Goal: Task Accomplishment & Management: Manage account settings

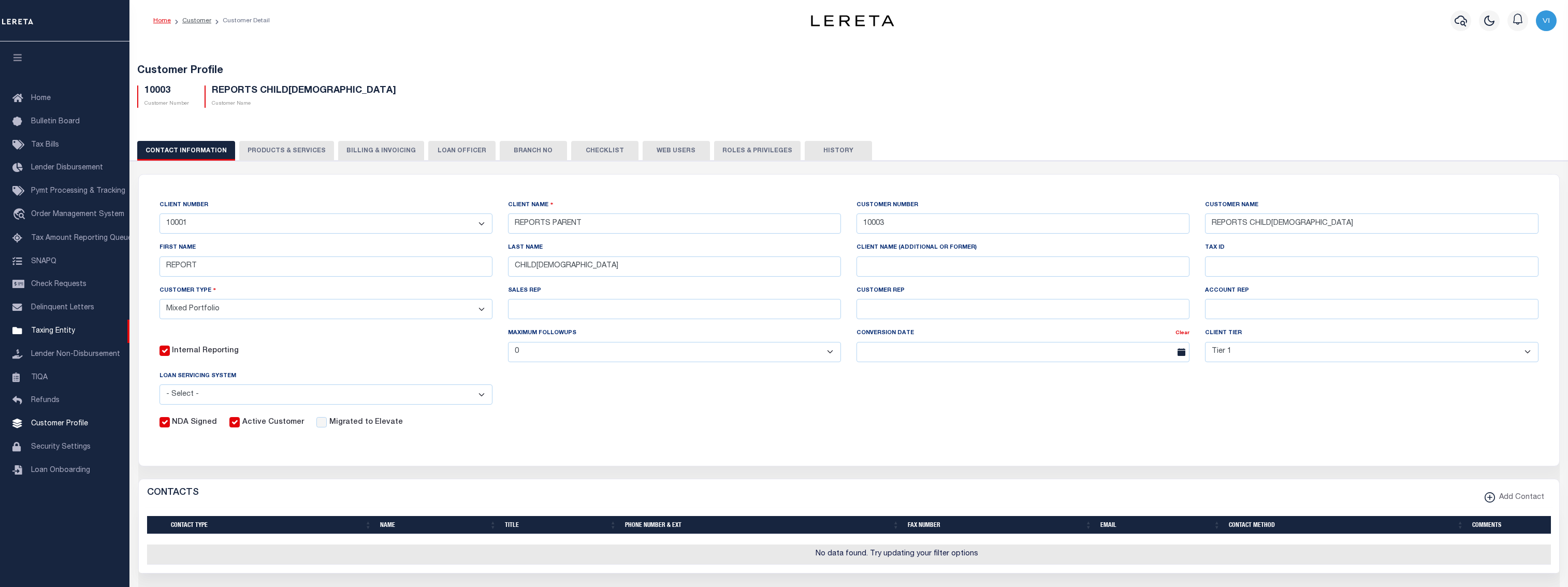
select select "2877"
select select "Mixed Portfolio"
select select "Tier 1"
click at [319, 153] on button "PRODUCTS & SERVICES" at bounding box center [286, 151] width 95 height 20
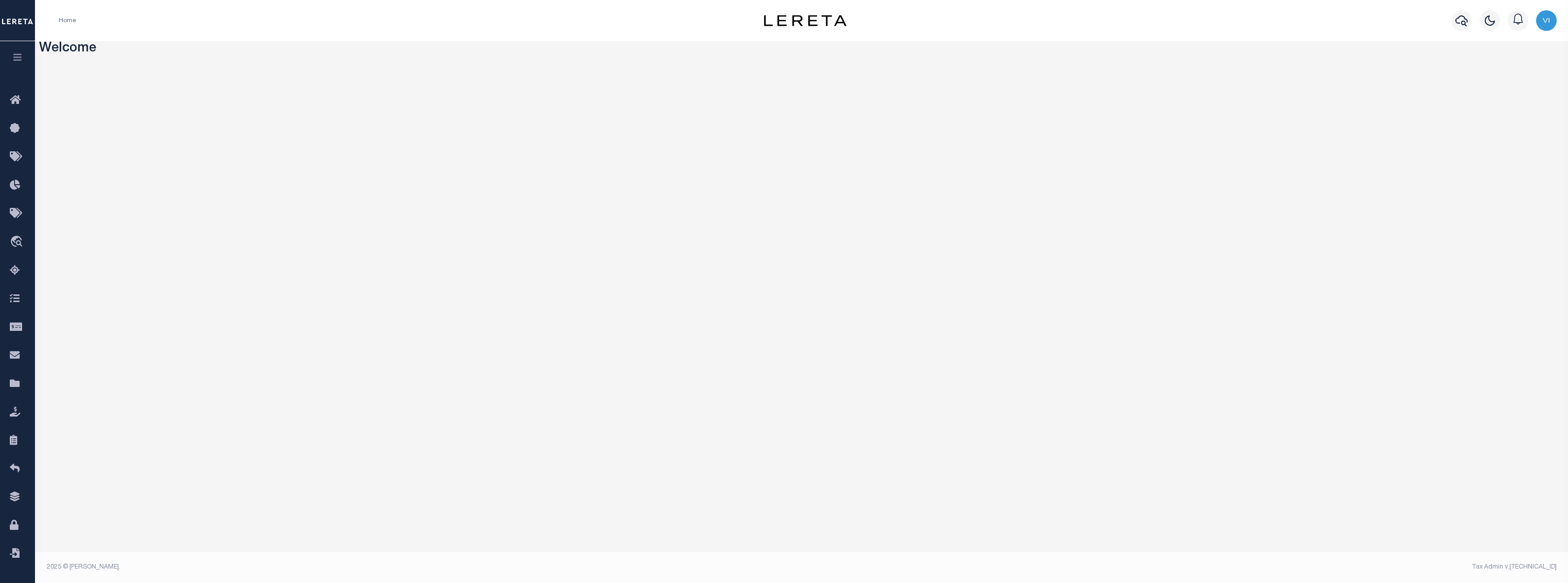
click at [18, 55] on icon "button" at bounding box center [17, 57] width 12 height 9
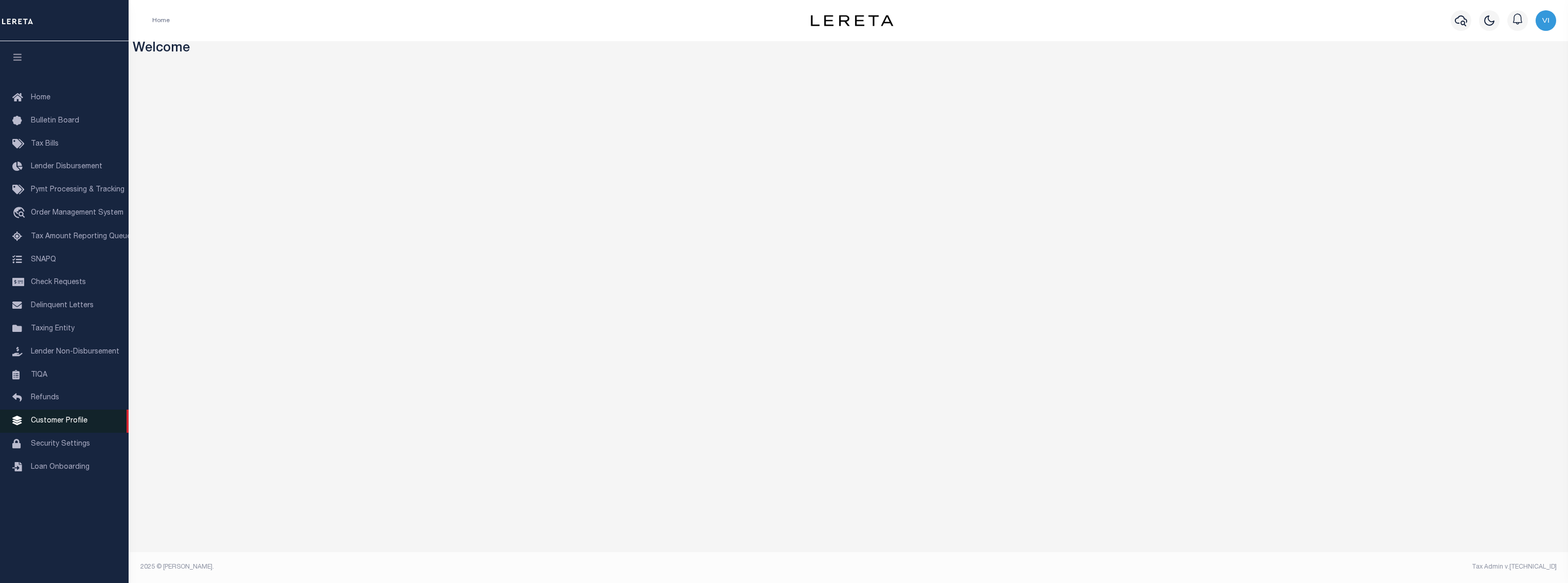
click at [67, 421] on link "Customer Profile" at bounding box center [64, 421] width 128 height 23
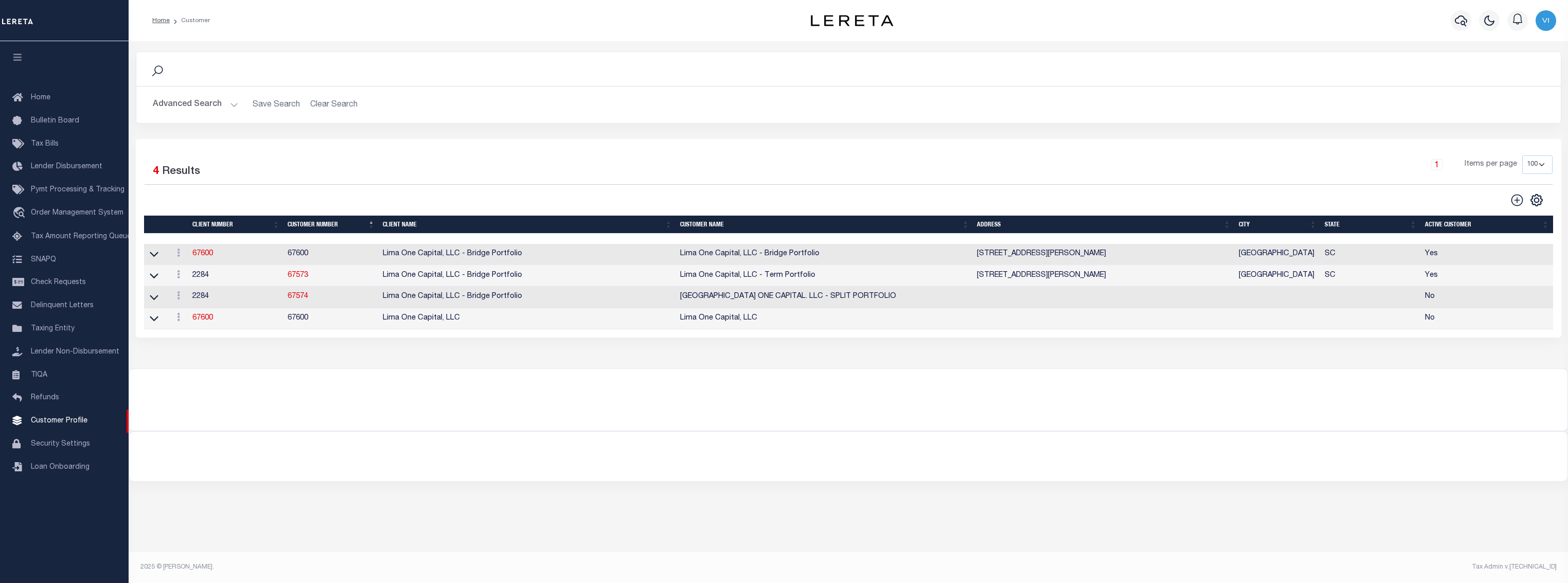
click at [225, 103] on button "Advanced Search" at bounding box center [195, 105] width 85 height 20
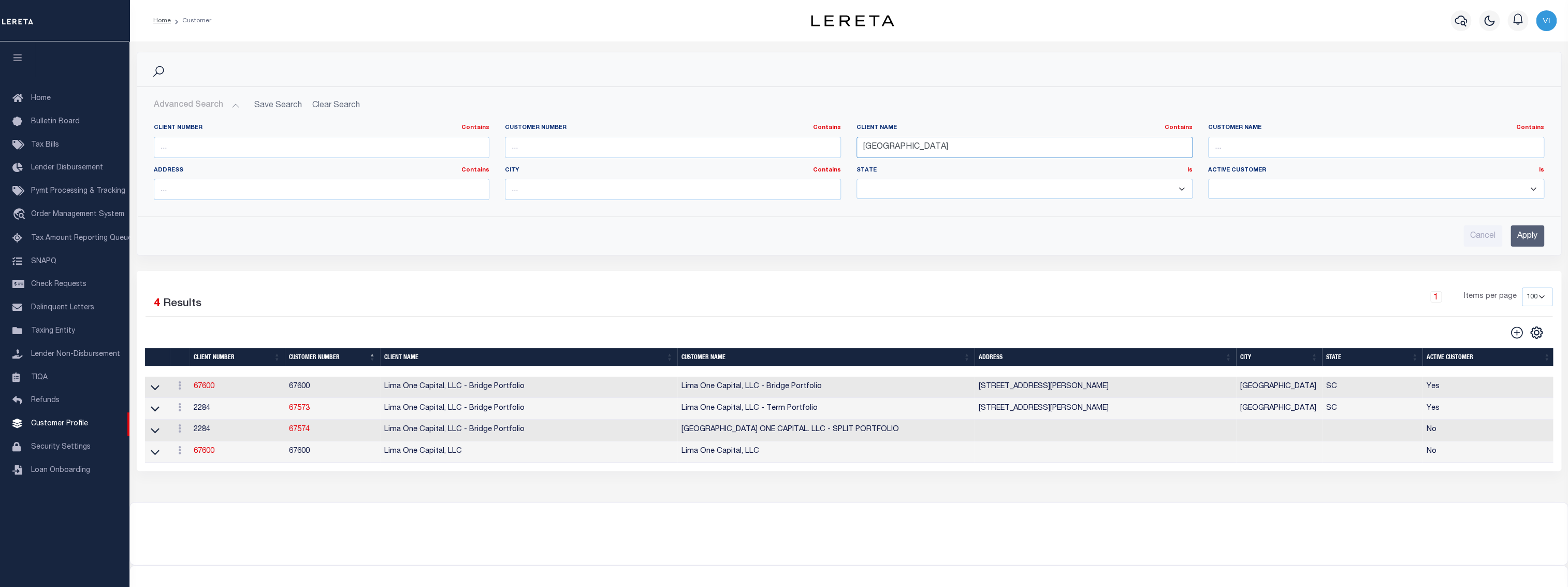
drag, startPoint x: 953, startPoint y: 149, endPoint x: 779, endPoint y: 139, distance: 174.3
click at [779, 139] on div "Client Number Contains Contains Is Customer Number Contains Contains Is Contains" at bounding box center [849, 166] width 1406 height 85
type input "REPORT"
click at [1533, 243] on input "Apply" at bounding box center [1527, 236] width 34 height 21
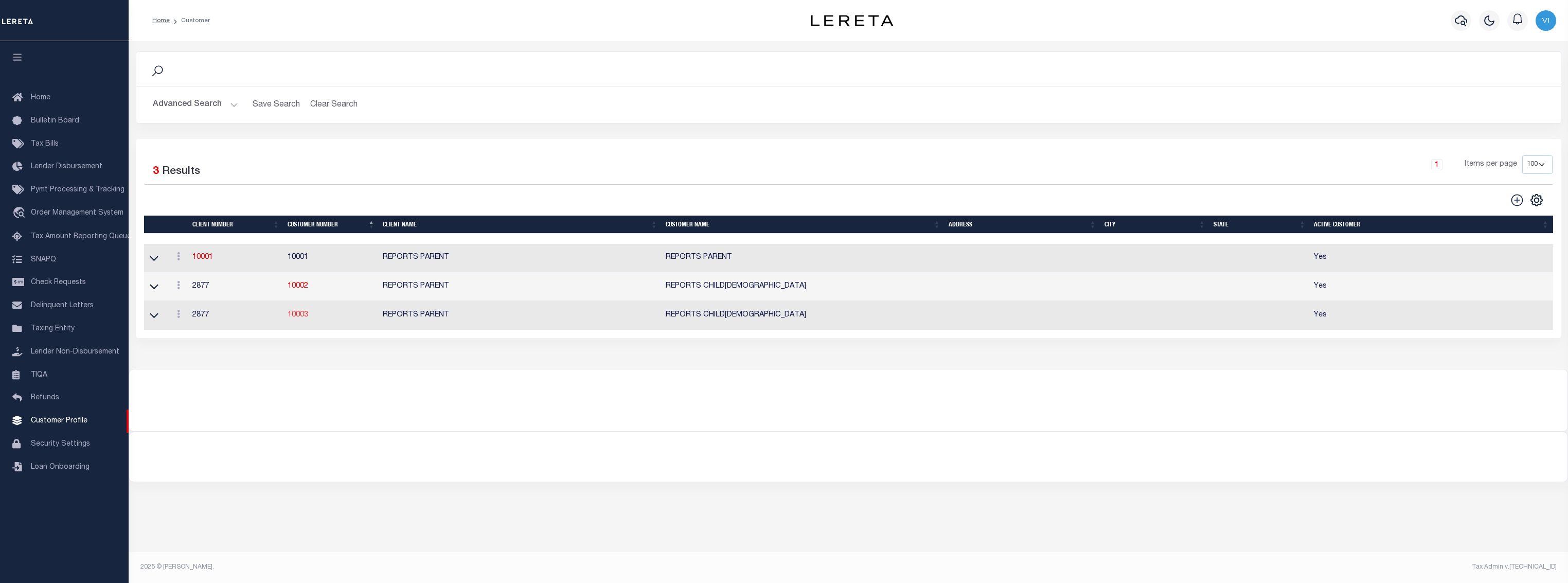
click at [295, 315] on link "10003" at bounding box center [298, 315] width 21 height 7
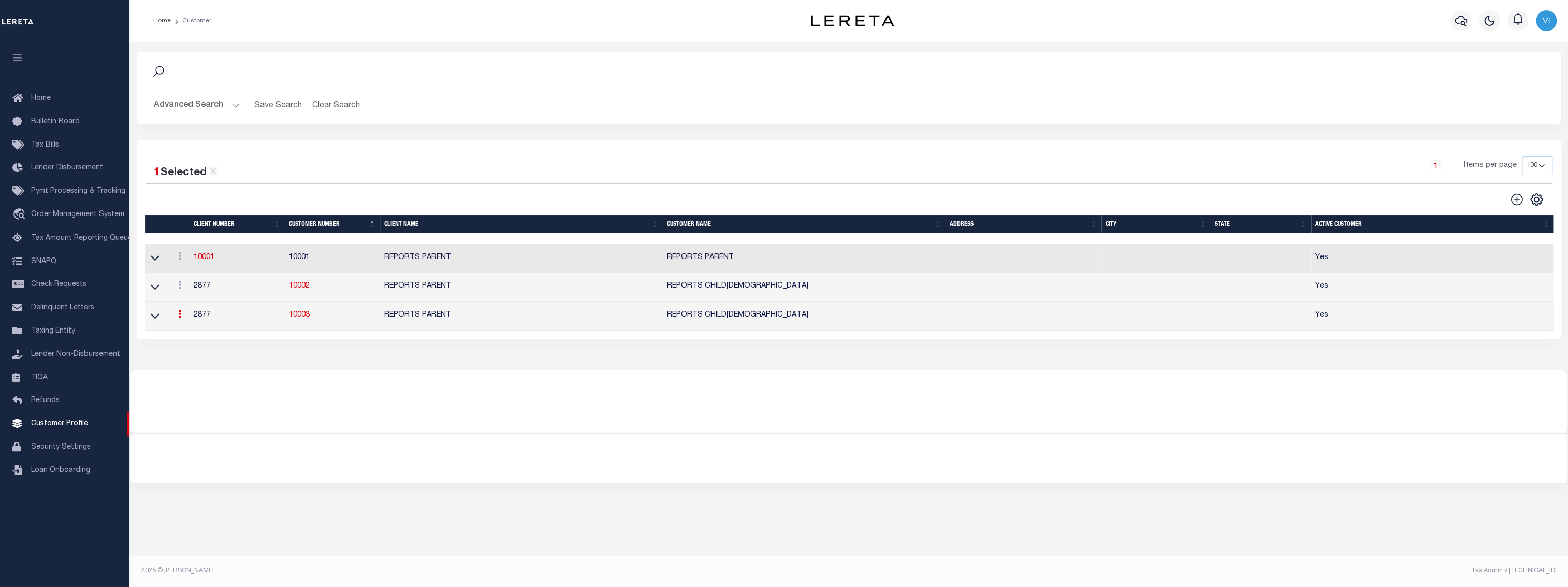
select select "2877"
type input "REPORTS PARENT"
type input "10003"
type input "REPORTS CHILD[DEMOGRAPHIC_DATA]"
type input "REPORT"
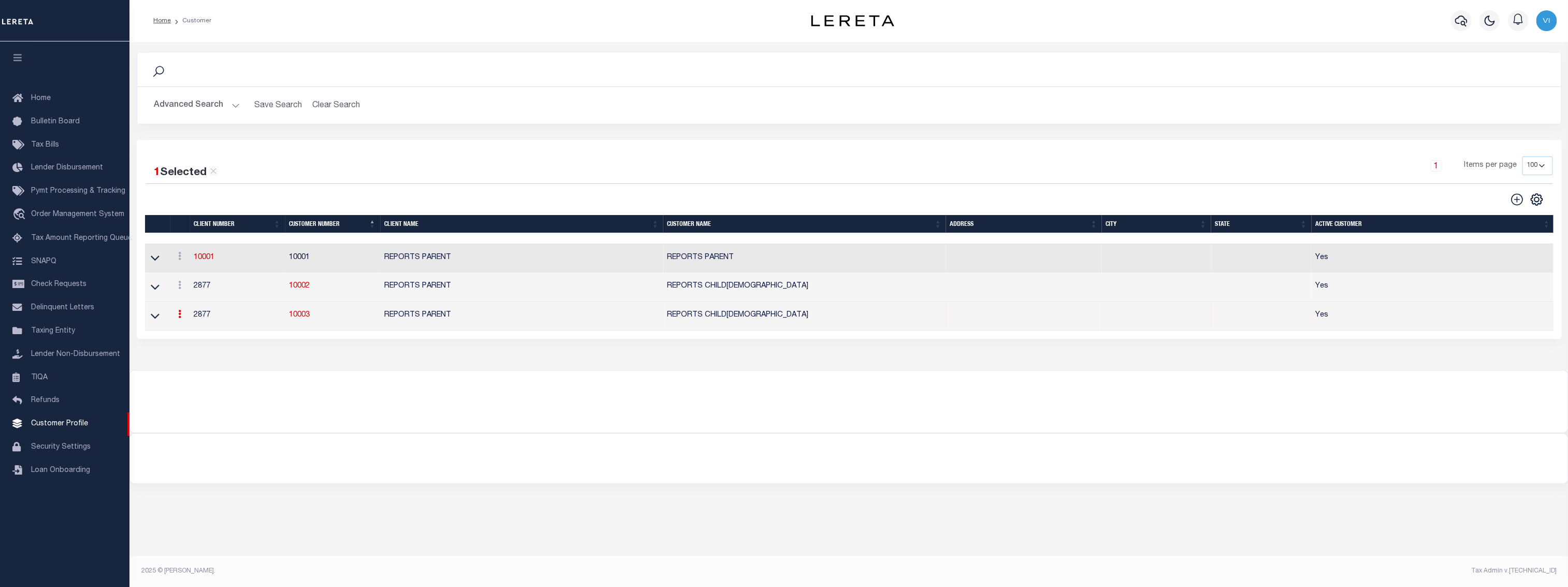
type input "CHILD2"
select select "Mixed Portfolio"
checkbox input "true"
select select "Tier 1"
checkbox input "true"
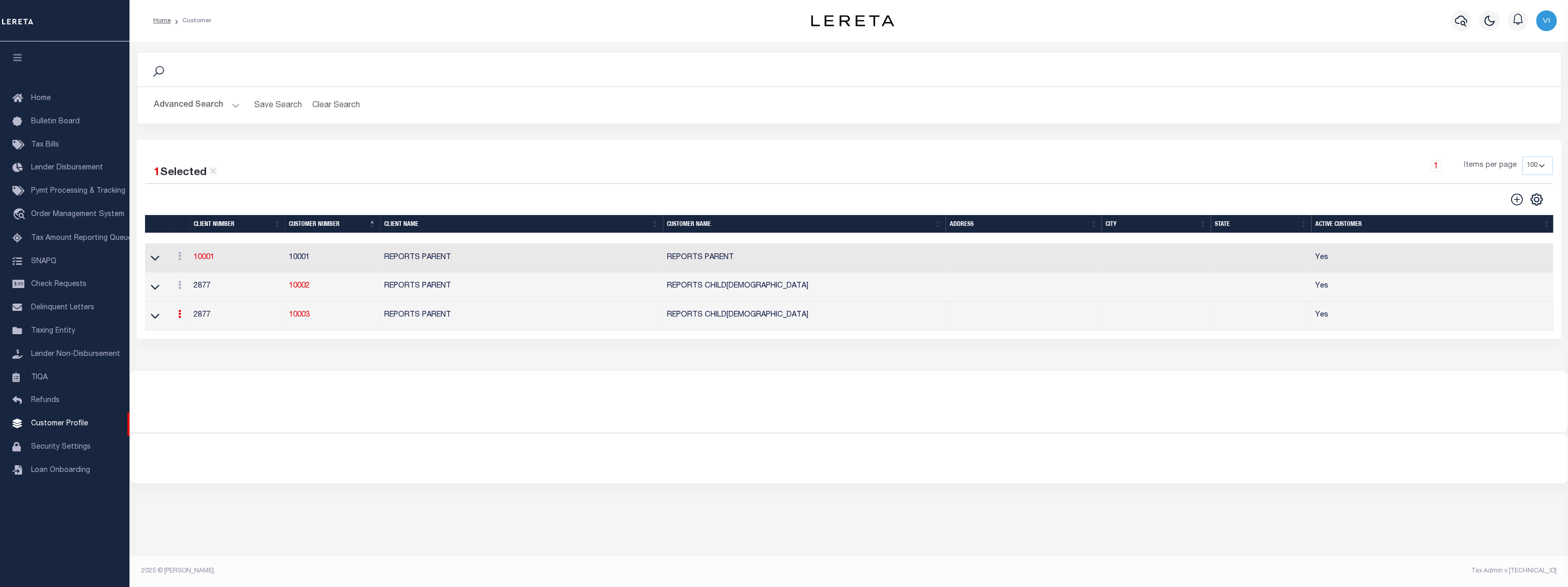
checkbox input "true"
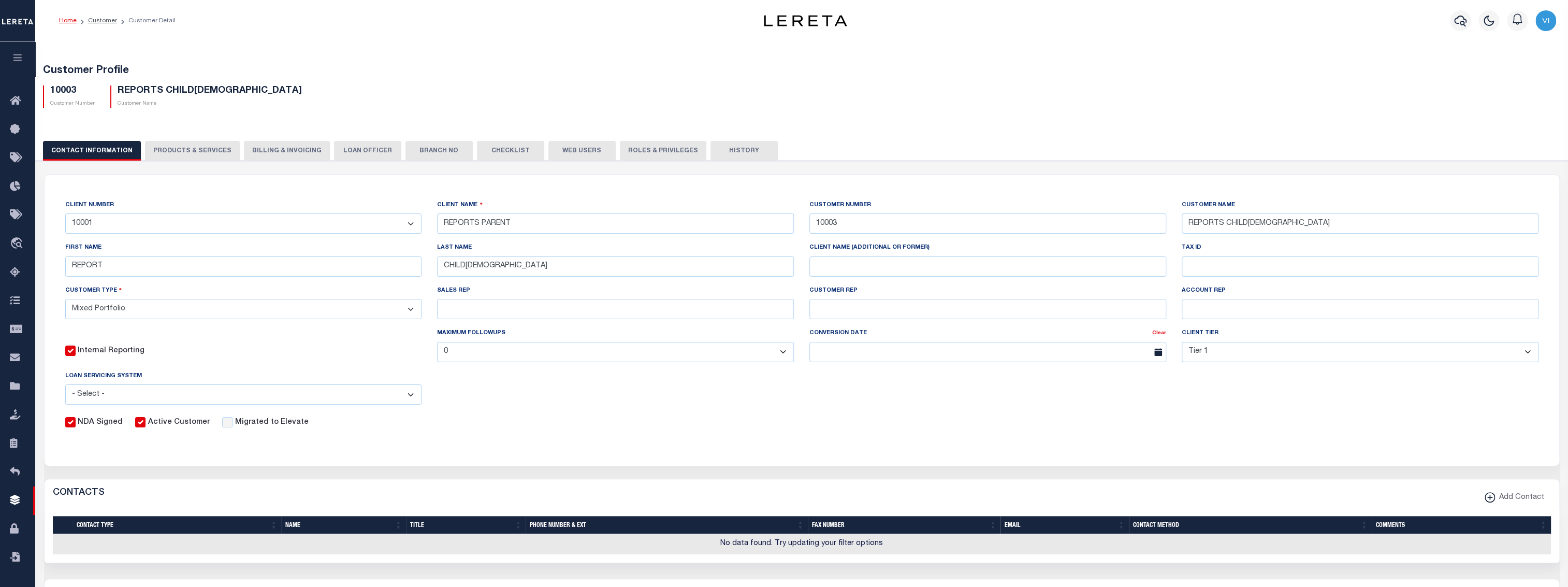
click at [357, 149] on button "LOAN OFFICER" at bounding box center [368, 151] width 67 height 20
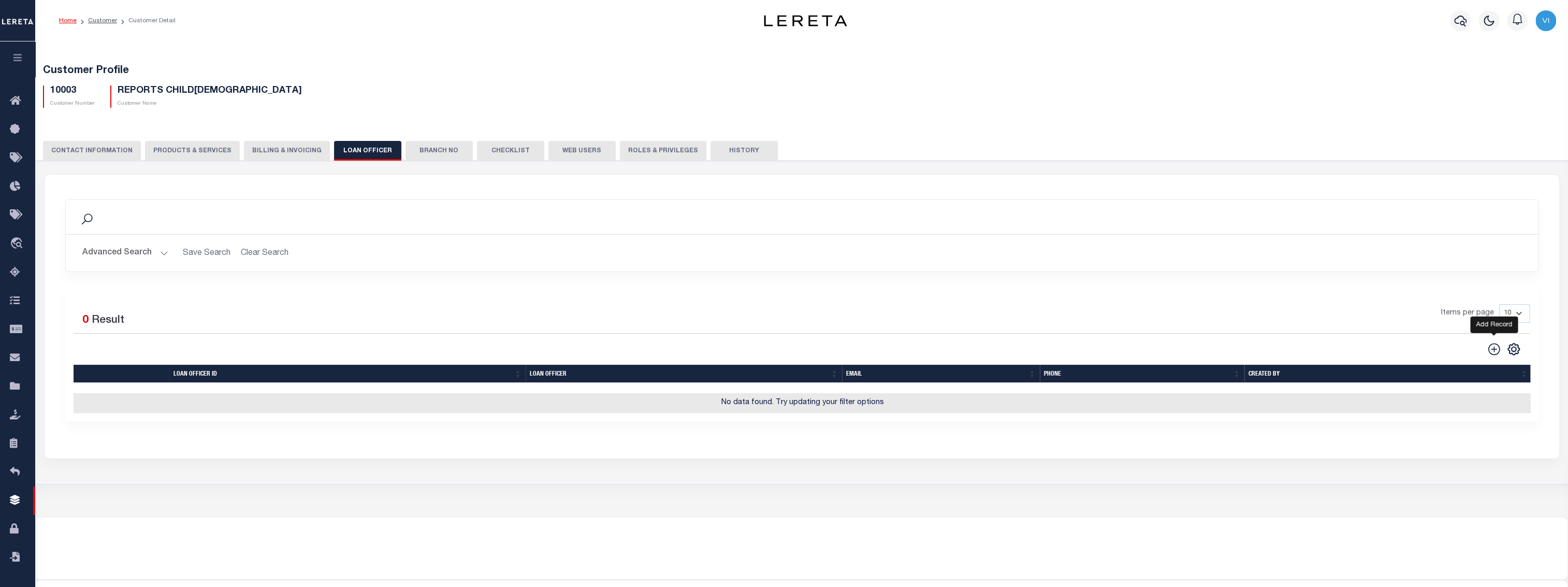
click at [1487, 346] on icon at bounding box center [1494, 349] width 13 height 13
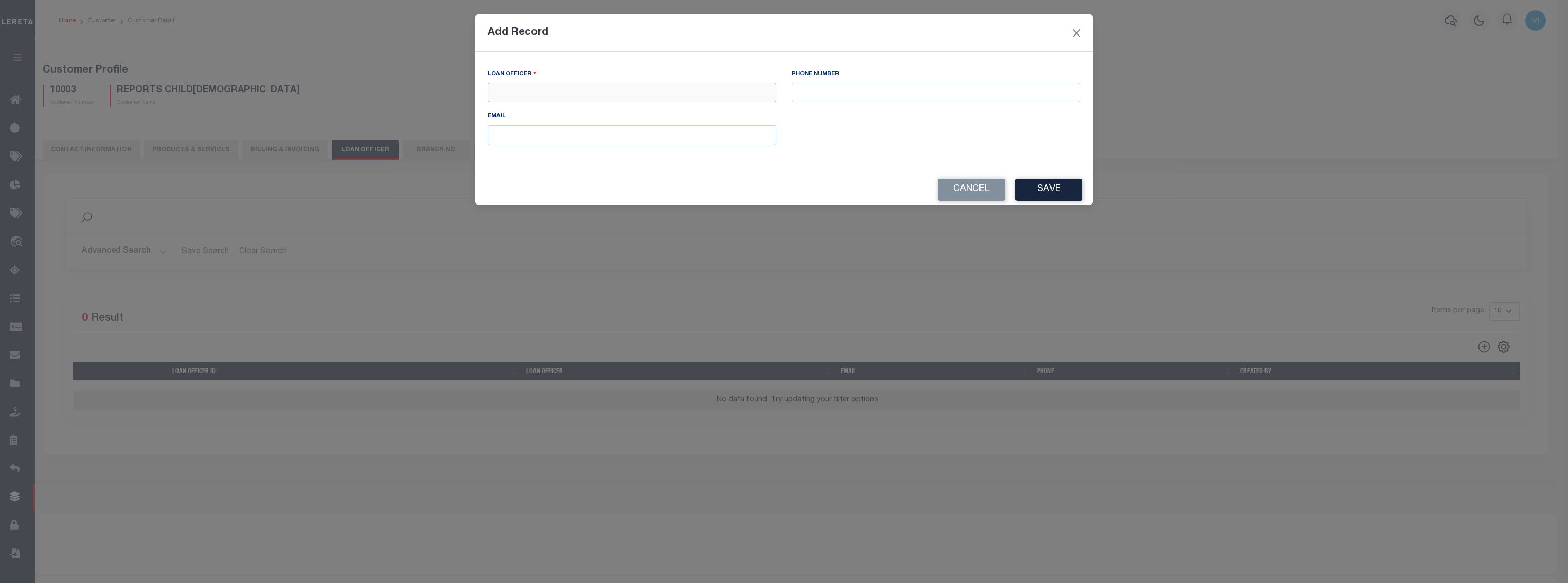
click at [588, 99] on input "text" at bounding box center [632, 93] width 289 height 20
type input "LOAN OFFICER CHILD2"
click at [1062, 187] on button "Save" at bounding box center [1049, 189] width 67 height 22
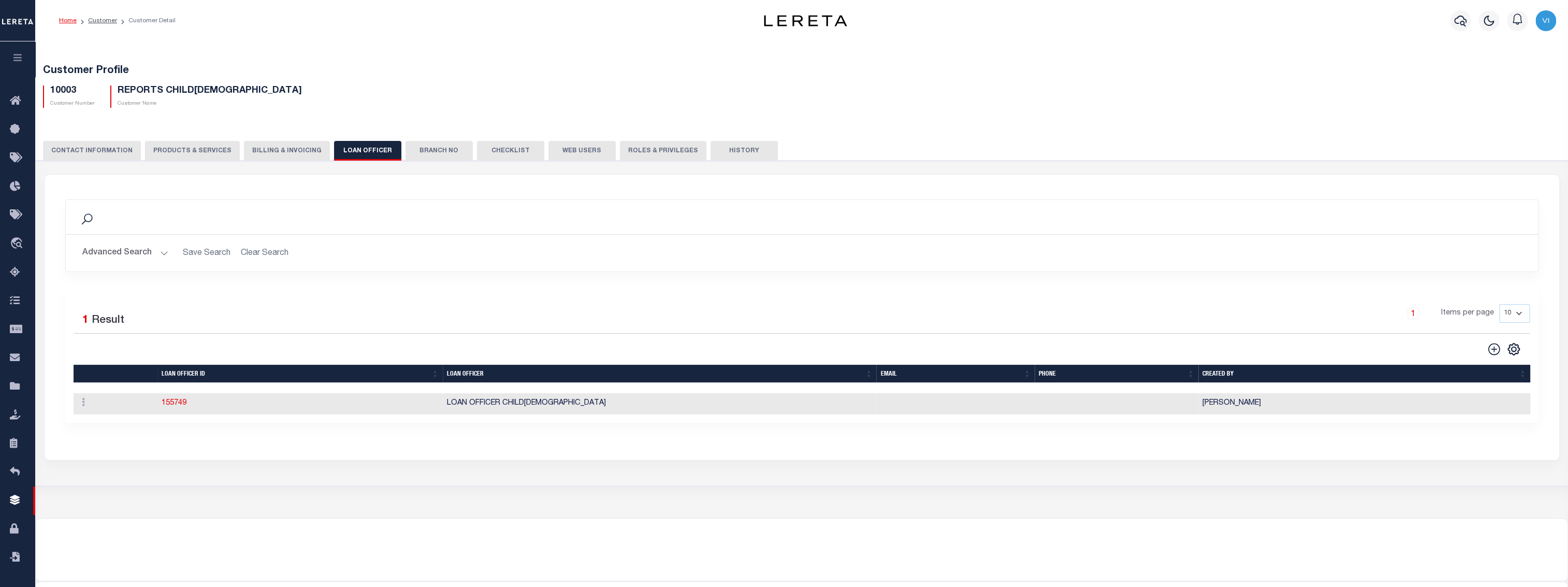
click at [434, 153] on button "Branch No" at bounding box center [439, 151] width 67 height 20
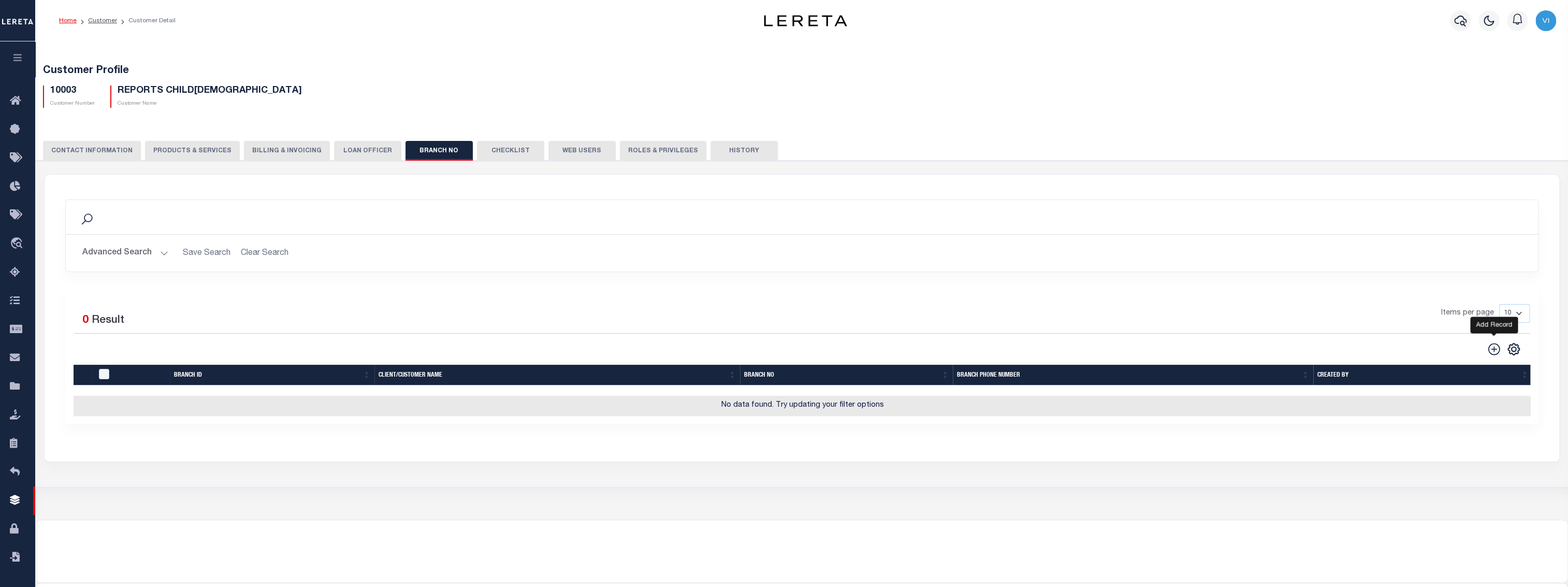
click at [1499, 348] on icon at bounding box center [1493, 348] width 12 height 12
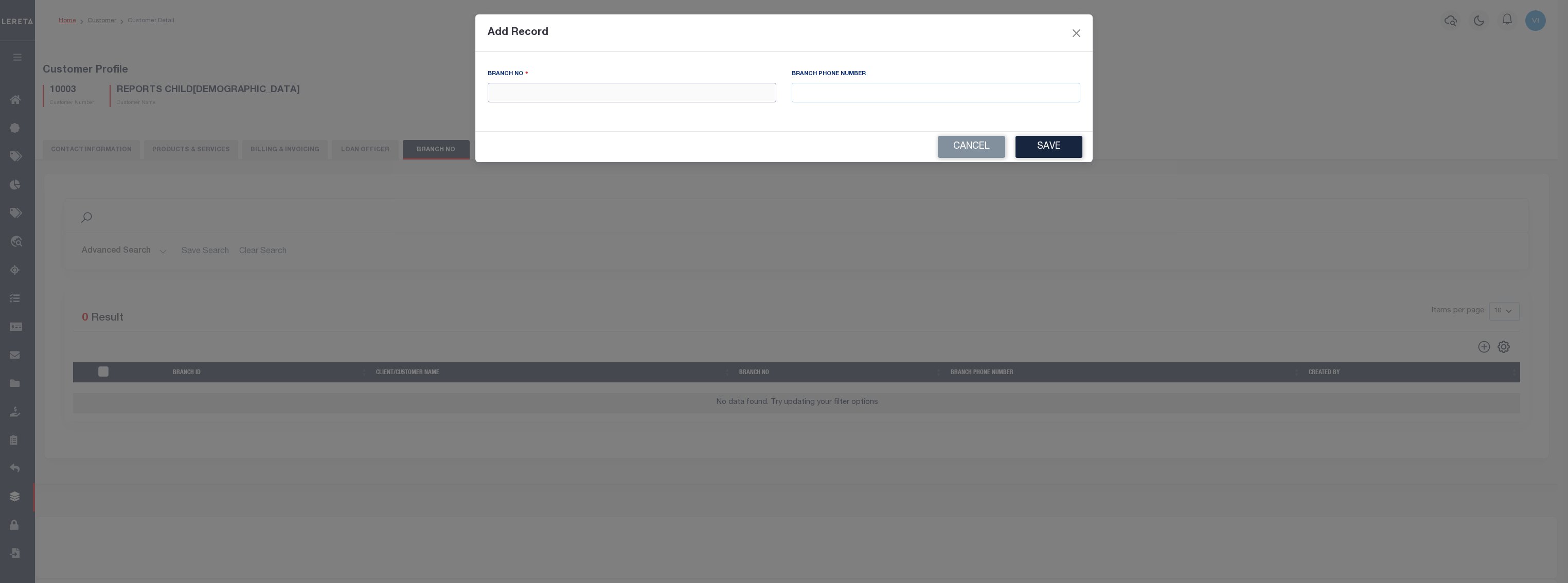
click at [590, 94] on input "text" at bounding box center [632, 93] width 289 height 20
click at [547, 93] on input "LOAN OFFICER CHILD2" at bounding box center [632, 93] width 289 height 20
type input "BRANCH CHILD2"
click at [1058, 148] on button "Save" at bounding box center [1049, 147] width 67 height 22
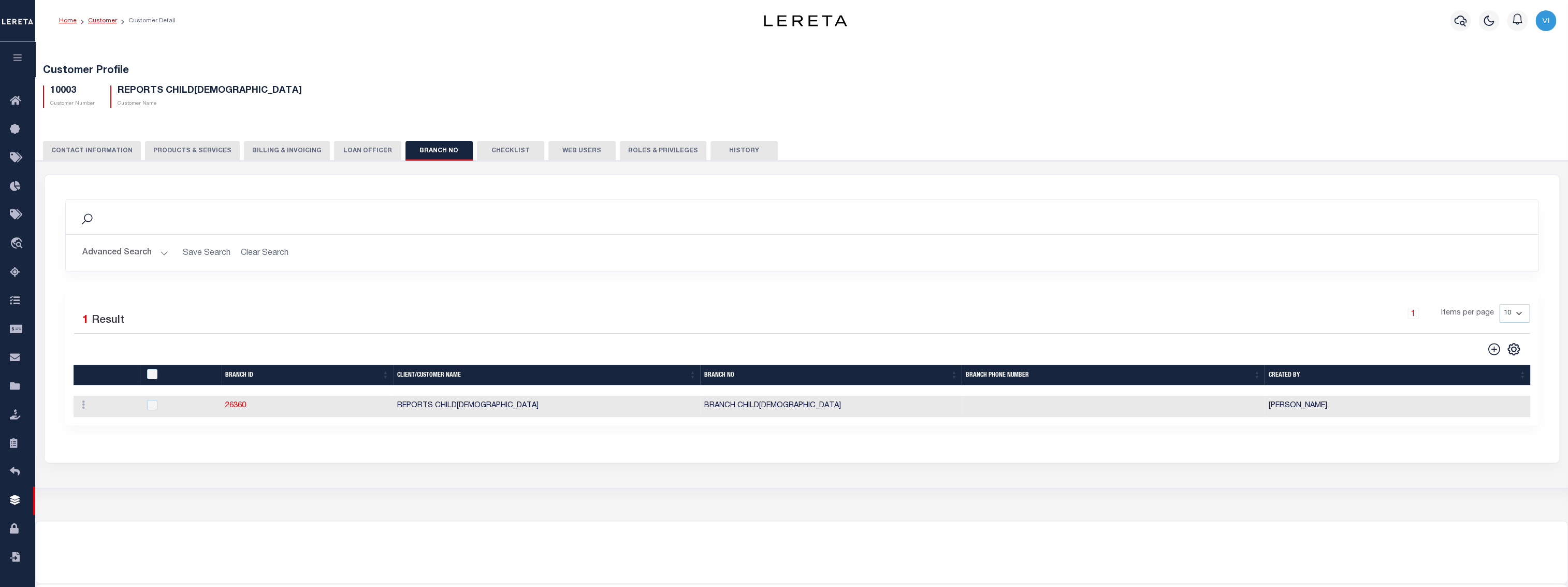
click at [104, 21] on link "Customer" at bounding box center [102, 21] width 29 height 6
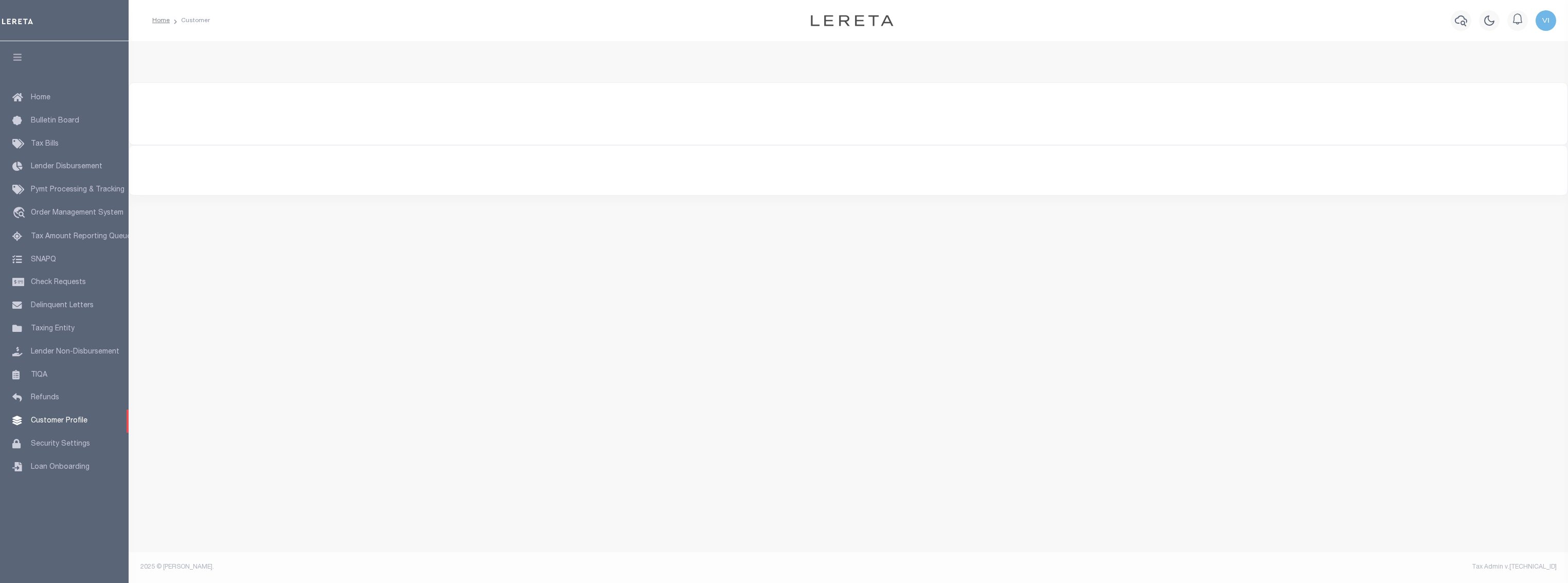
type input "REPORT"
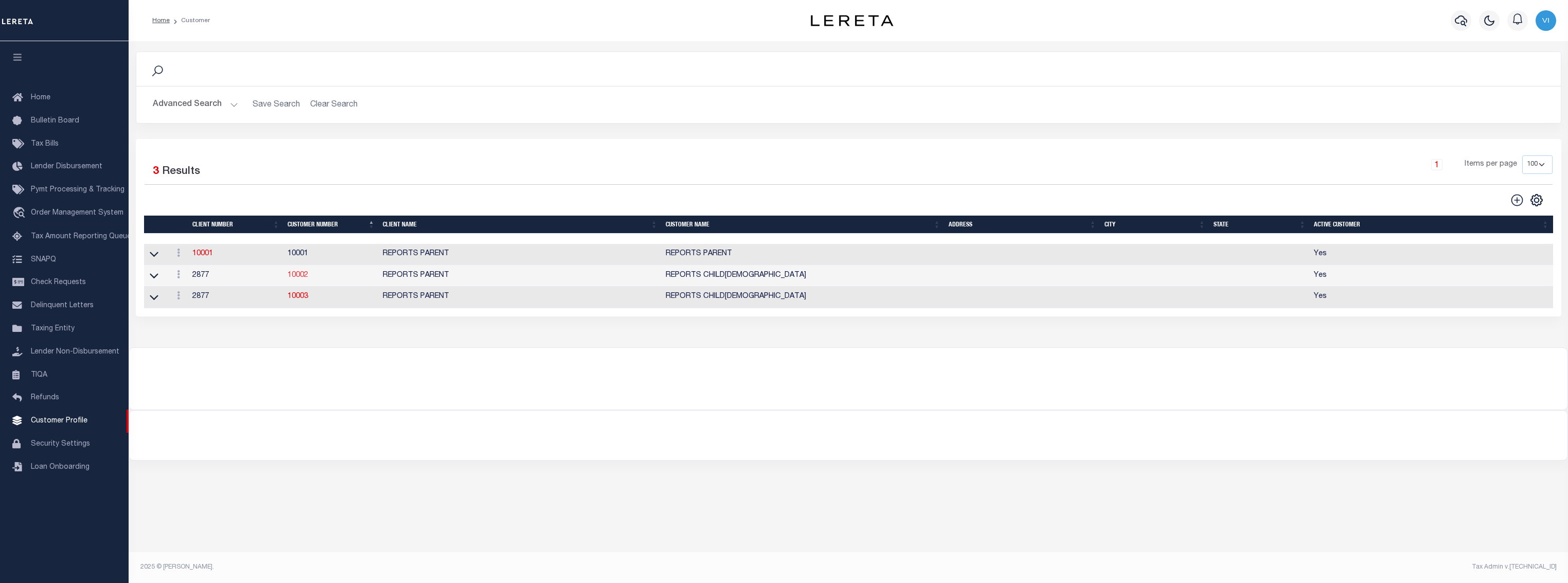
click at [301, 278] on link "10002" at bounding box center [298, 275] width 21 height 7
select select "2877"
type input "REPORTS PARENT"
type input "10002"
type input "REPORTS CHILD1"
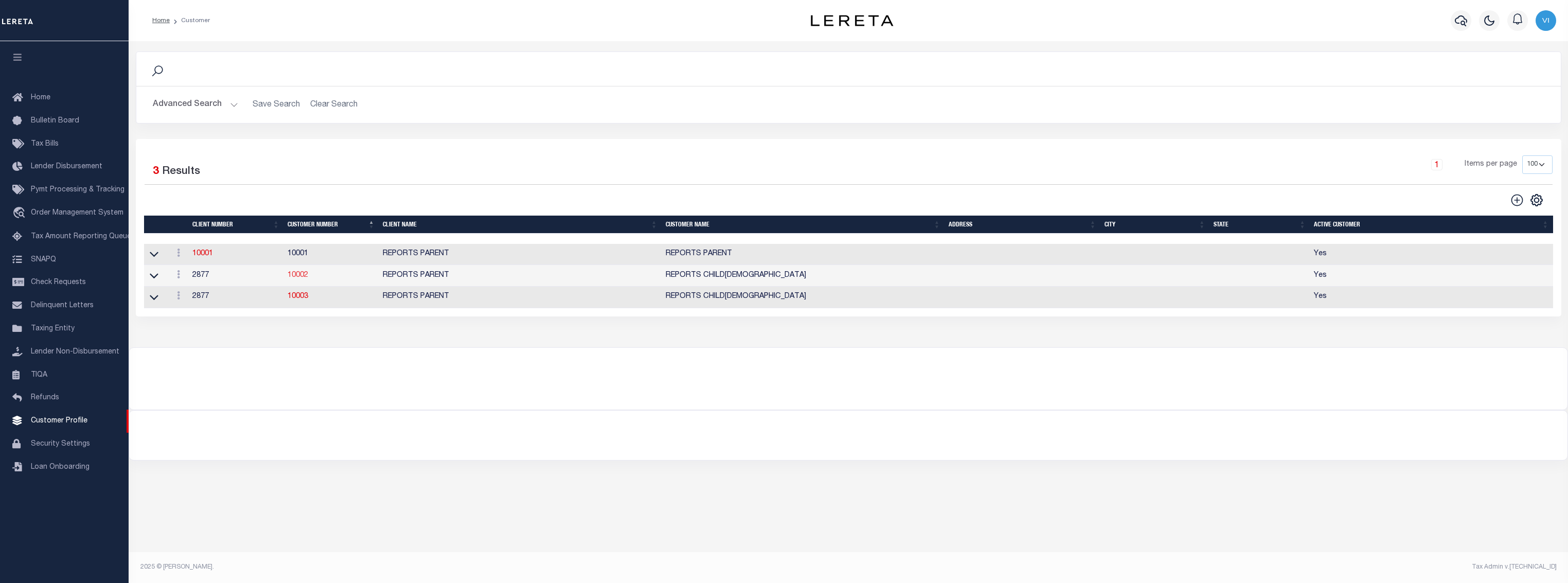
type input "REPORT"
type input "CHILD1"
select select "Mixed Portfolio"
select select "Tier 1"
select select "FIC"
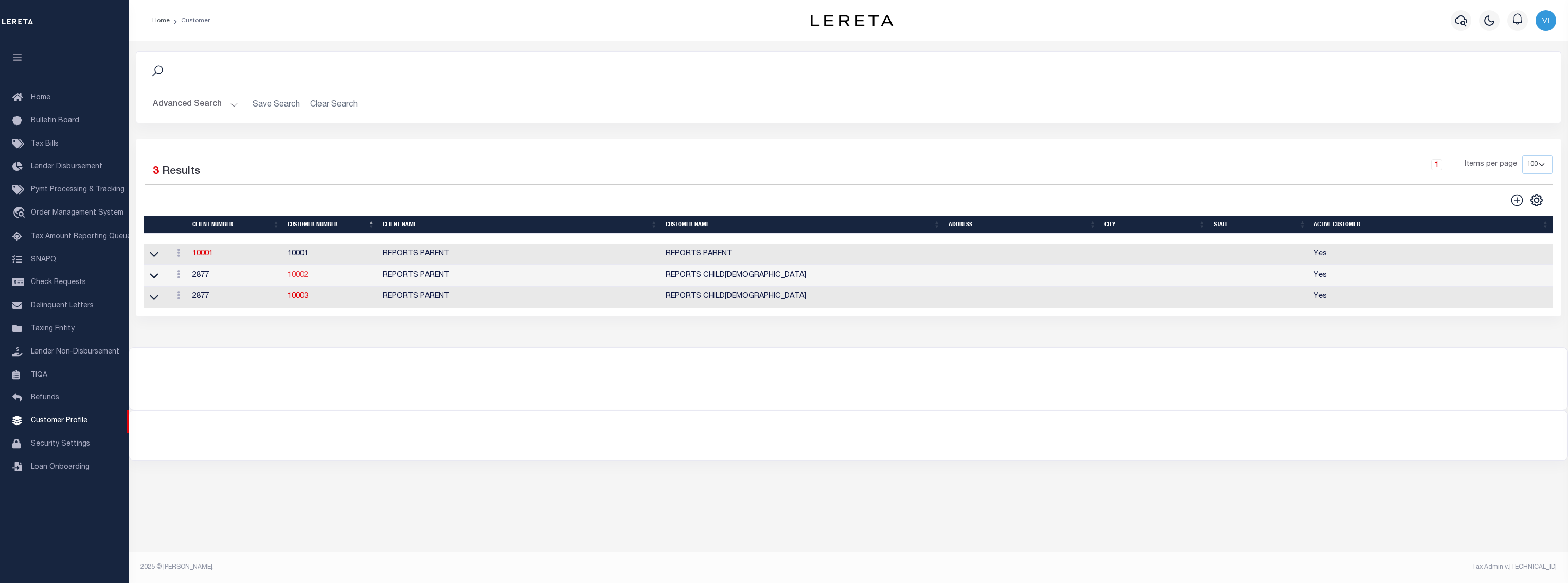
checkbox input "true"
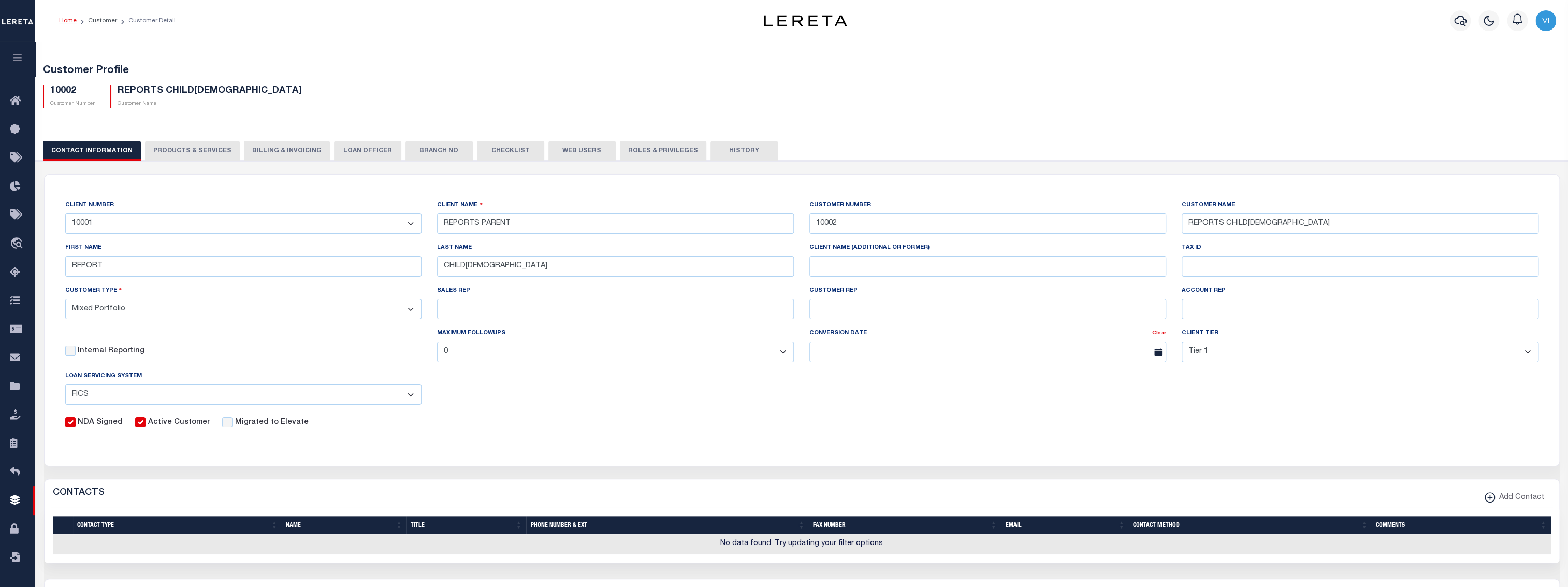
click at [342, 148] on button "LOAN OFFICER" at bounding box center [368, 151] width 67 height 20
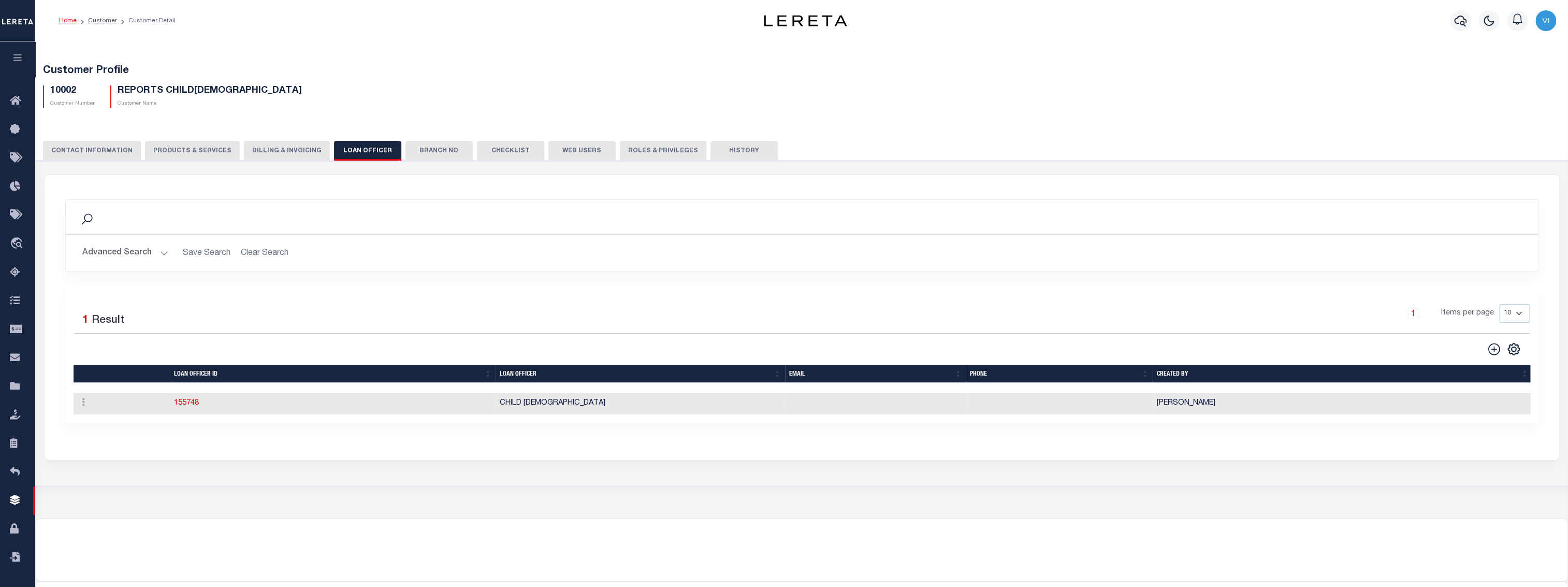
scroll to position [63, 0]
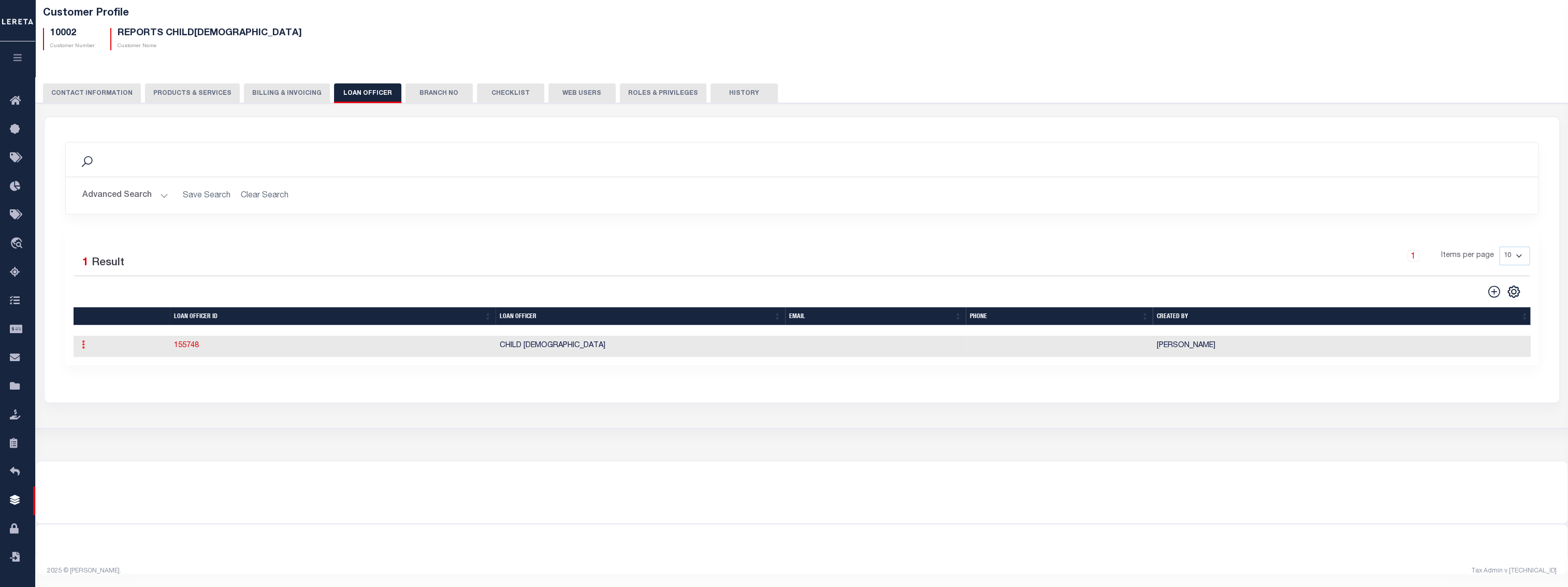
click at [83, 342] on icon at bounding box center [83, 344] width 3 height 9
click at [192, 344] on link "155748" at bounding box center [186, 346] width 25 height 7
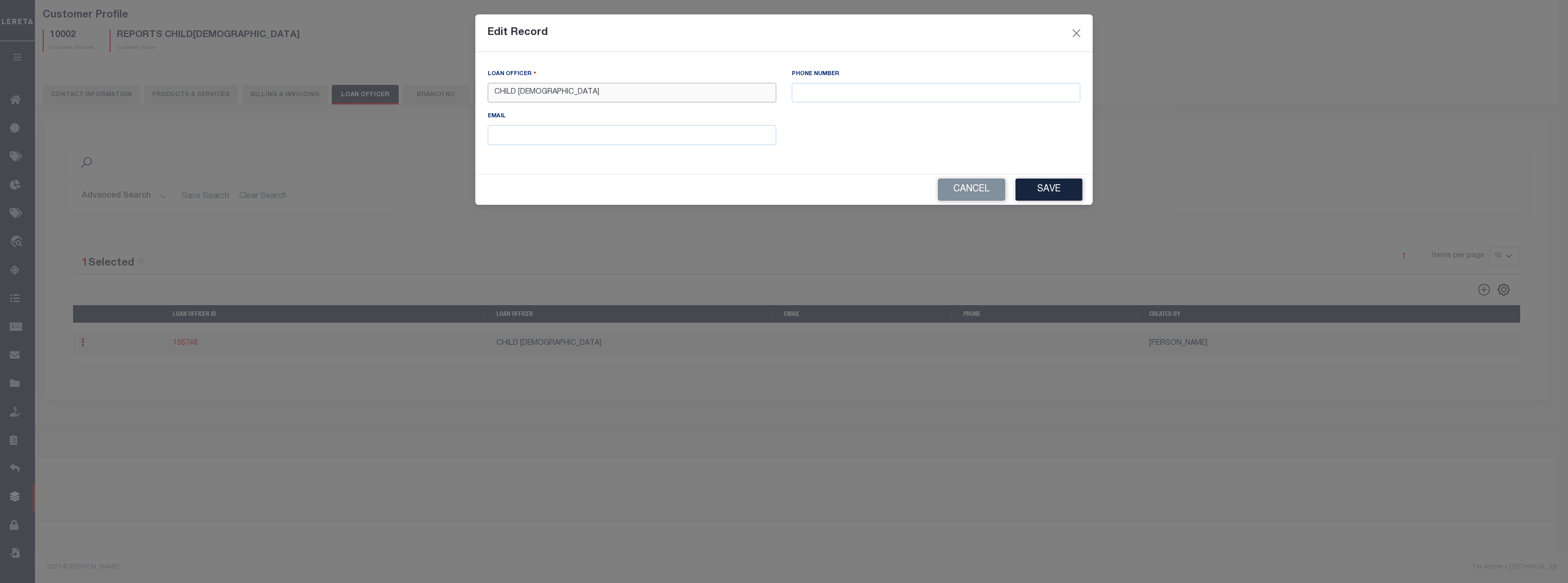
click at [496, 93] on input "CHILD 1" at bounding box center [632, 93] width 289 height 20
type input "CHILD 1"
click at [1033, 187] on button "Save" at bounding box center [1049, 189] width 67 height 22
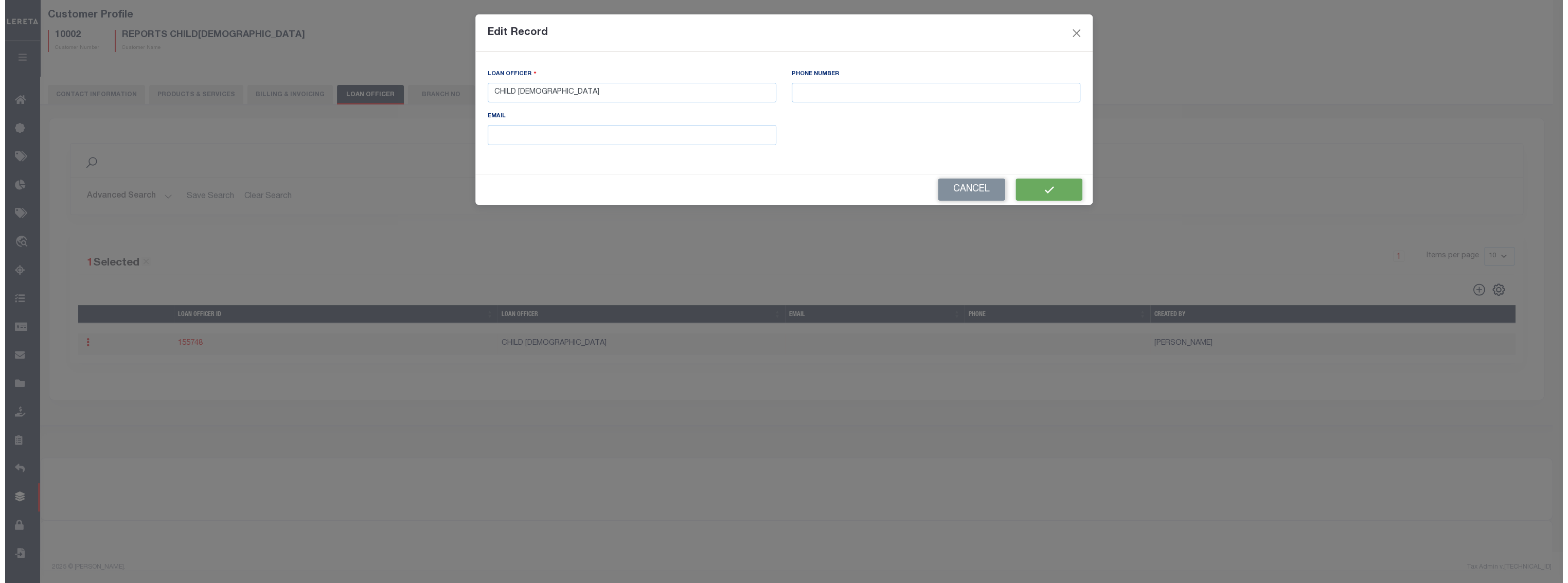
scroll to position [53, 0]
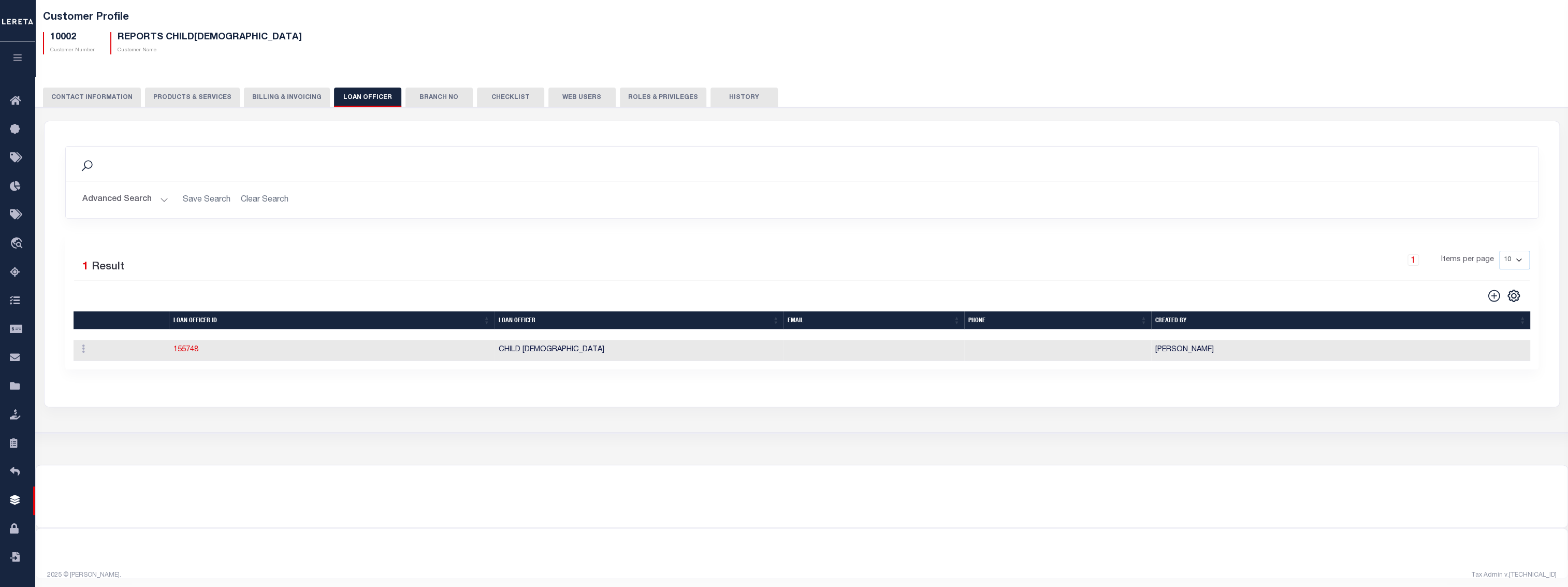
click at [430, 95] on button "Branch No" at bounding box center [439, 97] width 67 height 20
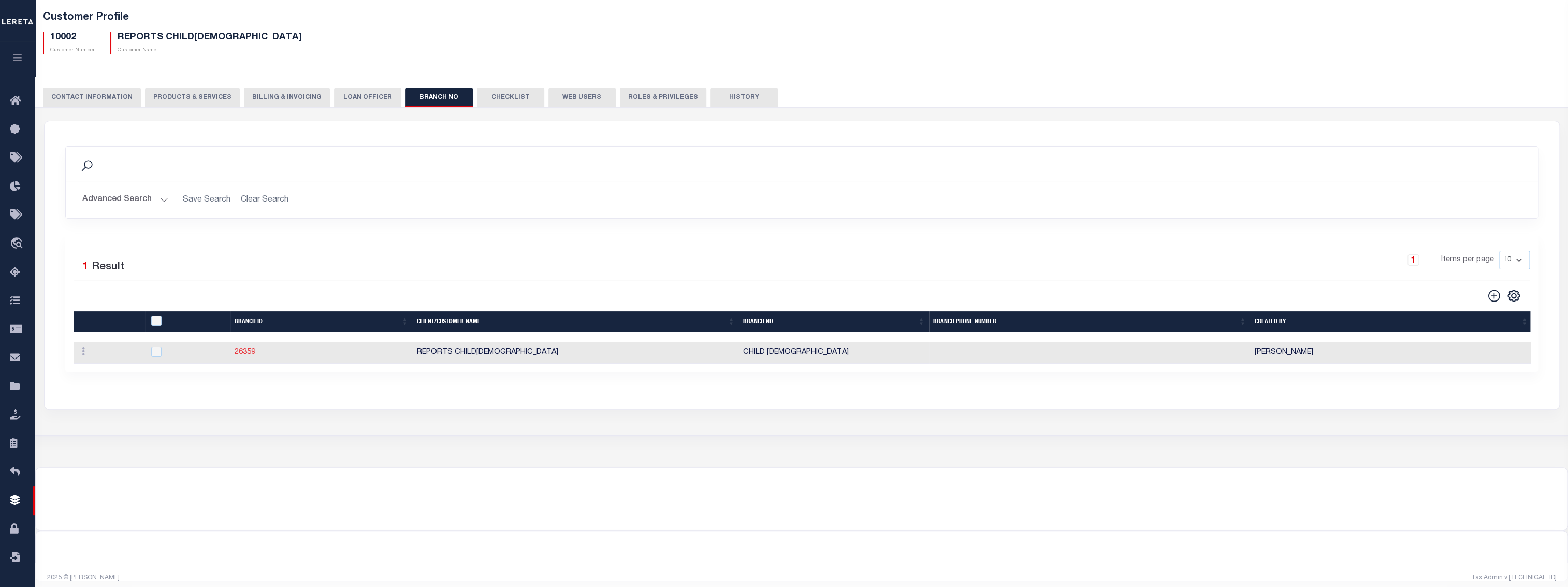
click at [240, 353] on link "26359" at bounding box center [245, 352] width 21 height 7
checkbox input "true"
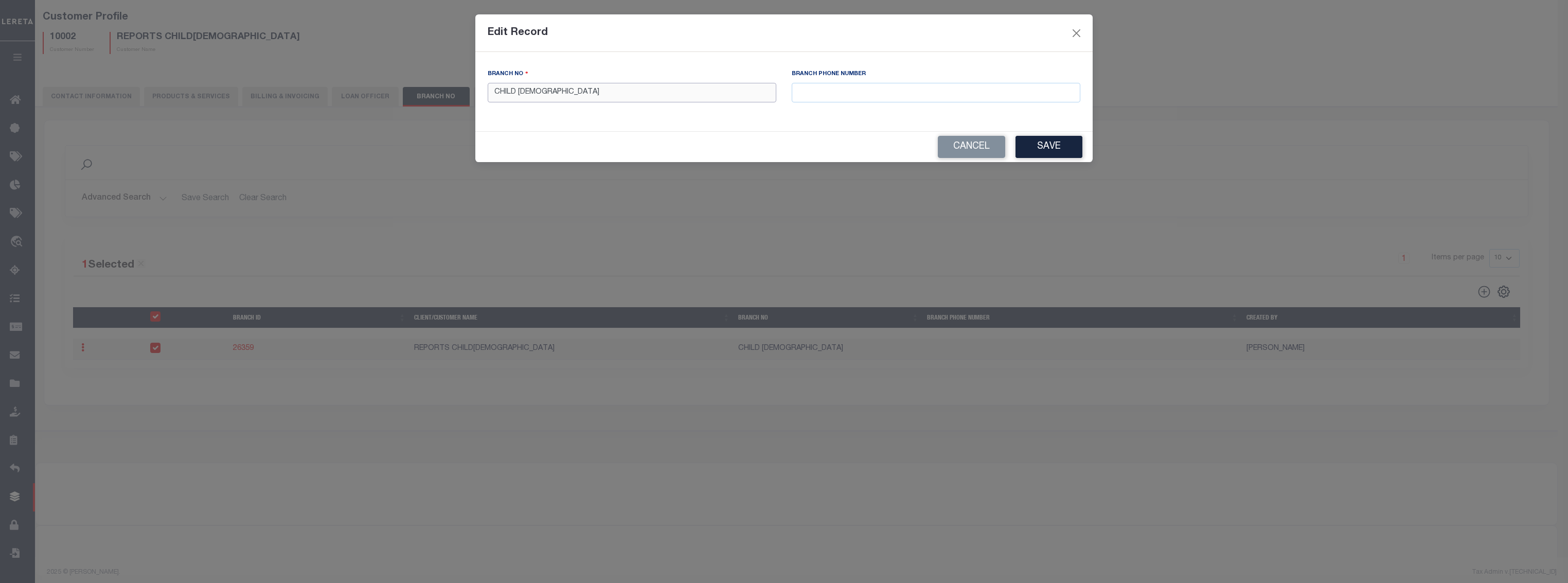
click at [520, 91] on input "CHILD 2" at bounding box center [632, 93] width 289 height 20
click at [1037, 155] on button "Save" at bounding box center [1049, 147] width 67 height 22
type input "CHILD 2"
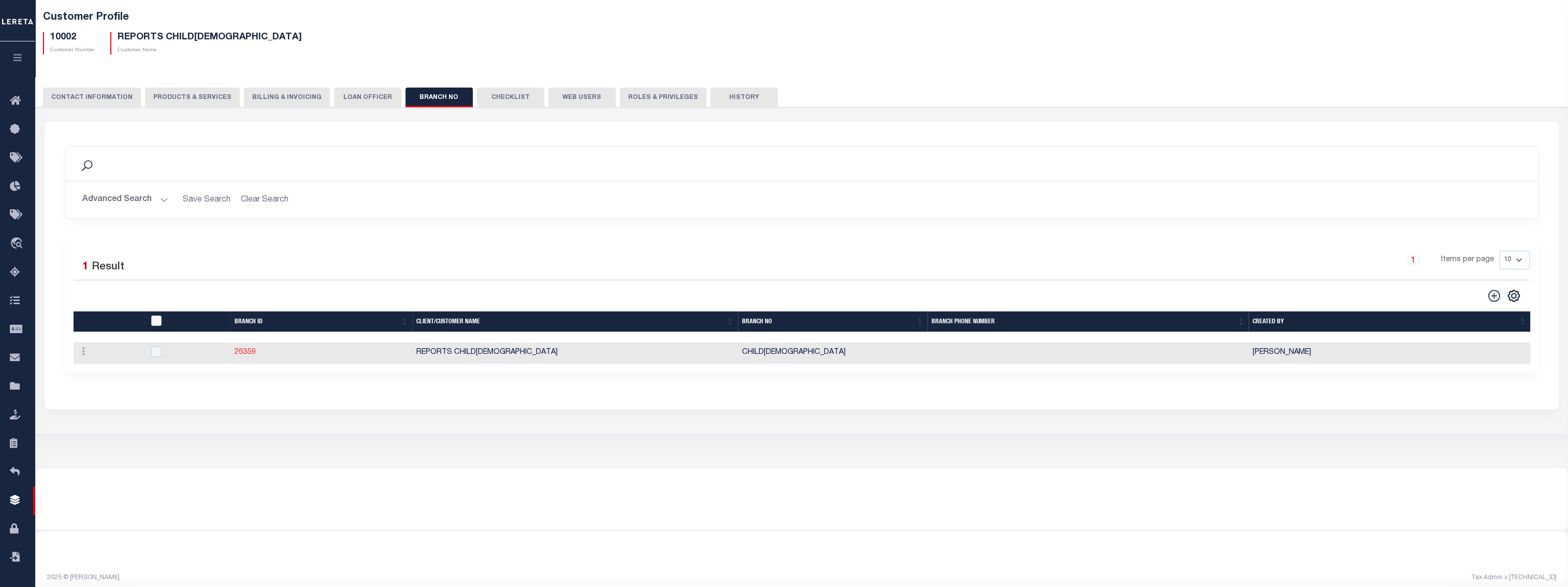
click at [245, 353] on link "26359" at bounding box center [244, 352] width 21 height 7
checkbox input "true"
type input "CHILD1"
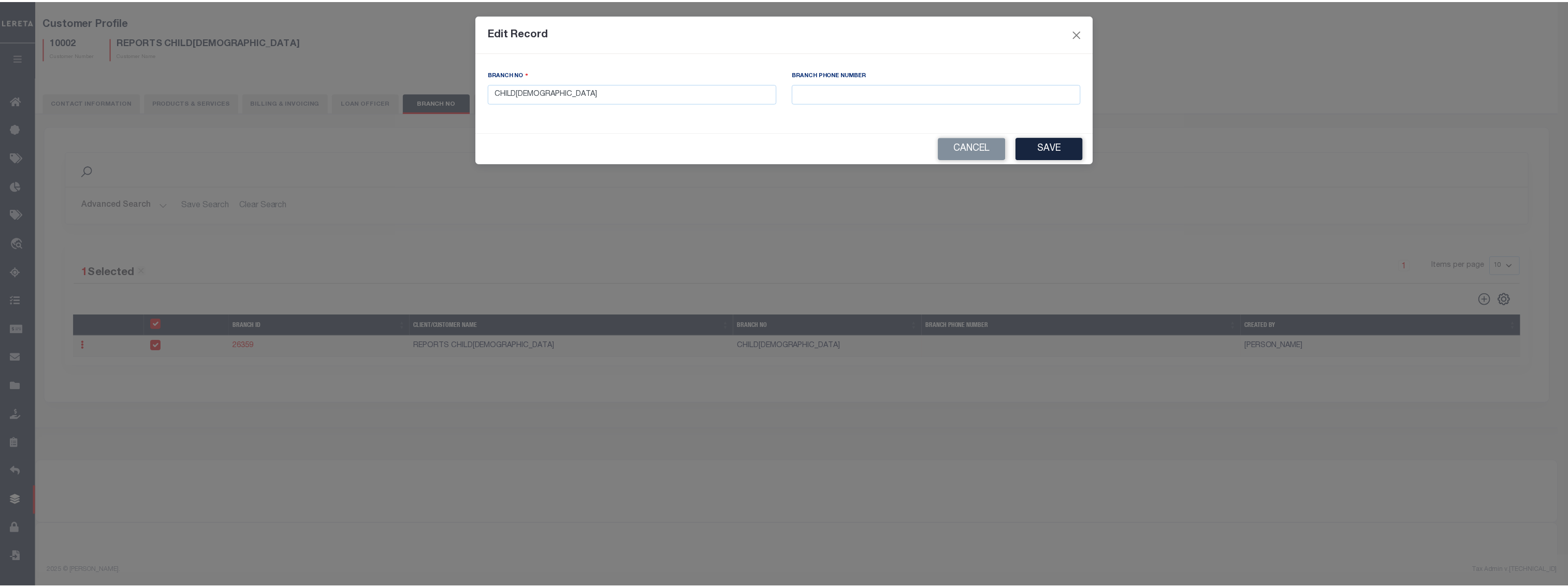
scroll to position [48, 0]
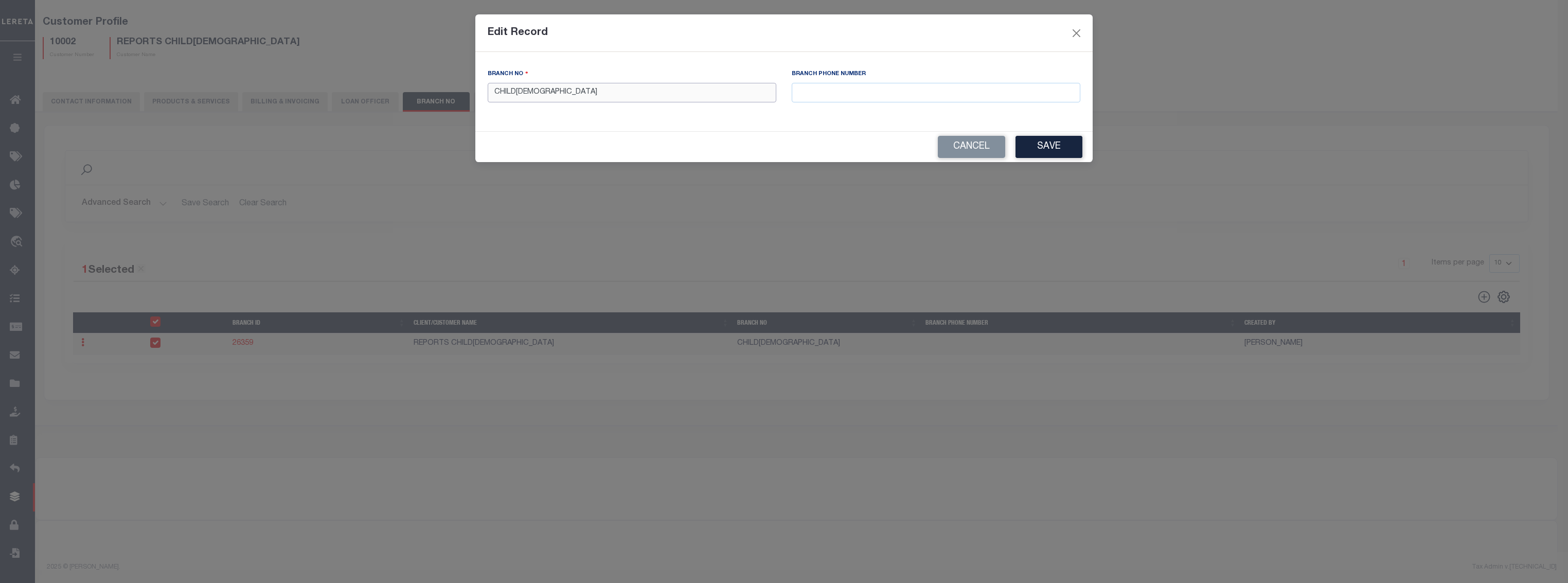
click at [581, 93] on input "CHILD1" at bounding box center [632, 93] width 289 height 20
click at [1055, 144] on button "Save" at bounding box center [1049, 147] width 67 height 22
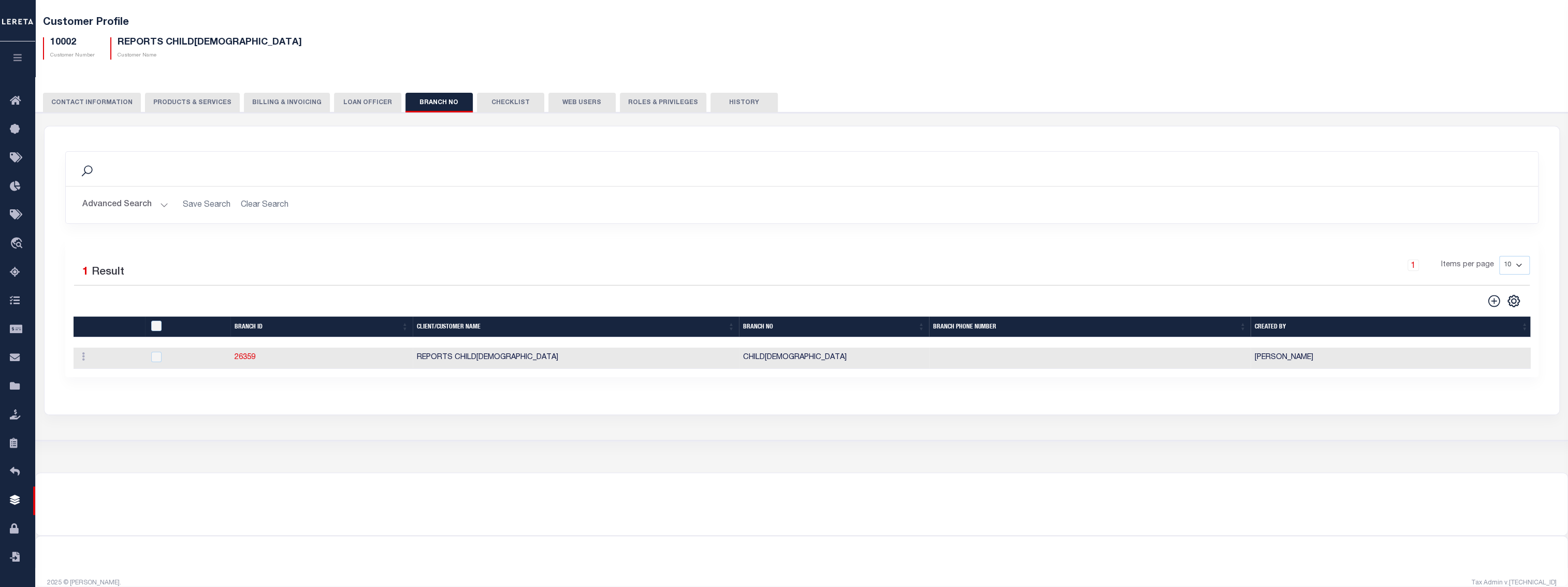
click at [363, 107] on button "LOAN OFFICER" at bounding box center [368, 102] width 67 height 20
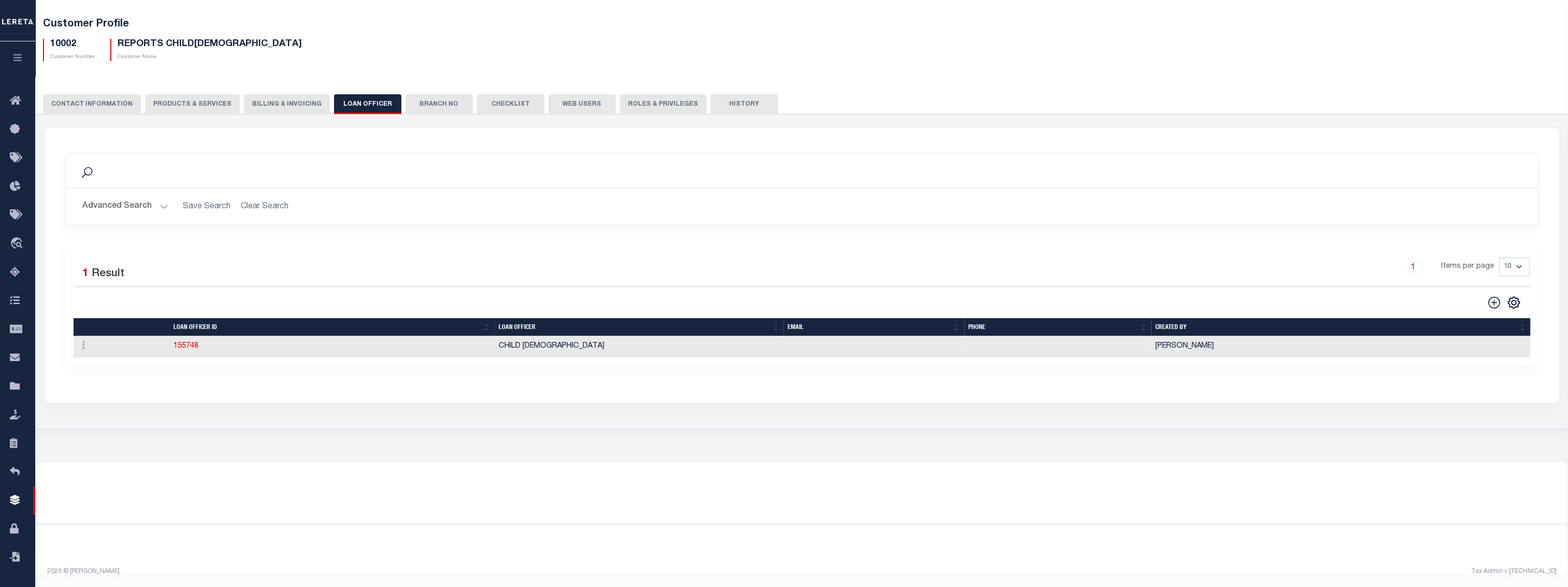
scroll to position [0, 0]
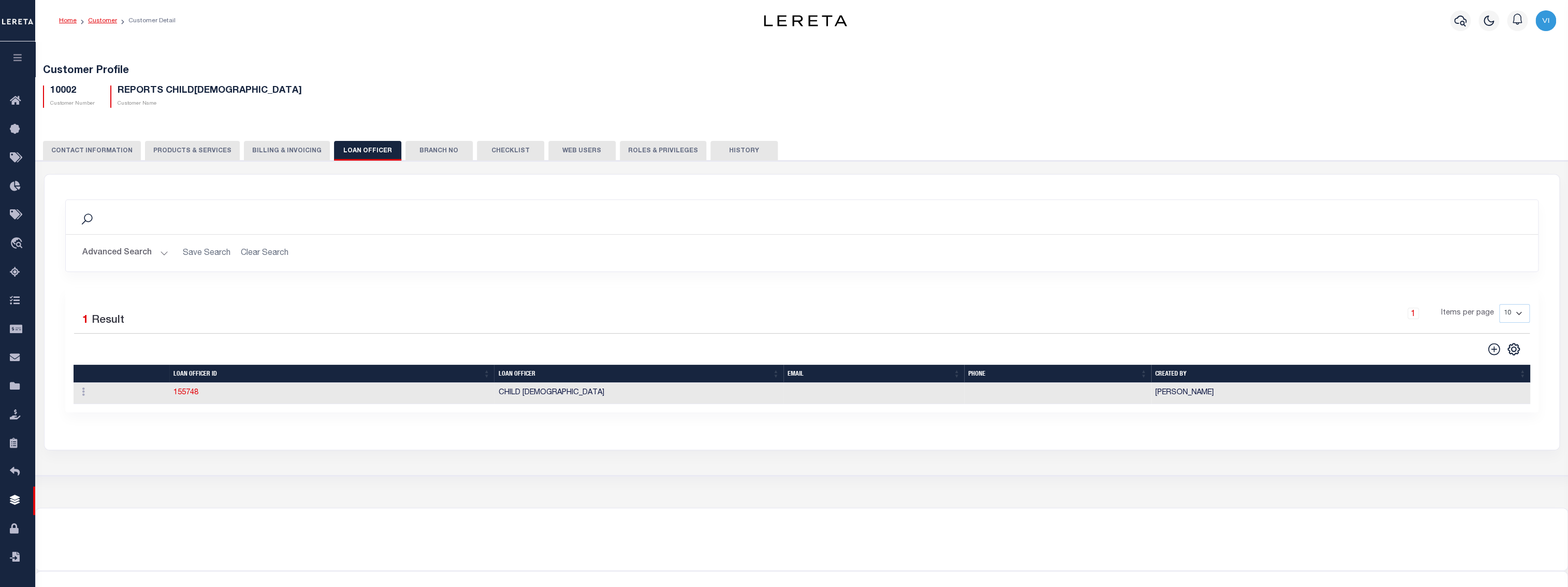
click at [110, 20] on link "Customer" at bounding box center [102, 21] width 29 height 6
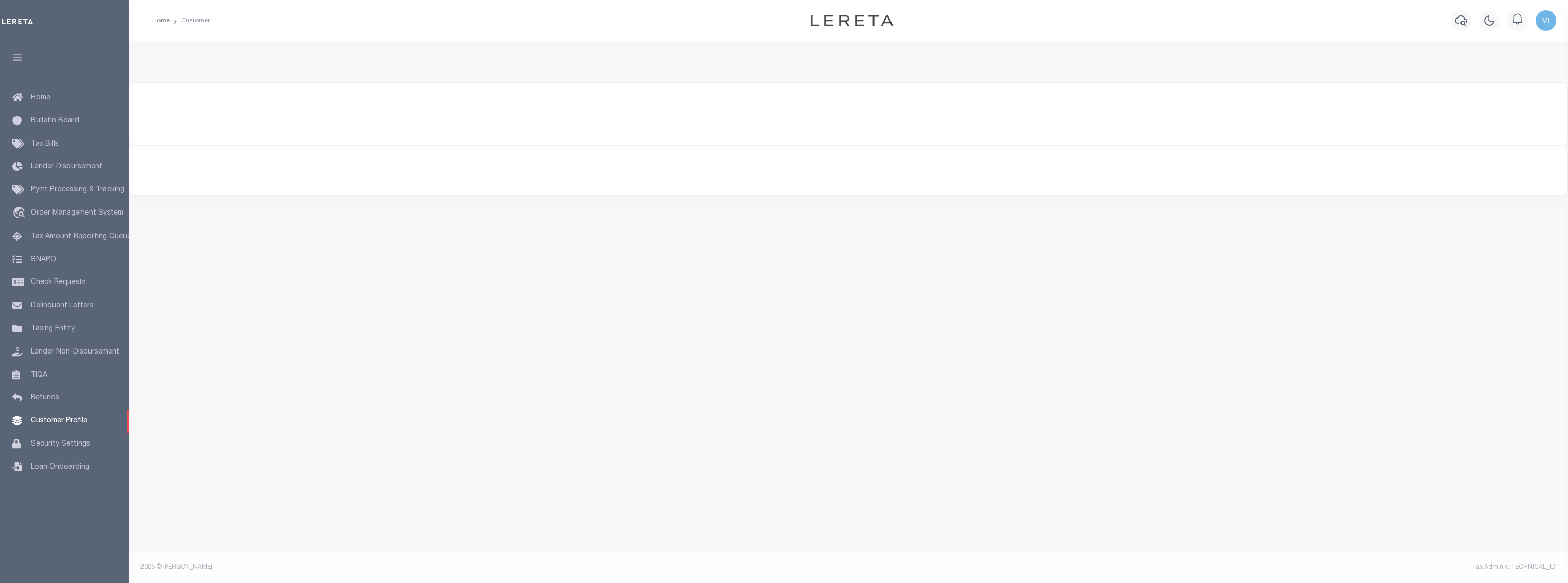
type input "REPORT"
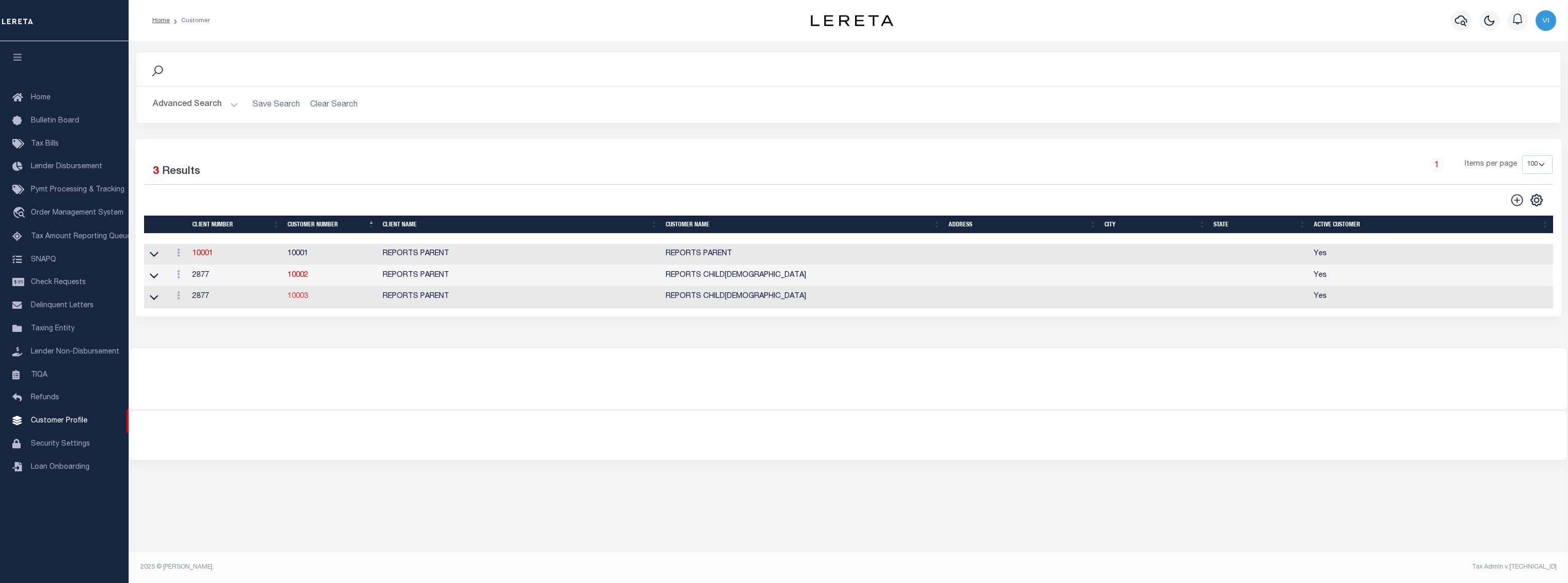
click at [301, 297] on link "10003" at bounding box center [298, 296] width 21 height 7
select select "2877"
type input "REPORTS PARENT"
type input "10003"
type input "REPORTS CHILD[DEMOGRAPHIC_DATA]"
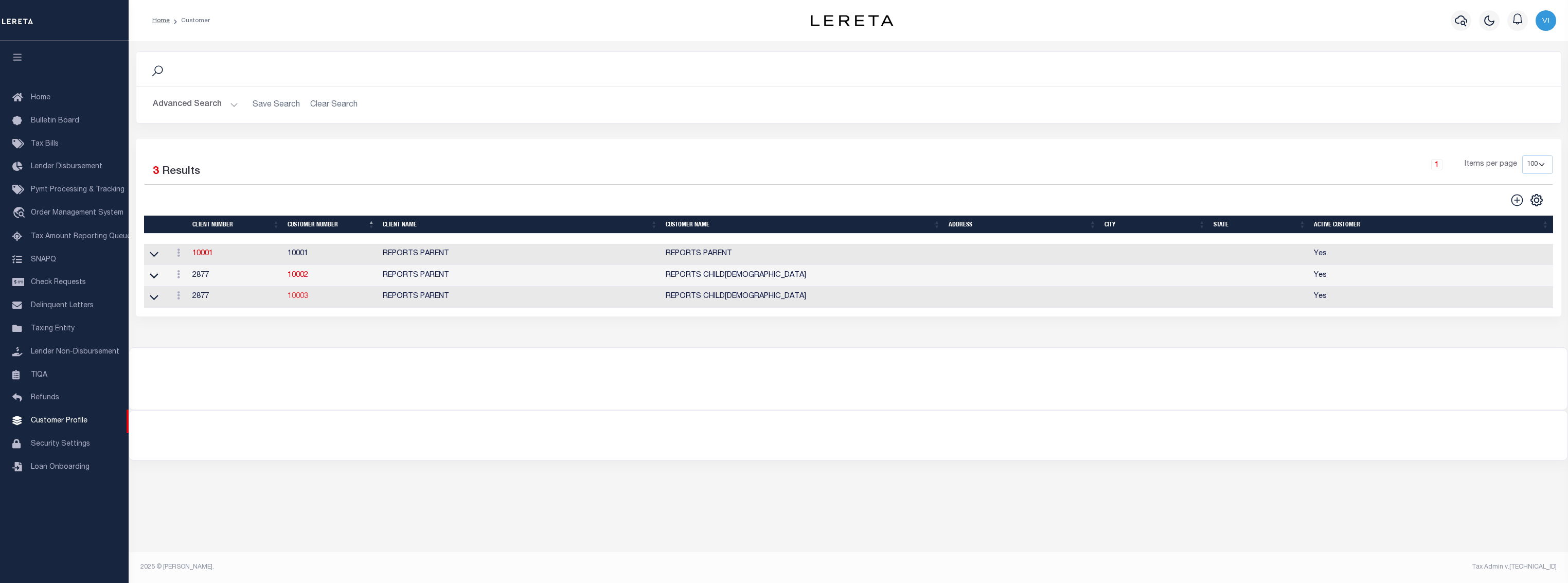
type input "REPORT"
type input "CHILD2"
select select "Mixed Portfolio"
checkbox input "true"
select select "Tier 1"
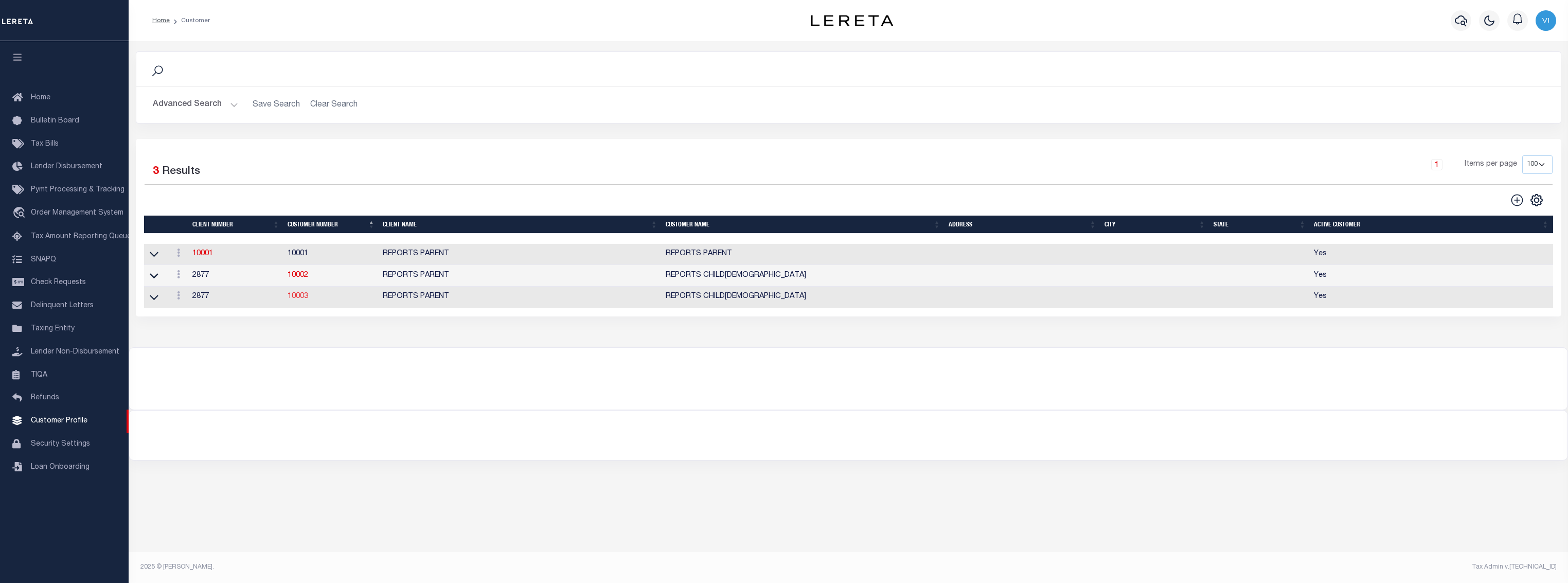
checkbox input "true"
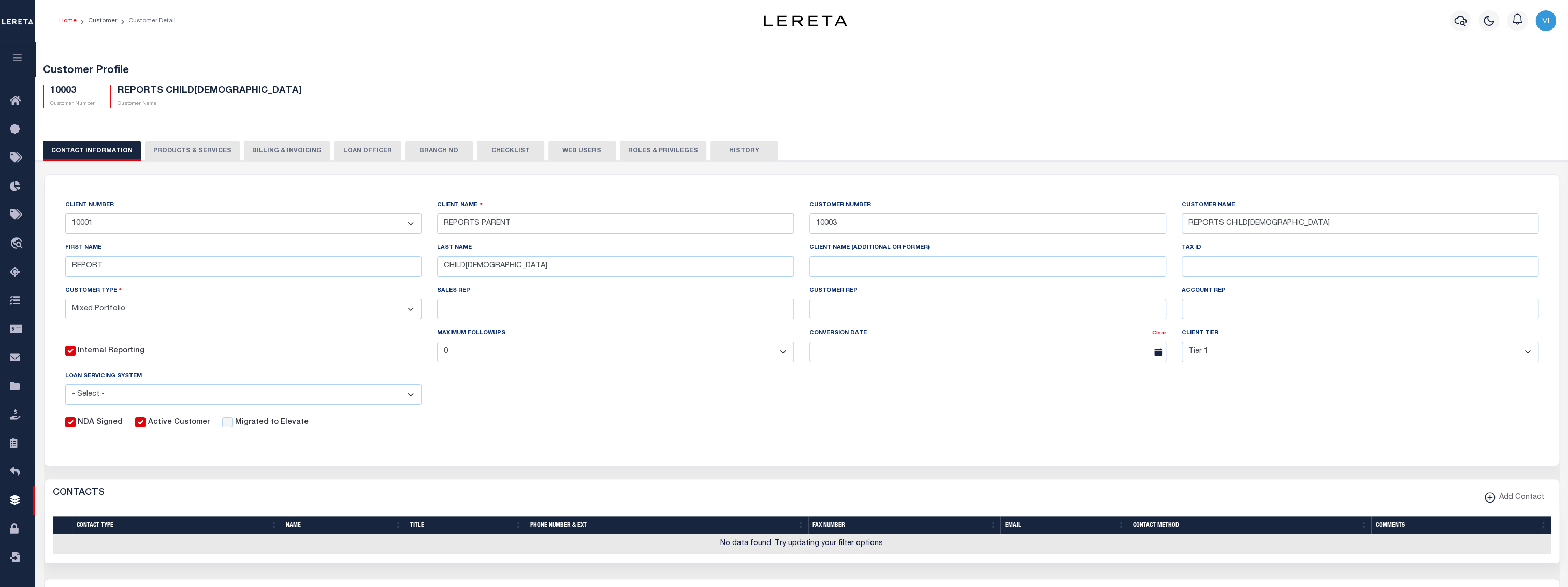
click at [343, 151] on button "LOAN OFFICER" at bounding box center [368, 151] width 67 height 20
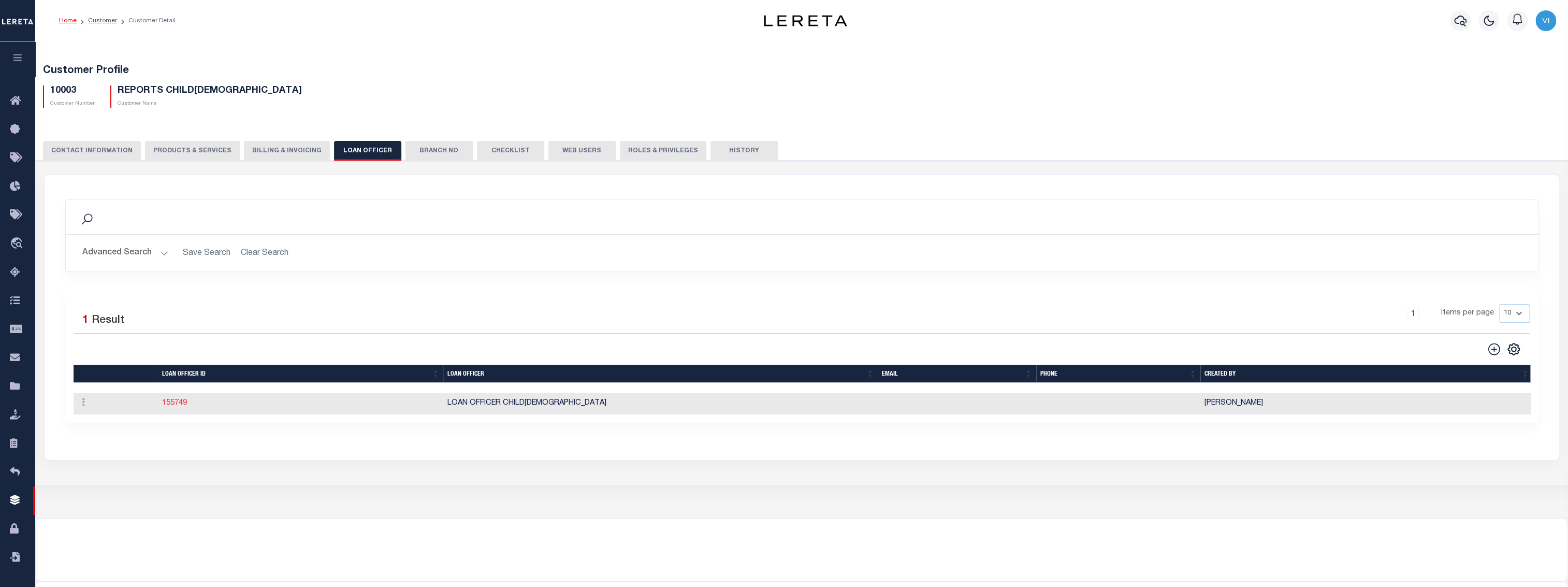
click at [172, 406] on link "155749" at bounding box center [175, 403] width 25 height 7
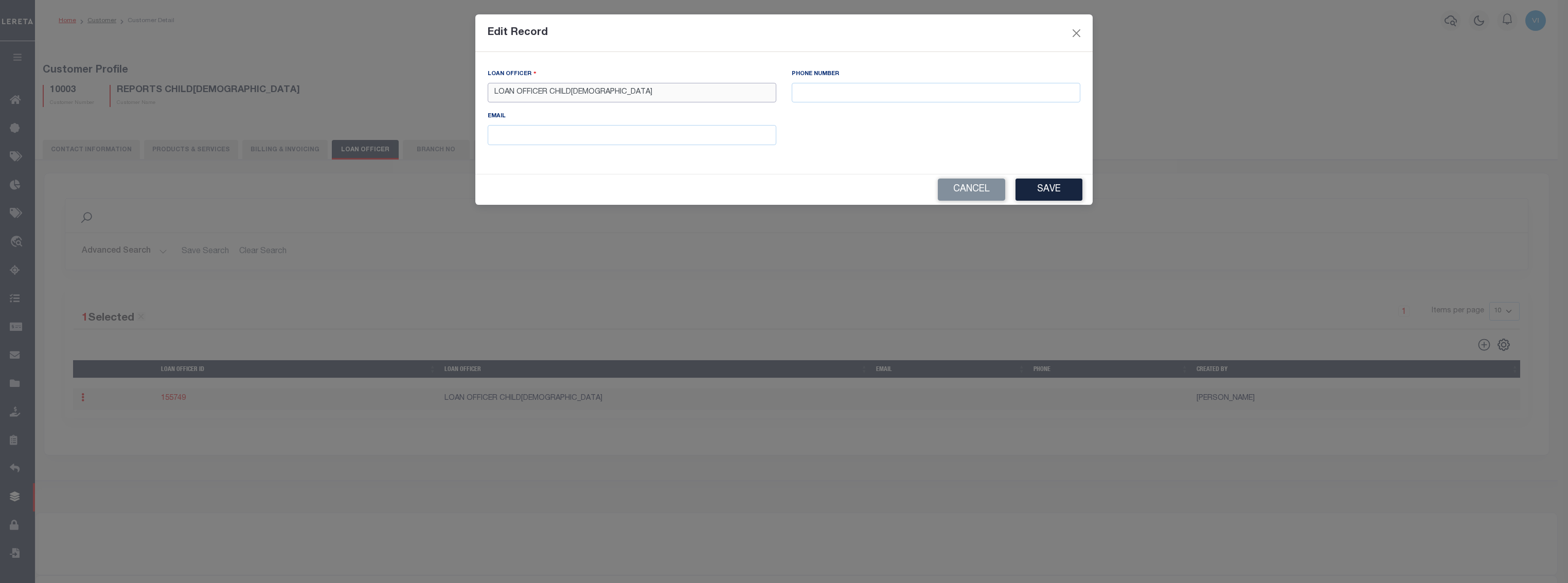
click at [550, 94] on input "LOAN OFFICER CHILD2" at bounding box center [632, 93] width 289 height 20
type input "CHILD2"
click at [1091, 188] on div "Cancel Save" at bounding box center [784, 190] width 617 height 30
click at [1058, 195] on button "Save" at bounding box center [1049, 189] width 67 height 22
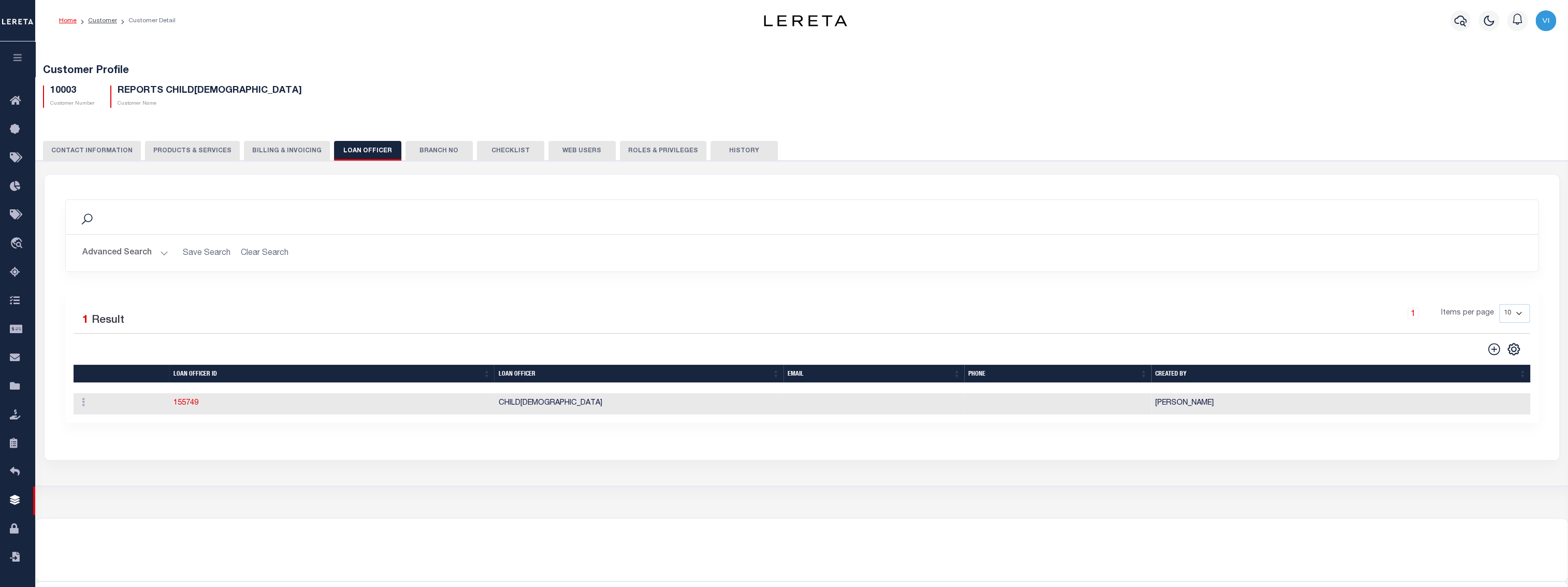
click at [430, 150] on button "Branch No" at bounding box center [439, 151] width 67 height 20
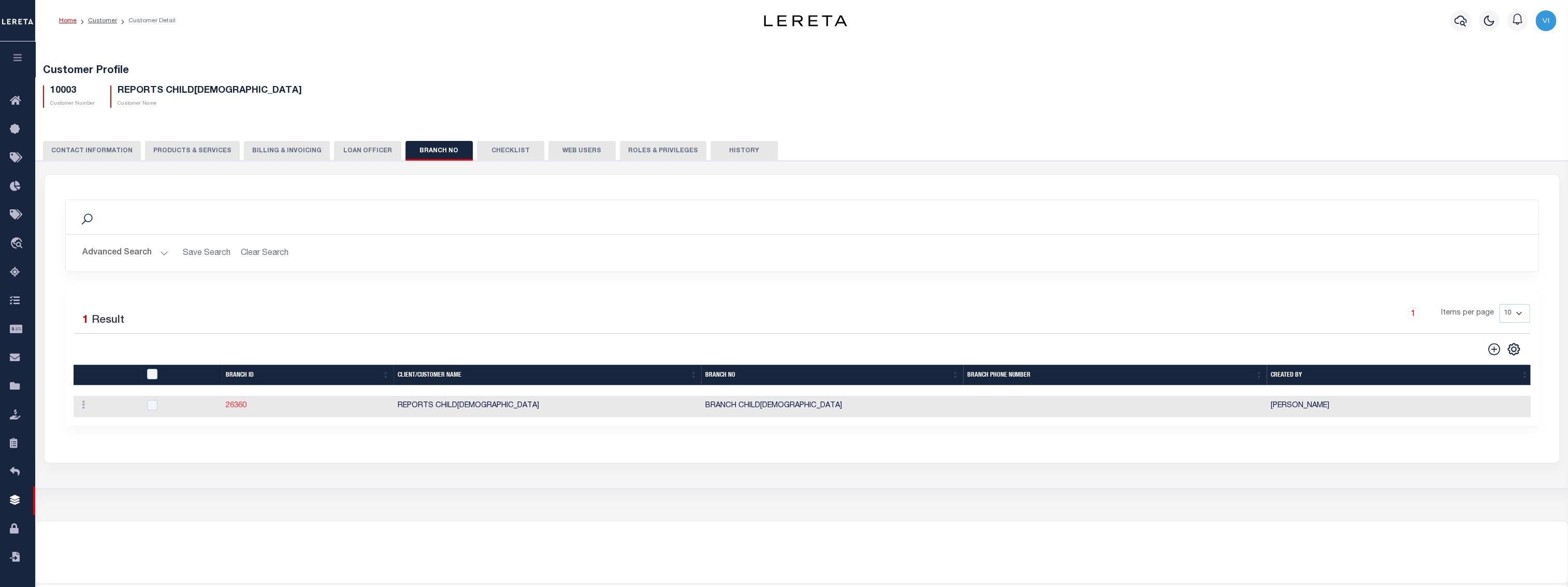
click at [236, 407] on link "26360" at bounding box center [236, 406] width 21 height 7
checkbox input "true"
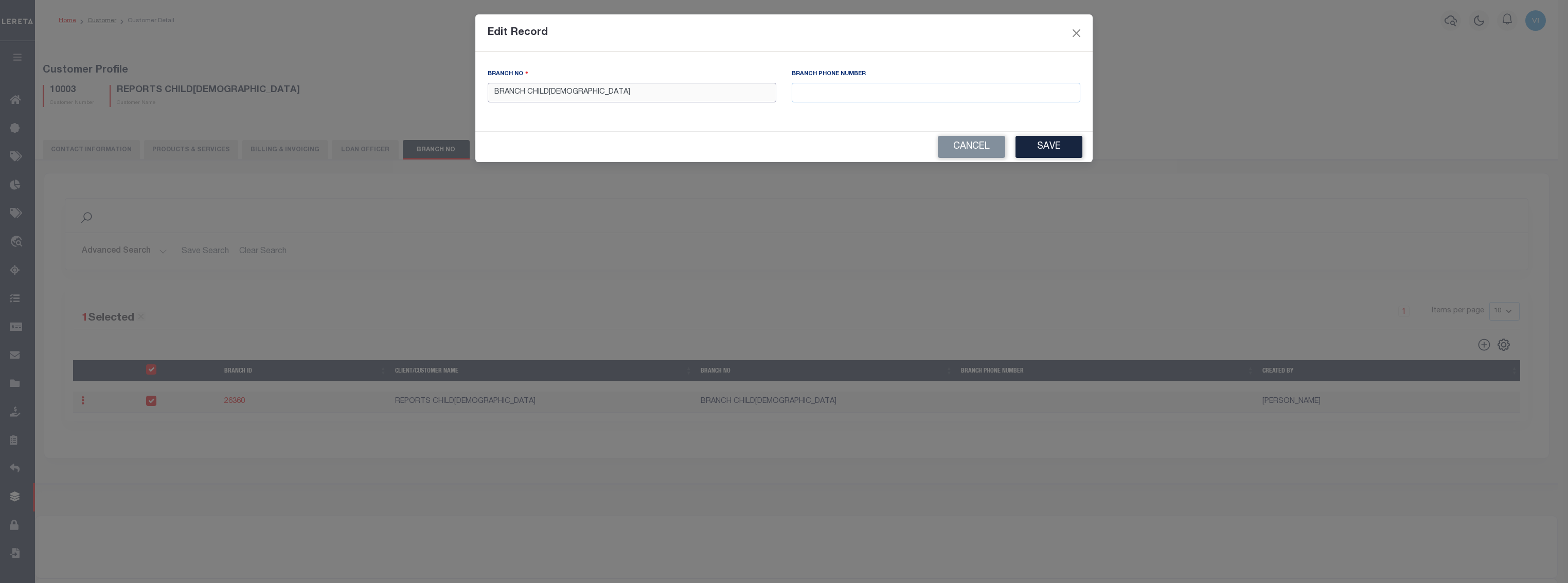
click at [528, 92] on input "BRANCH CHILD2" at bounding box center [632, 93] width 289 height 20
type input "CHILD2"
click at [1059, 140] on button "Save" at bounding box center [1049, 147] width 67 height 22
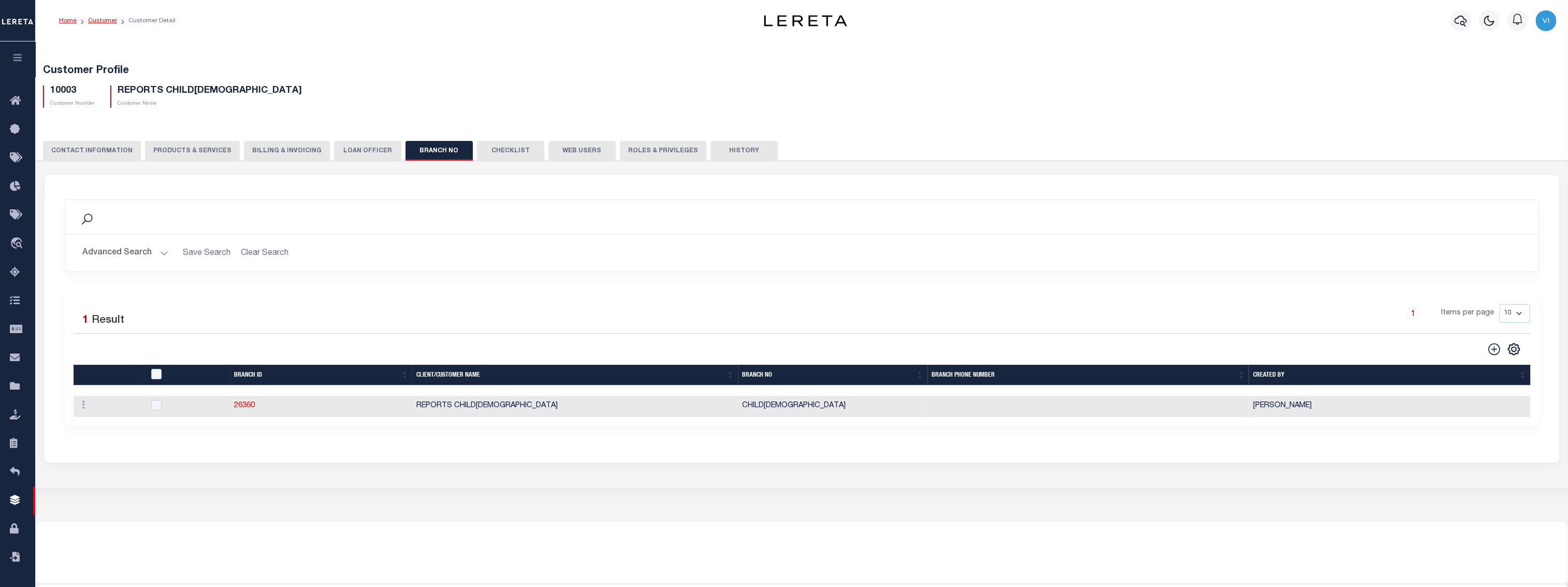
click at [96, 23] on link "Customer" at bounding box center [102, 21] width 29 height 6
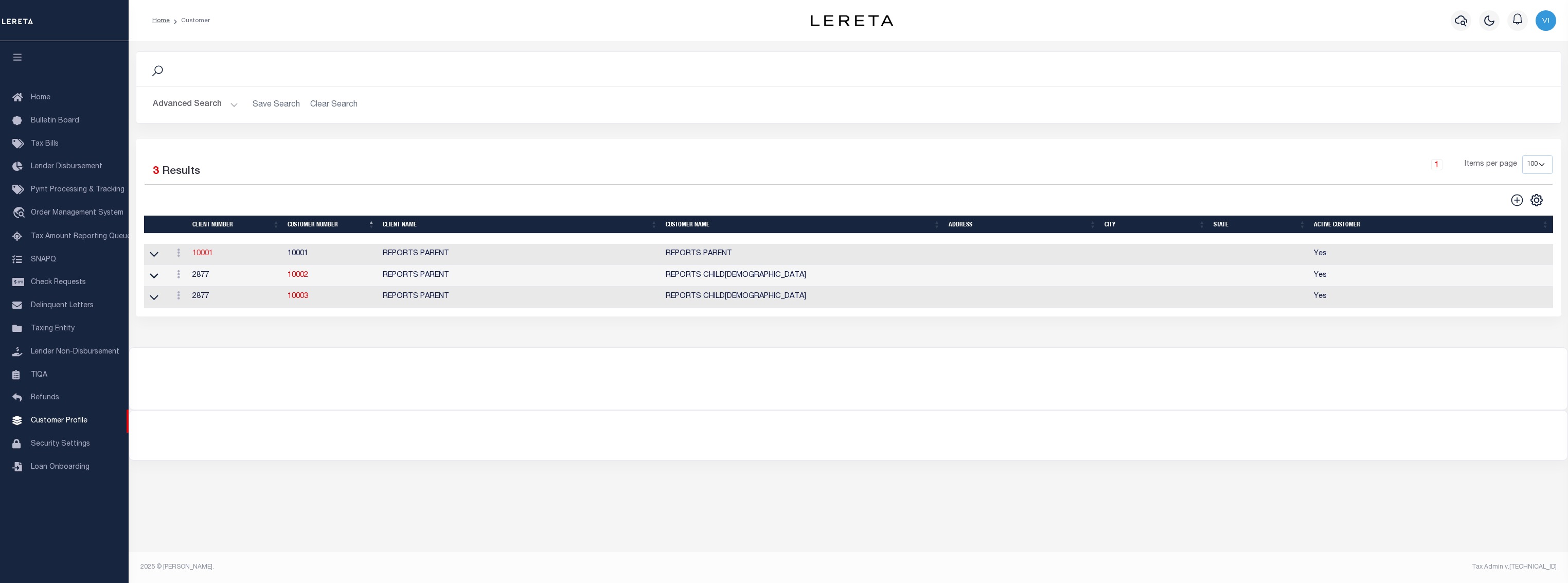
click at [205, 254] on link "10001" at bounding box center [203, 254] width 21 height 7
select select
type input "REPORTS PARENT"
type input "10001"
type input "REPORTS PARENT"
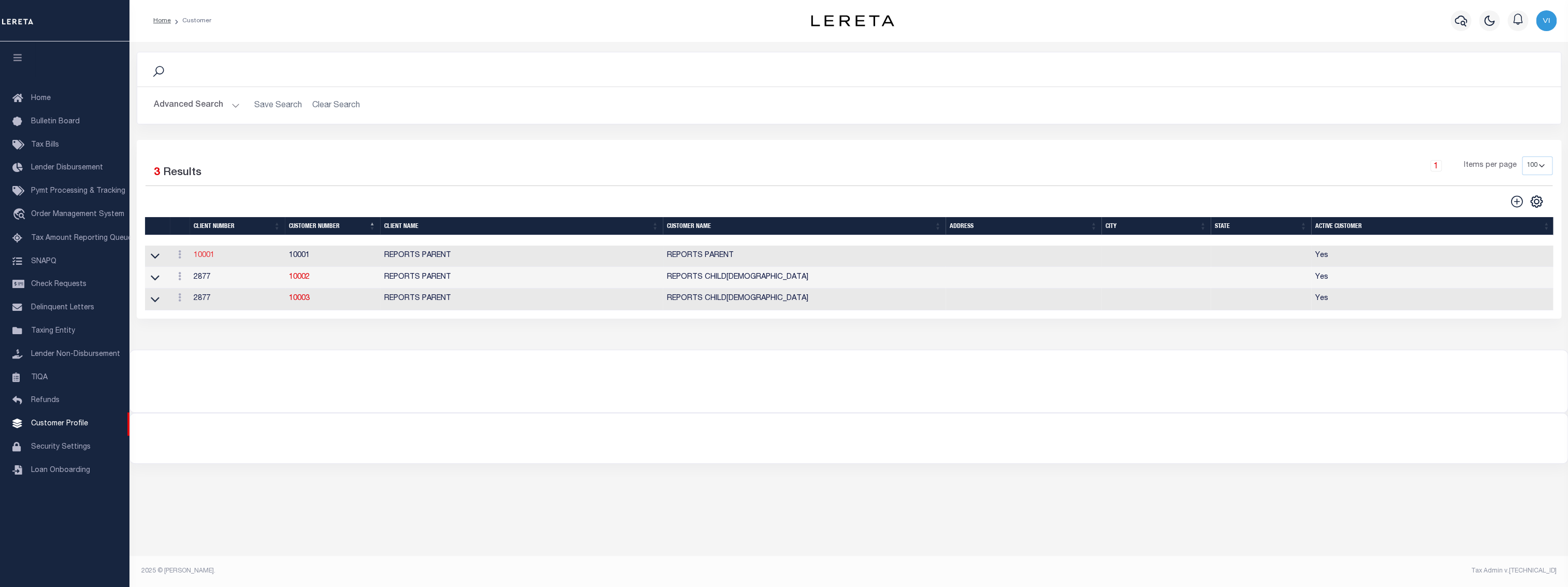
type input "REPORT"
type input "PARENT"
select select "Mixed Portfolio"
select select "Tier 1"
select select "FIS"
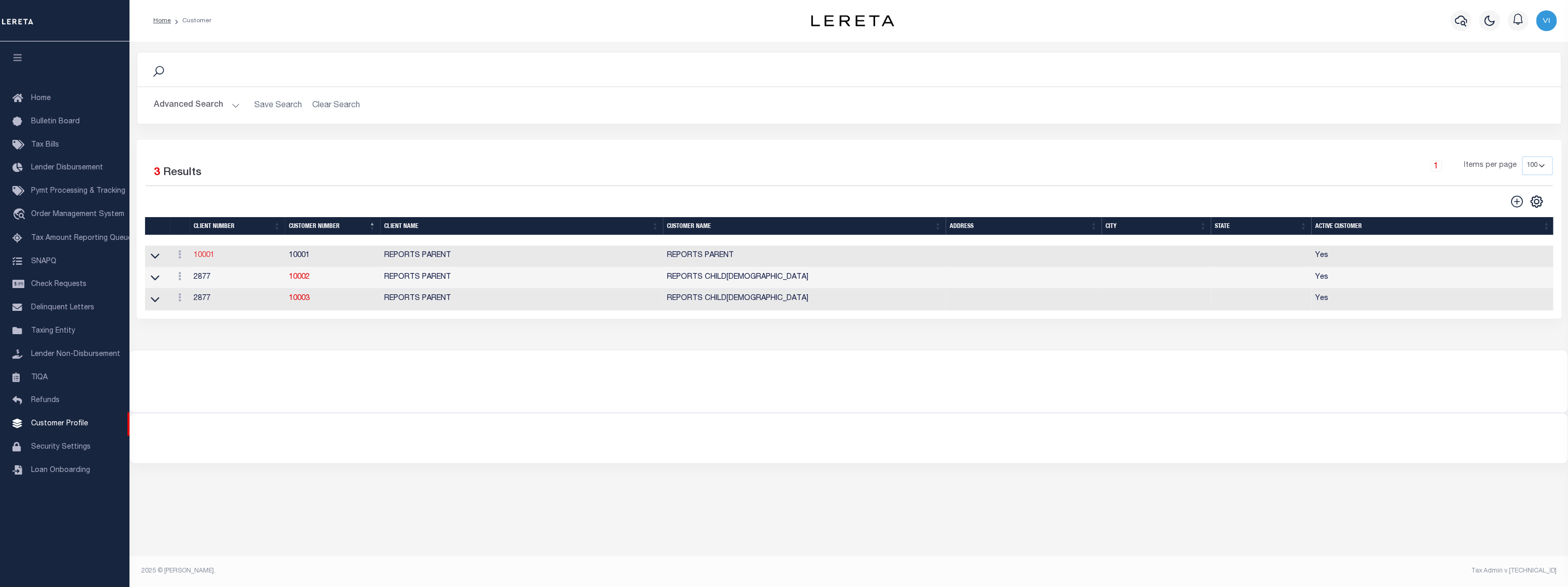
checkbox input "true"
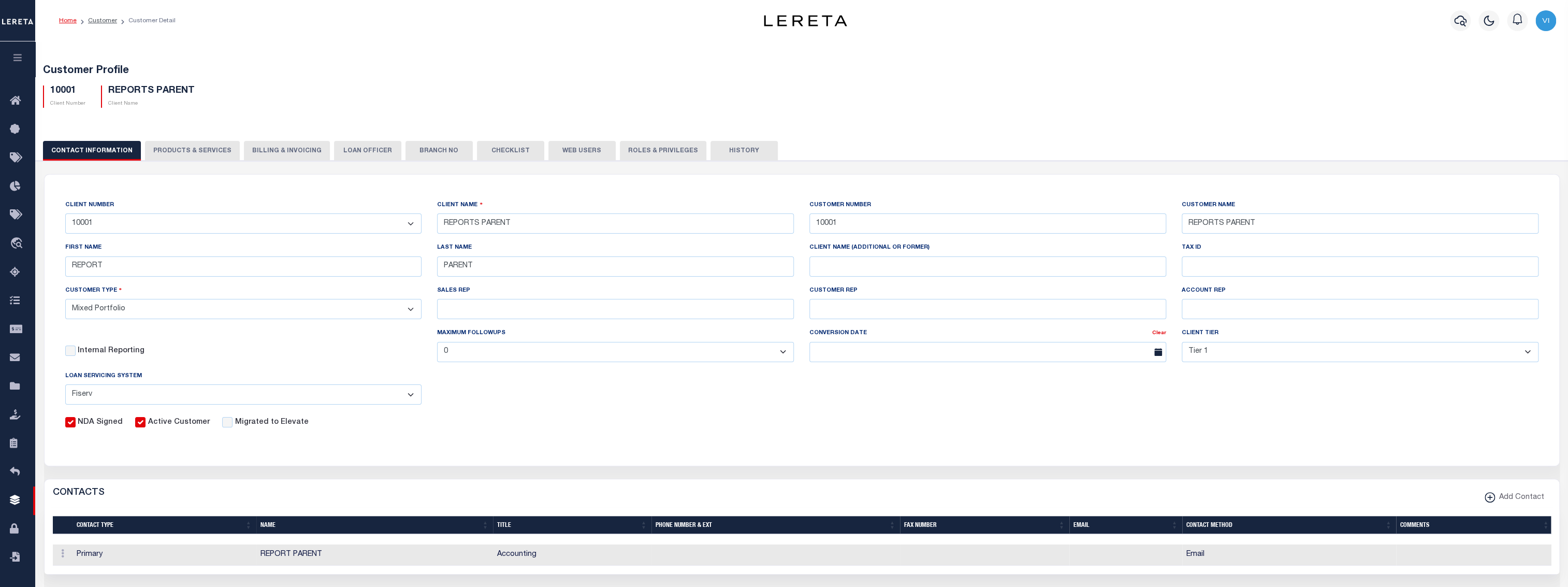
click at [433, 153] on button "Branch No" at bounding box center [439, 151] width 67 height 20
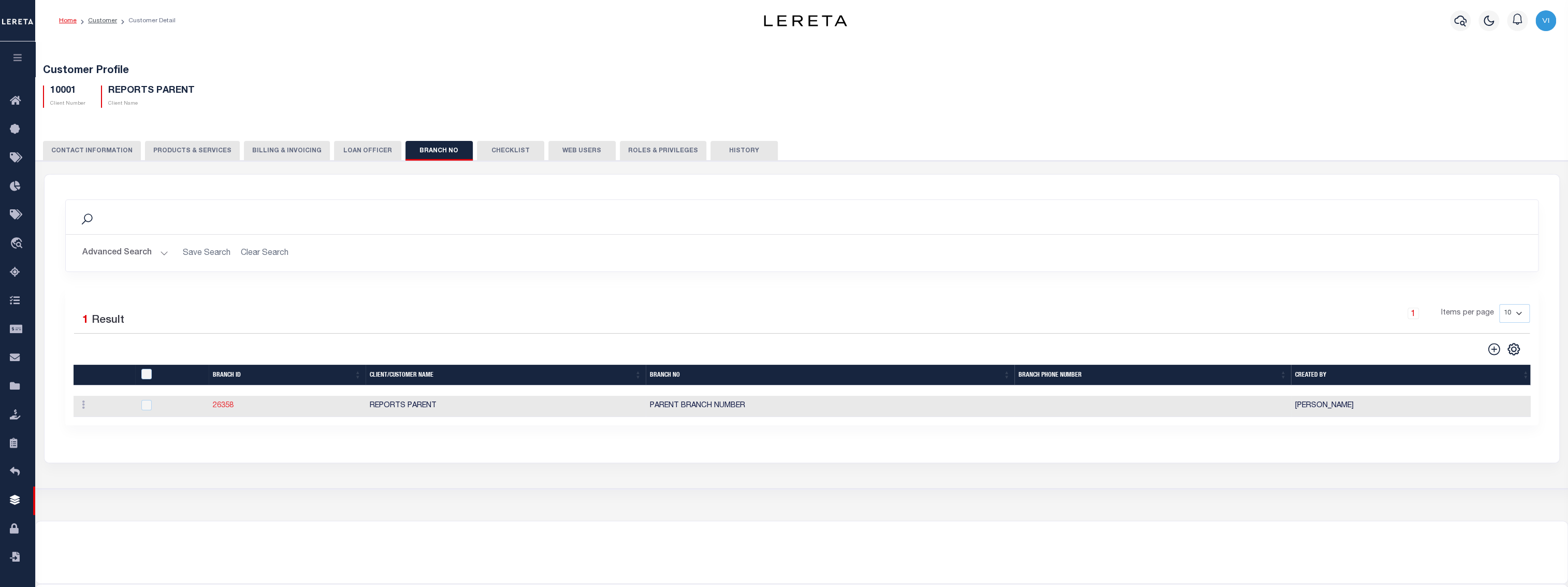
click at [218, 404] on link "26358" at bounding box center [223, 406] width 21 height 7
checkbox input "true"
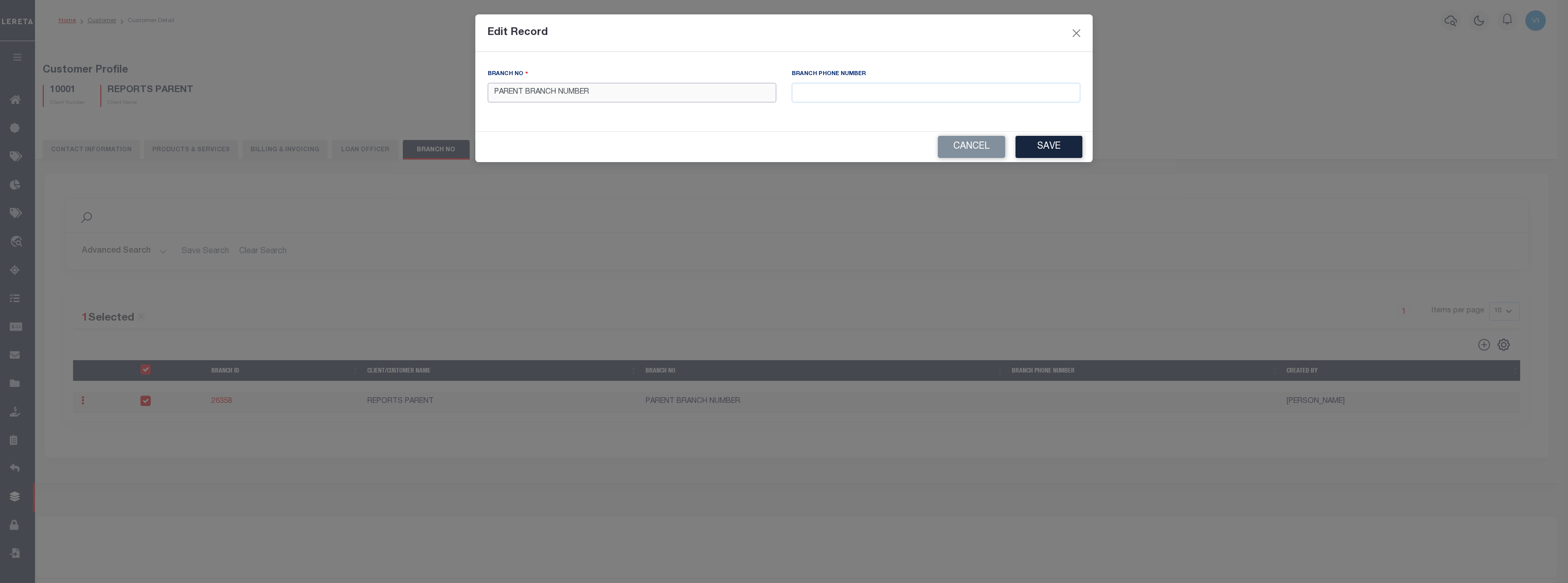
click at [523, 94] on input "PARENT BRANCH NUMBER" at bounding box center [632, 93] width 289 height 20
type input "PARENT"
click at [1052, 148] on button "Save" at bounding box center [1049, 147] width 67 height 22
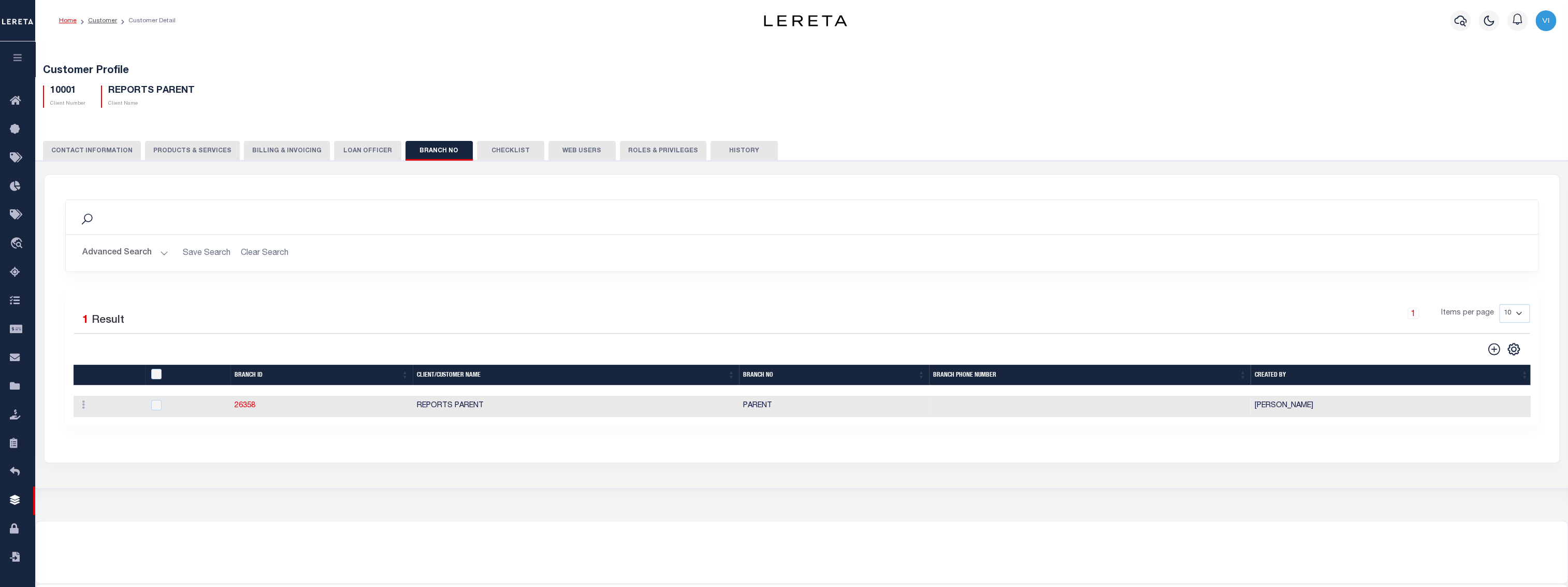
click at [477, 154] on button "Checklist" at bounding box center [510, 151] width 67 height 20
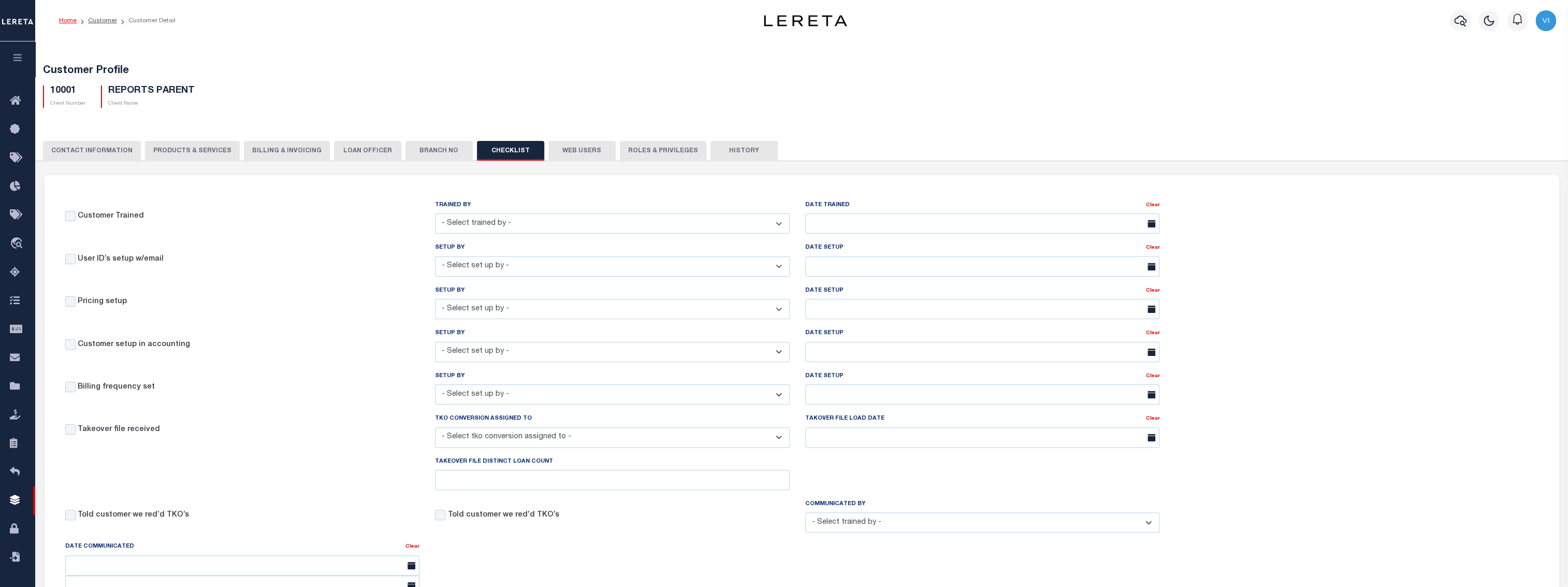
click at [370, 146] on button "LOAN OFFICER" at bounding box center [368, 151] width 67 height 20
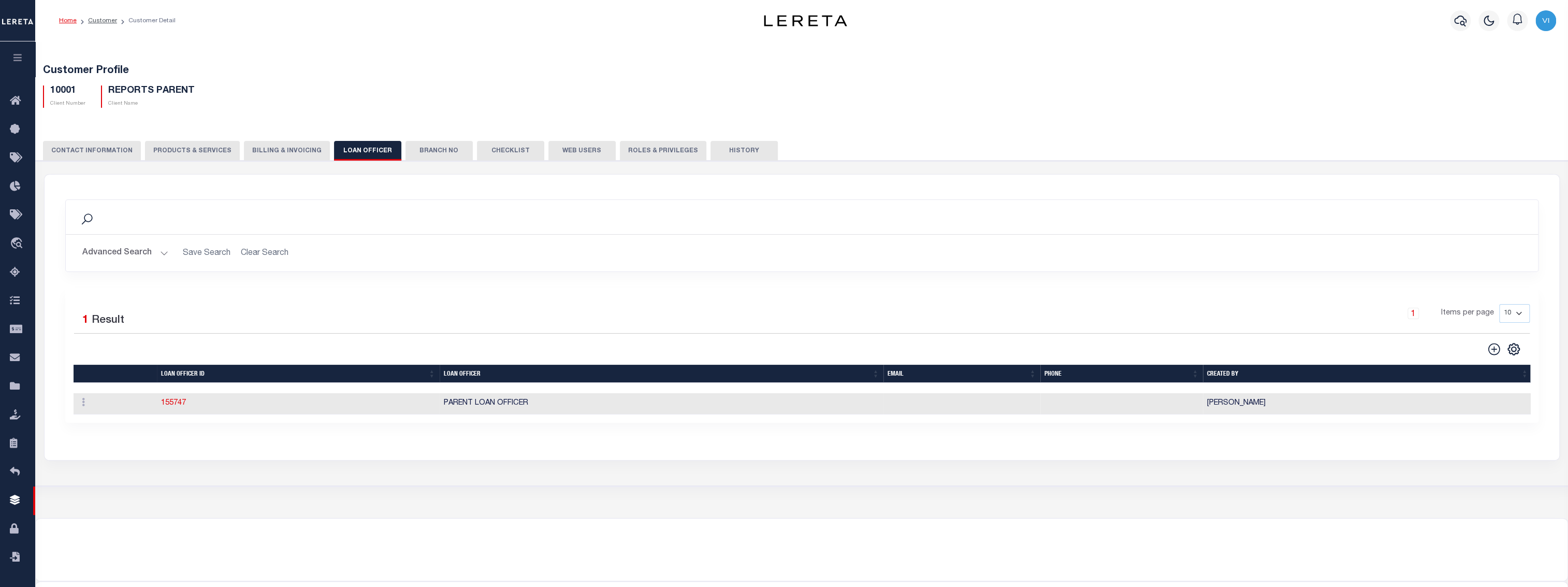
click at [629, 293] on div "Selected 1 Result 1 Items per page 10 25 50 100" at bounding box center [801, 355] width 1473 height 135
click at [175, 403] on link "155747" at bounding box center [173, 403] width 25 height 7
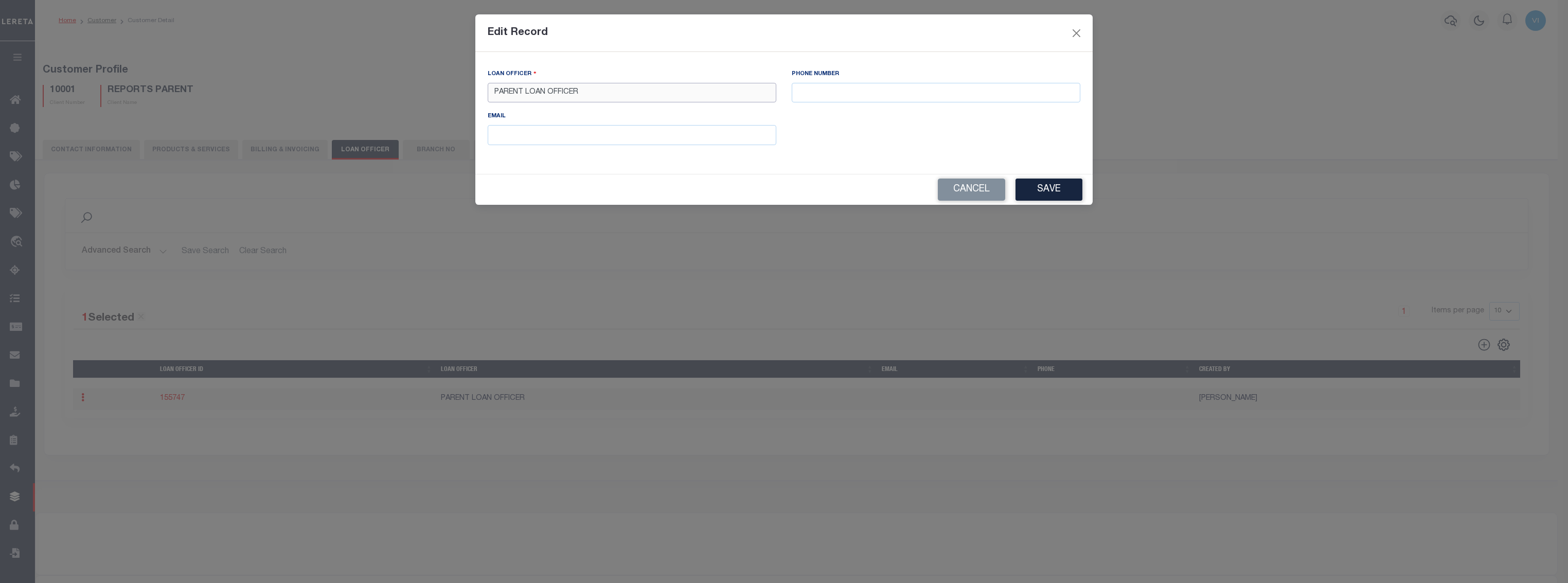
click at [626, 86] on input "PARENT LOAN OFFICER" at bounding box center [632, 93] width 289 height 20
type input "PARENT"
click at [1052, 184] on button "Save" at bounding box center [1049, 189] width 67 height 22
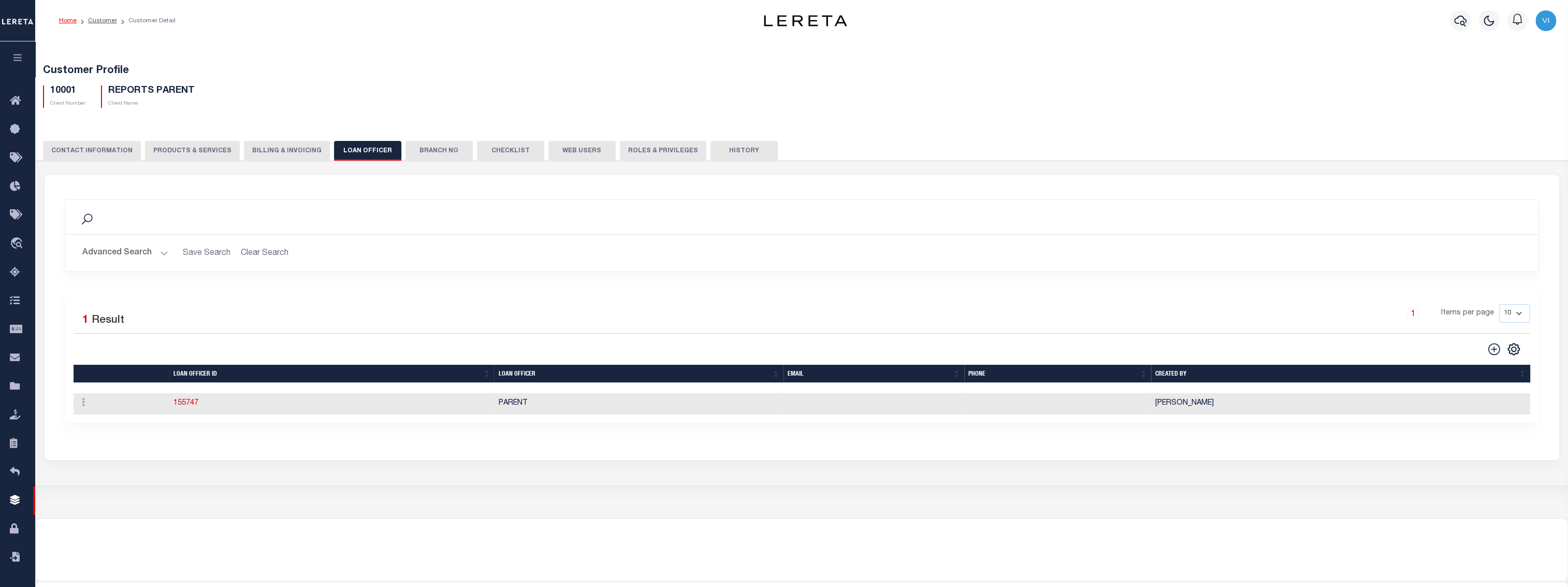
click at [273, 155] on button "Billing & Invoicing" at bounding box center [287, 151] width 86 height 20
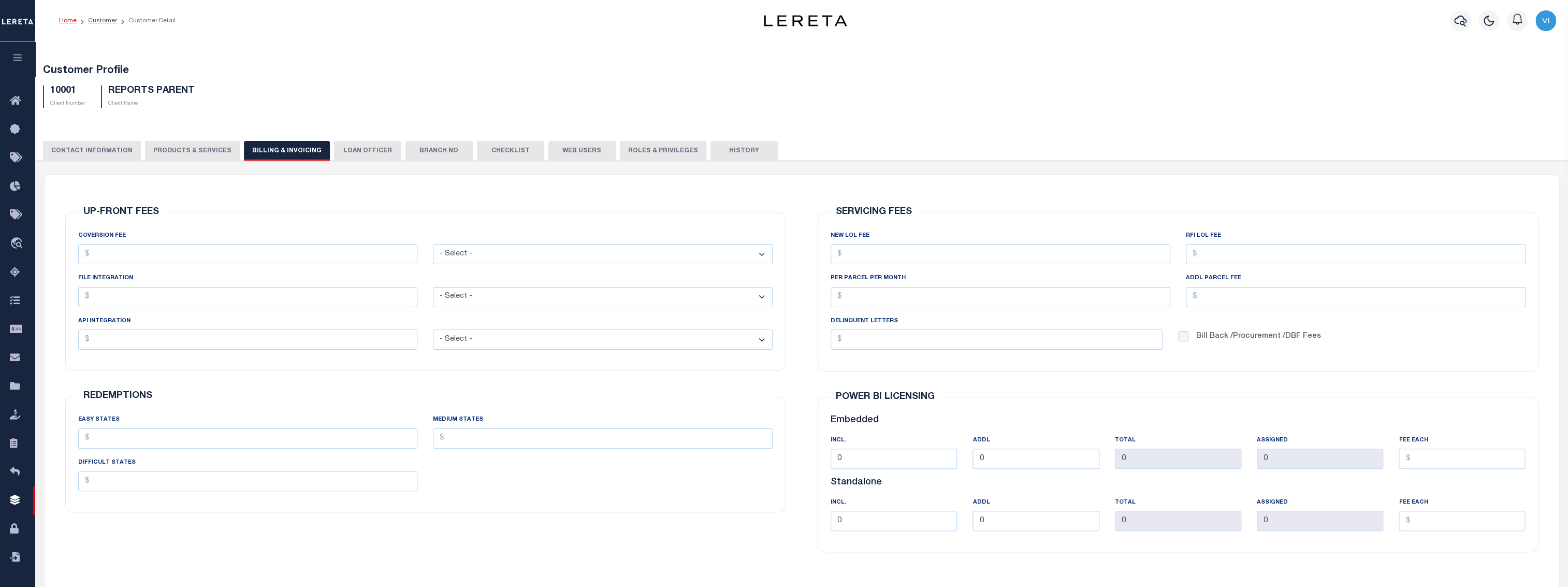
click at [127, 153] on button "CONTACT INFORMATION" at bounding box center [92, 151] width 98 height 20
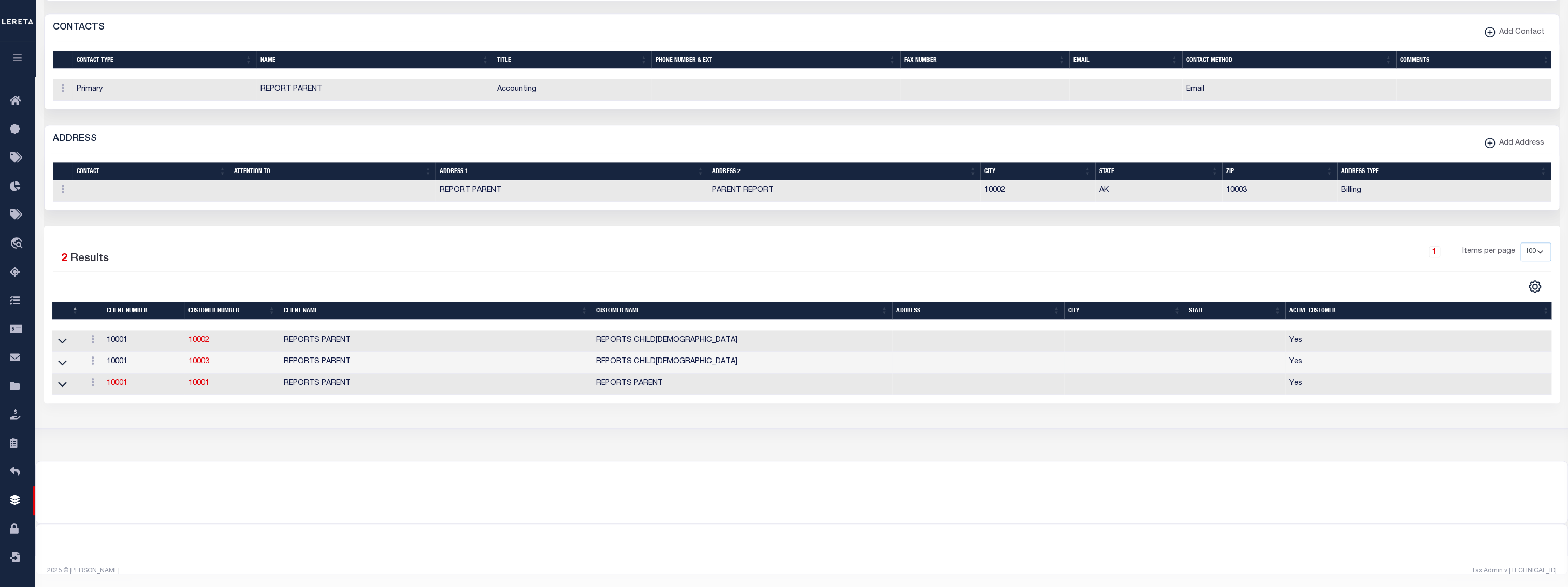
scroll to position [474, 0]
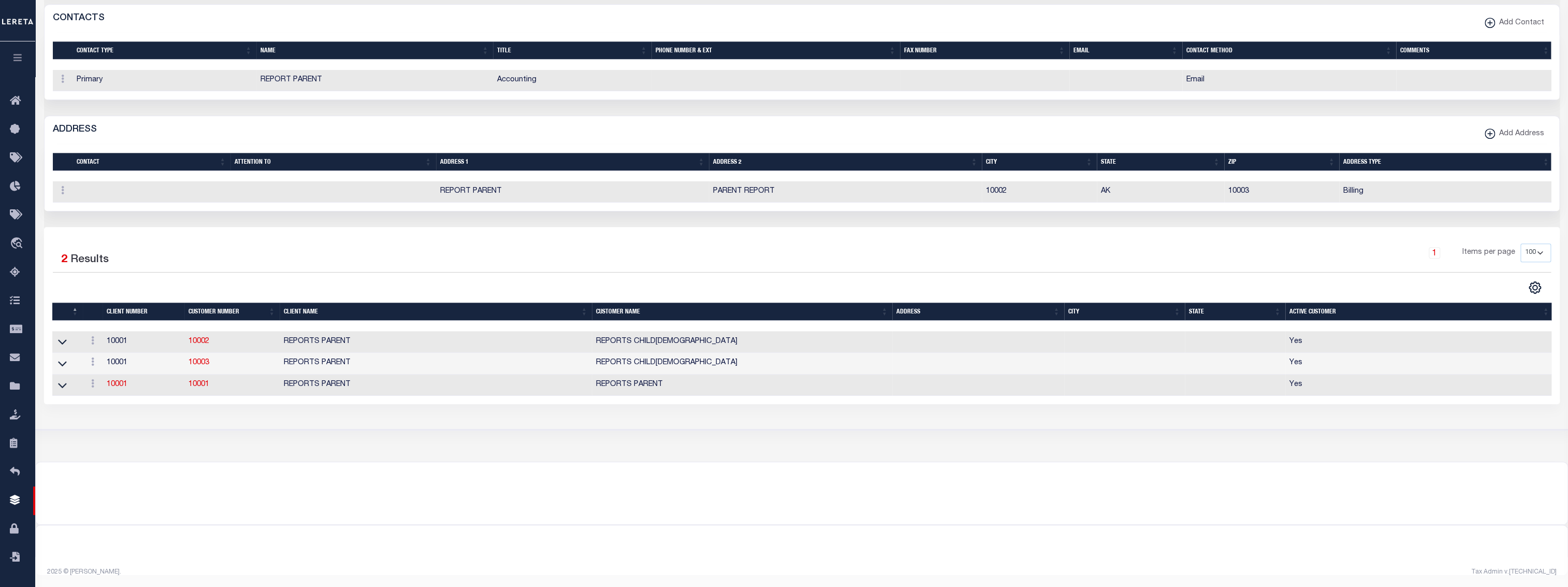
click at [25, 62] on button "button" at bounding box center [17, 59] width 35 height 35
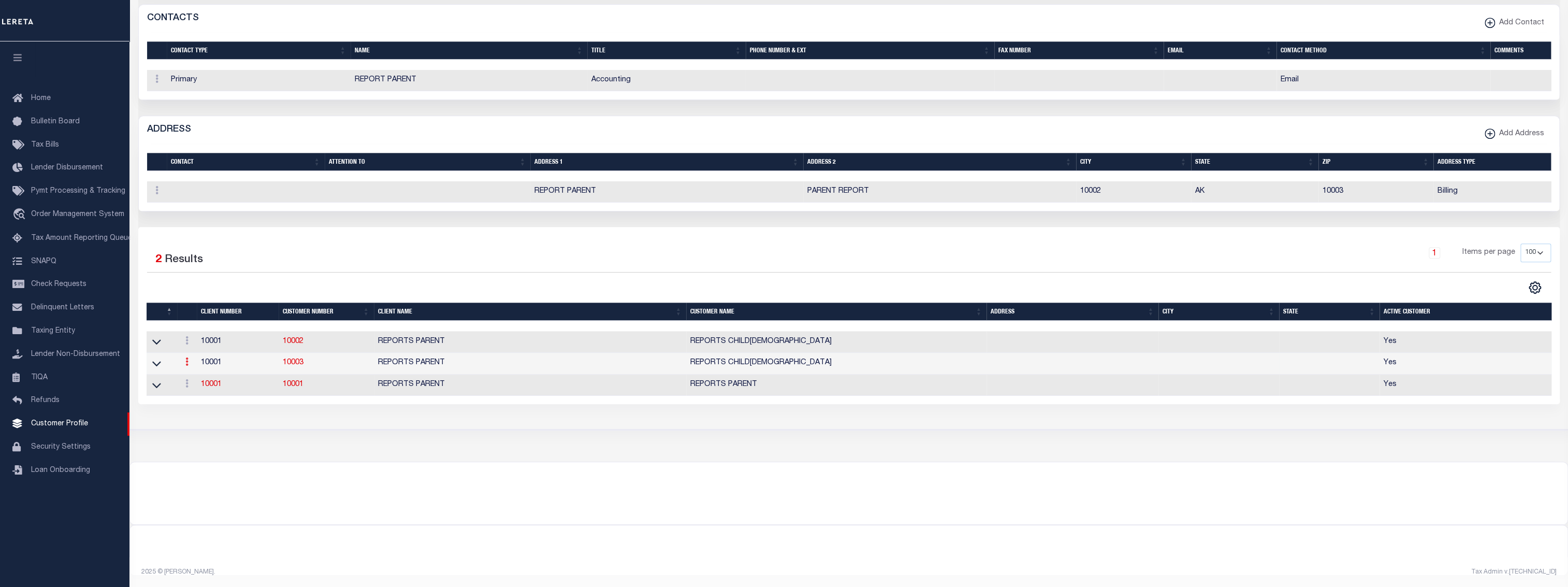
scroll to position [267, 0]
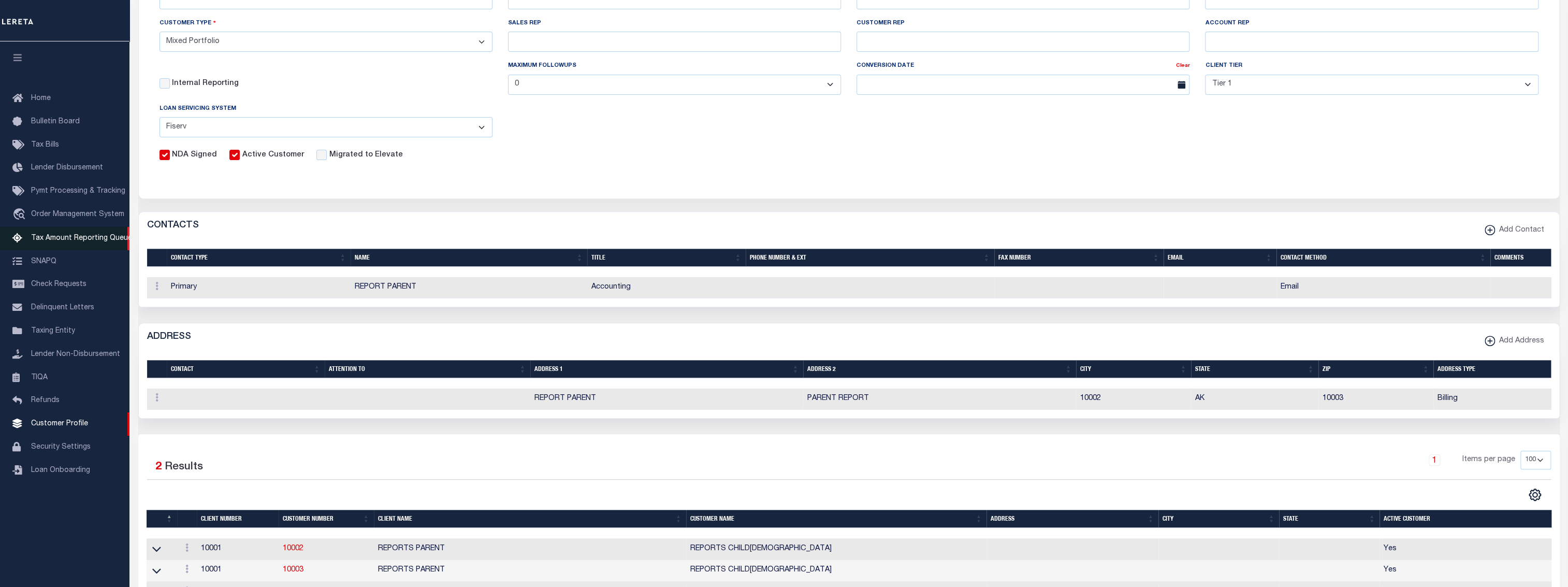
click at [69, 239] on span "Tax Amount Reporting Queue" at bounding box center [81, 238] width 101 height 7
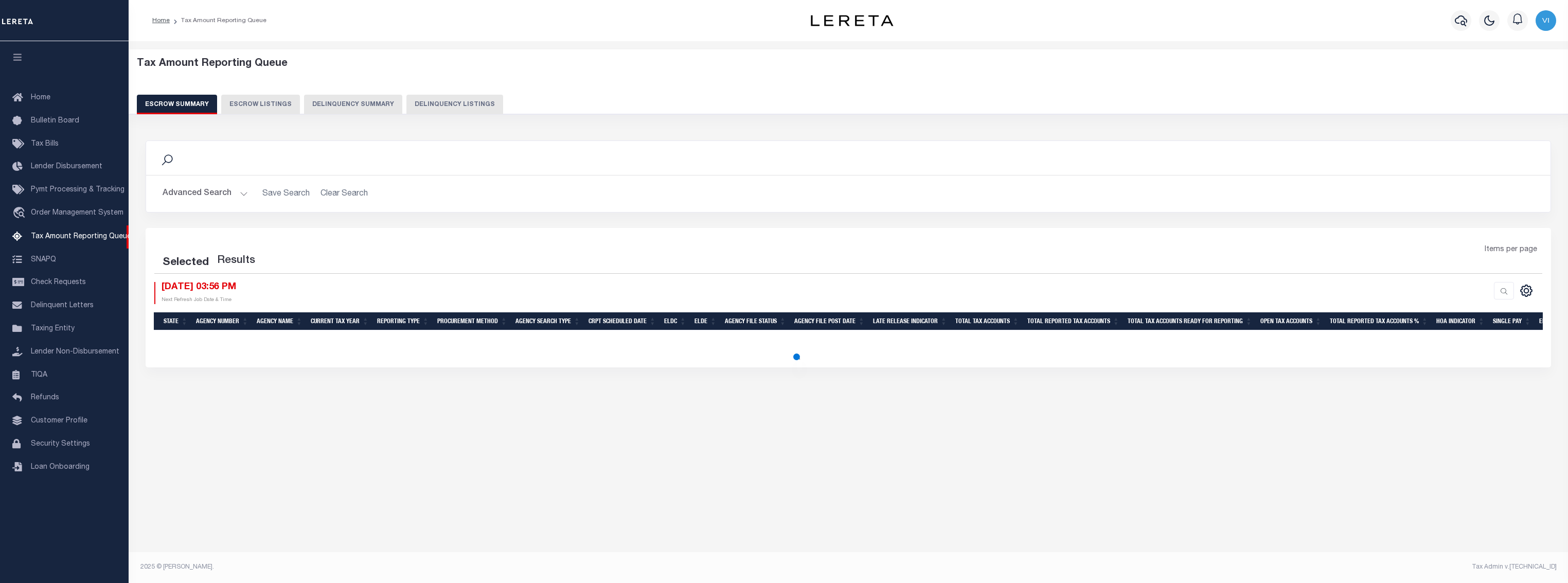
click at [358, 103] on button "Delinquency Summary" at bounding box center [352, 105] width 98 height 19
select select
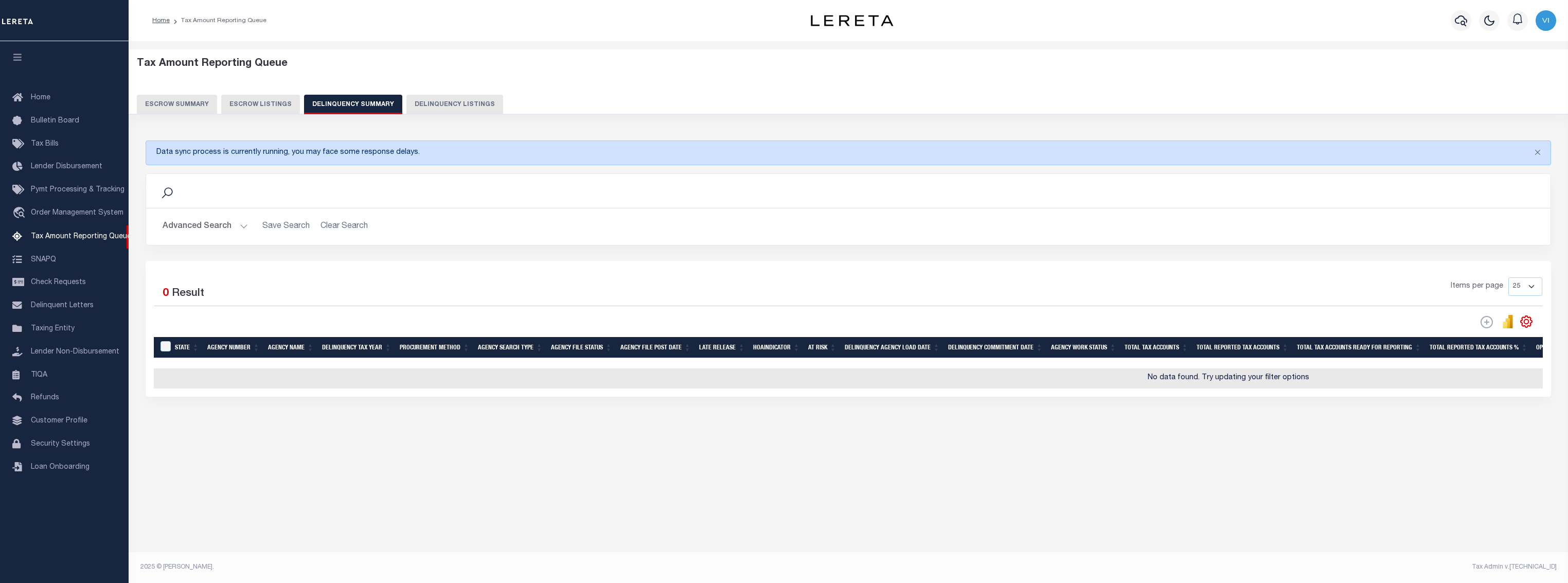
click at [202, 219] on button "Advanced Search" at bounding box center [205, 226] width 85 height 20
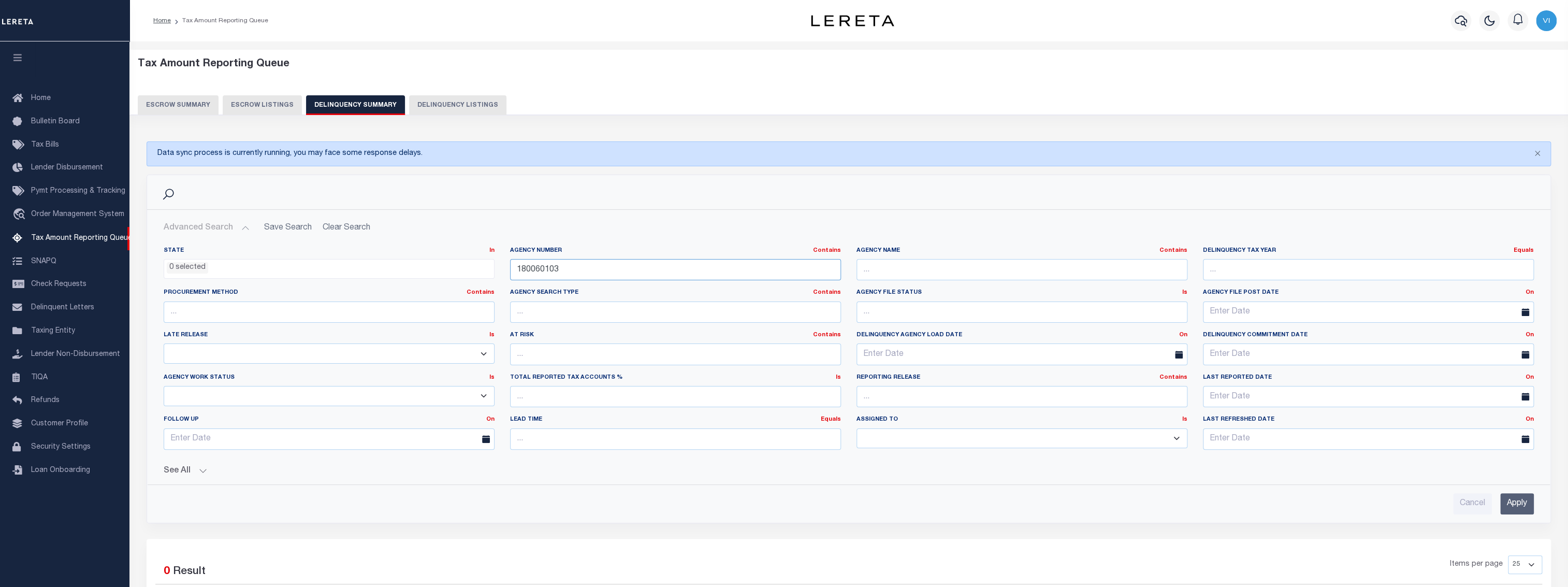
drag, startPoint x: 577, startPoint y: 268, endPoint x: 398, endPoint y: 273, distance: 179.1
click at [398, 273] on div "State In In AK AL AR AZ CA CO CT DC DE FL GA GU HI IA ID IL IN KS KY LA MA MD M…" at bounding box center [849, 352] width 1386 height 211
click at [860, 278] on input "text" at bounding box center [1022, 270] width 331 height 21
click at [880, 269] on input "text" at bounding box center [1022, 270] width 331 height 21
type input "DENVER"
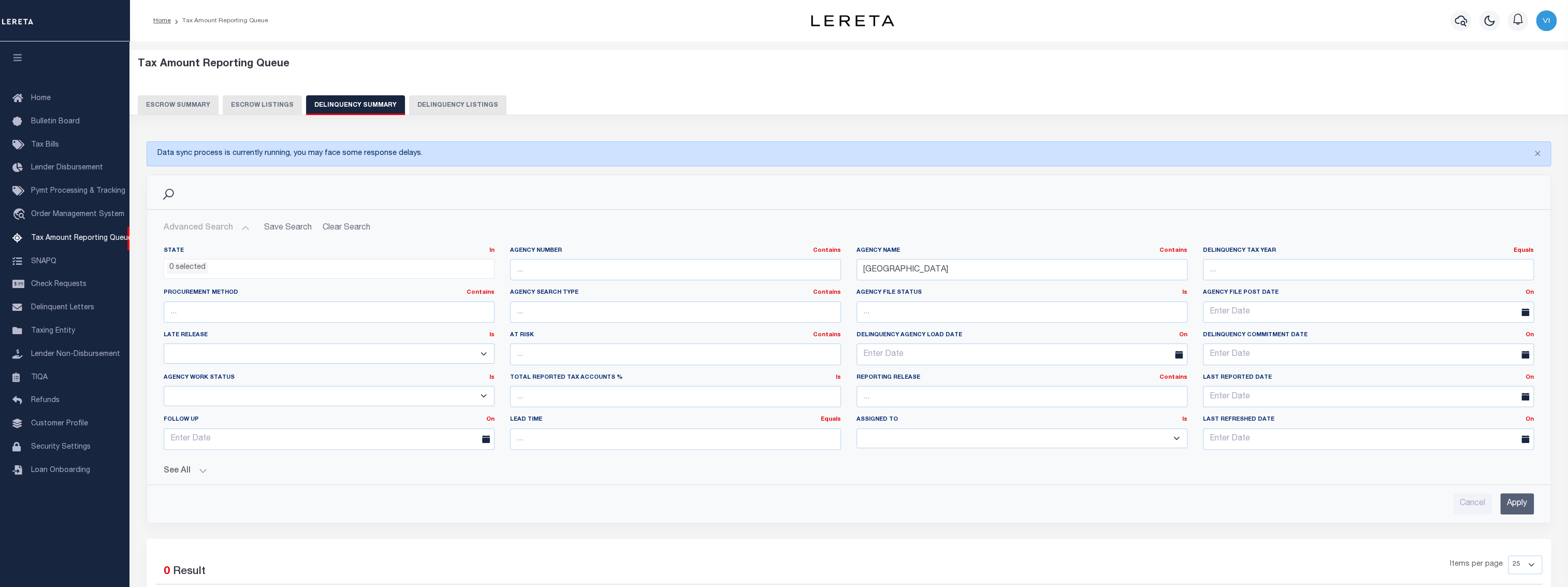
click at [1518, 506] on input "Apply" at bounding box center [1517, 504] width 34 height 21
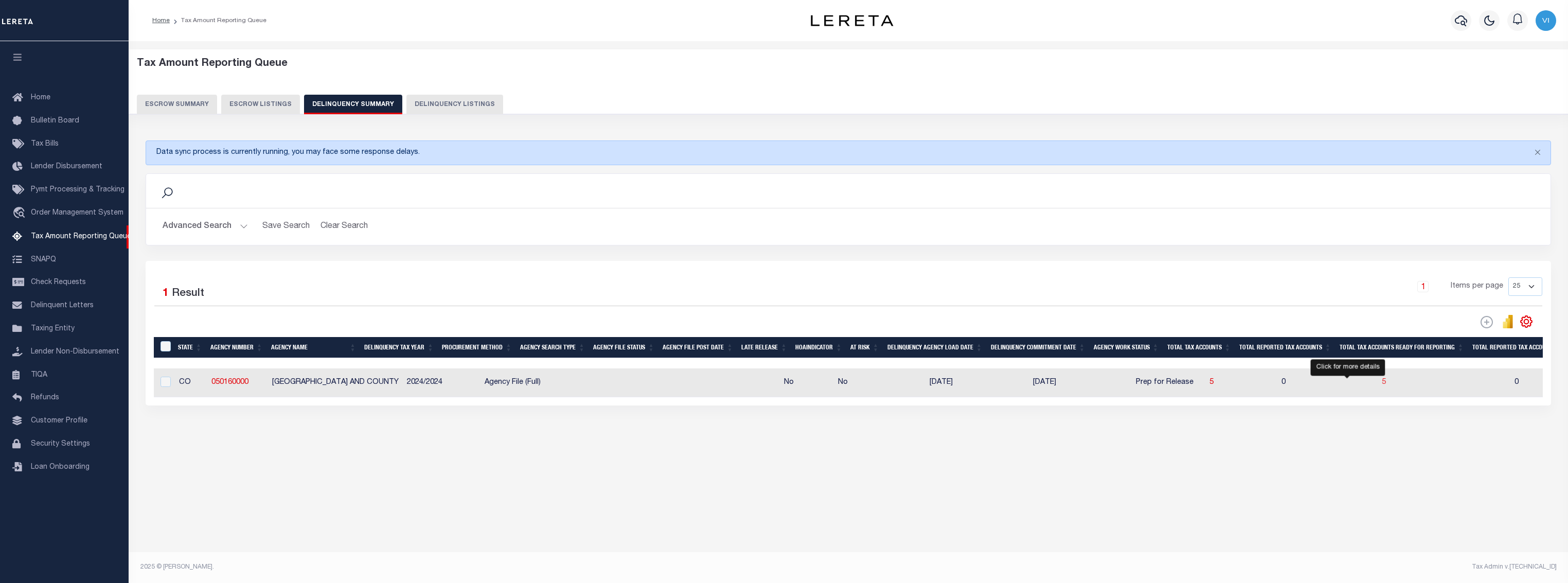
click at [1382, 383] on span "5" at bounding box center [1384, 382] width 4 height 7
select select "100"
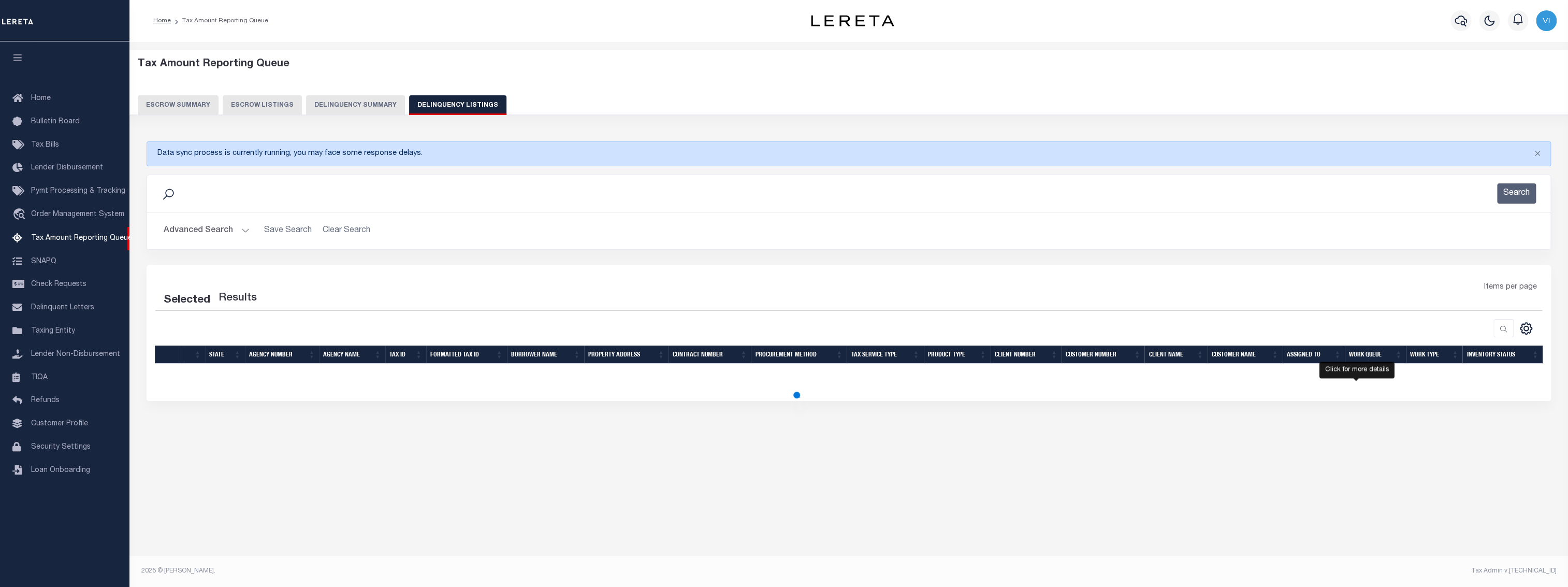
select select "100"
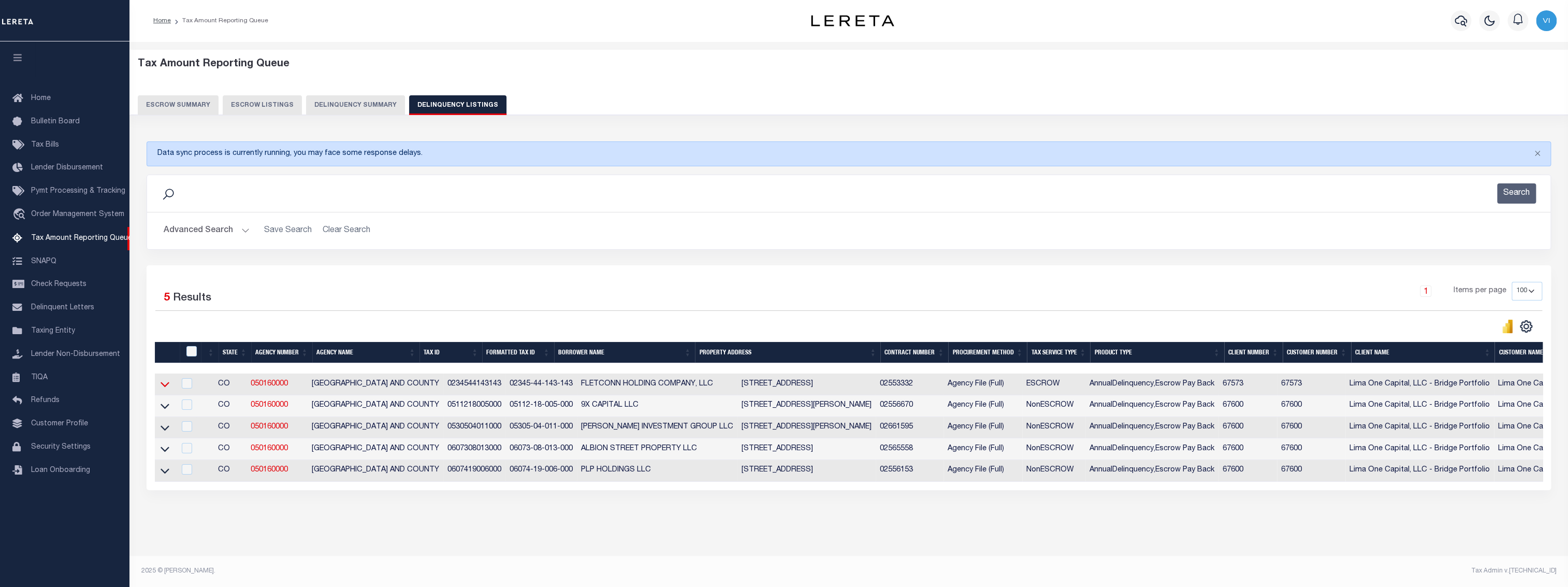
click at [169, 386] on icon at bounding box center [165, 384] width 9 height 11
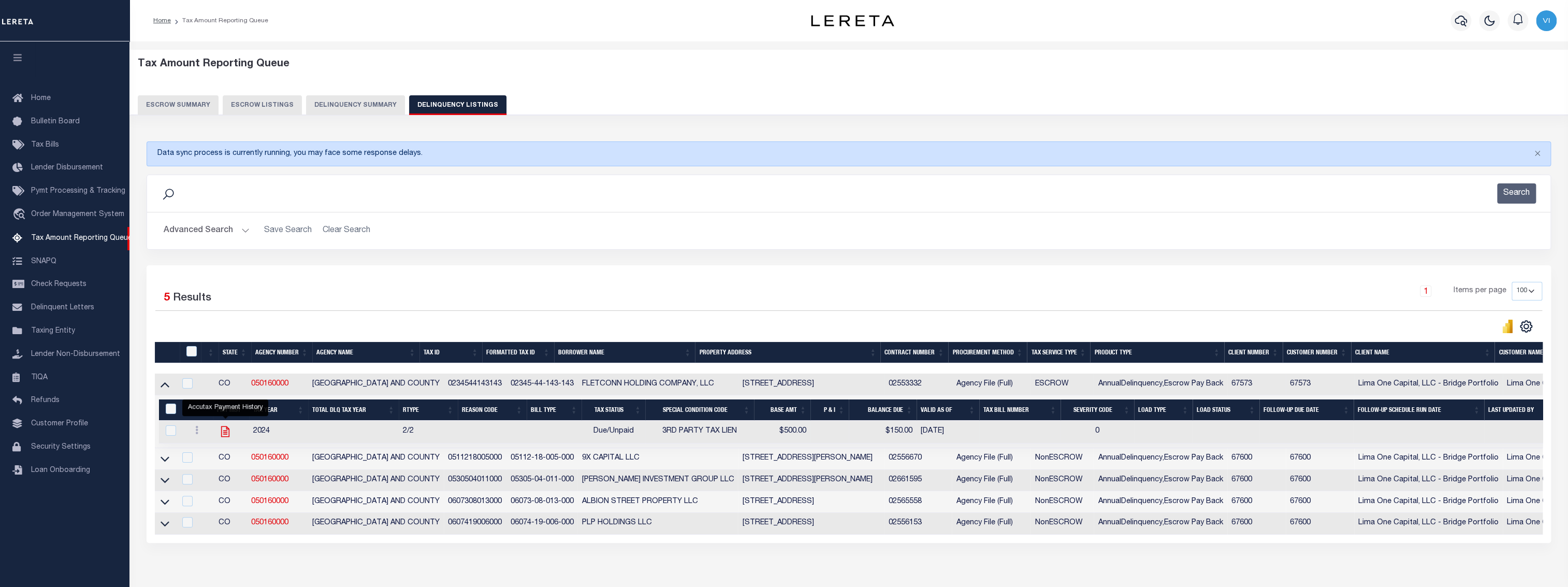
click at [225, 434] on icon "" at bounding box center [225, 431] width 13 height 13
checkbox input "true"
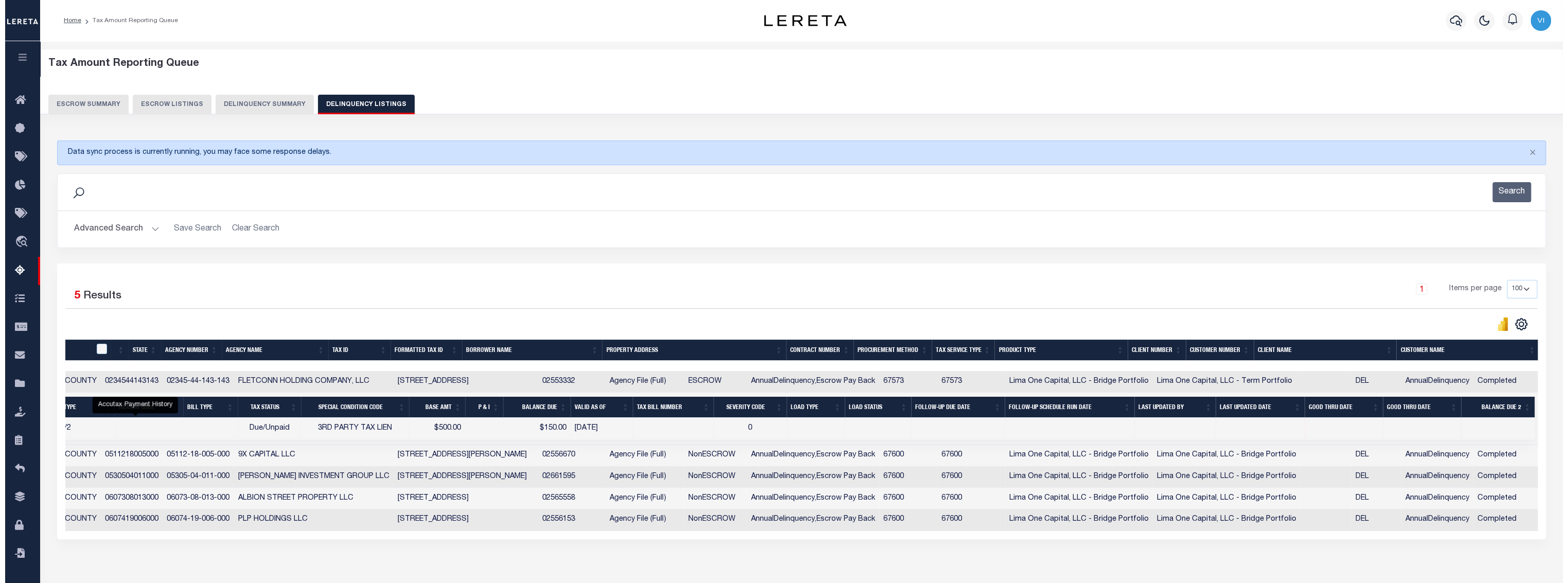
scroll to position [0, 240]
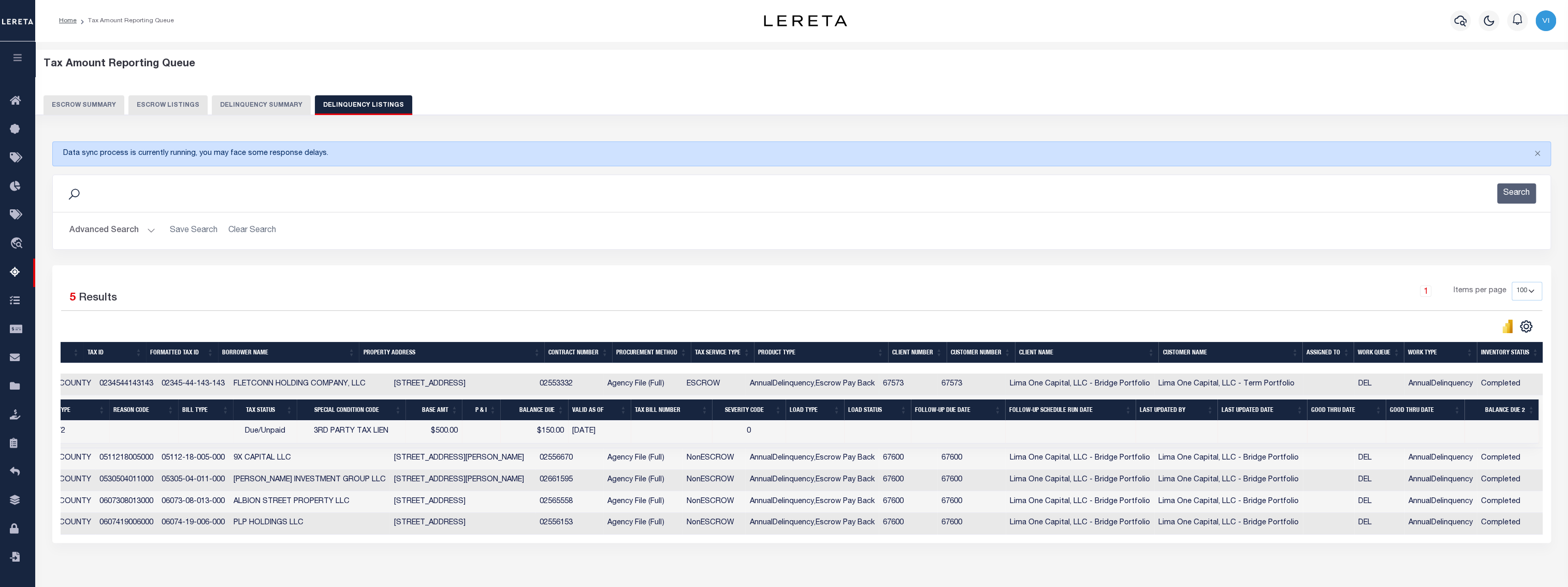
click at [275, 99] on button "Delinquency Summary" at bounding box center [261, 105] width 99 height 20
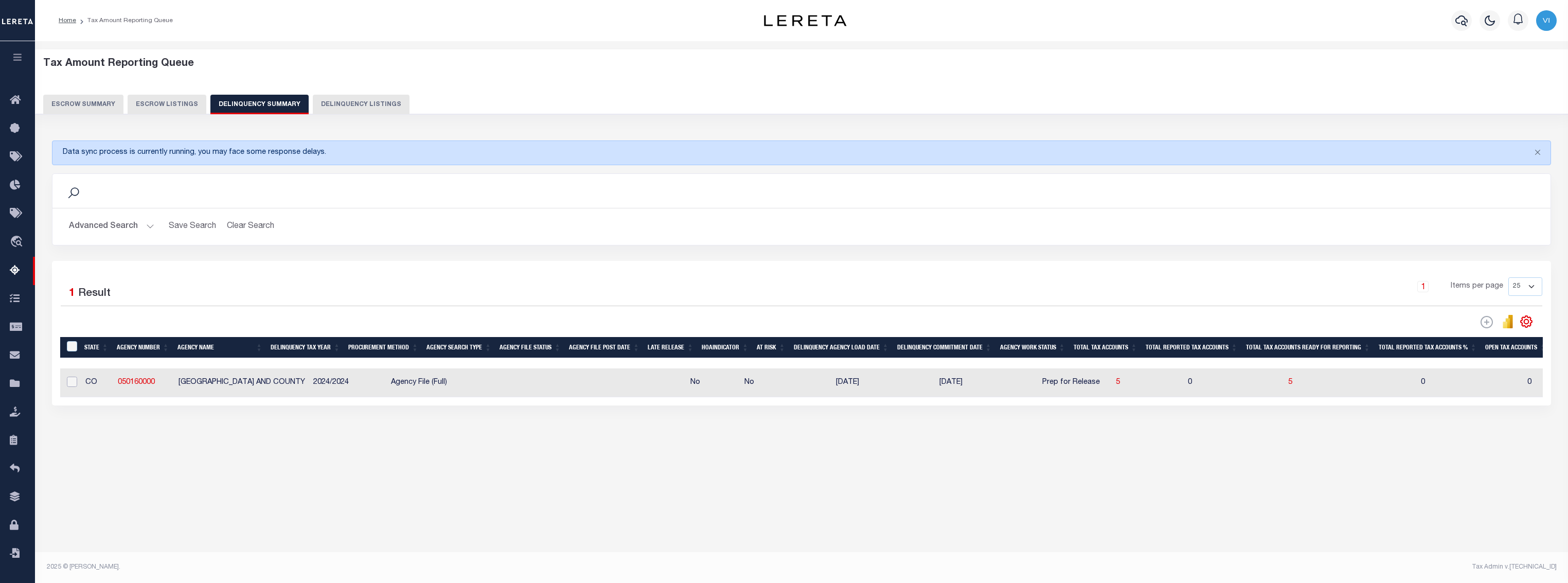
click at [72, 382] on input "checkbox" at bounding box center [72, 382] width 10 height 10
checkbox input "true"
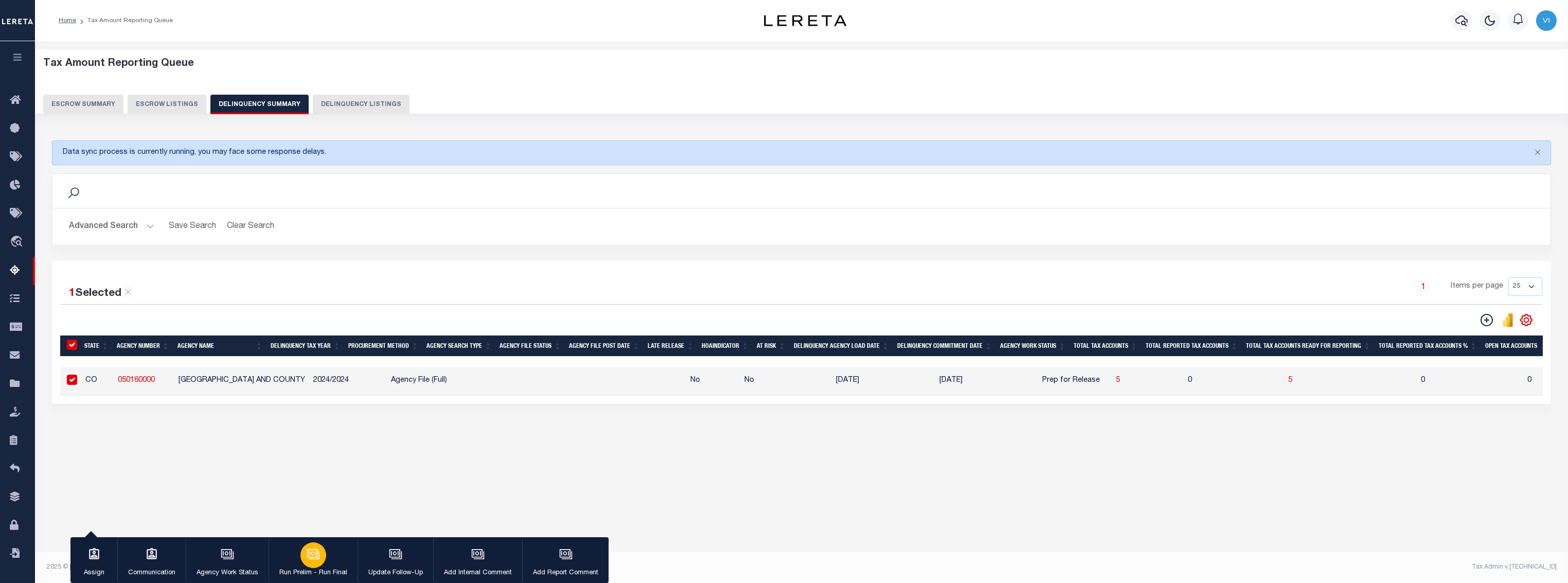
click at [318, 559] on div "button" at bounding box center [313, 555] width 26 height 26
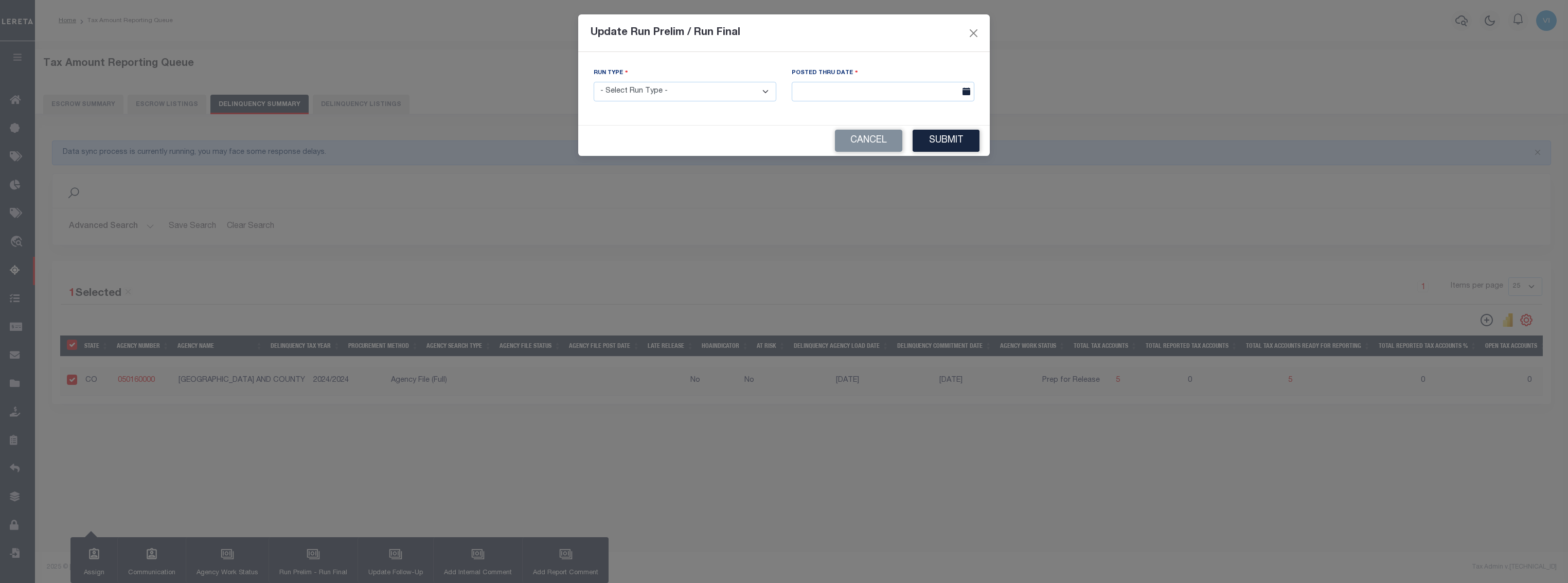
click at [705, 86] on select "- Select Run Type - Prelim Run Final Run" at bounding box center [685, 91] width 183 height 20
select select "P"
click at [593, 82] on select "- Select Run Type - Prelim Run Final Run" at bounding box center [685, 91] width 183 height 20
click at [862, 93] on input "text" at bounding box center [883, 91] width 183 height 20
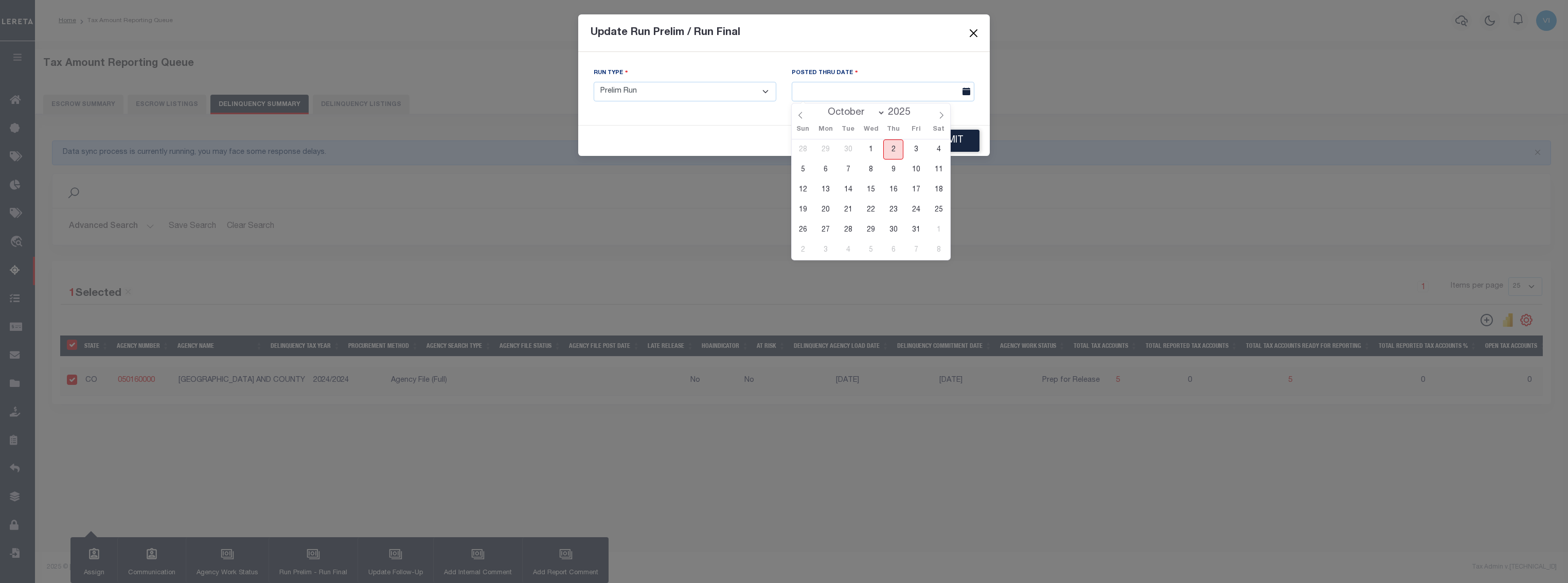
click at [897, 148] on span "2" at bounding box center [893, 149] width 20 height 20
type input "[DATE]"
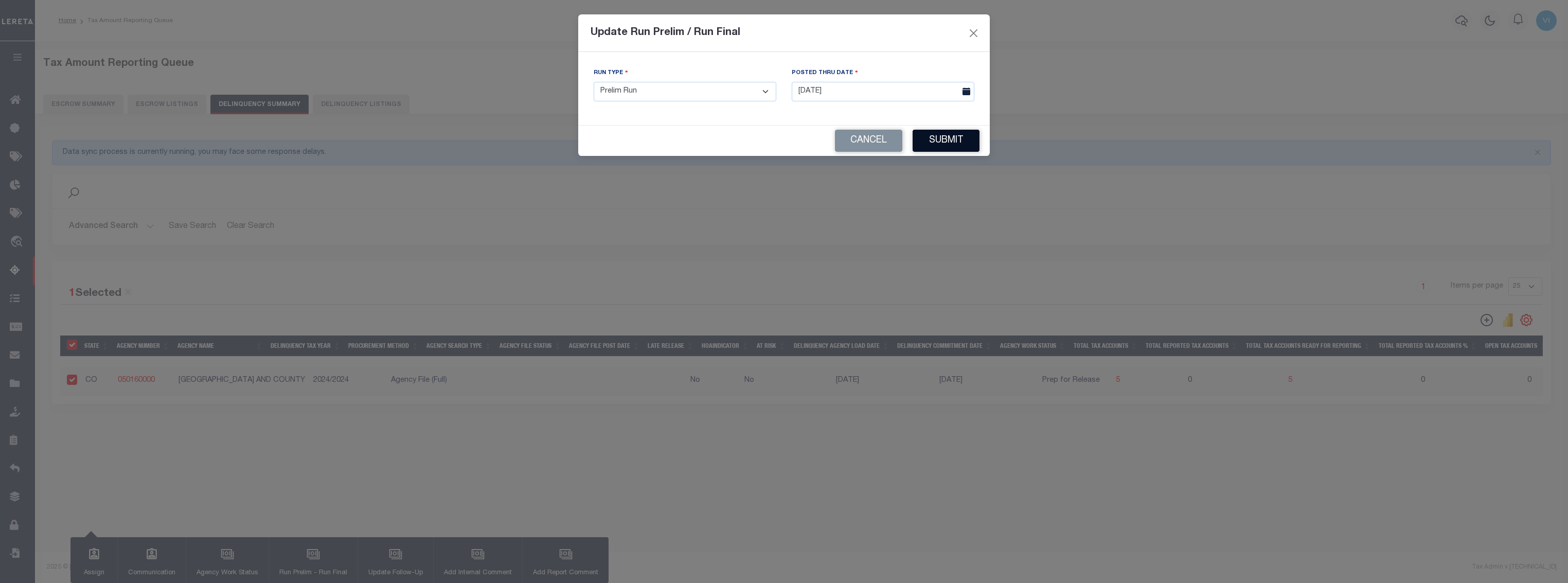
click at [954, 145] on button "Submit" at bounding box center [946, 141] width 67 height 22
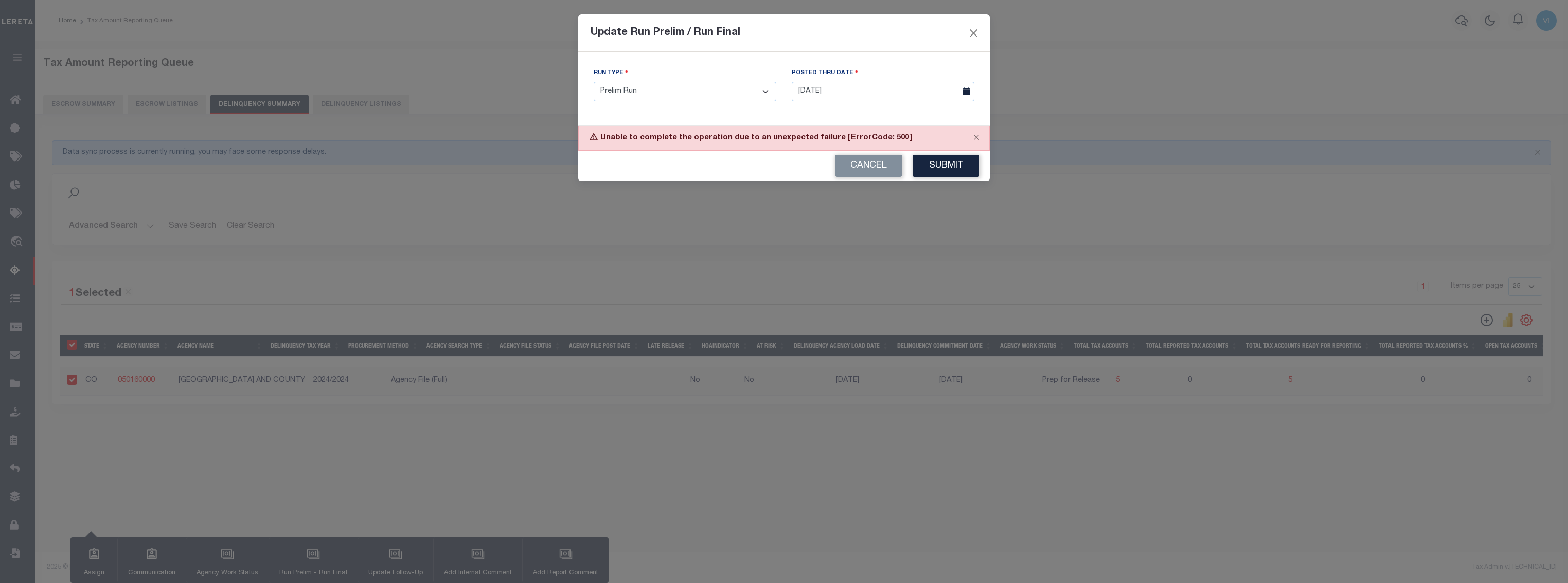
click at [696, 152] on div "Cancel Submit" at bounding box center [784, 166] width 411 height 30
click at [649, 129] on div "Unable to complete the operation due to an unexpected failure [ErrorCode: 500]" at bounding box center [784, 138] width 411 height 25
click at [889, 162] on button "Cancel" at bounding box center [869, 166] width 68 height 22
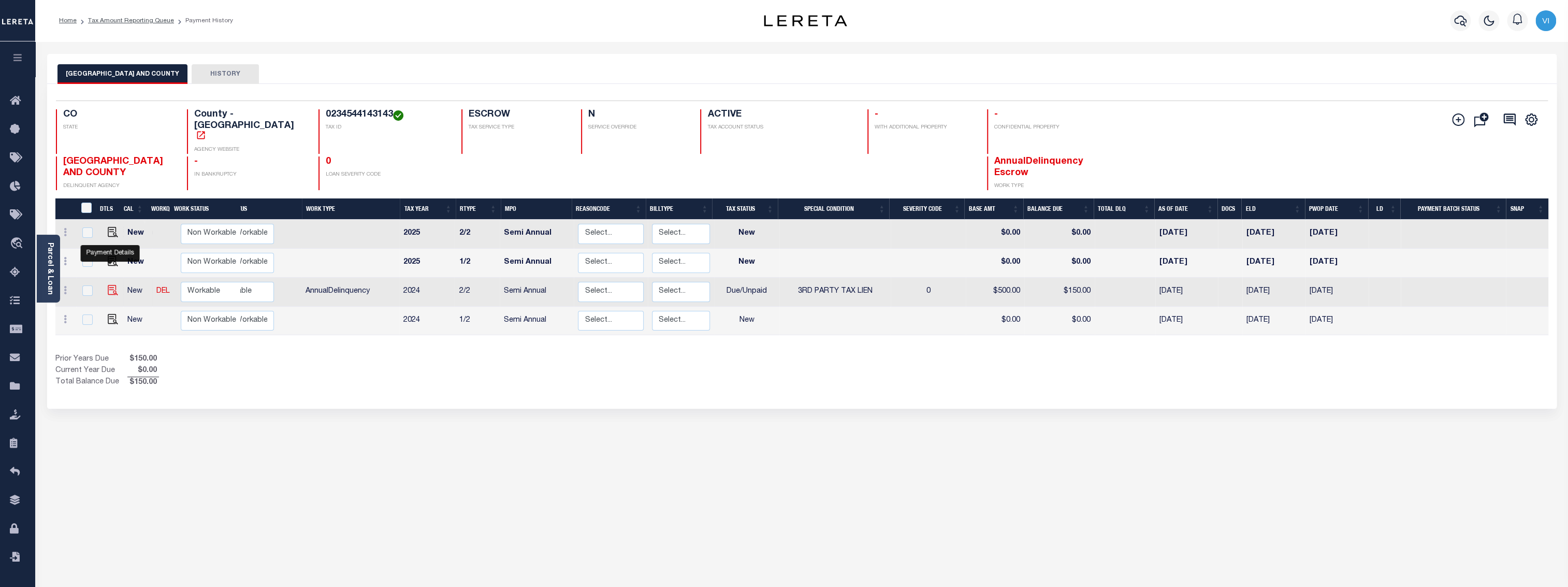
click at [108, 285] on img "" at bounding box center [113, 290] width 10 height 10
checkbox input "true"
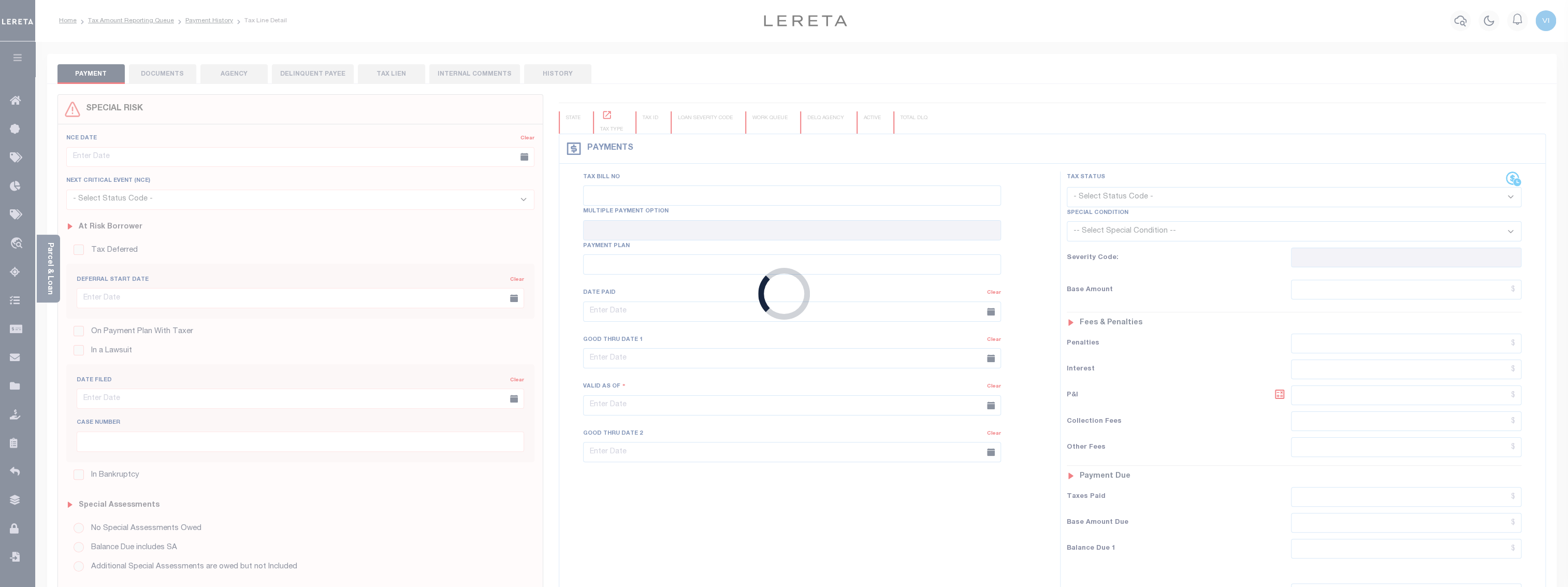
type input "Semi Annual"
type input "[DATE]"
select select "DUE"
select select "20"
type input "0"
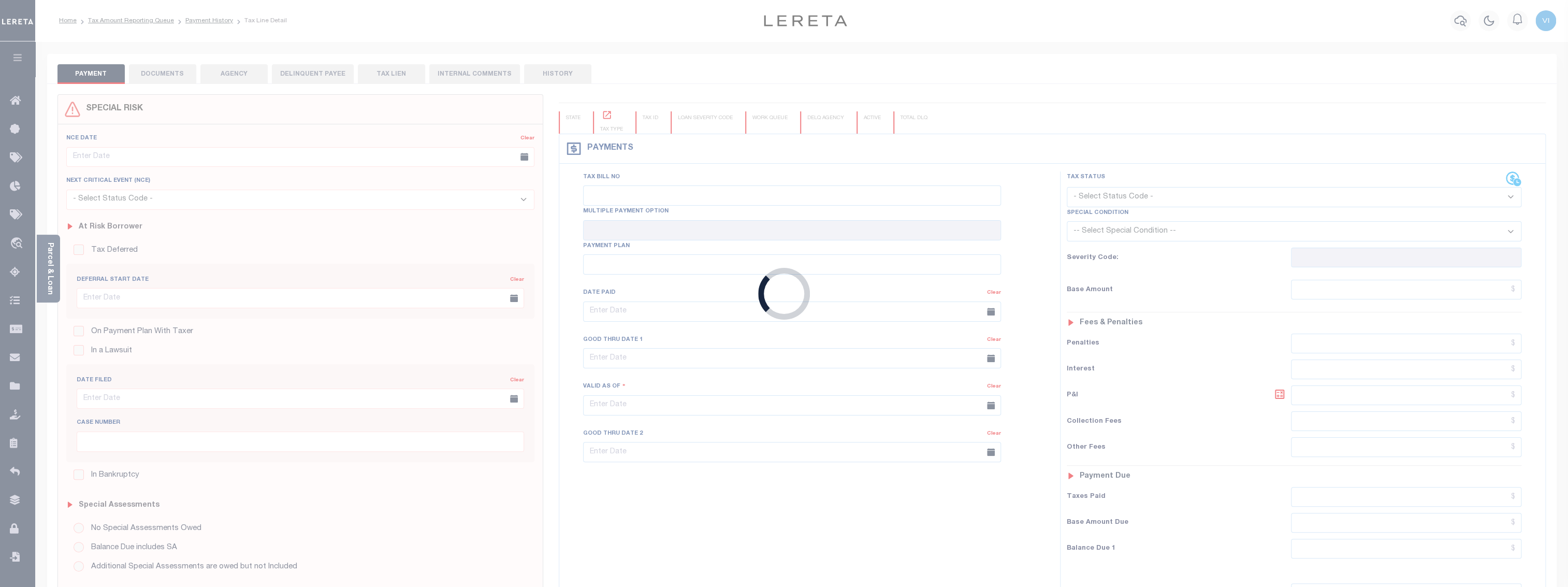
type input "$500"
type input "$150"
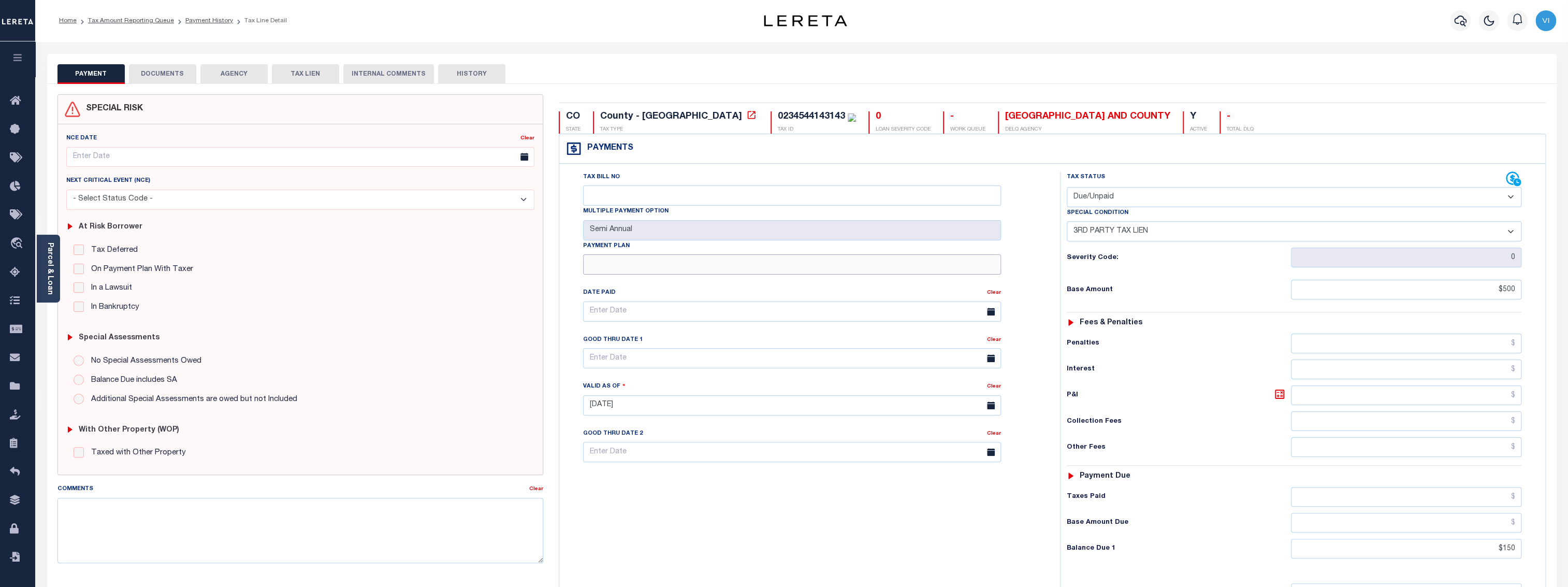
click at [680, 261] on input "Payment Plan" at bounding box center [792, 264] width 418 height 20
type input "PAYMENT PLAN"
type input "[DATE]"
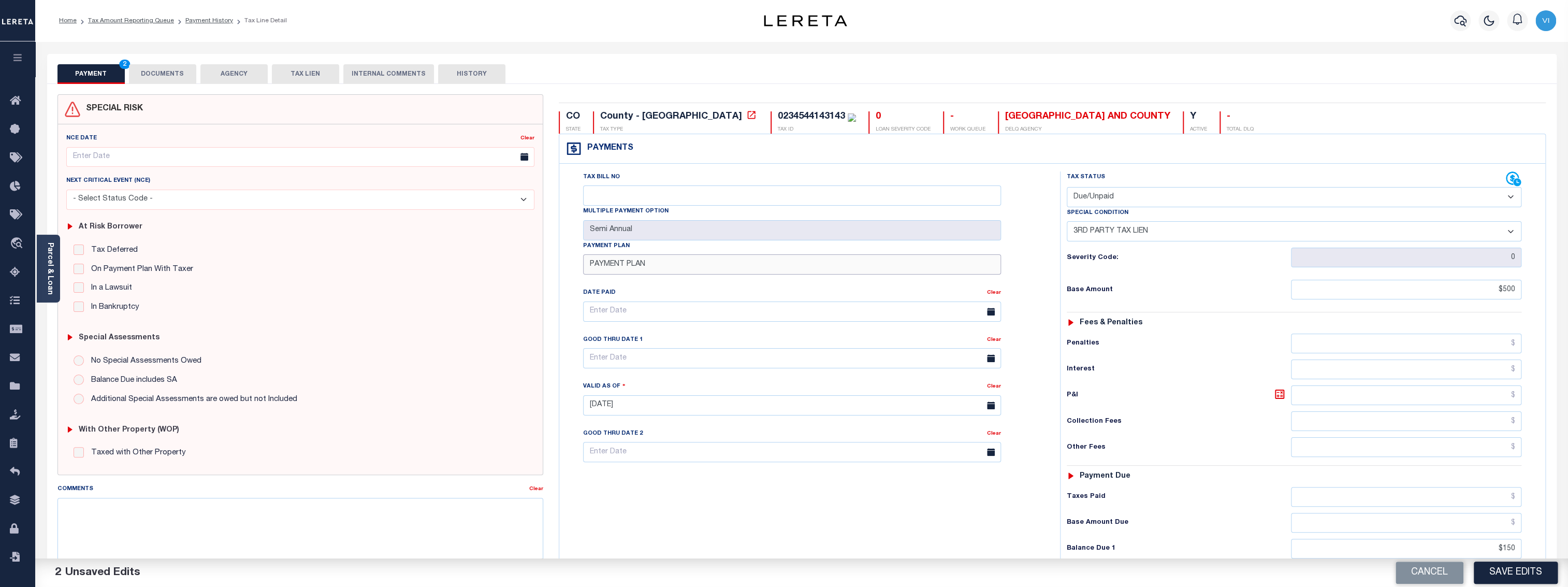
click at [722, 266] on input "PAYMENT PLAN" at bounding box center [792, 264] width 418 height 20
click at [778, 115] on div "0234544143143" at bounding box center [811, 116] width 67 height 9
copy div "0234544143143"
click at [697, 272] on input "PAYMENT PLAN" at bounding box center [792, 264] width 418 height 20
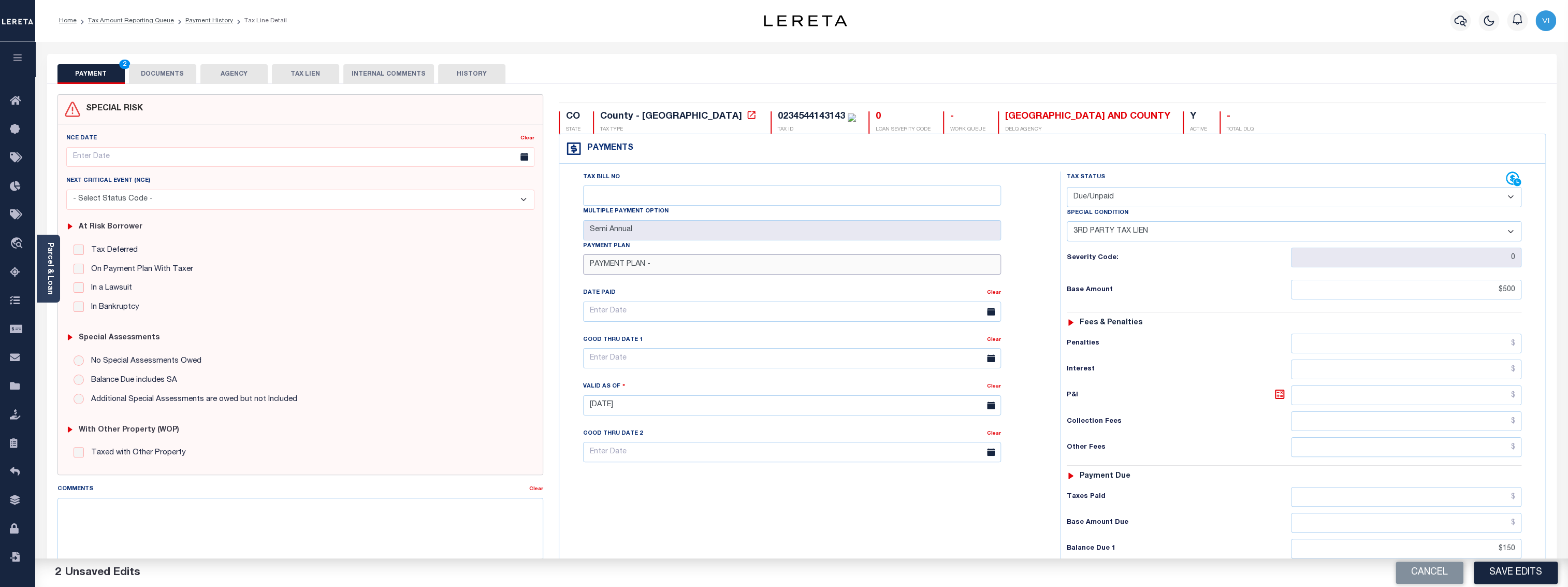
paste input "0234544143143"
type input "PAYMENT PLAN - 0234544143143"
click at [1526, 574] on button "Save Edits" at bounding box center [1515, 572] width 84 height 22
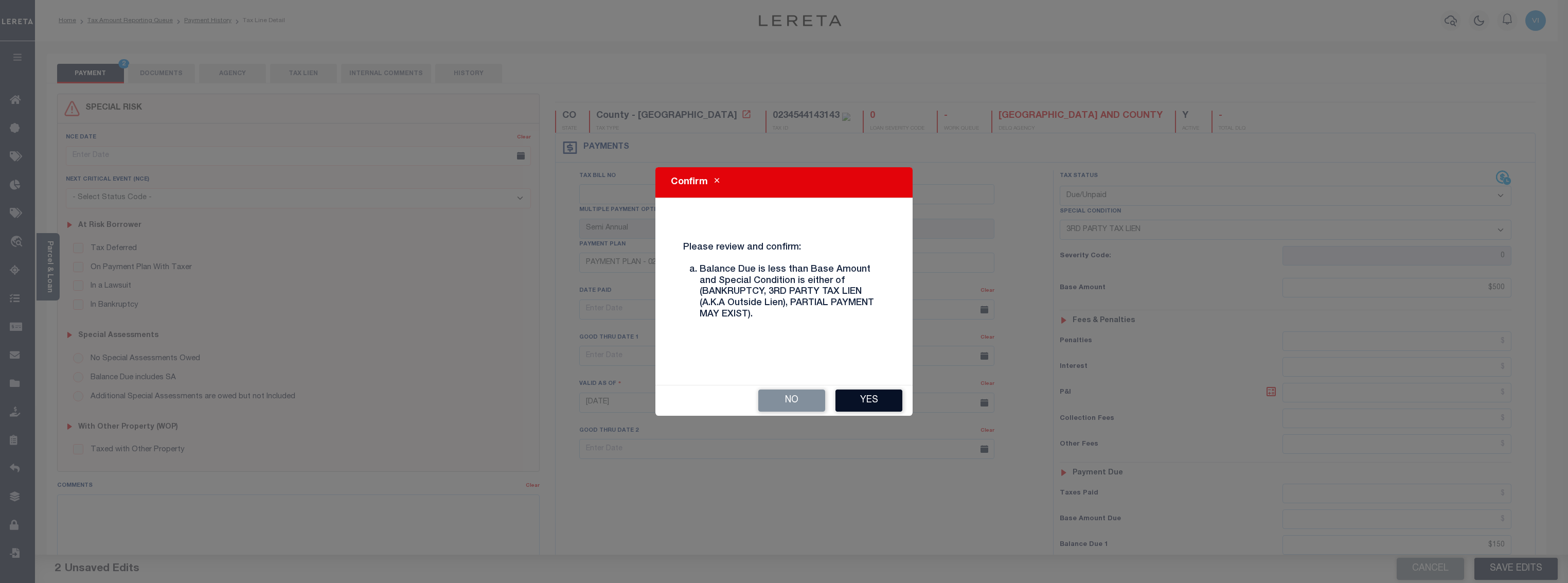
click at [877, 398] on button "Yes" at bounding box center [869, 400] width 67 height 22
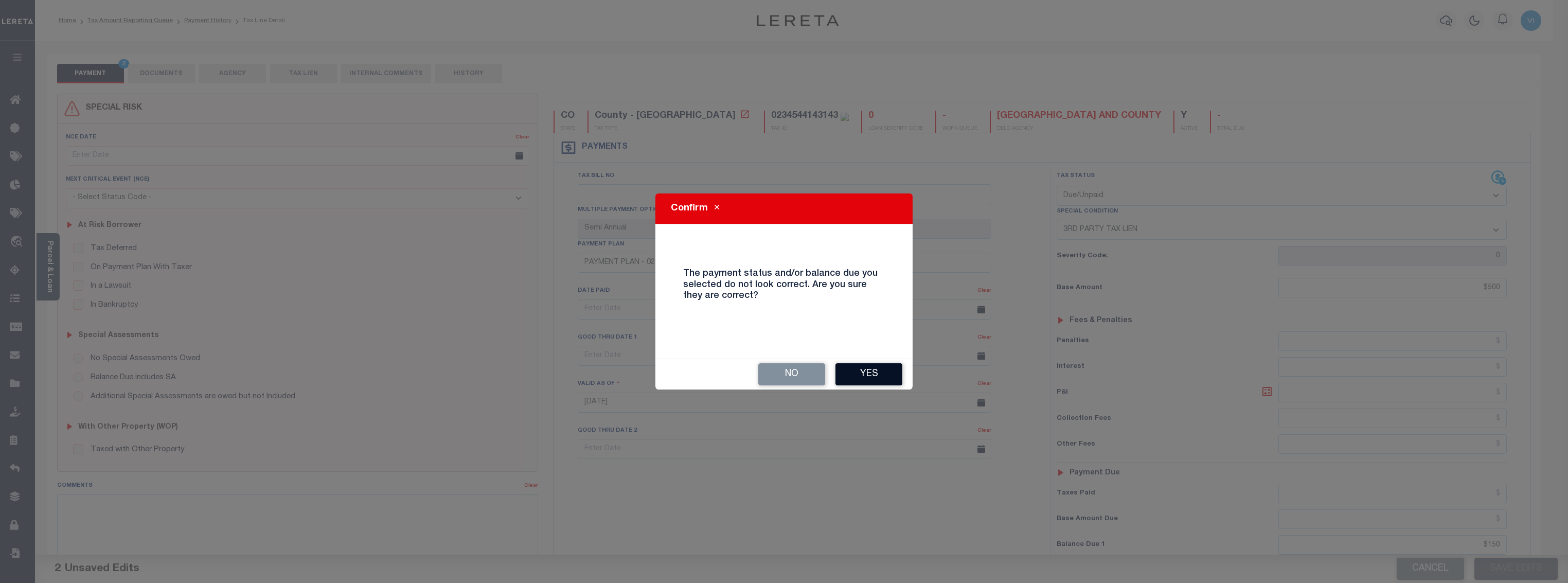
click at [875, 374] on button "Yes" at bounding box center [869, 374] width 67 height 22
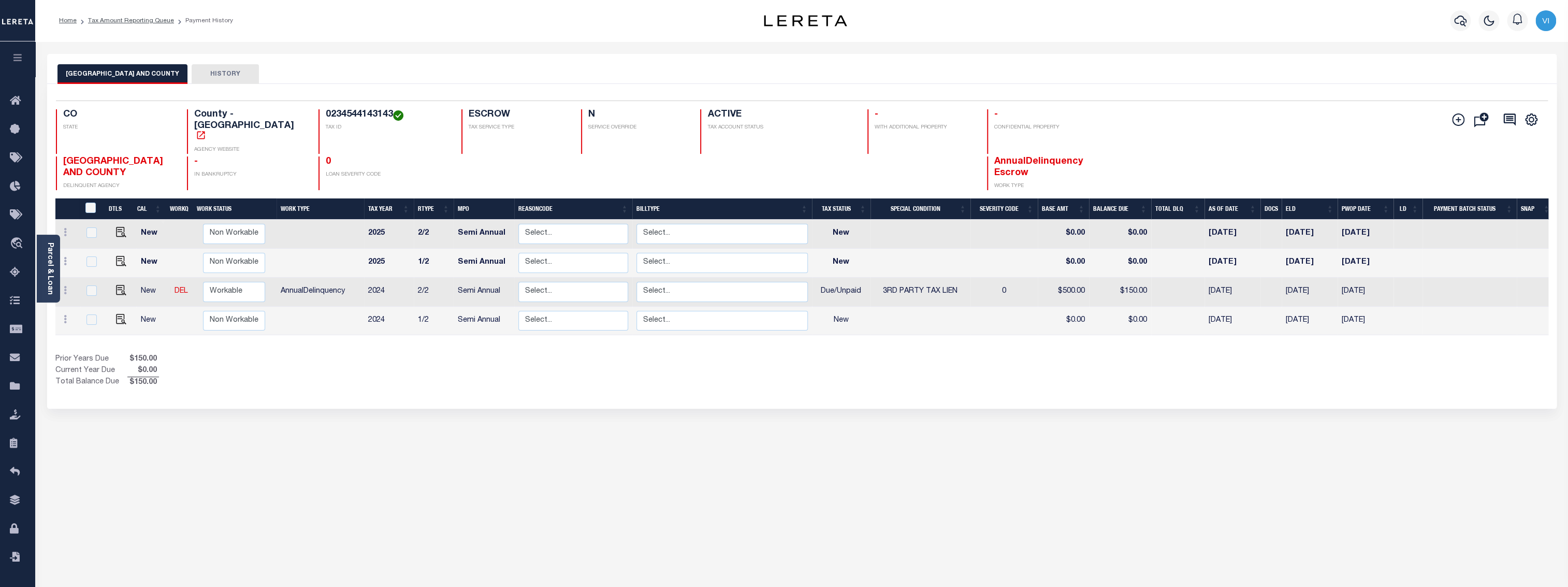
click at [567, 440] on div "DENVER CITY AND COUNTY HISTORY Selected 4 Results" at bounding box center [801, 346] width 1525 height 585
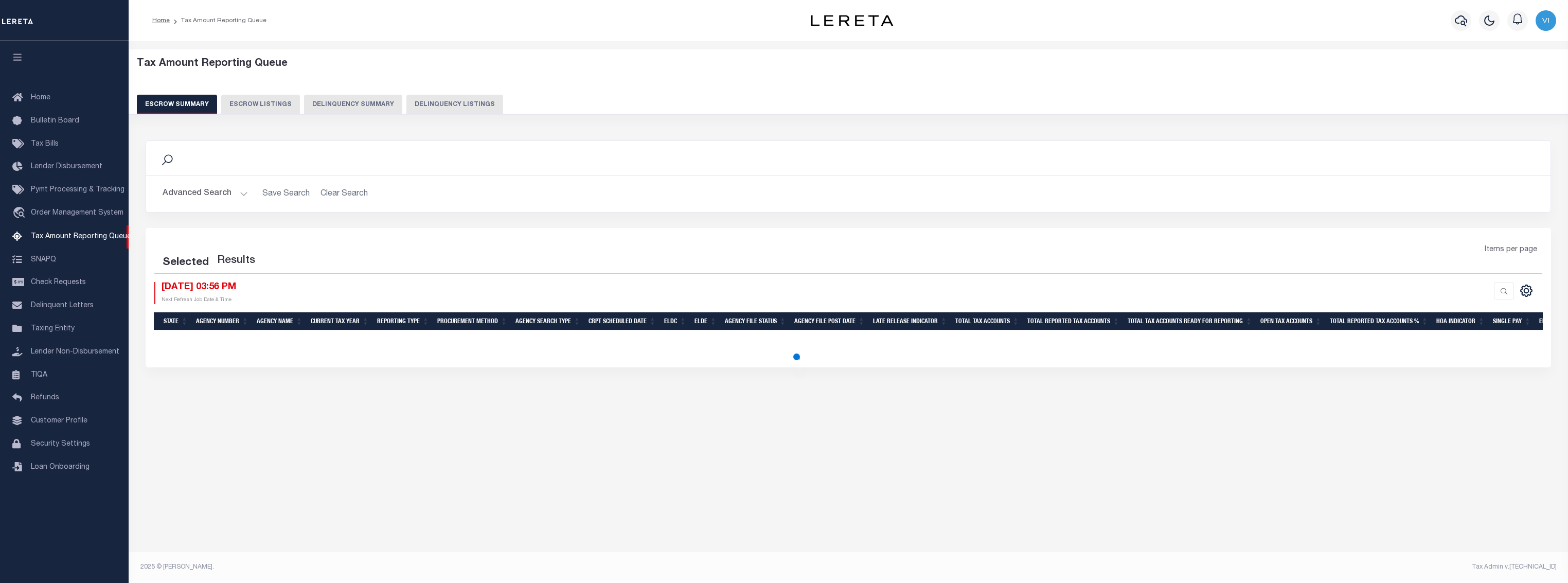
click at [391, 106] on button "Delinquency Summary" at bounding box center [352, 105] width 98 height 19
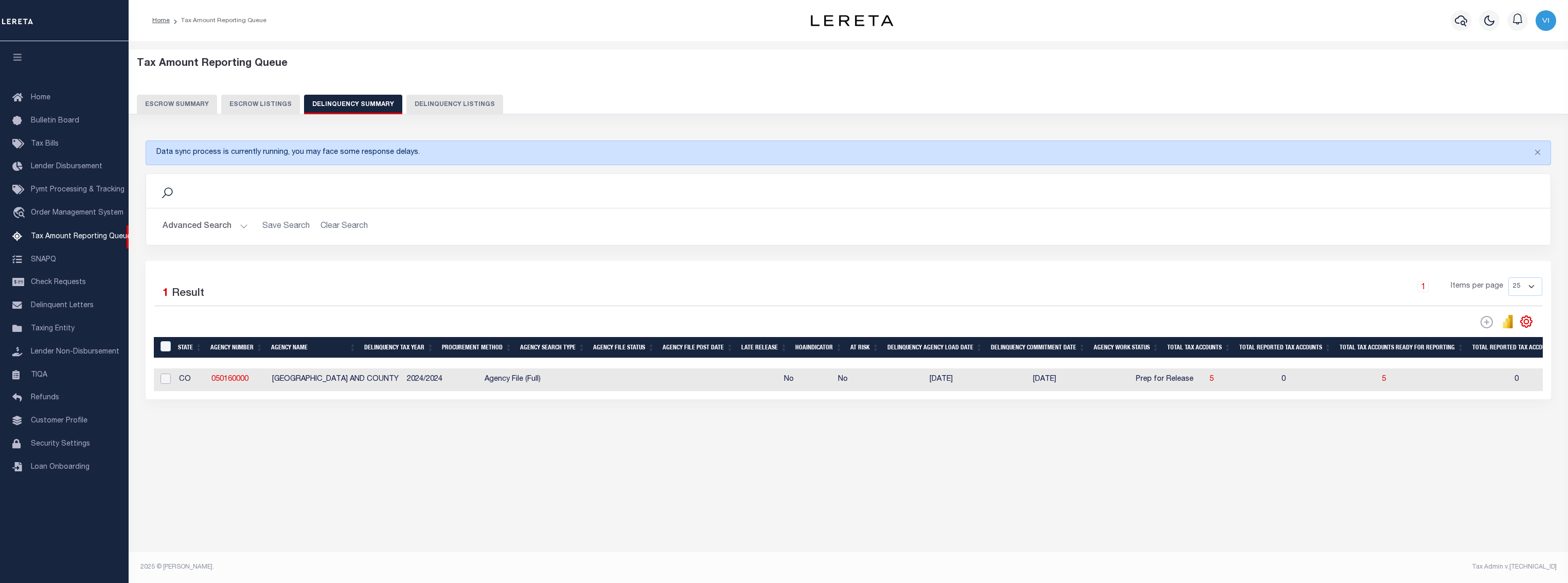
drag, startPoint x: 166, startPoint y: 379, endPoint x: 170, endPoint y: 375, distance: 5.7
click at [166, 379] on input "checkbox" at bounding box center [166, 379] width 10 height 10
checkbox input "true"
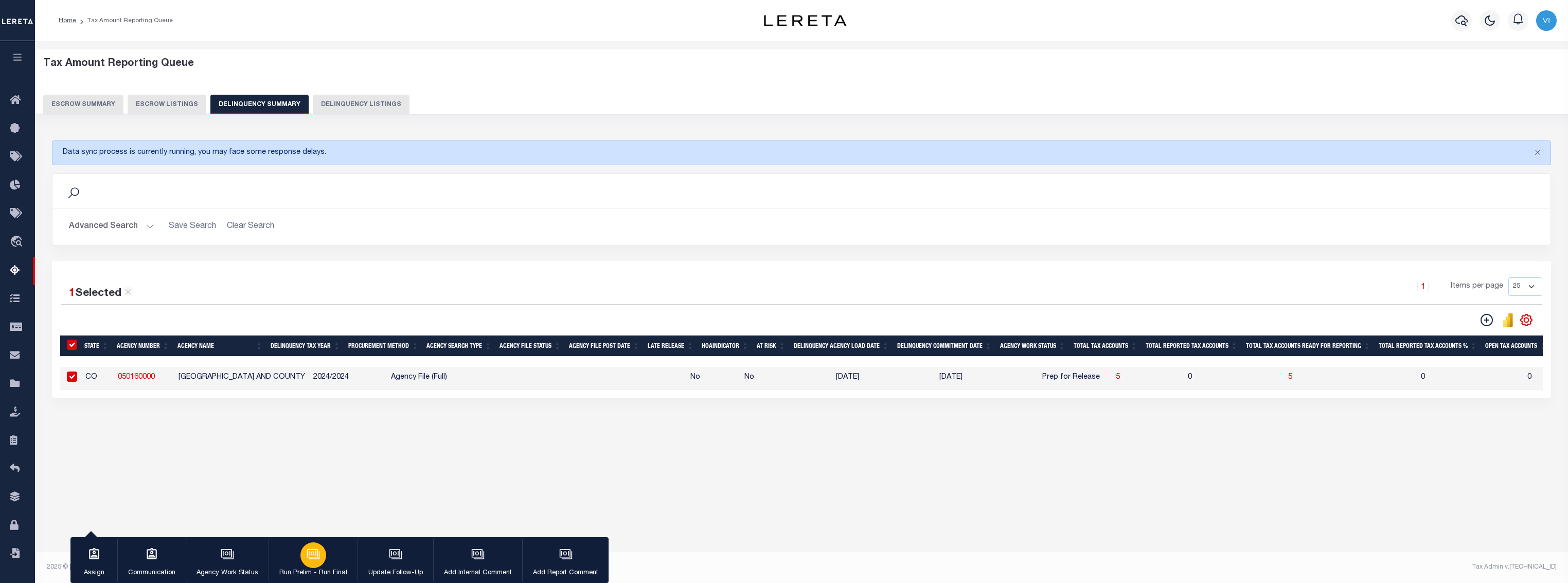
click at [304, 560] on div "button" at bounding box center [313, 555] width 26 height 26
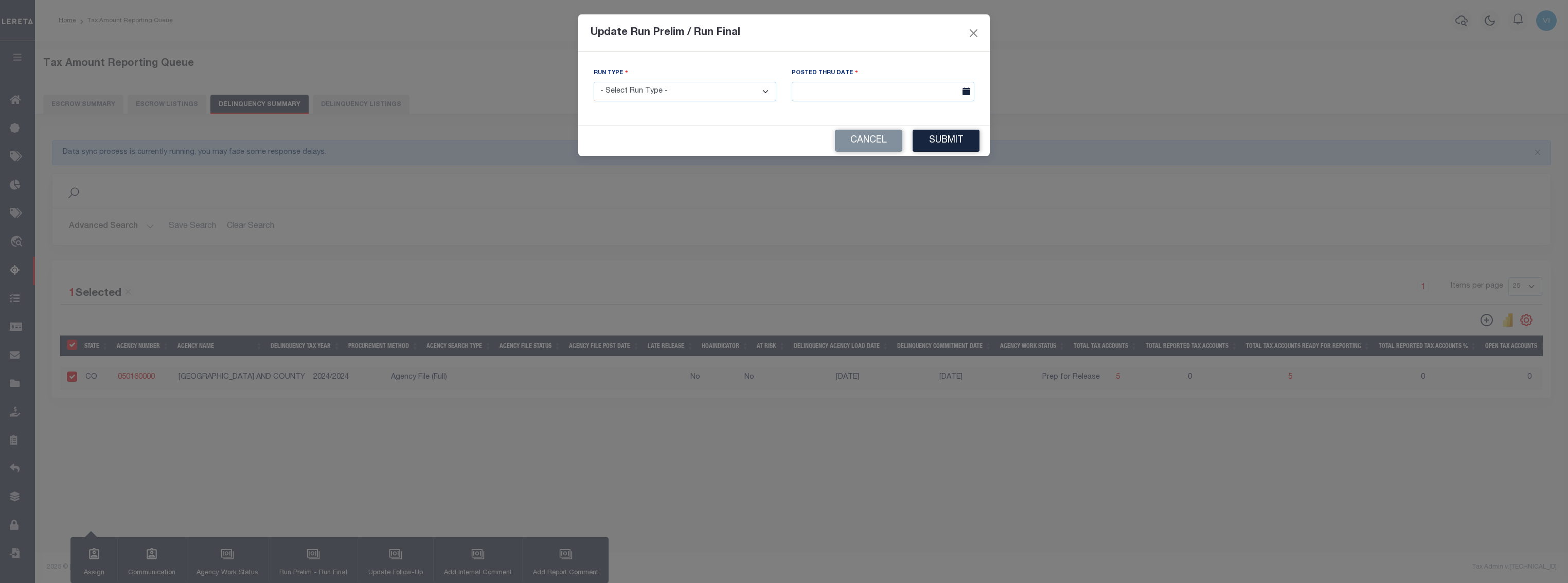
click at [691, 88] on select "- Select Run Type - Prelim Run Final Run" at bounding box center [685, 91] width 183 height 20
select select "P"
click at [593, 82] on select "- Select Run Type - Prelim Run Final Run" at bounding box center [685, 91] width 183 height 20
click at [892, 92] on input "text" at bounding box center [883, 91] width 183 height 20
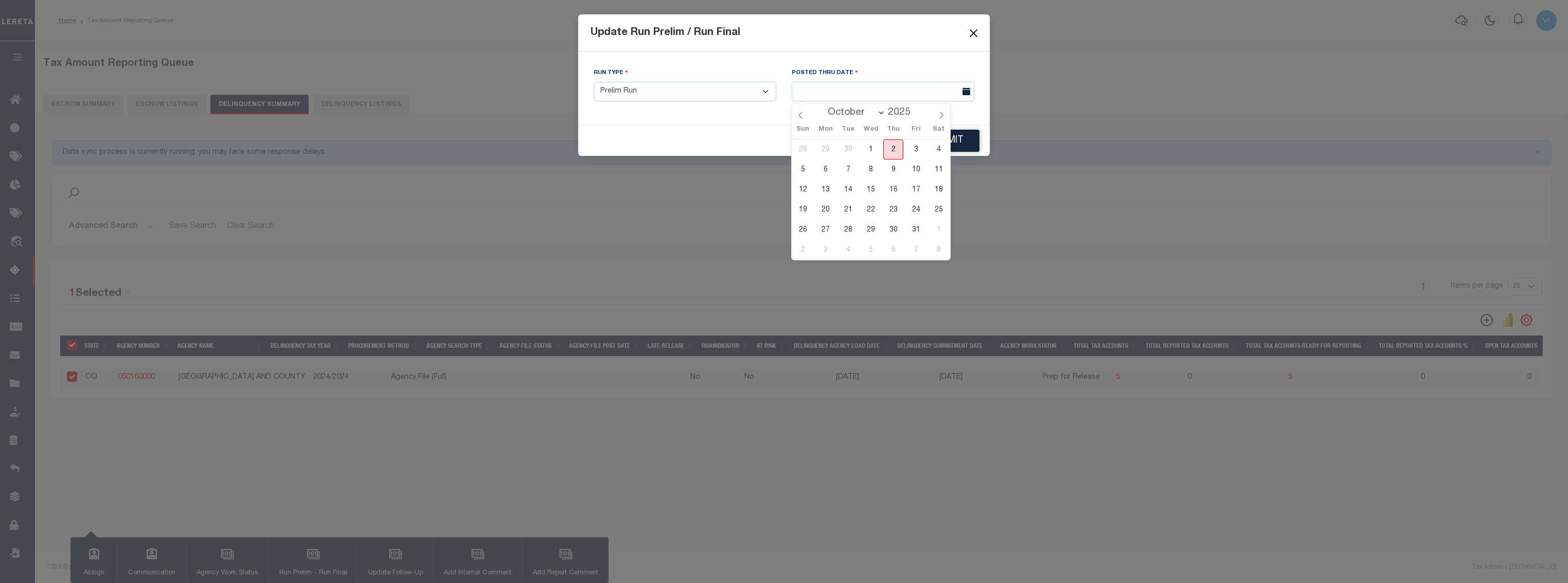
click at [895, 146] on span "2" at bounding box center [893, 149] width 20 height 20
type input "10/02/2025"
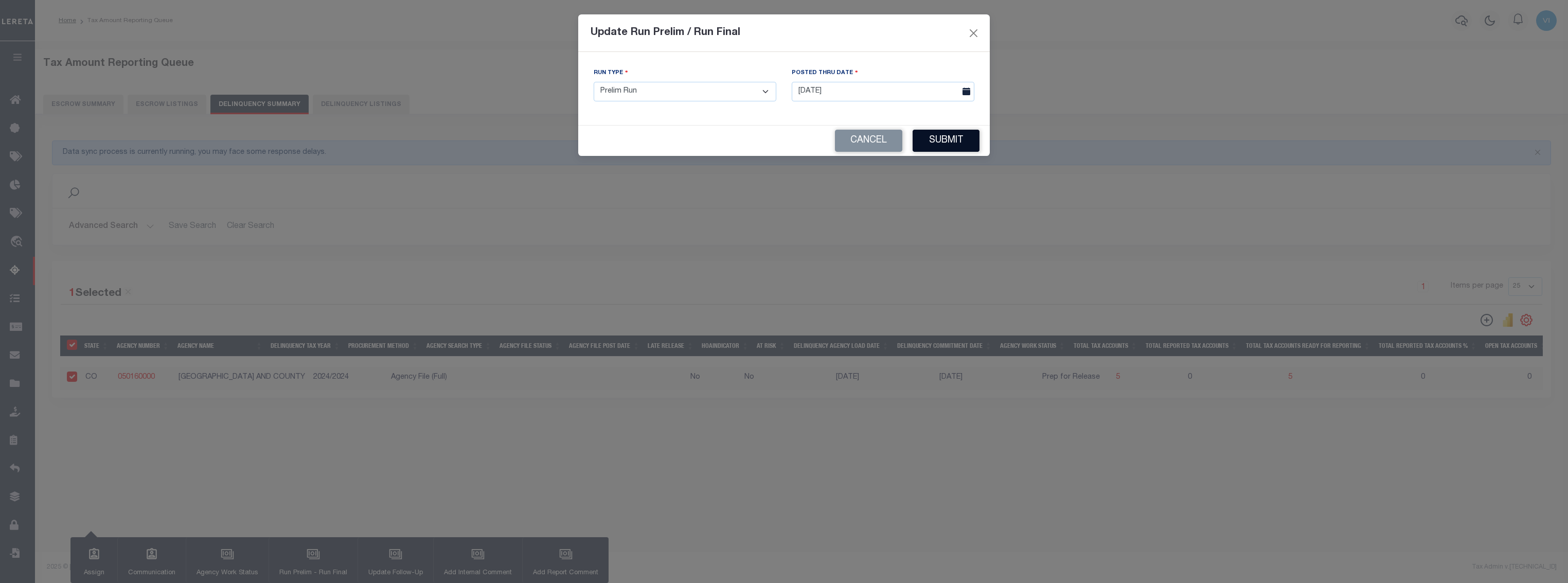
click at [963, 142] on button "Submit" at bounding box center [946, 141] width 67 height 22
click at [733, 123] on div "Run Type - Select Run Type - Prelim Run Final Run Posted Thru Date 10/02/2025" at bounding box center [784, 88] width 411 height 73
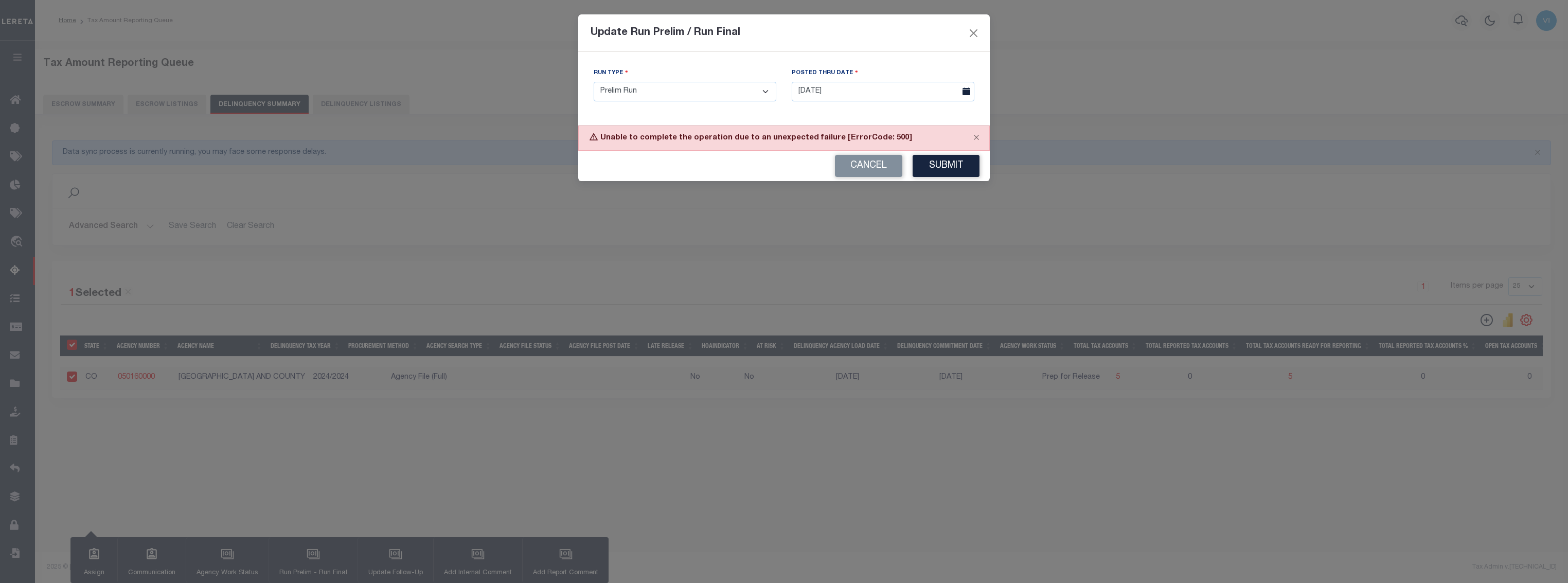
click at [653, 119] on div "Run Type - Select Run Type - Prelim Run Final Run Posted Thru Date 10/02/2025" at bounding box center [784, 88] width 411 height 73
click at [881, 167] on button "Cancel" at bounding box center [869, 166] width 68 height 22
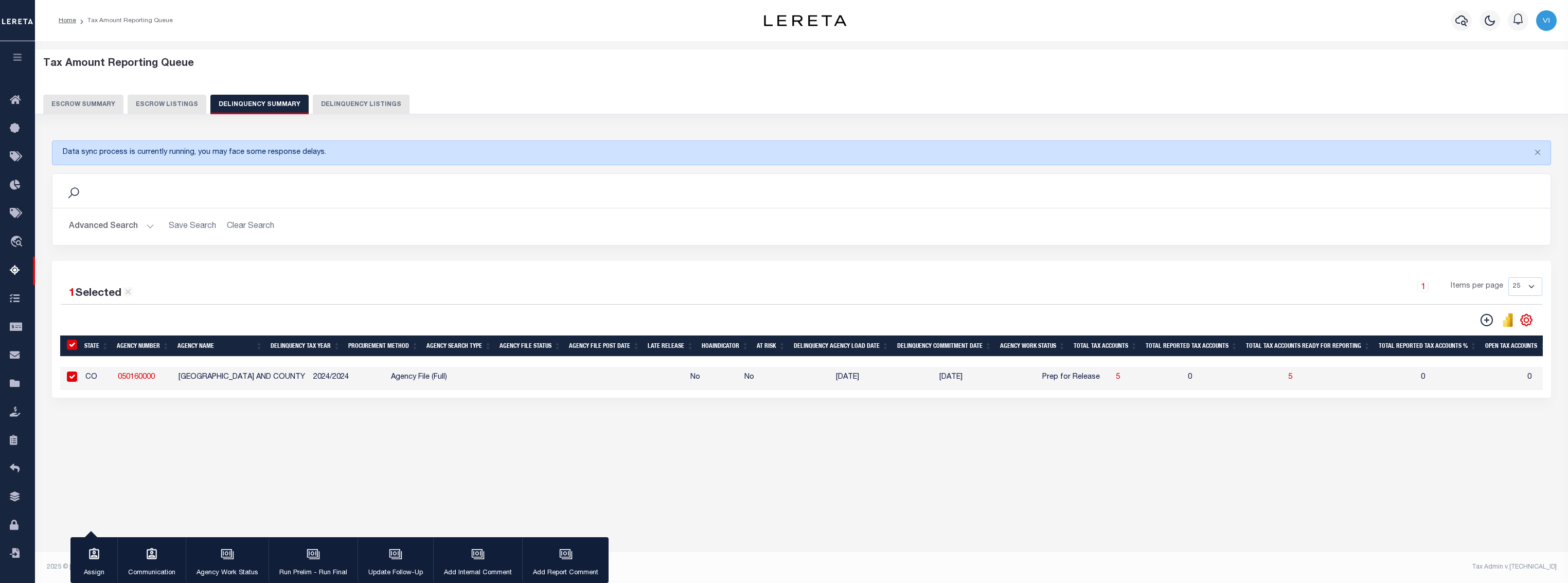
click at [15, 55] on icon "button" at bounding box center [17, 57] width 12 height 9
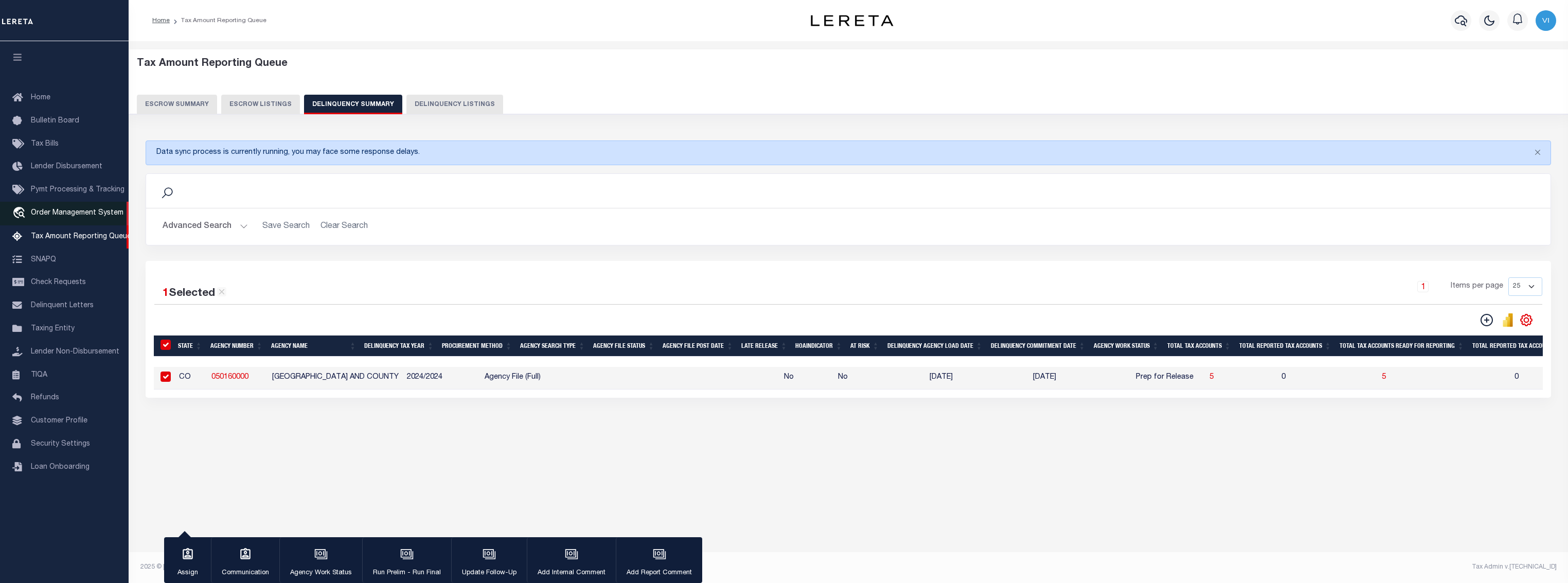
click at [81, 217] on span "Order Management System" at bounding box center [77, 213] width 93 height 7
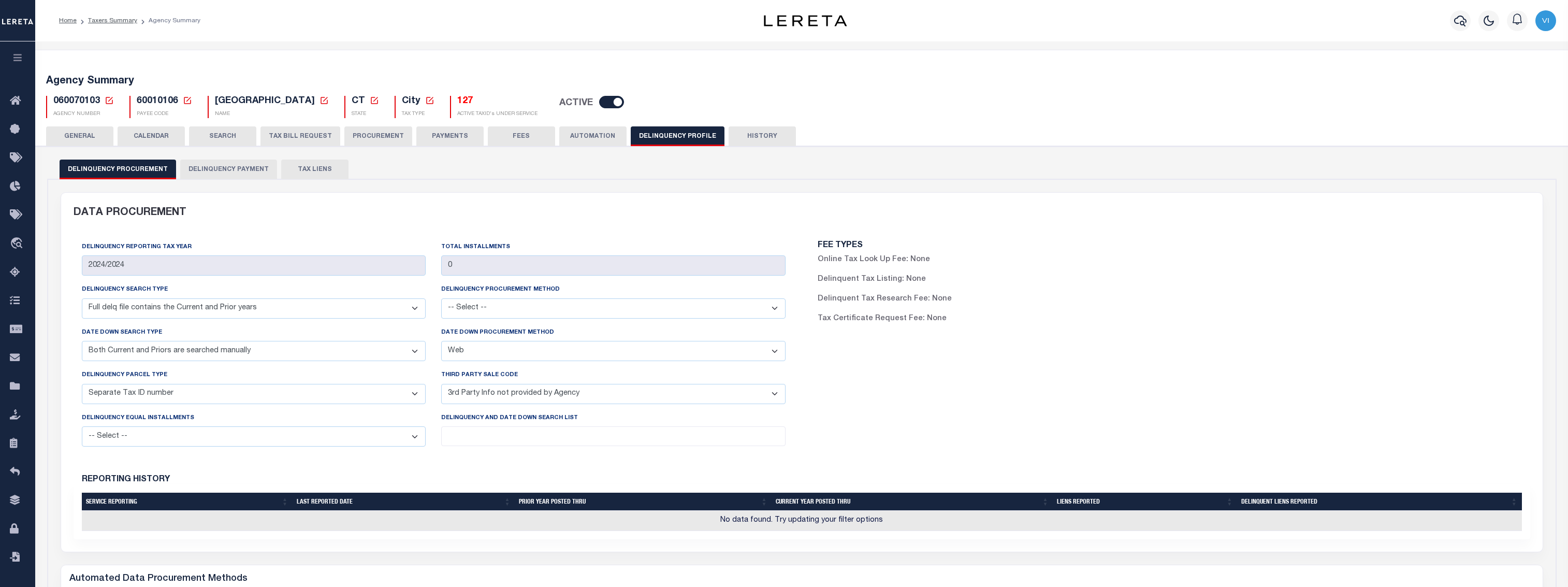
select select "DCPY"
select select "CPYM"
select select "WEB"
select select "STN"
select select "PNA"
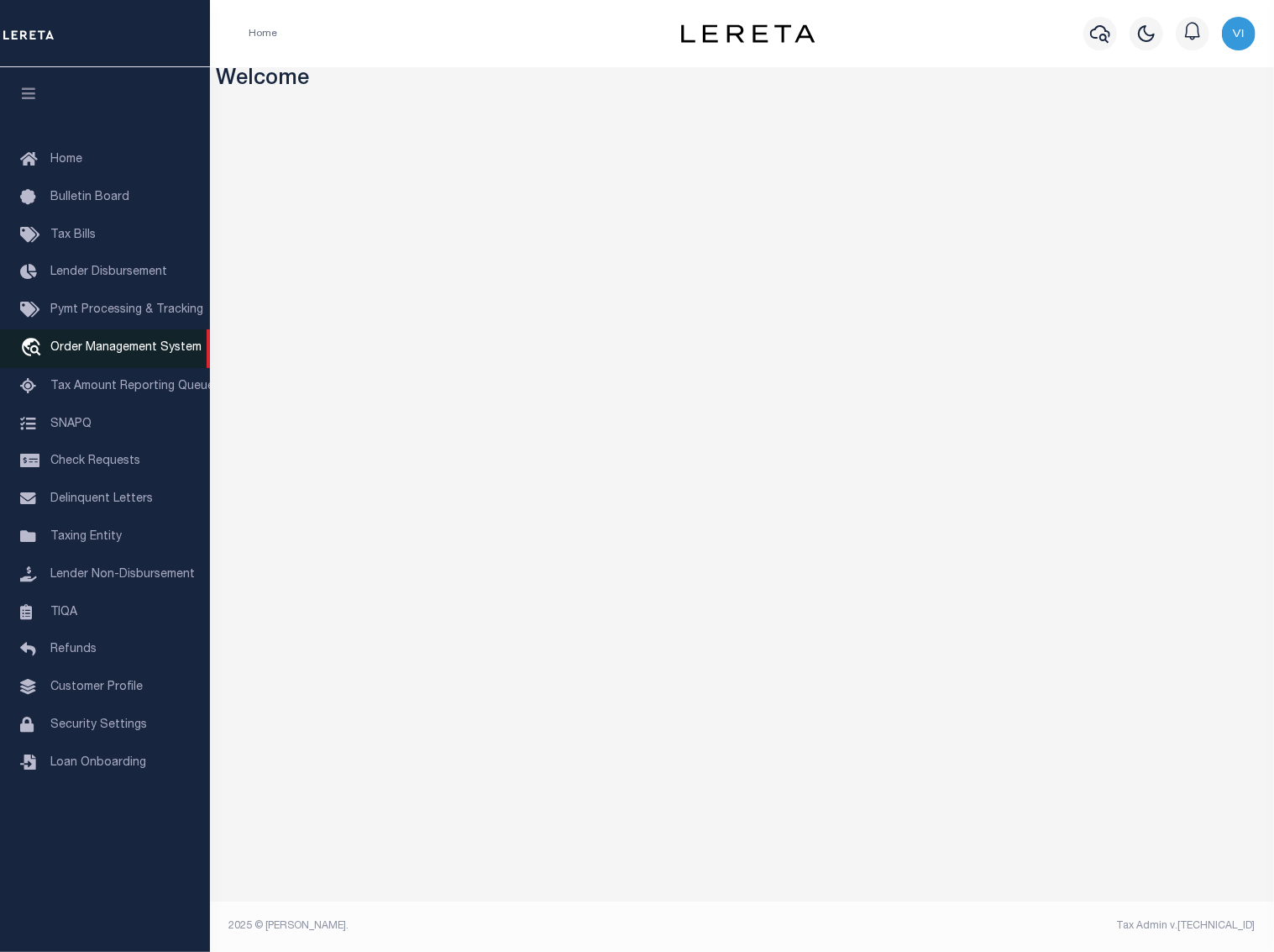
click at [114, 353] on span "Order Management System" at bounding box center [126, 348] width 151 height 12
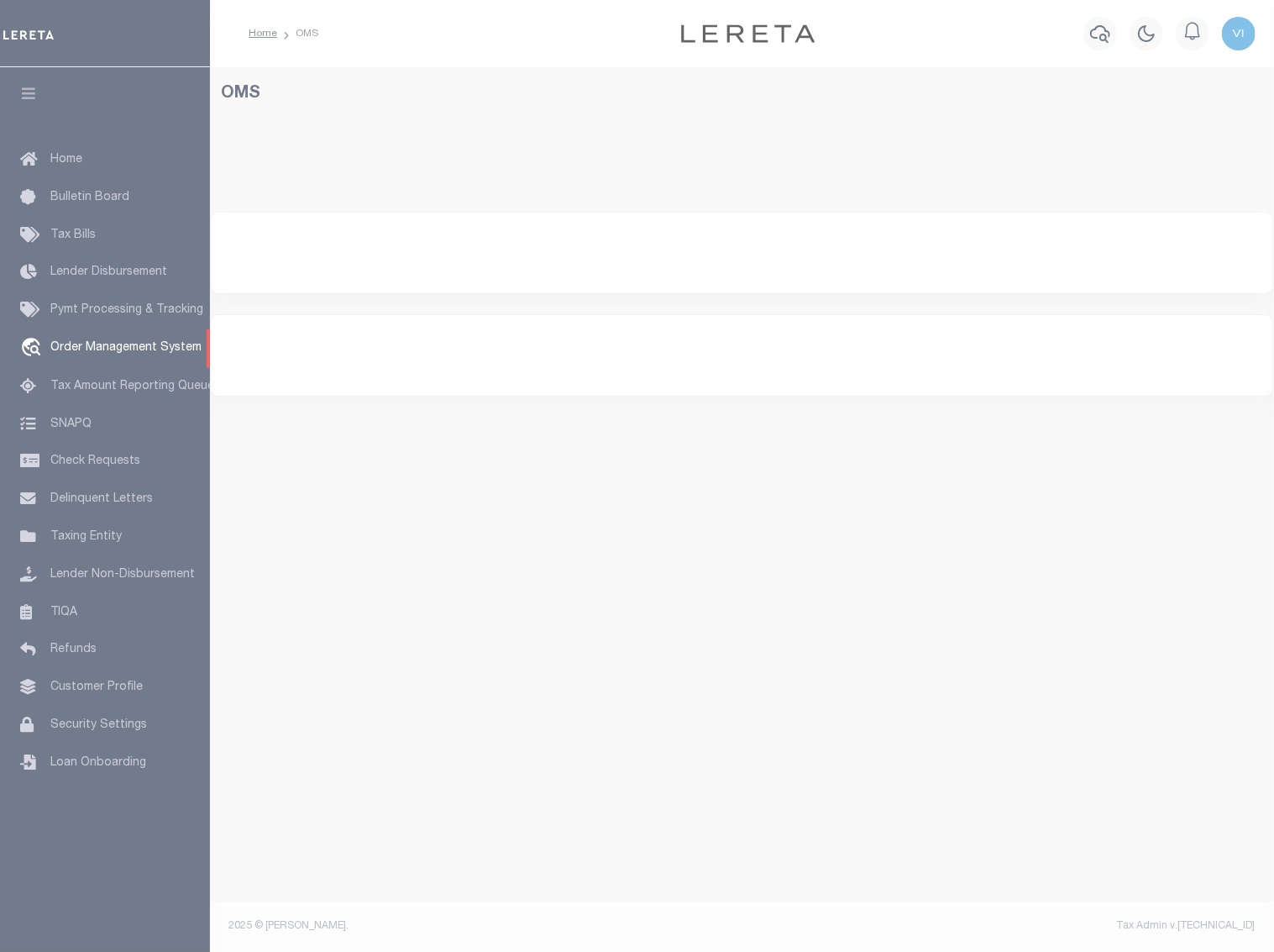
select select "200"
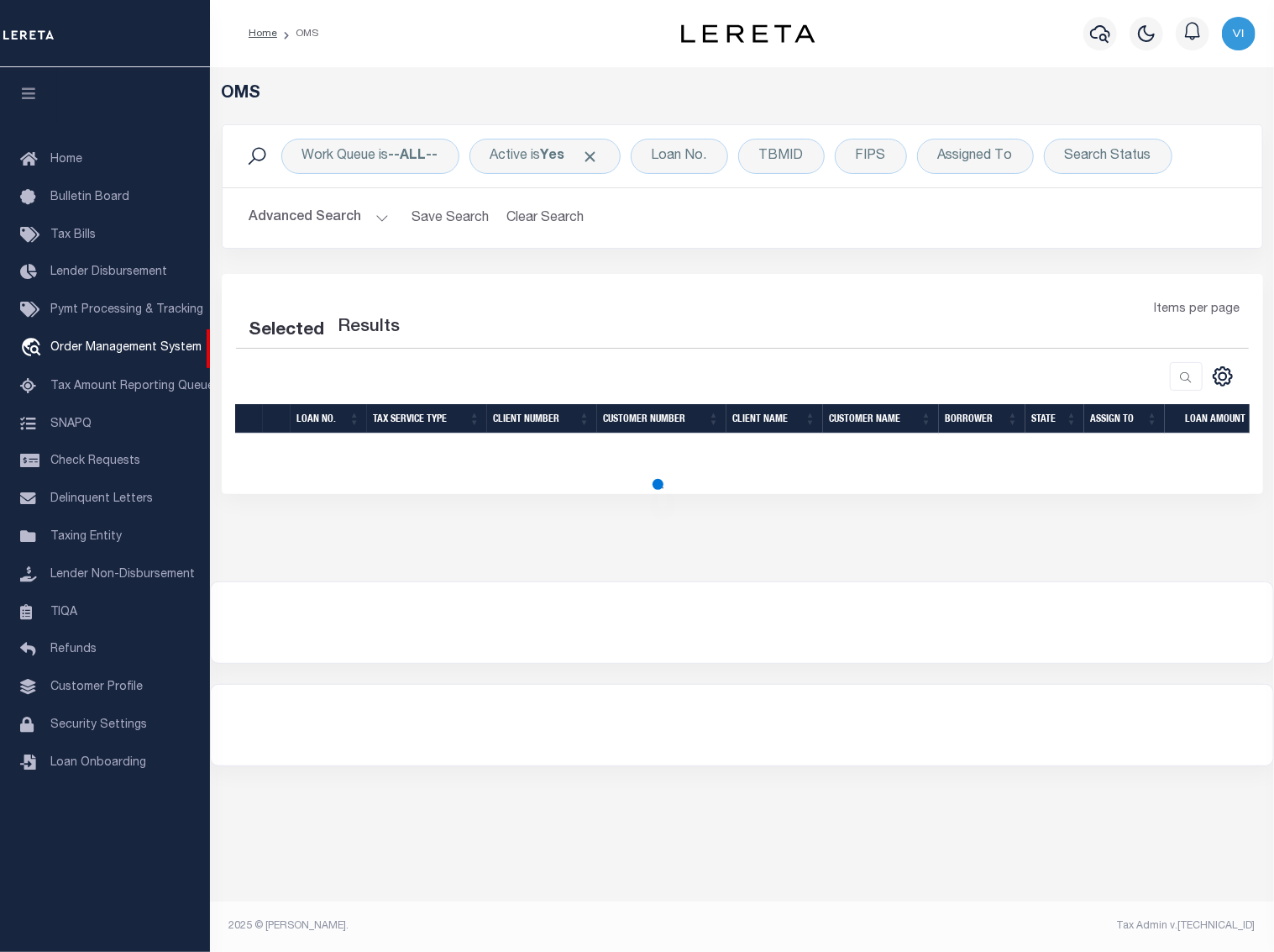
select select "200"
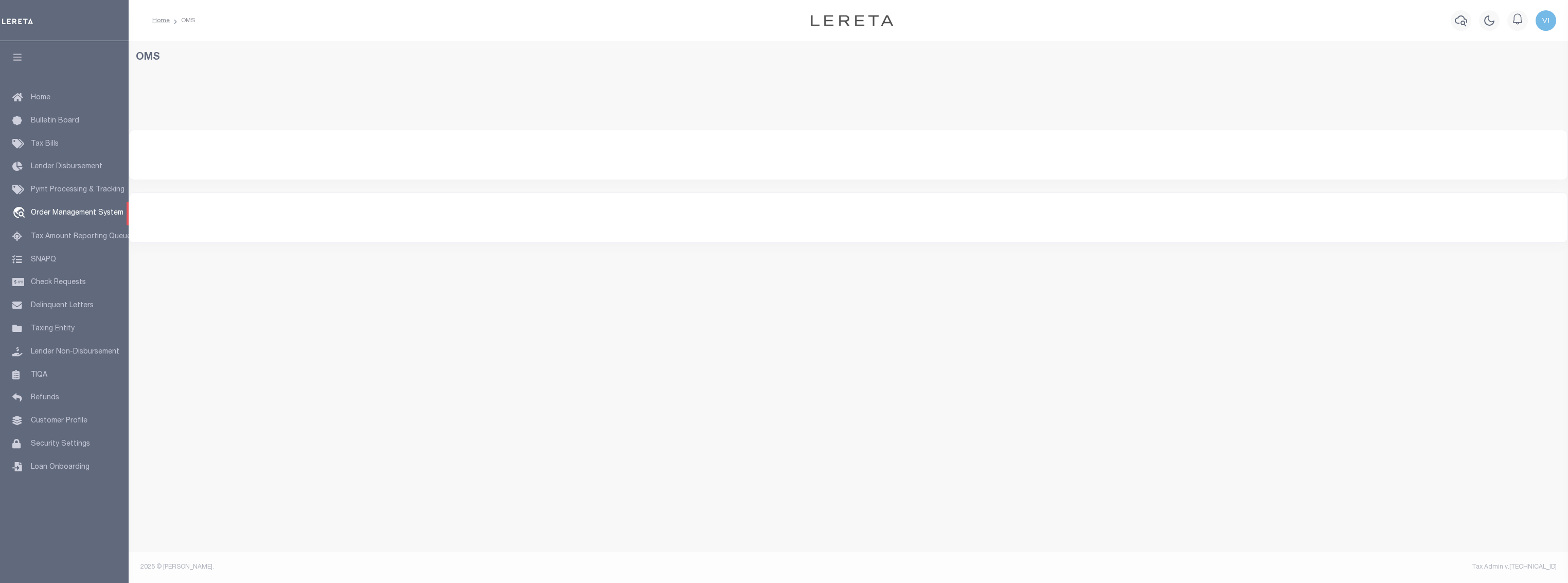
select select
select select "200"
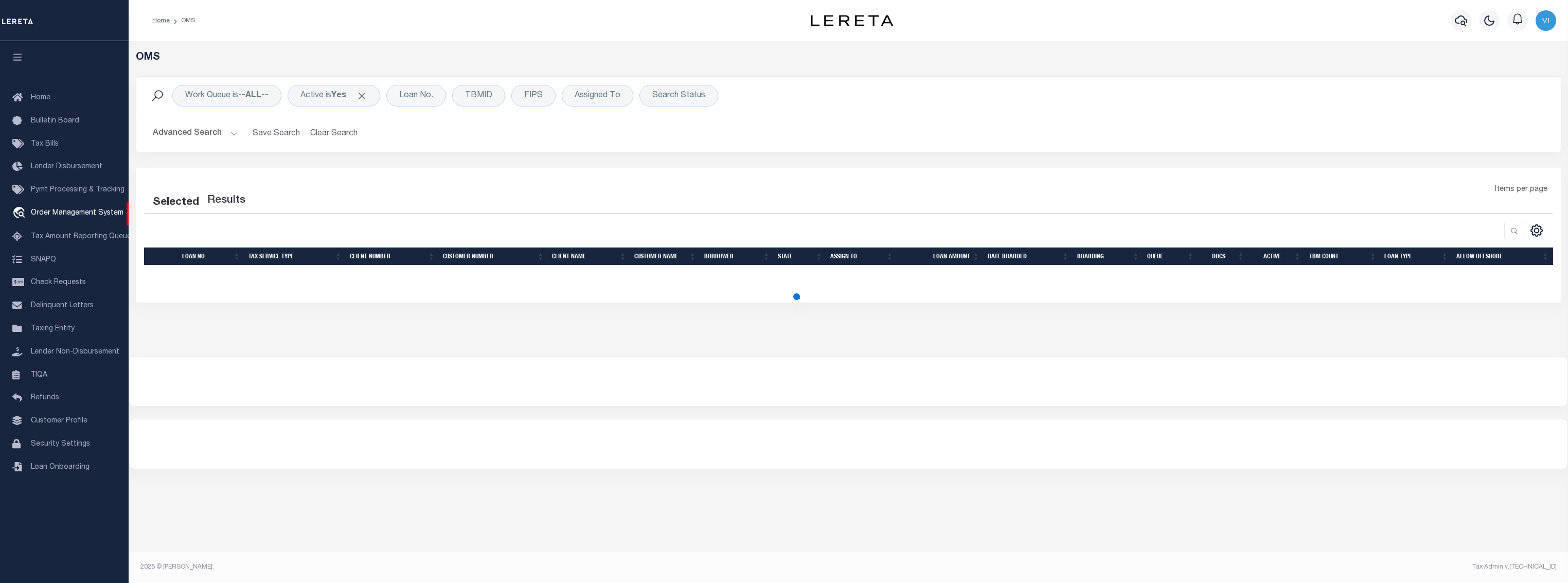
select select "200"
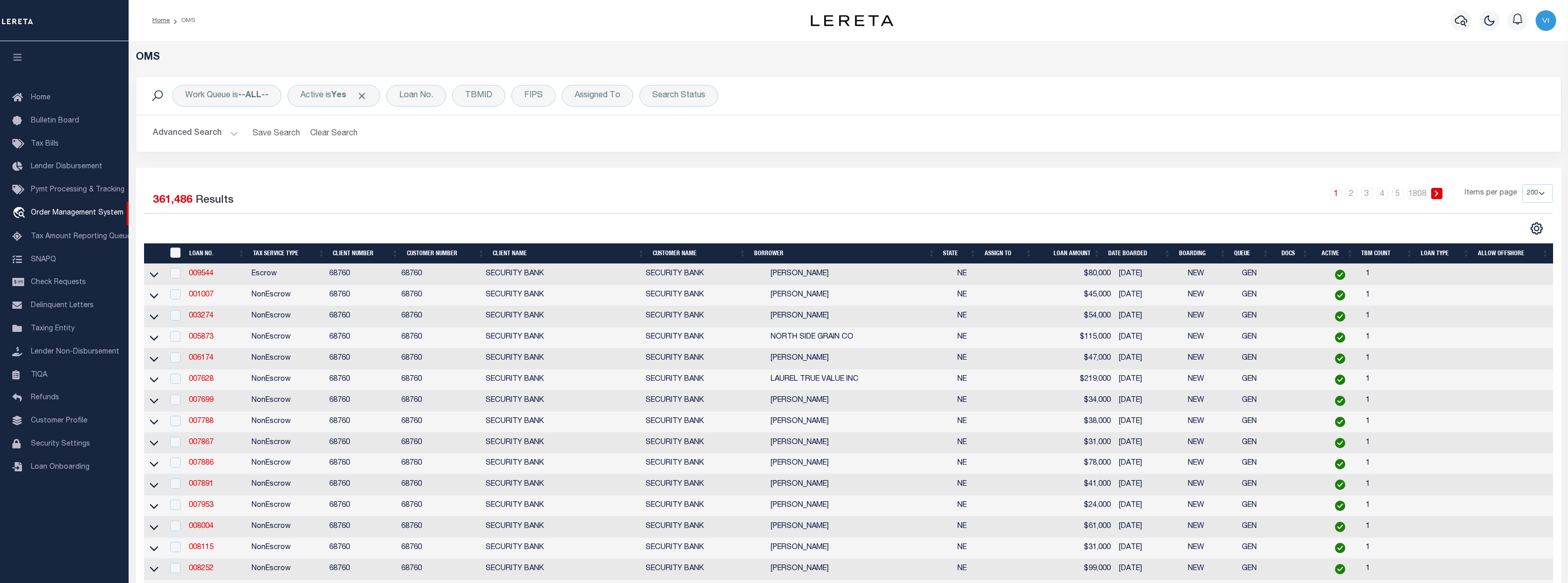
click at [201, 138] on button "Advanced Search" at bounding box center [195, 133] width 85 height 20
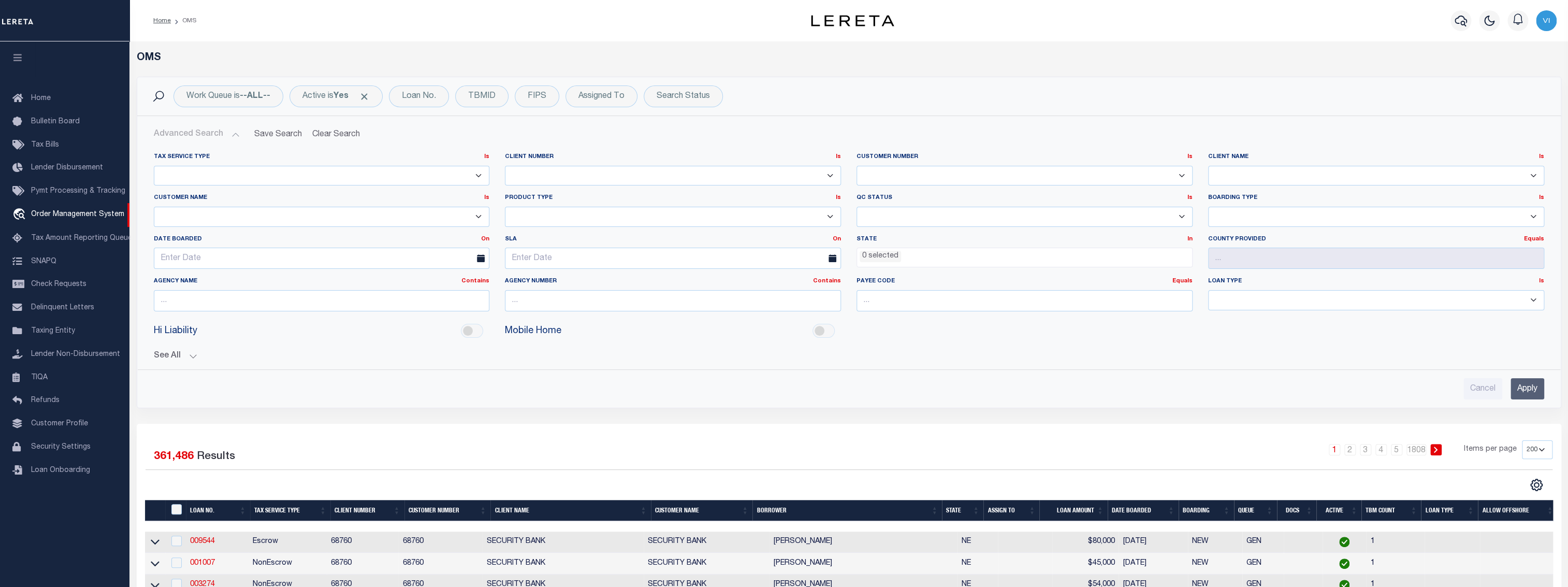
click at [1119, 175] on select "091901 10001 10002 10003 1011 1012 1013 1014 101814 1019 1042 1049 1052 1053 10…" at bounding box center [1025, 175] width 336 height 20
click at [694, 168] on select "091901 10001 1011 1012 1013 1014 101814 1019 1042 1049 1052 1053 1055 1058 1061…" at bounding box center [673, 175] width 336 height 20
select select "10001"
click at [505, 165] on select "091901 10001 1011 1012 1013 1014 101814 1019 1042 1049 1052 1053 1055 1058 1061…" at bounding box center [673, 175] width 336 height 20
click at [1543, 388] on div "Cancel Apply" at bounding box center [849, 384] width 1407 height 29
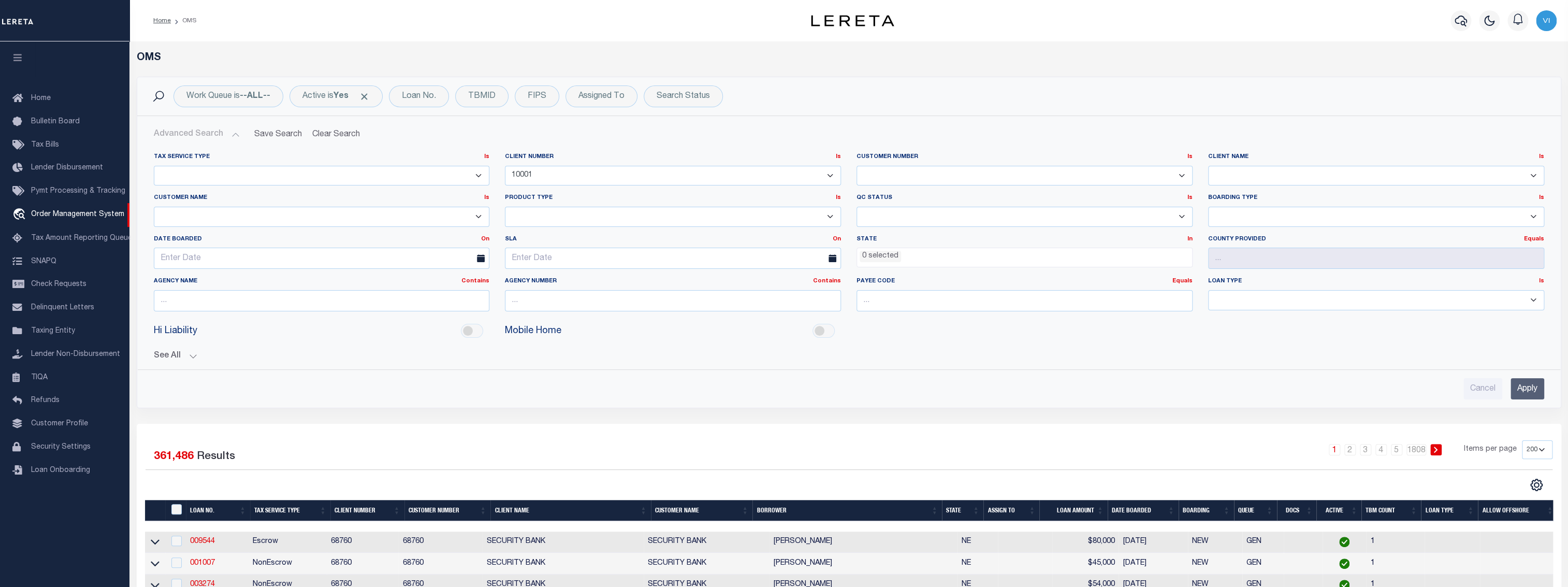
click at [1526, 390] on input "Apply" at bounding box center [1527, 388] width 34 height 21
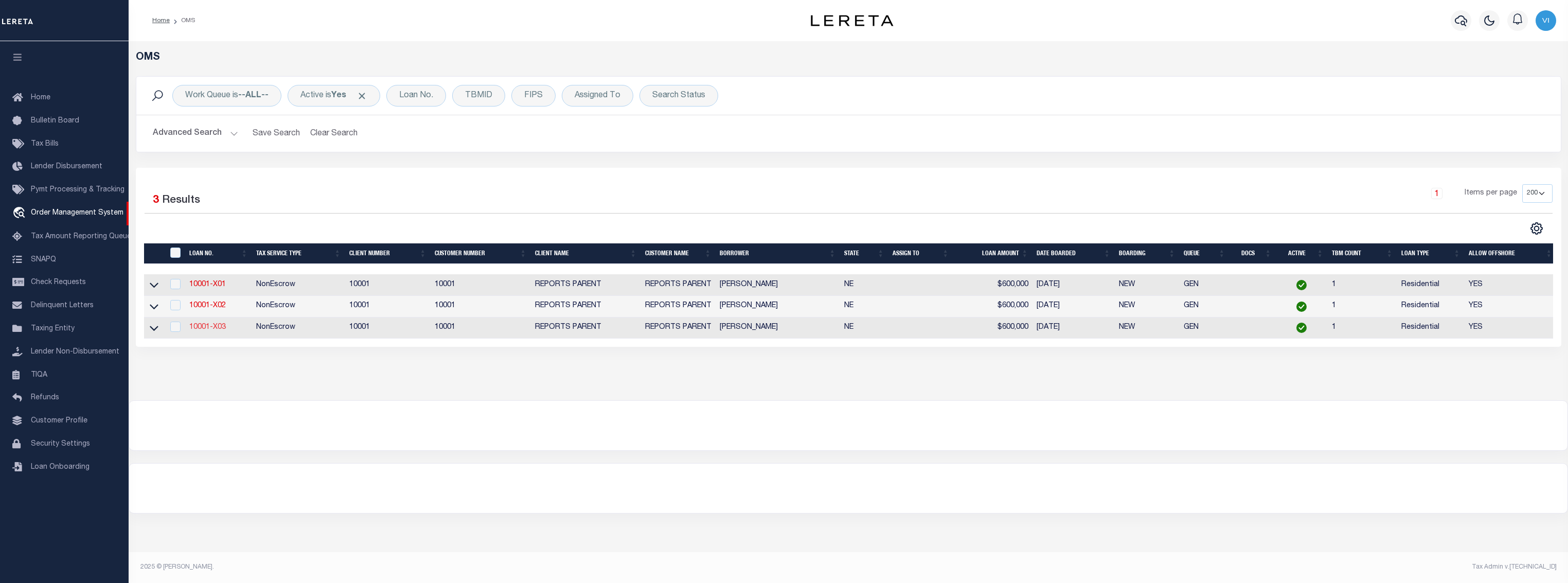
click at [205, 327] on link "10001-X03" at bounding box center [208, 327] width 37 height 7
type input "10001-X03"
type input "VIGNESH SUDHAKAR"
select select
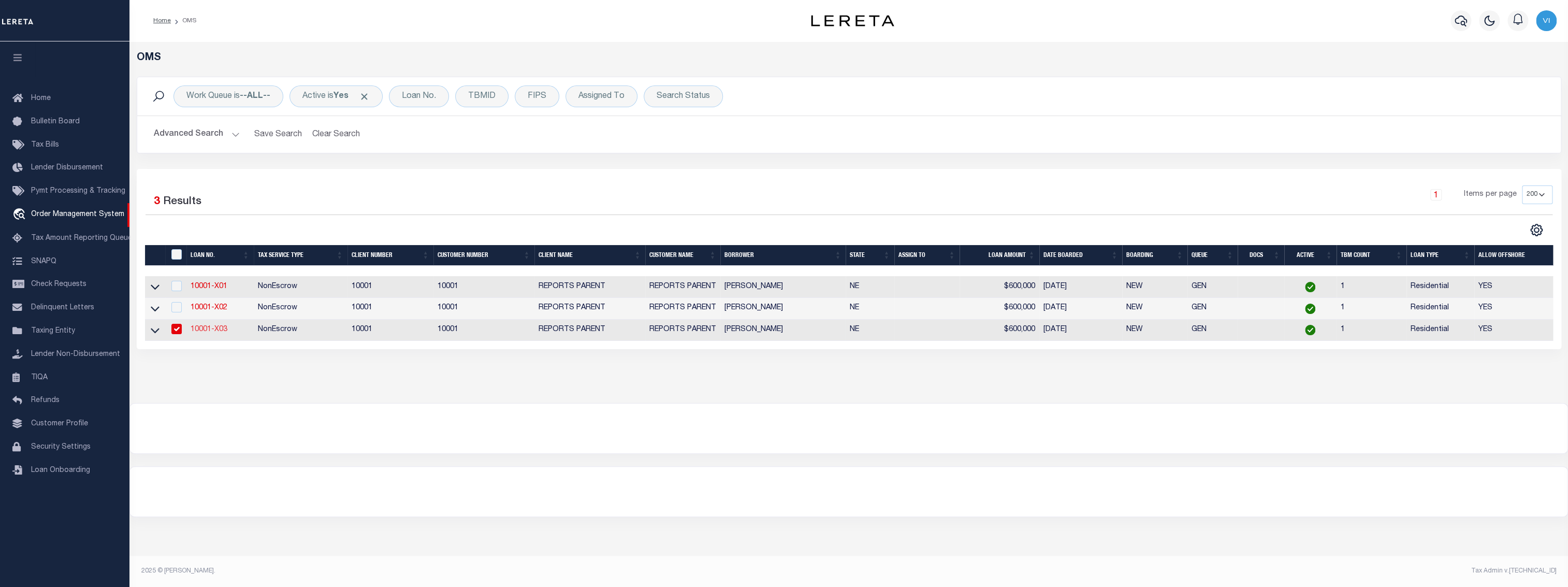
type input "1910 BARADA ST"
type input "FALLS CITY NE 68355-1941"
type input "10/01/2025"
select select "10"
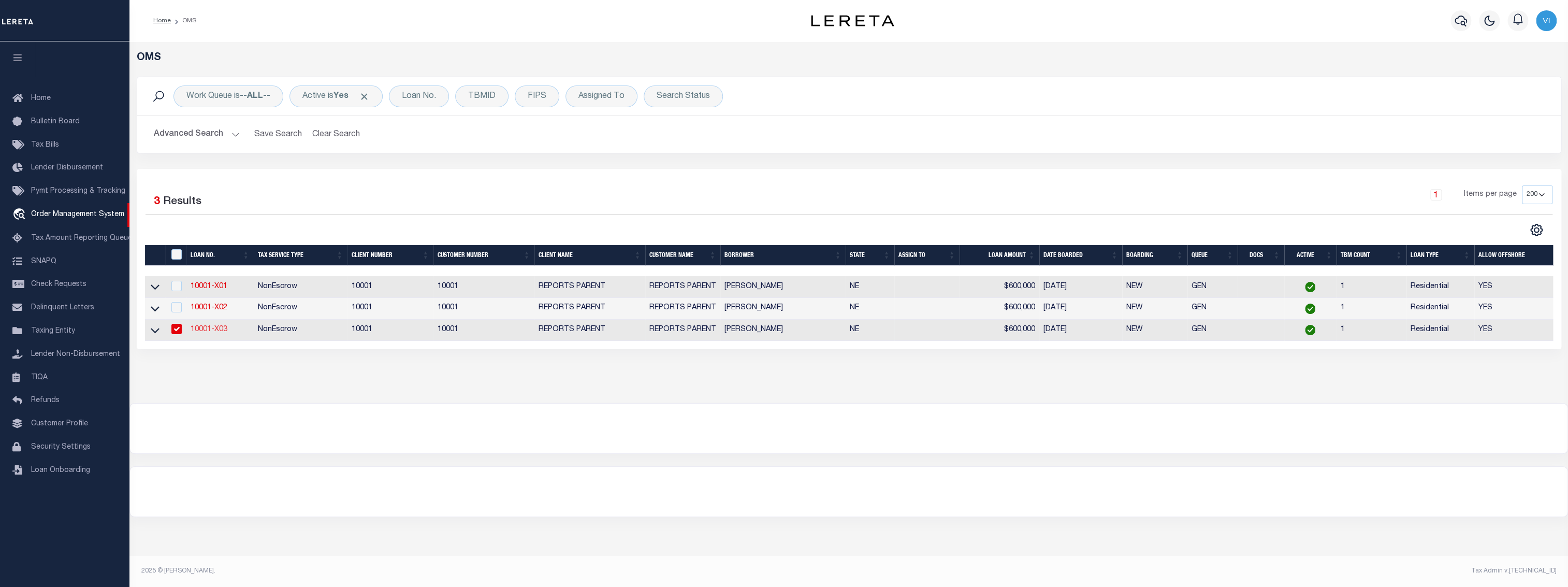
select select "NonEscrow"
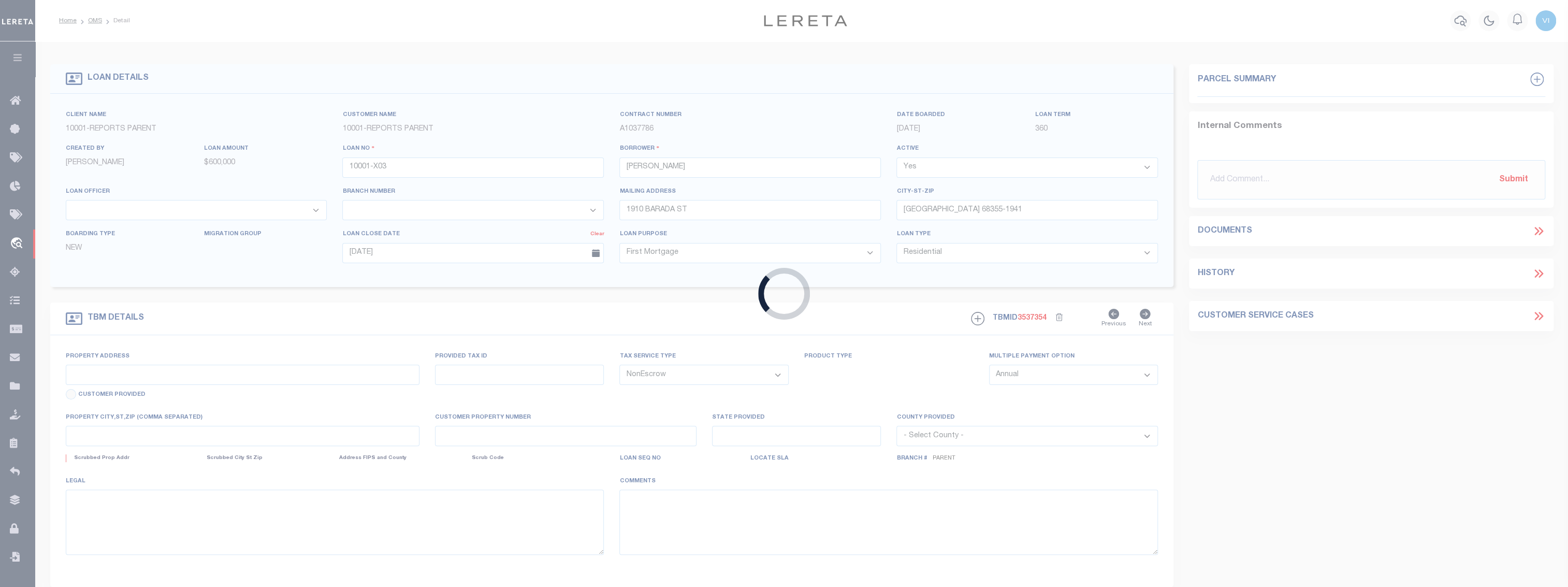
select select "155747"
select select "26358"
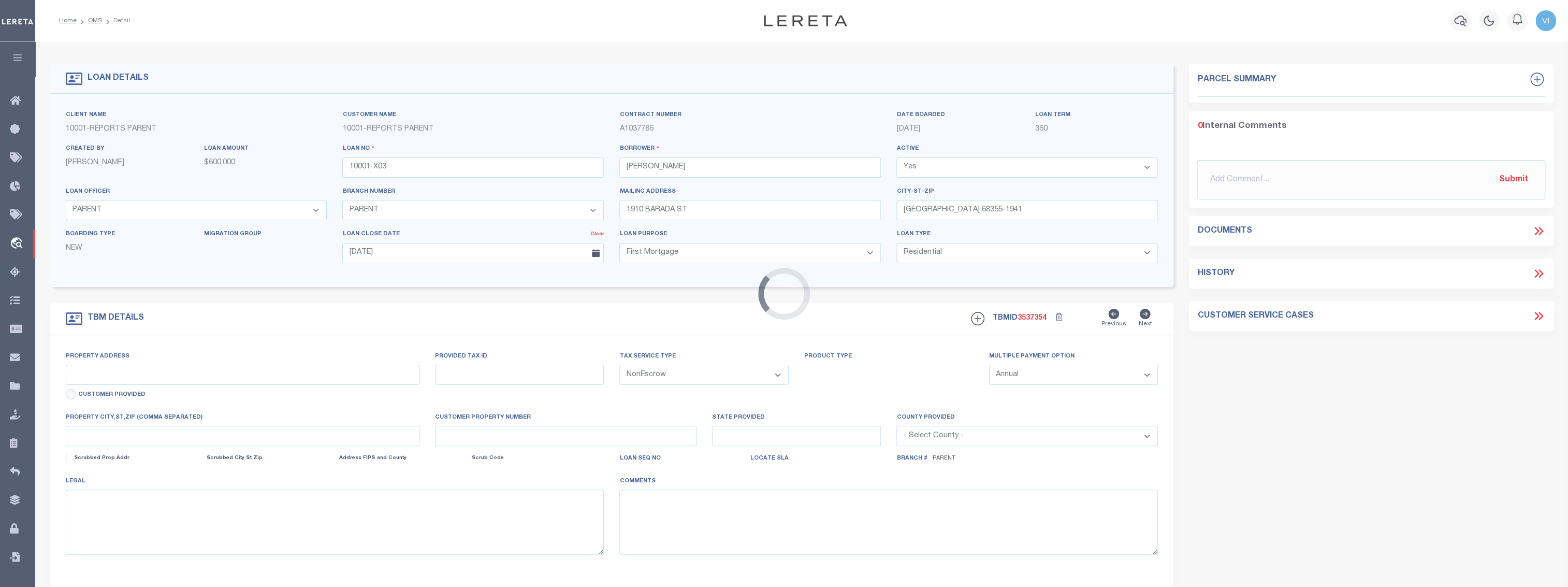
type input "1910 BARADA ST"
select select
type input "FALLS CITY NE 68355-1941"
type input "10001-X01"
type input "NE"
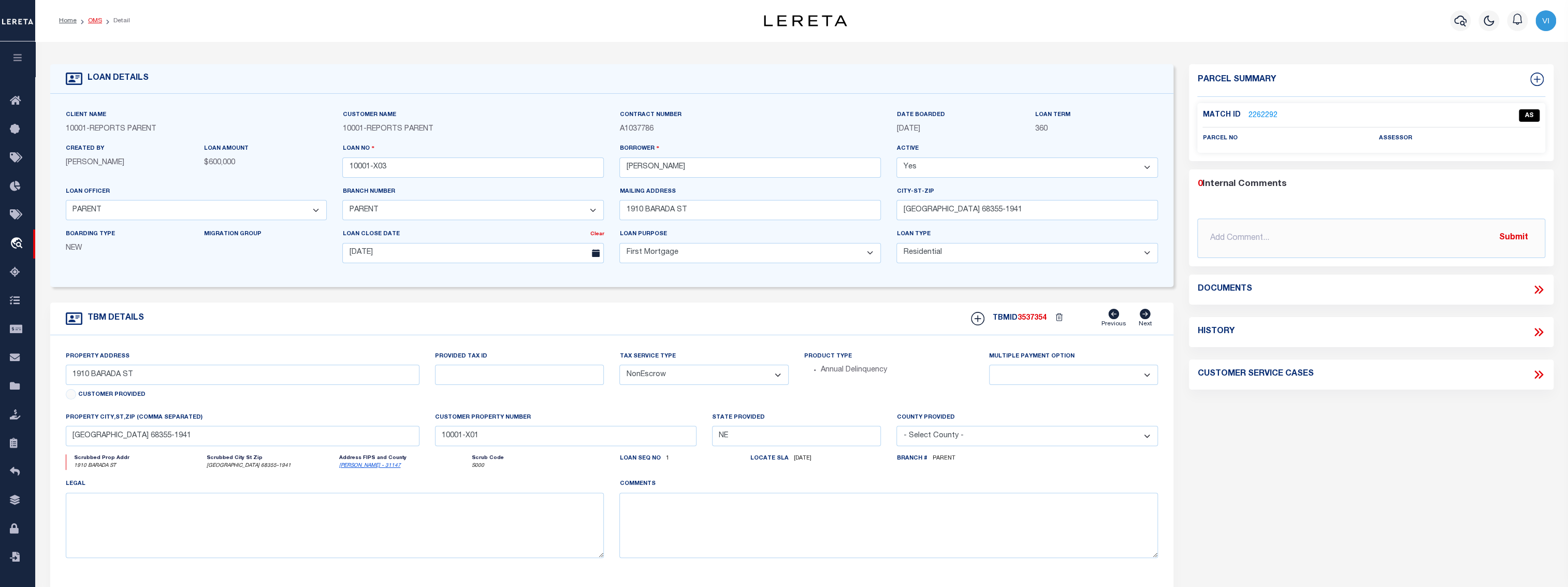
click at [91, 22] on link "OMS" at bounding box center [95, 21] width 14 height 6
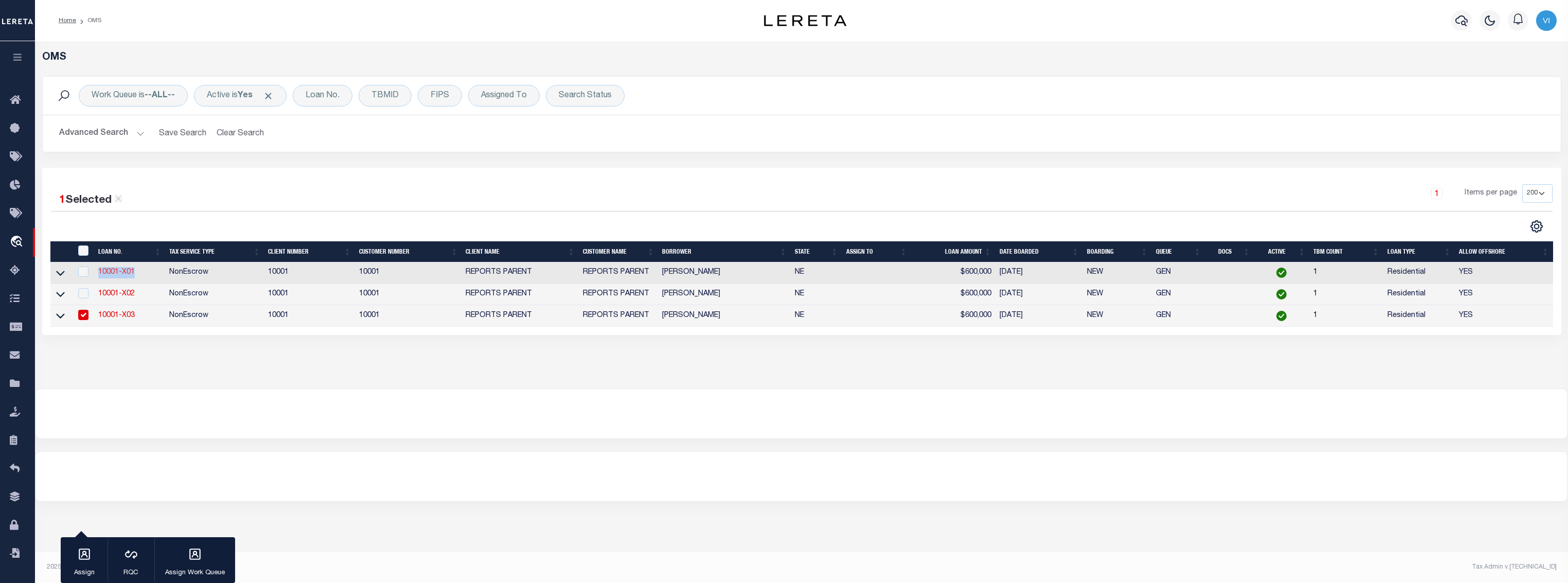
drag, startPoint x: 144, startPoint y: 276, endPoint x: 99, endPoint y: 276, distance: 45.0
click at [99, 276] on td "10001-X01" at bounding box center [130, 273] width 71 height 21
checkbox input "true"
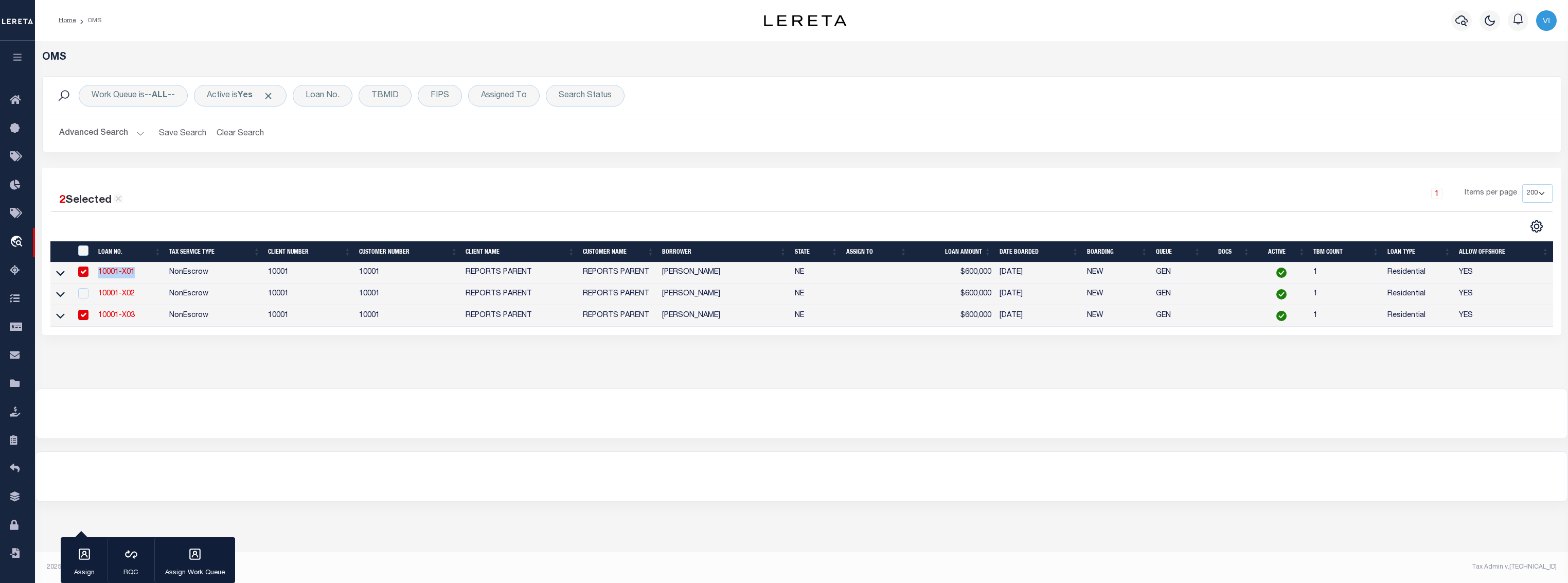
copy link "10001-X01"
click at [86, 139] on button "Advanced Search" at bounding box center [102, 133] width 85 height 20
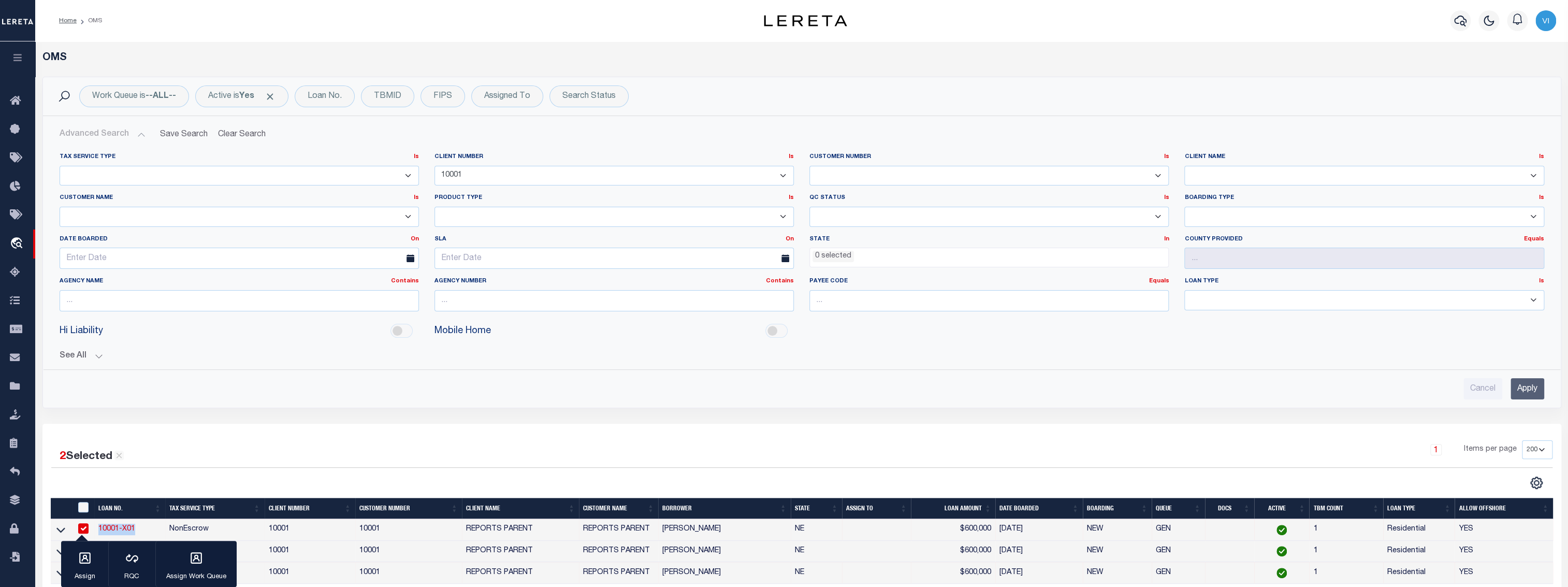
click at [1524, 385] on input "Apply" at bounding box center [1527, 388] width 34 height 21
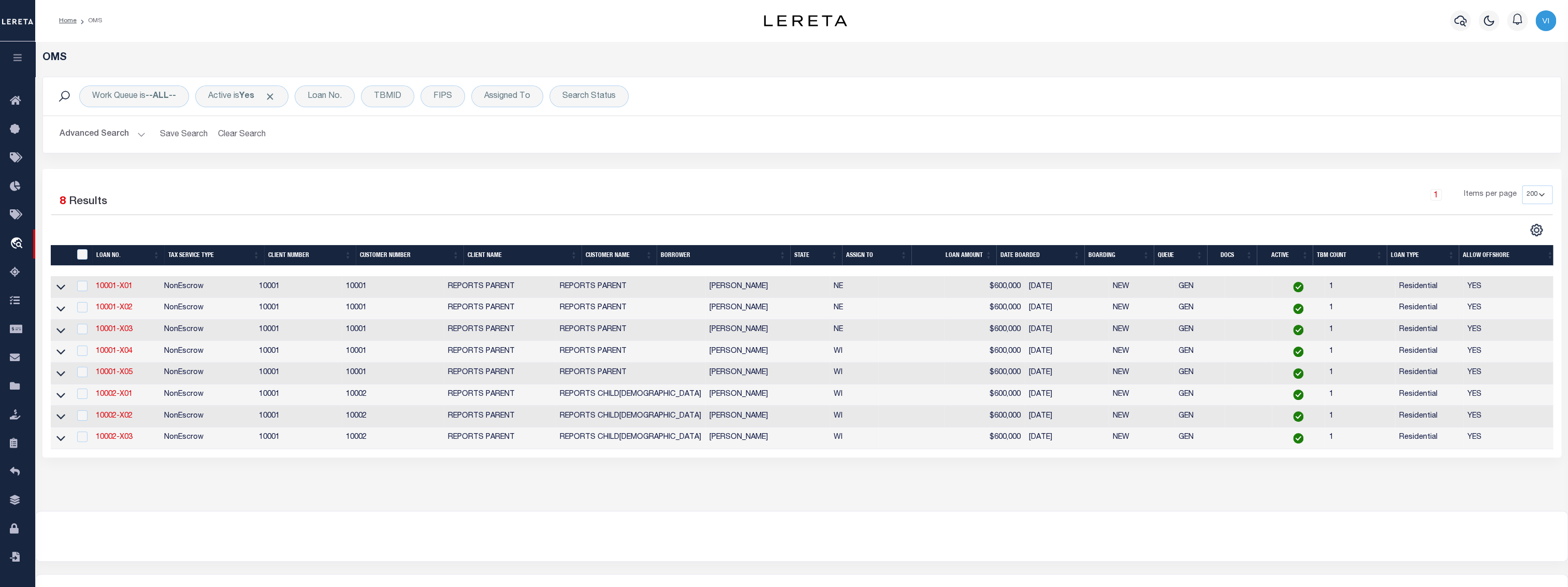
drag, startPoint x: 627, startPoint y: 496, endPoint x: 621, endPoint y: 493, distance: 6.7
click at [627, 496] on div "OMS Work Queue is --ALL-- Active is Yes Loan No. TBMID FIPS Assigned To Search …" at bounding box center [801, 276] width 1533 height 469
click at [129, 132] on button "Advanced Search" at bounding box center [102, 134] width 86 height 20
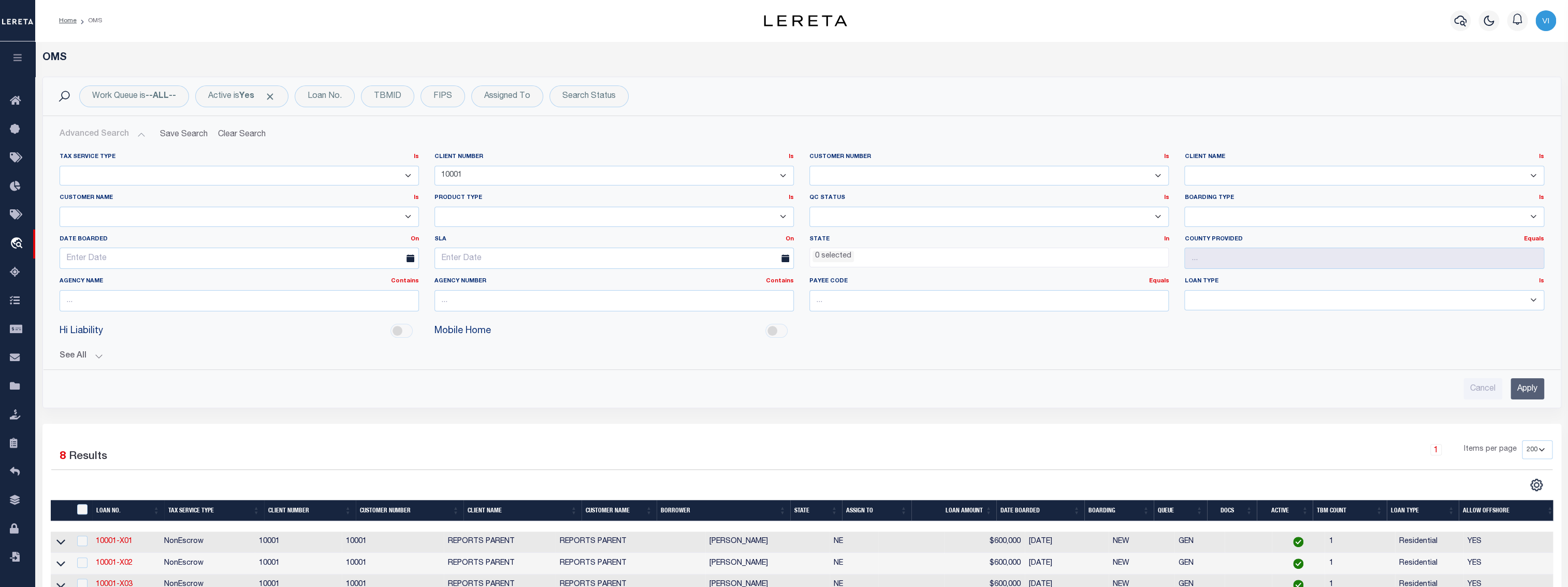
click at [1532, 389] on input "Apply" at bounding box center [1527, 388] width 34 height 21
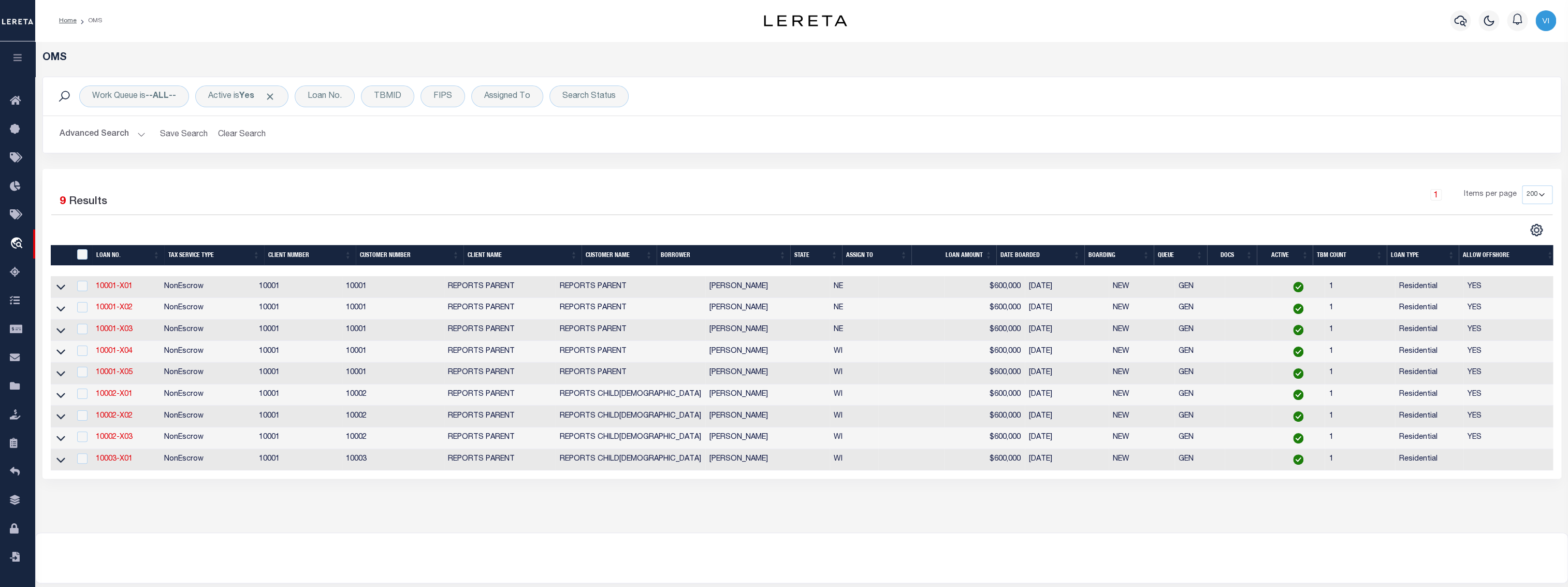
click at [548, 496] on div "OMS Work Queue is --ALL-- Active is Yes Loan No. TBMID FIPS Assigned To Search …" at bounding box center [801, 277] width 1526 height 450
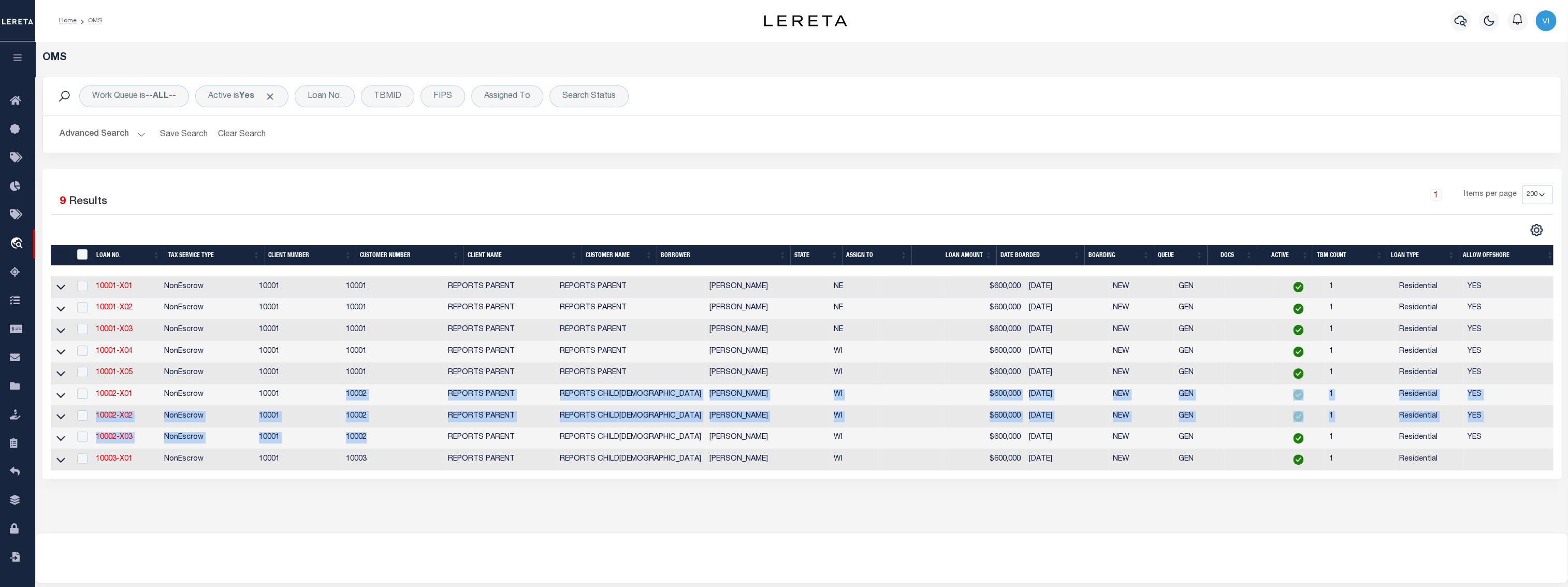
drag, startPoint x: 356, startPoint y: 393, endPoint x: 436, endPoint y: 436, distance: 90.8
click at [436, 436] on tbody "10001-X01 NonEscrow 10001 10001 REPORTS PARENT REPORTS PARENT VIGNESH SUDHAKAR …" at bounding box center [804, 373] width 1507 height 194
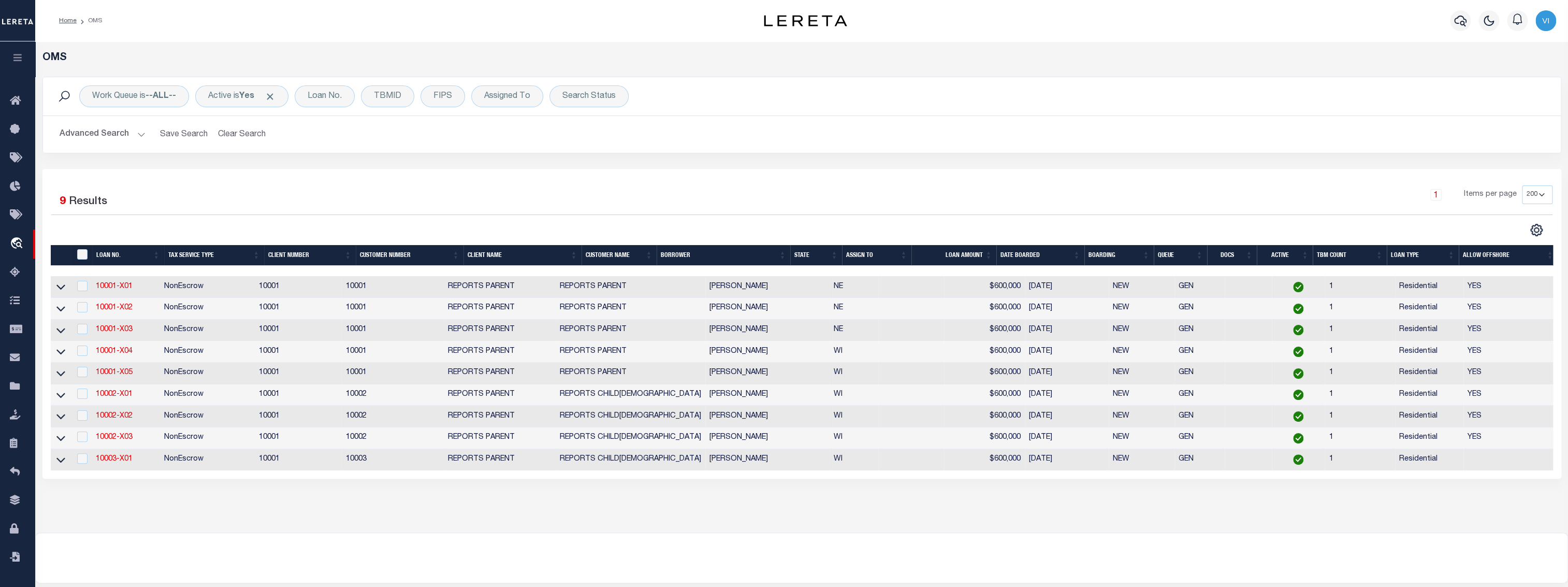
click at [657, 516] on div "OMS Work Queue is --ALL-- Active is Yes Loan No. TBMID FIPS Assigned To Search …" at bounding box center [801, 287] width 1533 height 491
click at [664, 202] on div "1 Items per page 10 25 50 100 200" at bounding box center [991, 199] width 1122 height 27
click at [104, 135] on button "Advanced Search" at bounding box center [102, 134] width 86 height 20
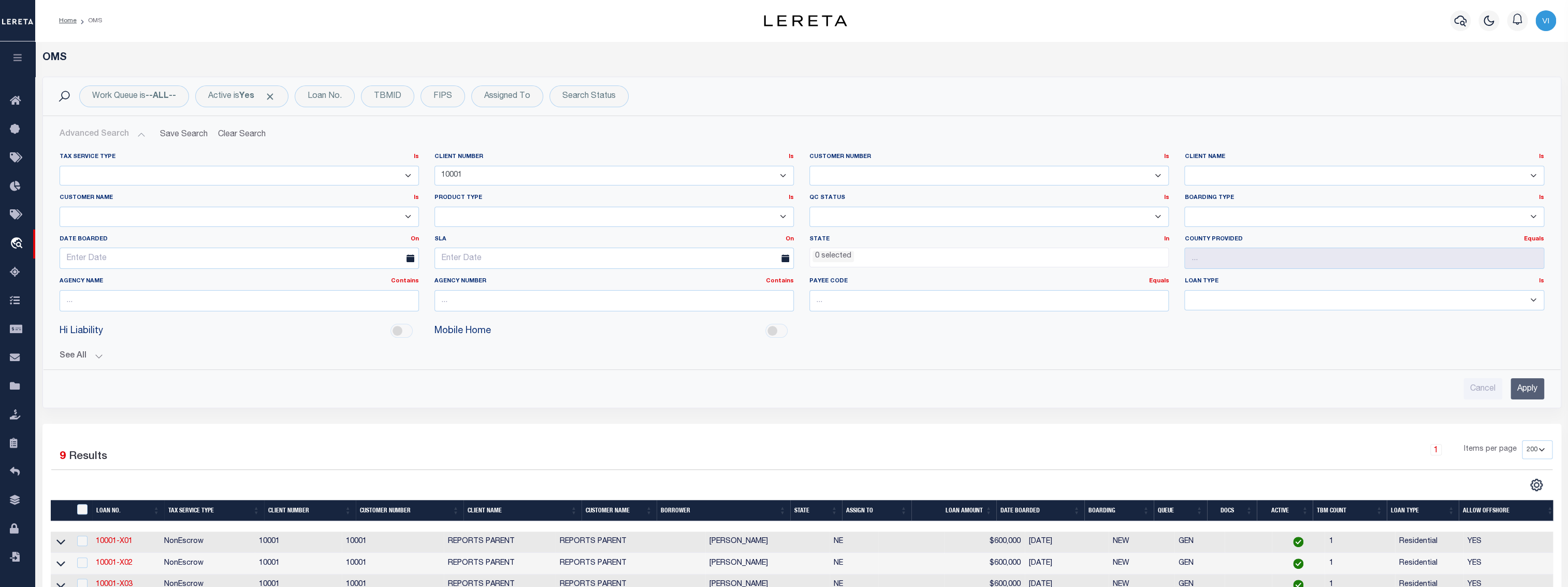
click at [1527, 390] on input "Apply" at bounding box center [1527, 388] width 34 height 21
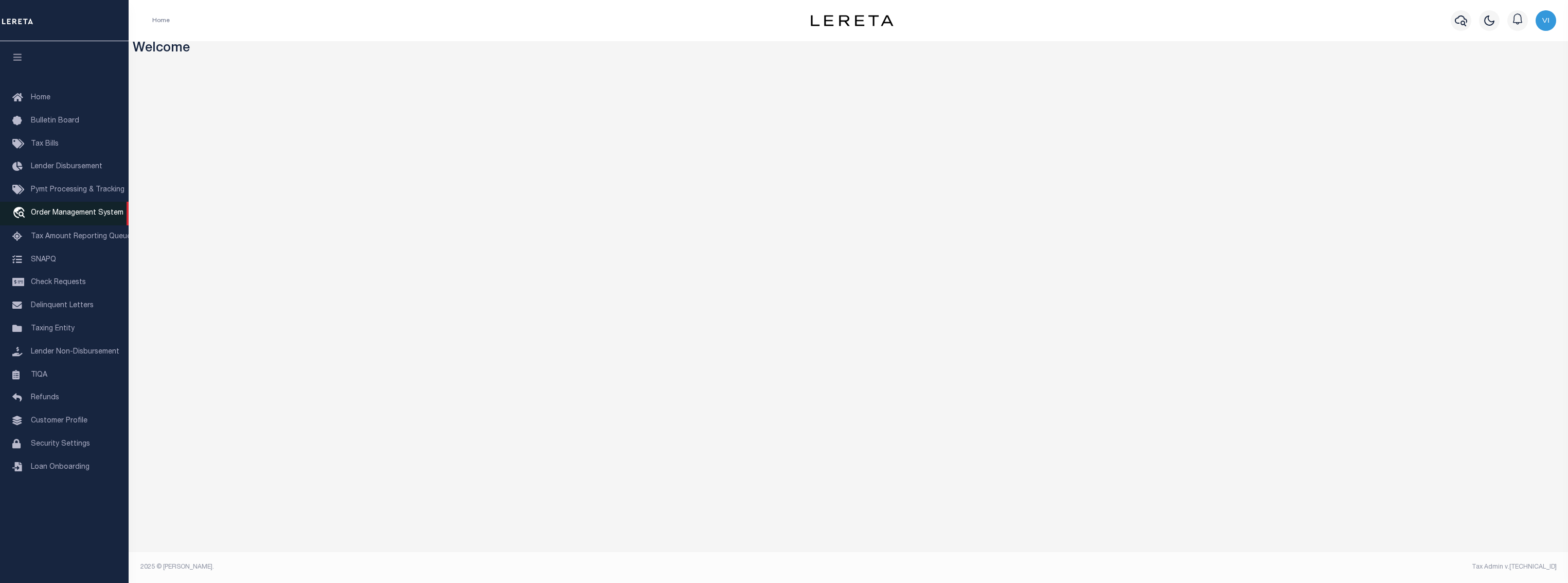
click at [72, 217] on span "Order Management System" at bounding box center [77, 213] width 93 height 7
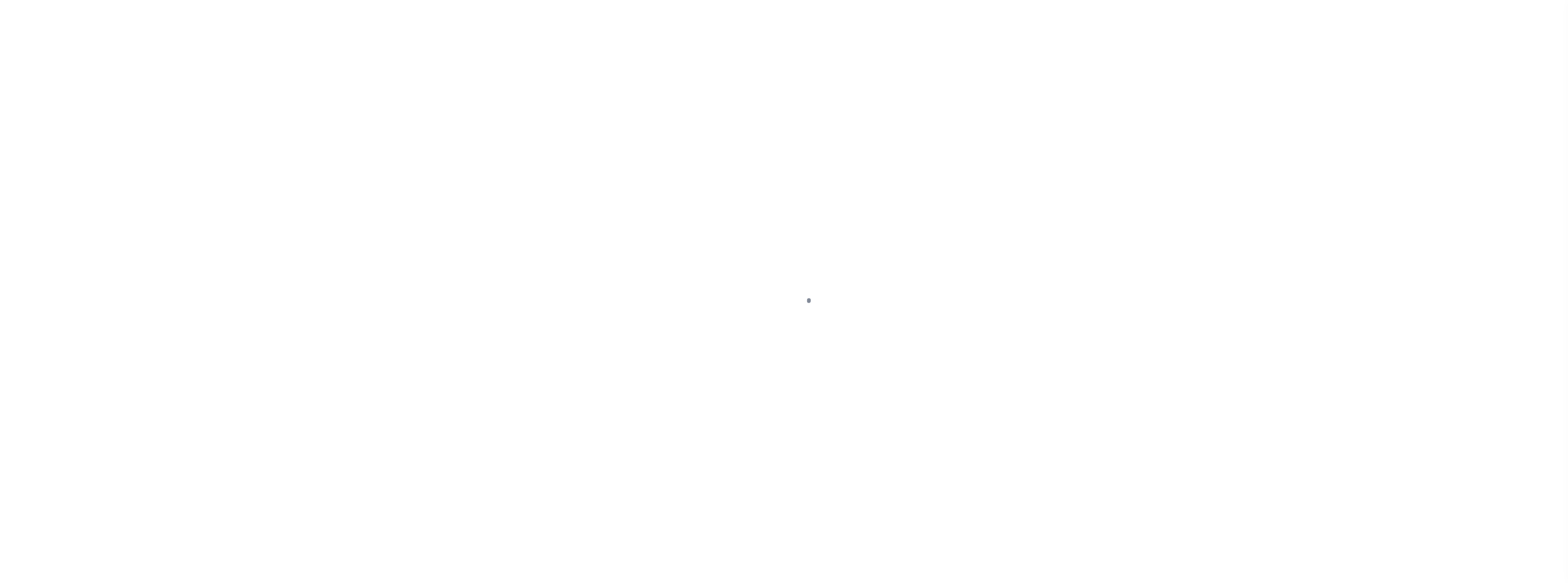
select select "200"
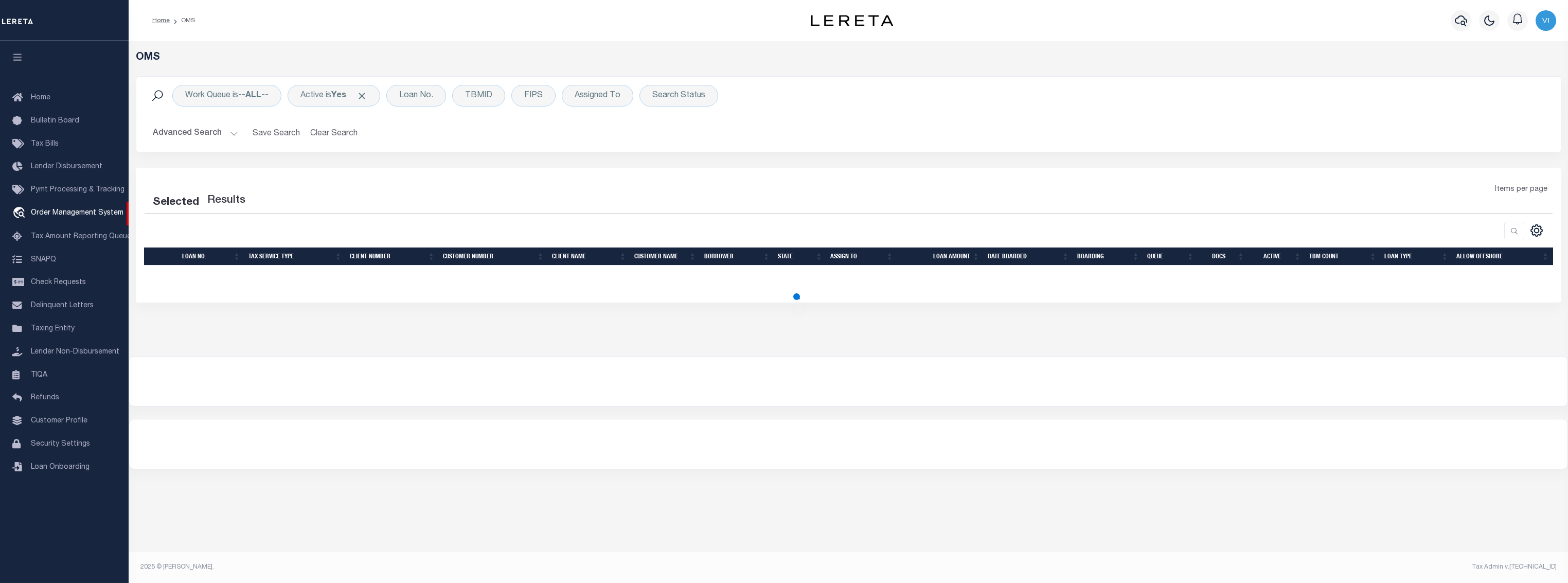
select select "200"
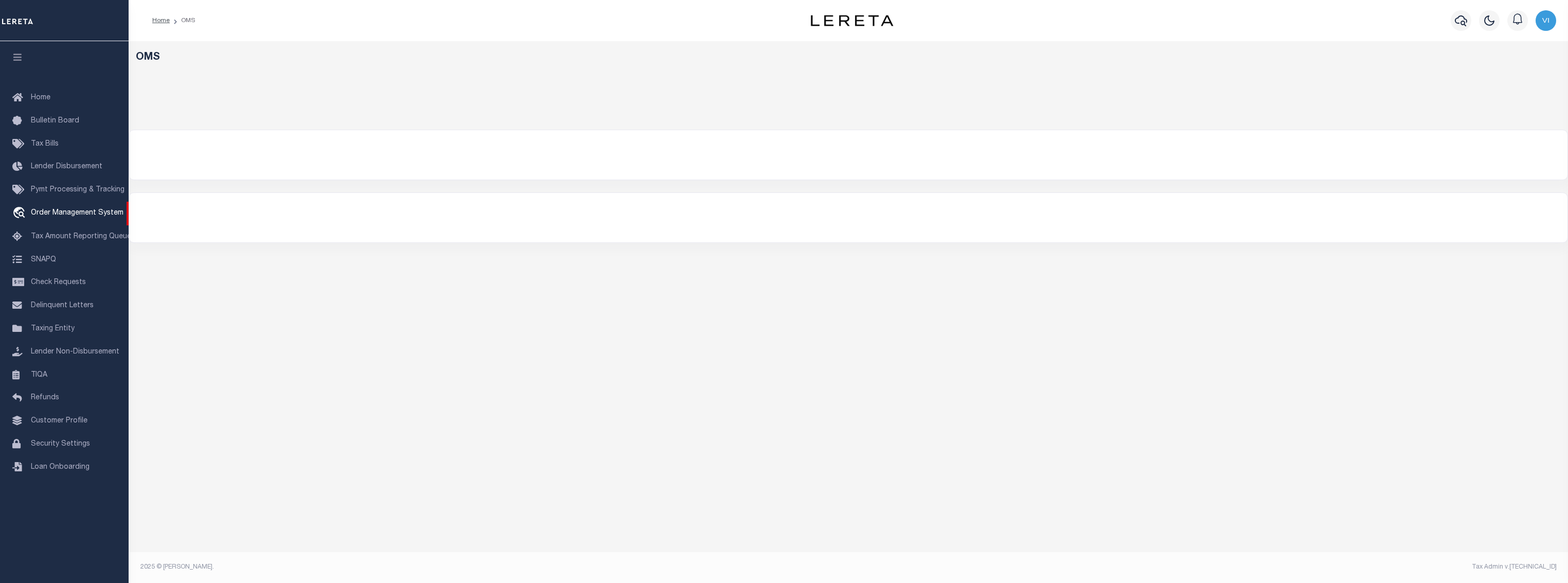
select select "200"
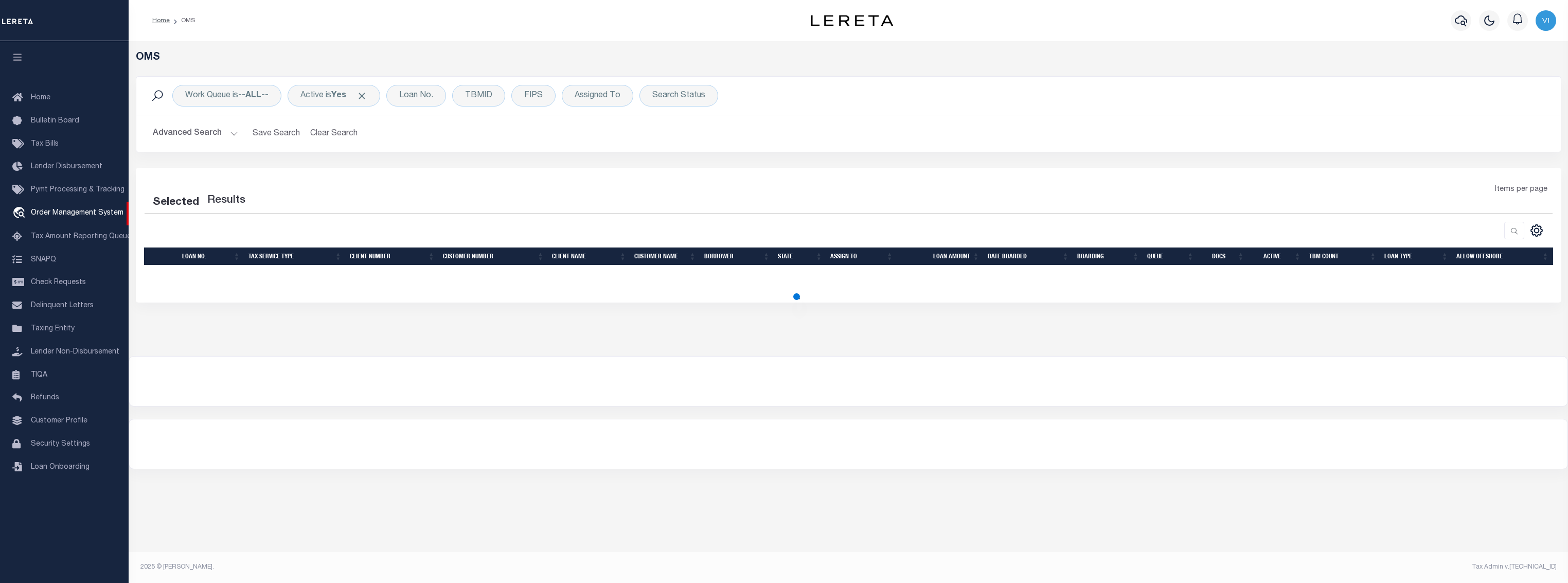
select select "200"
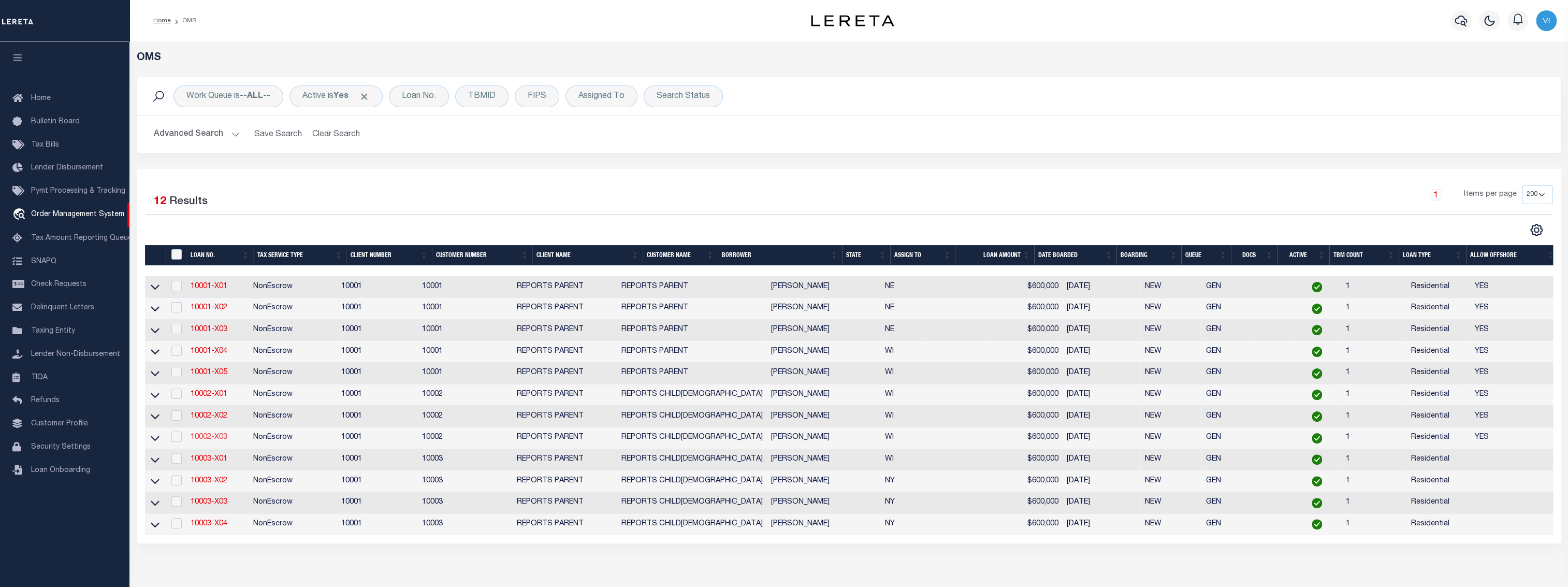
click at [213, 441] on link "10002-X03" at bounding box center [208, 437] width 37 height 7
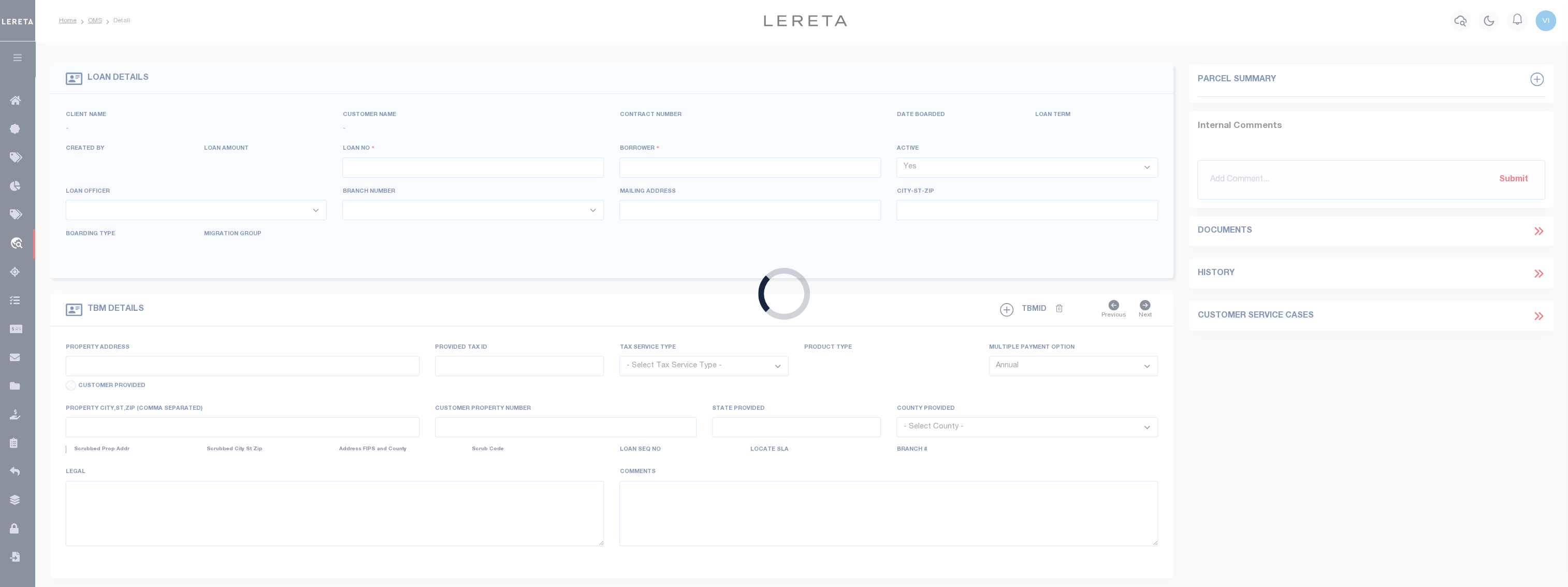
type input "10002-X03"
type input "[PERSON_NAME]"
select select
type input "N6927 [PERSON_NAME] CT"
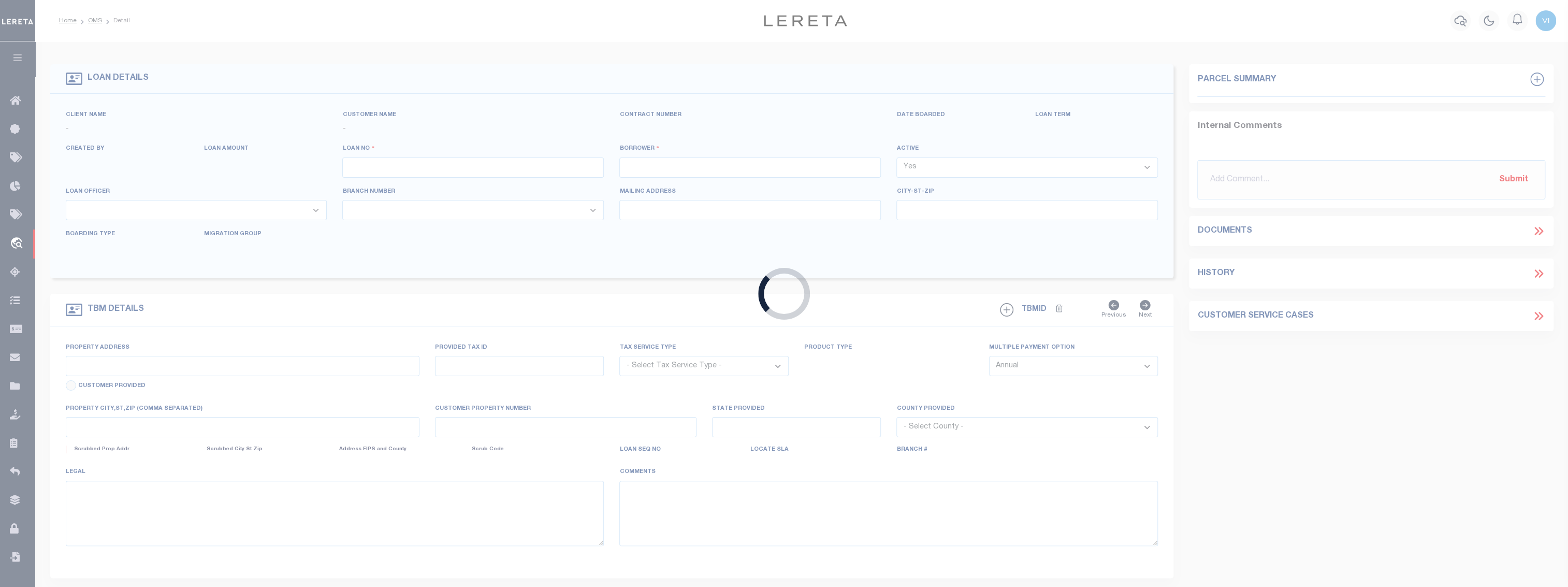
type input "[GEOGRAPHIC_DATA] 53964-8833"
type input "[DATE]"
select select "10"
select select "NonEscrow"
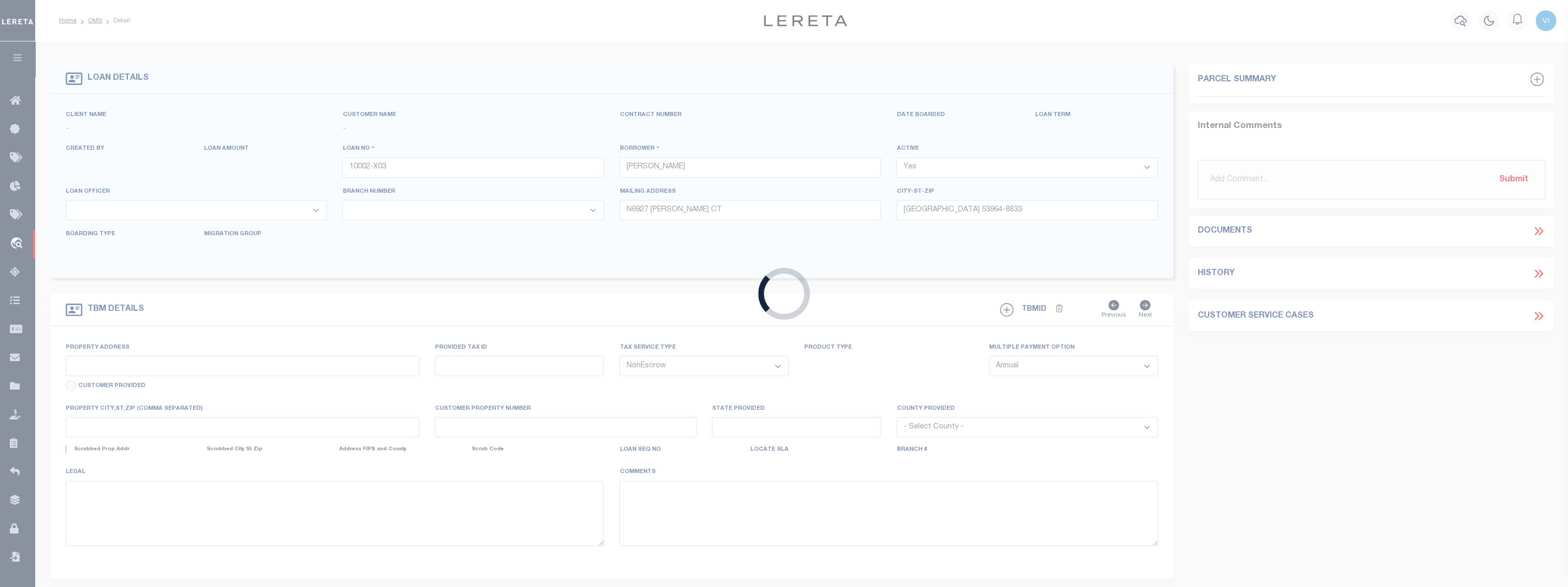
select select "155748"
select select "26359"
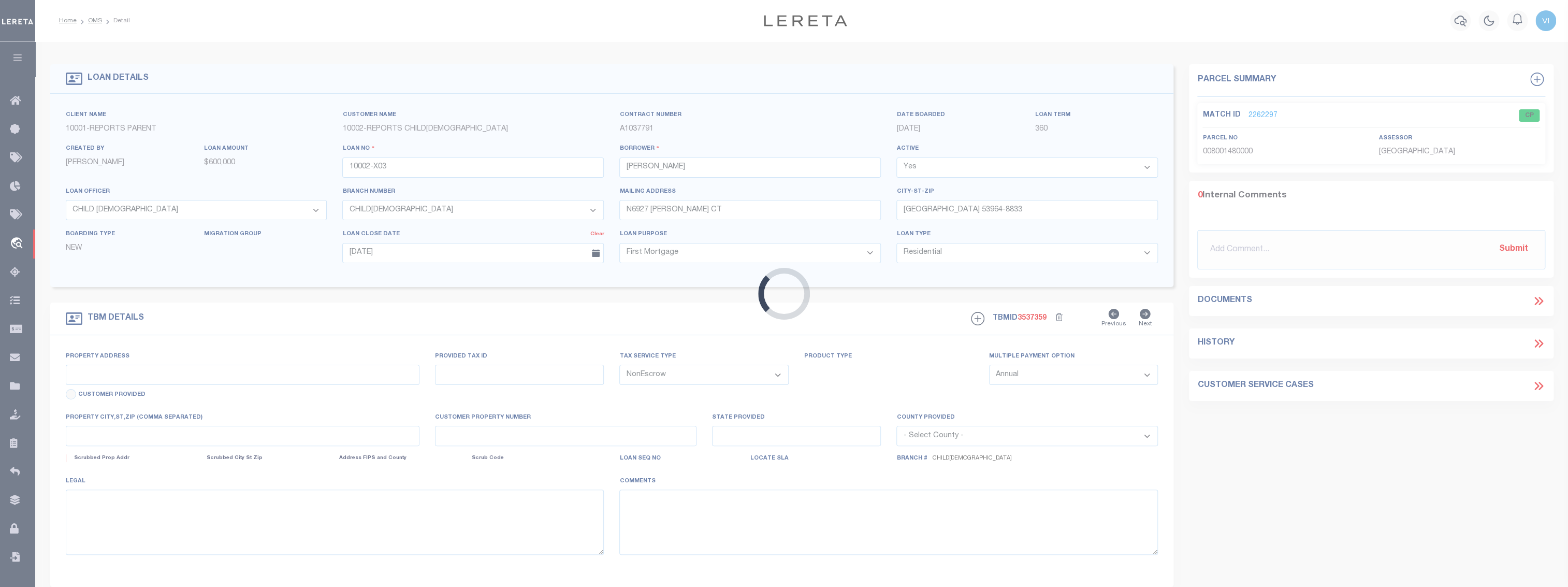
type input "N6927 [PERSON_NAME] CT"
type input "10002-X03"
select select
type input "[GEOGRAPHIC_DATA] 53964-8833"
type input "WI"
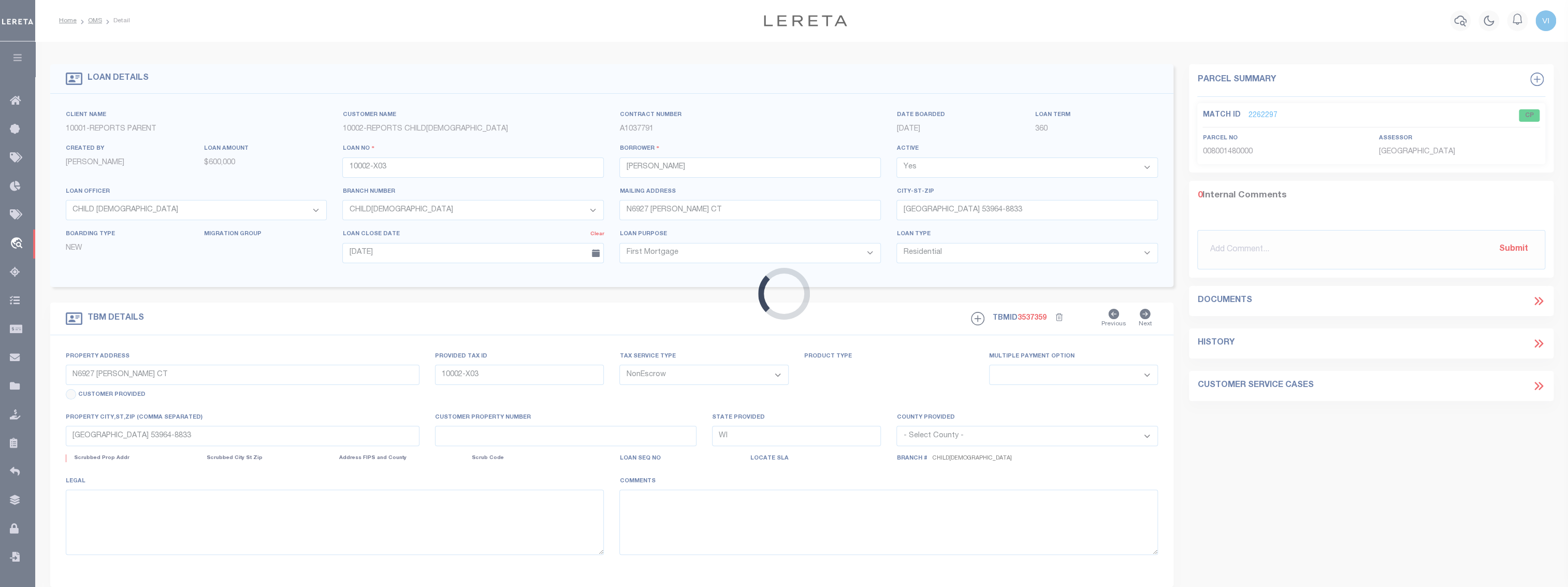
select select
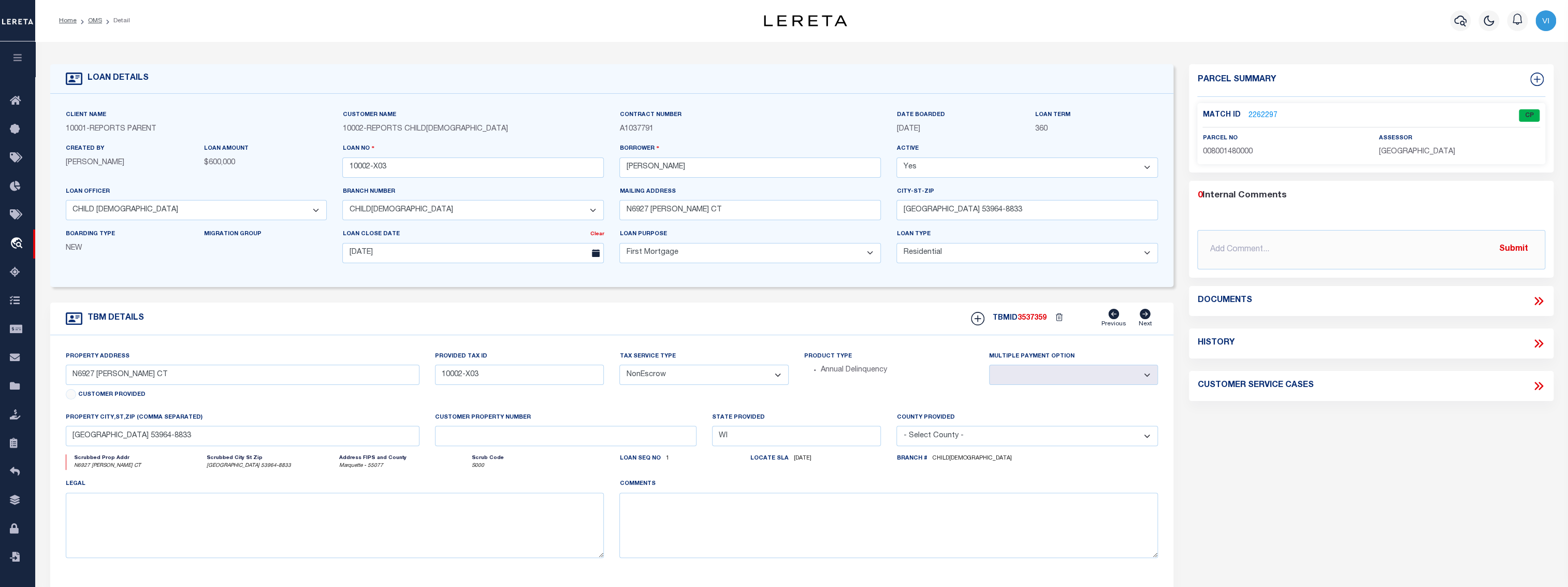
click at [1265, 116] on link "2262297" at bounding box center [1262, 116] width 29 height 11
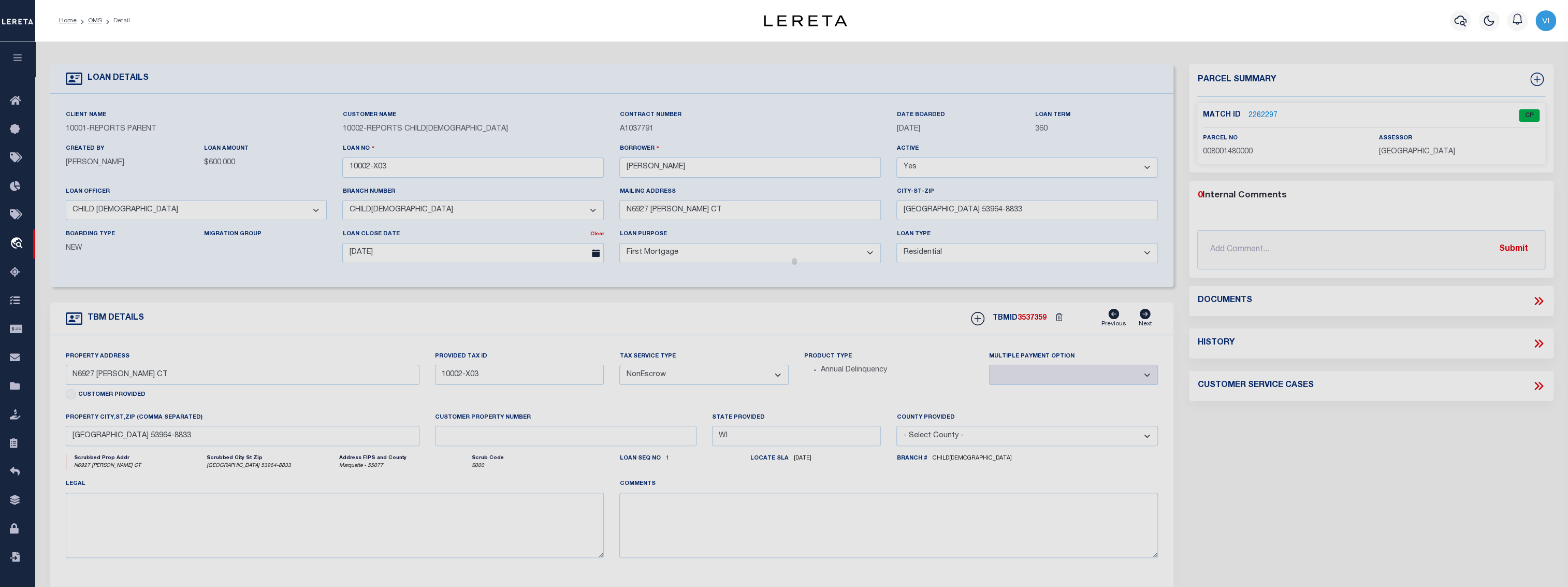
checkbox input "false"
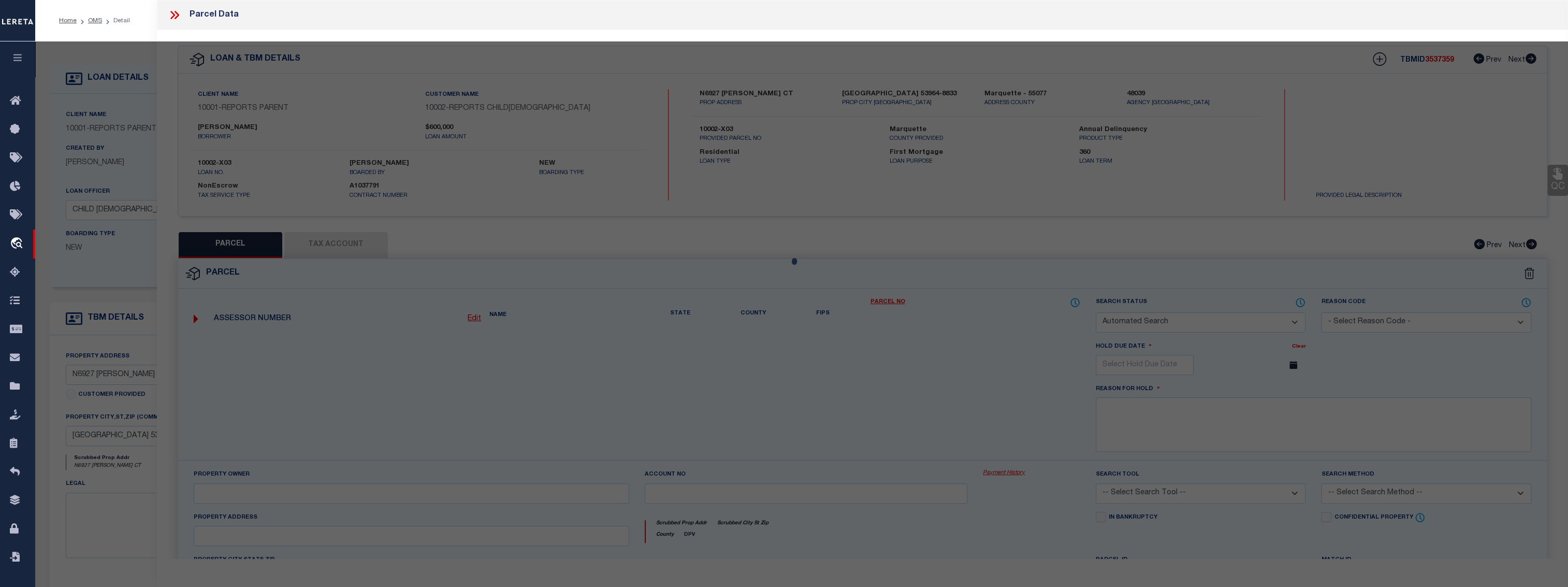
select select "CP"
type input "ANDERSON,SHELLY"
select select "ATL"
select select "ADD"
type input "N6927 HARRIS CT"
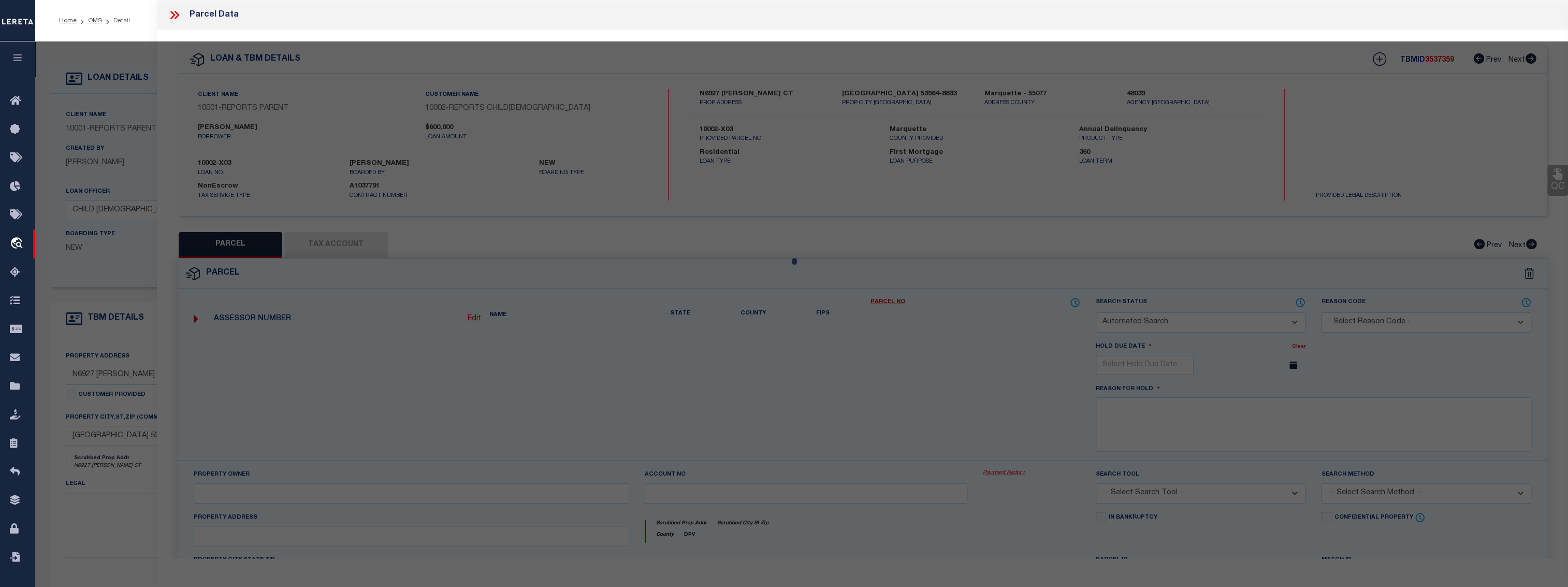
checkbox input "false"
type input "WESTFIELD, WI 53964"
type textarea "LOT 1 CSM 946 3.06A"
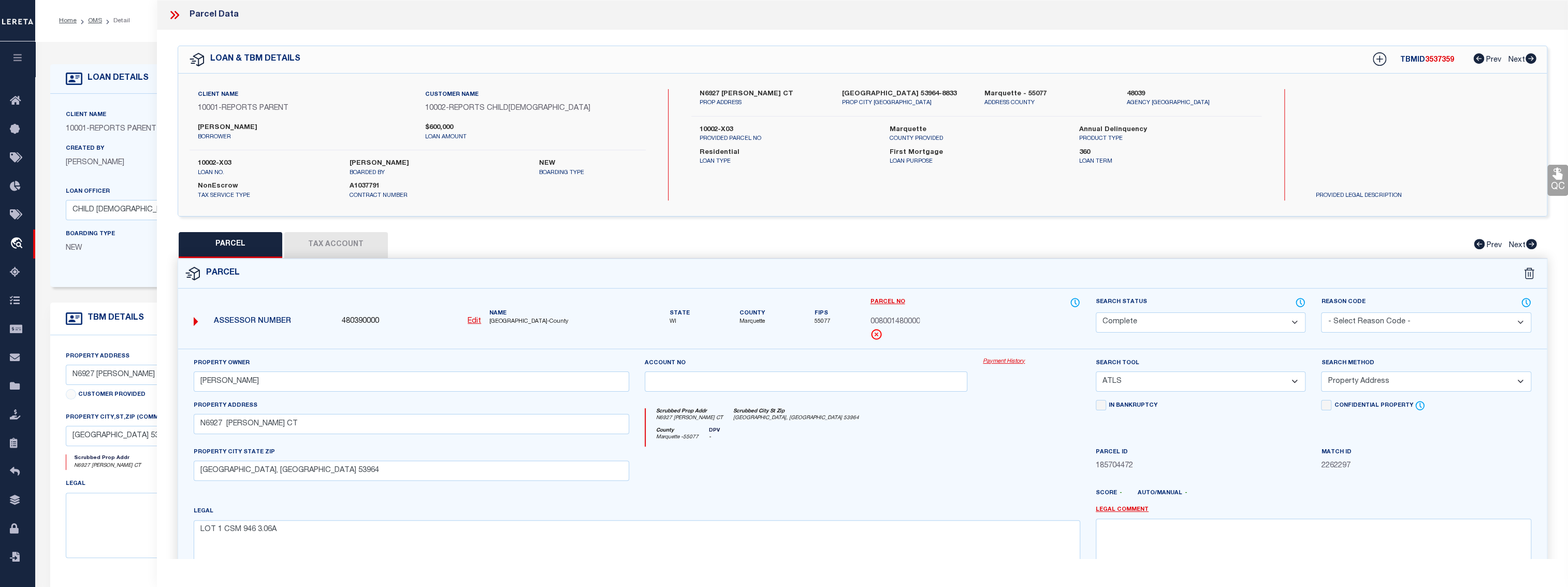
click at [1000, 361] on link "Payment History" at bounding box center [1031, 362] width 97 height 9
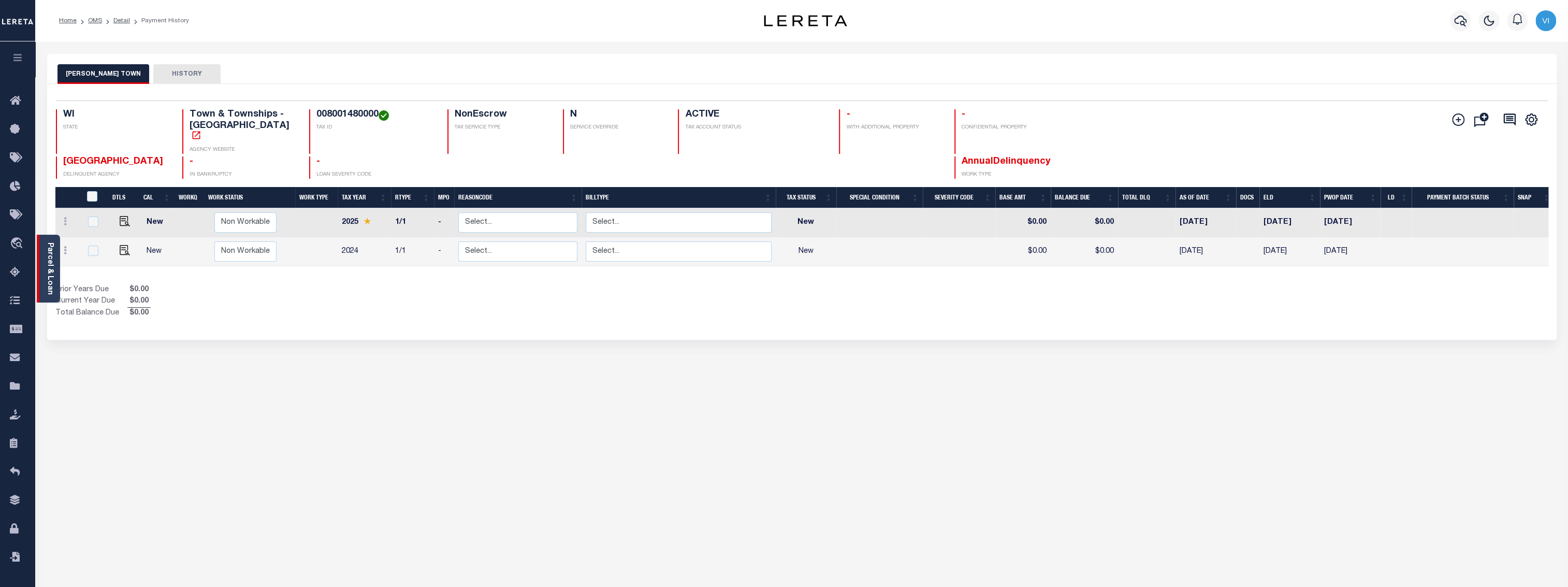
click at [53, 257] on link "Parcel & Loan" at bounding box center [50, 268] width 7 height 52
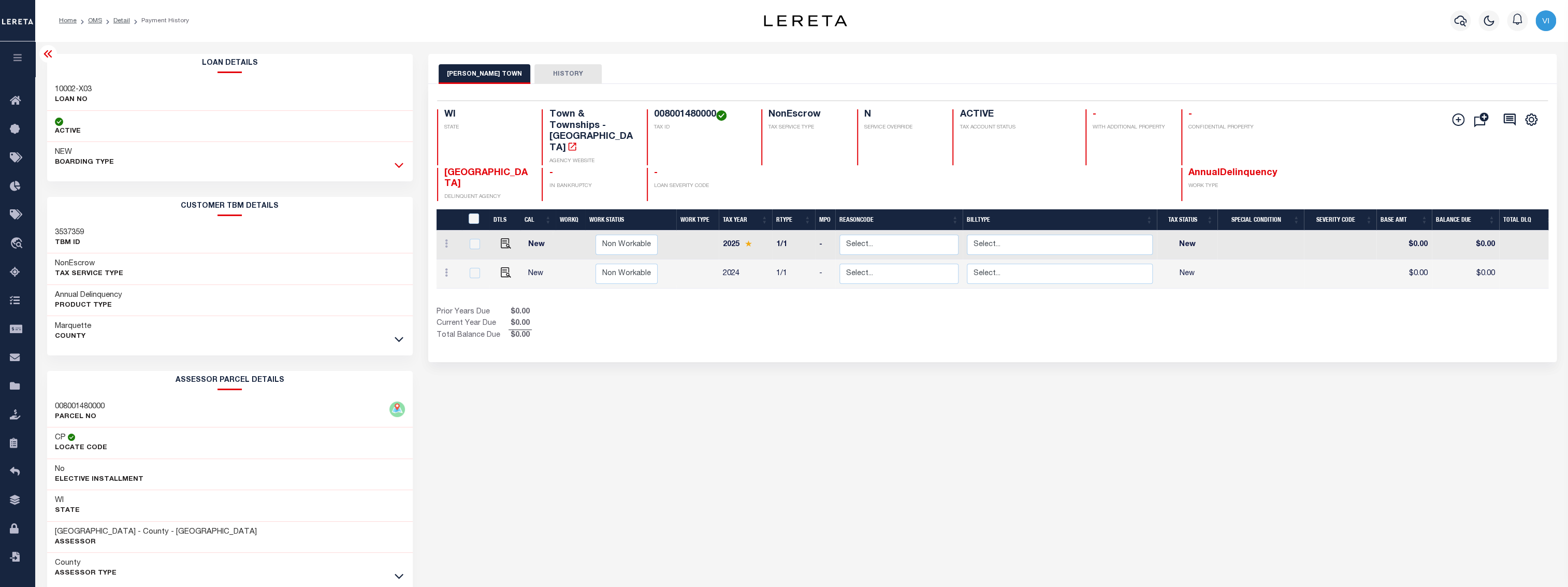
click at [398, 169] on icon at bounding box center [399, 165] width 9 height 11
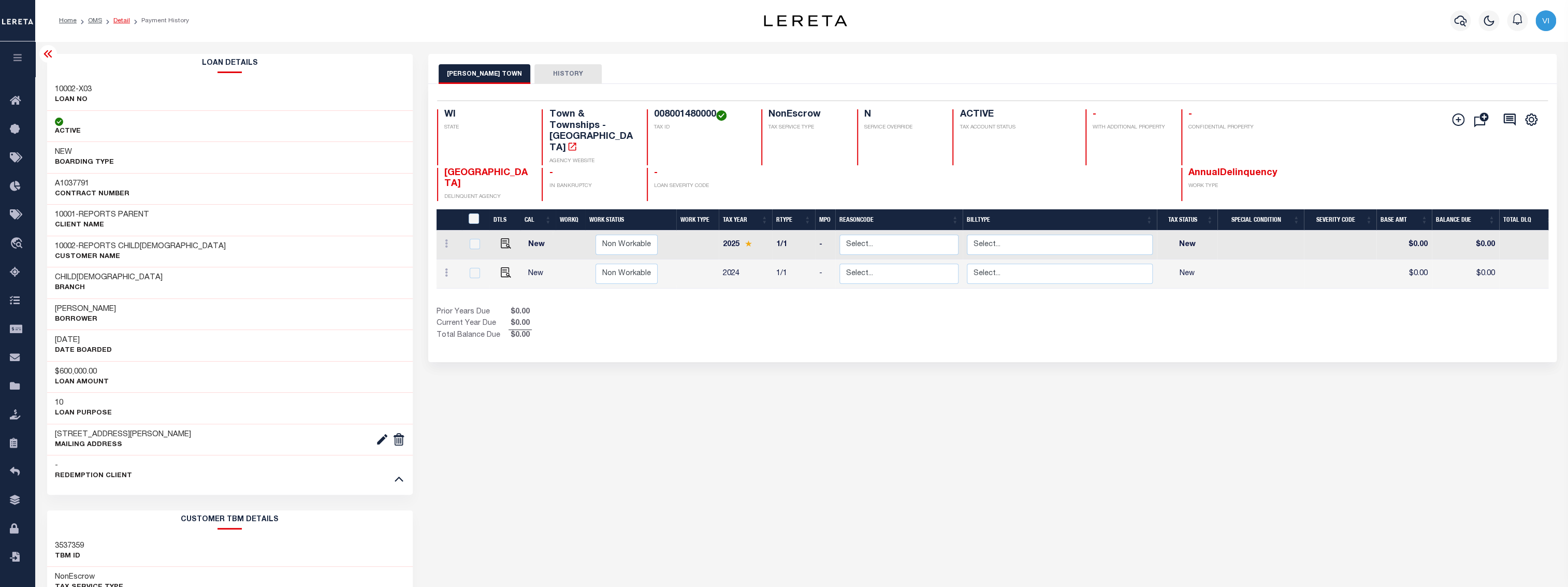
click at [116, 18] on link "Detail" at bounding box center [121, 21] width 17 height 6
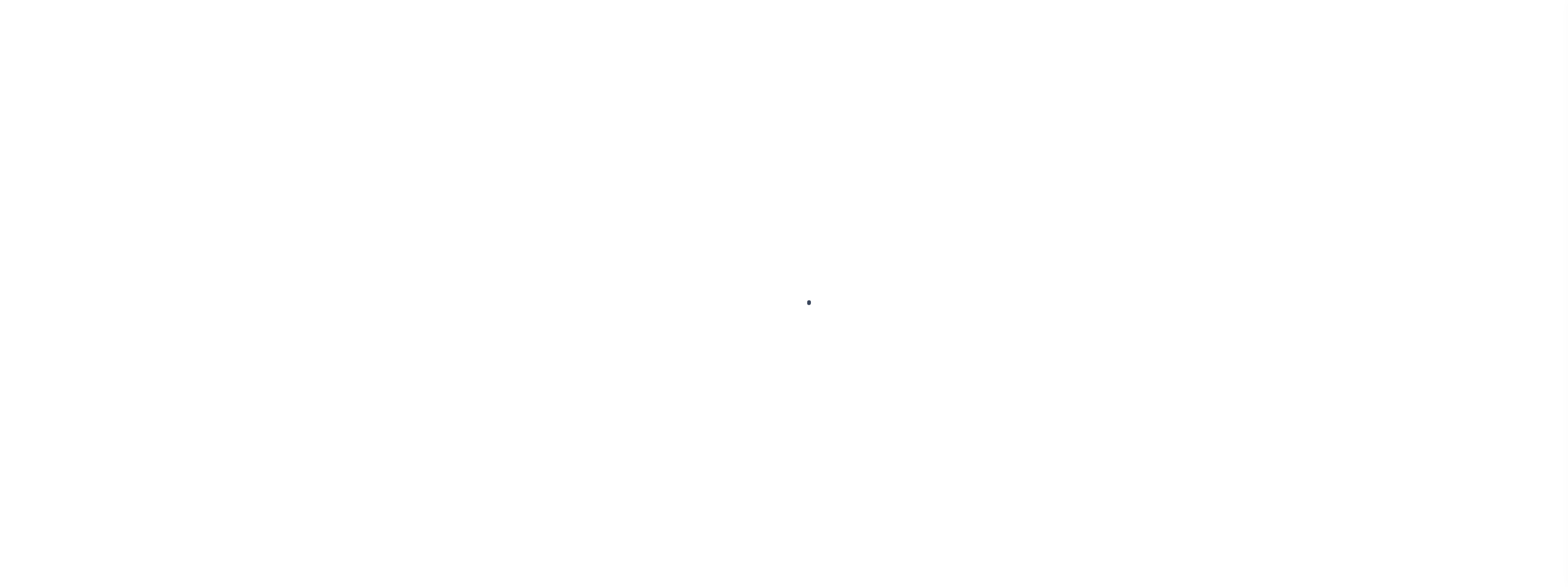
select select "155748"
select select "26359"
select select "10"
select select "NonEscrow"
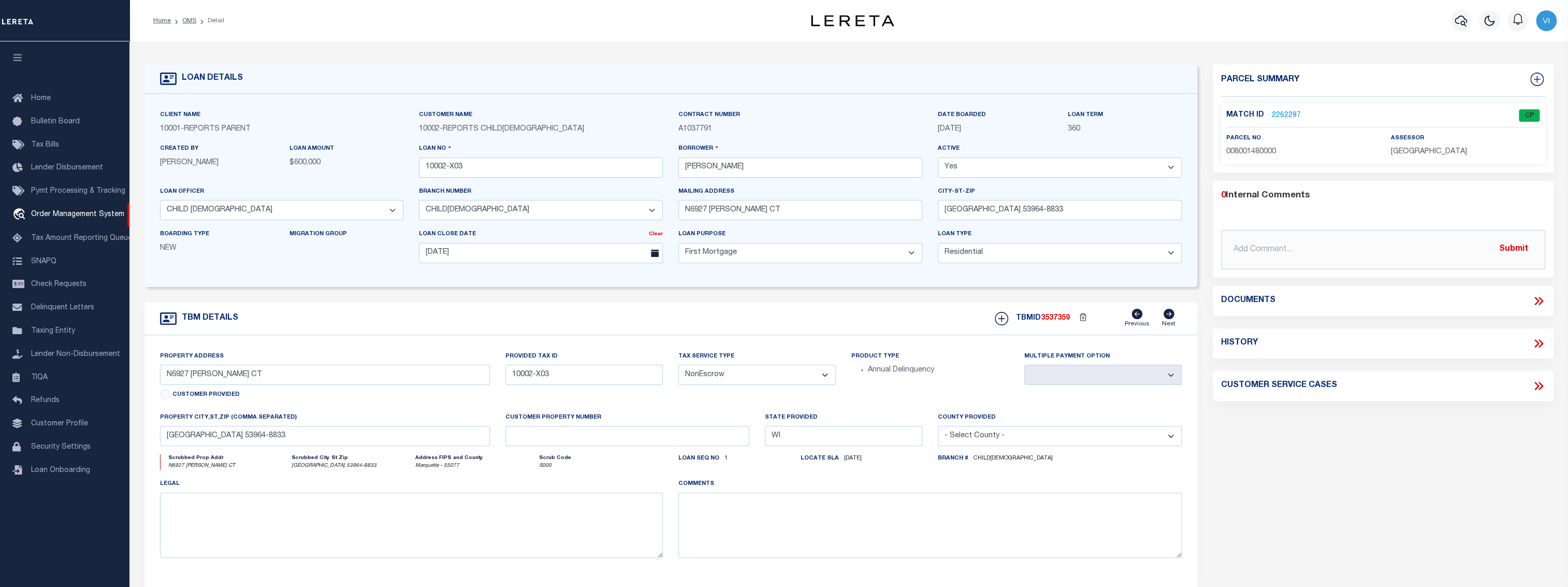
click at [1162, 391] on div "Multiple Payment Option" at bounding box center [1103, 381] width 173 height 61
click at [1161, 388] on div "Multiple Payment Option" at bounding box center [1103, 381] width 173 height 61
click at [1286, 117] on link "2262297" at bounding box center [1286, 116] width 29 height 11
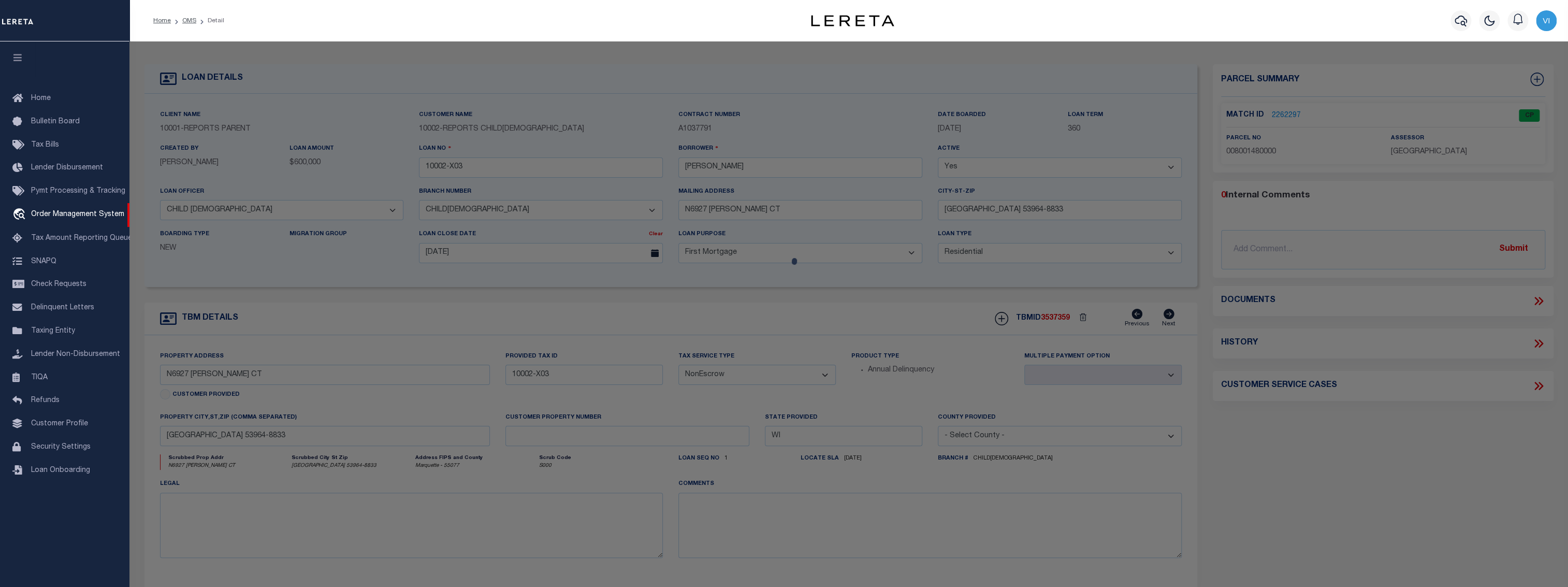
checkbox input "false"
select select "CP"
type input "ANDERSON,SHELLY"
select select "ATL"
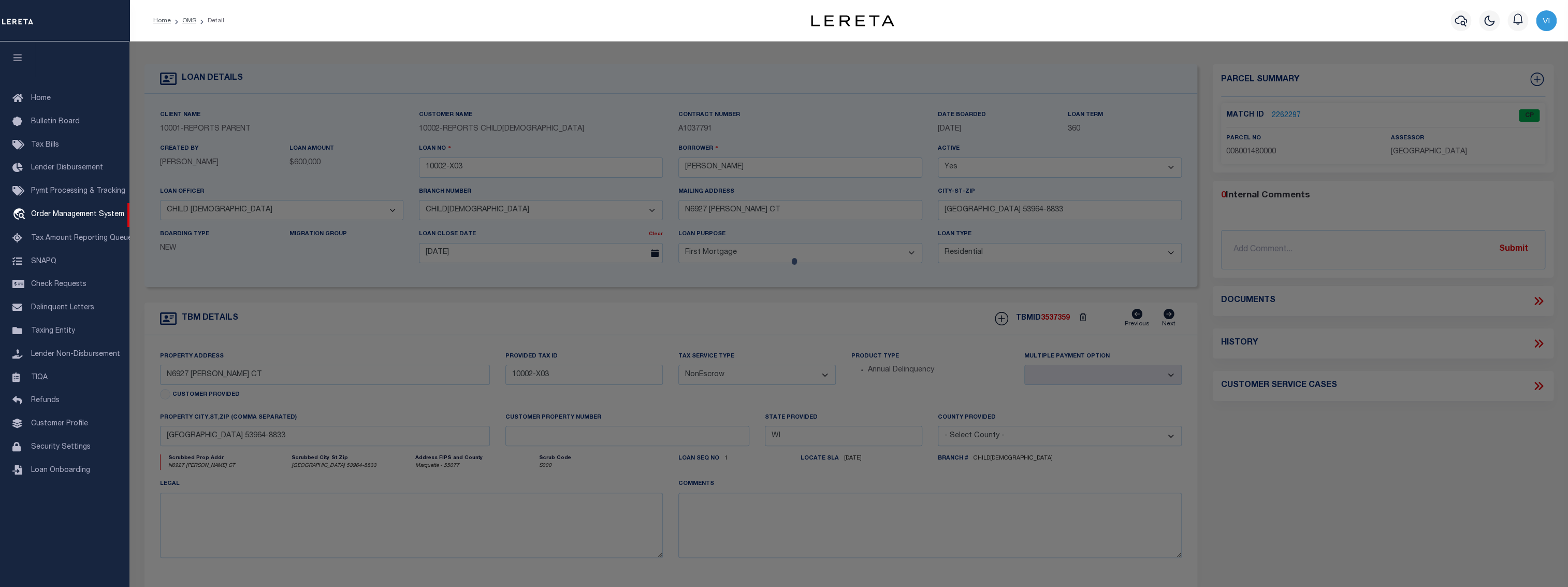
select select "ADD"
type input "N6927 HARRIS CT"
checkbox input "false"
type input "WESTFIELD, WI 53964"
type textarea "LOT 1 CSM 946 3.06A"
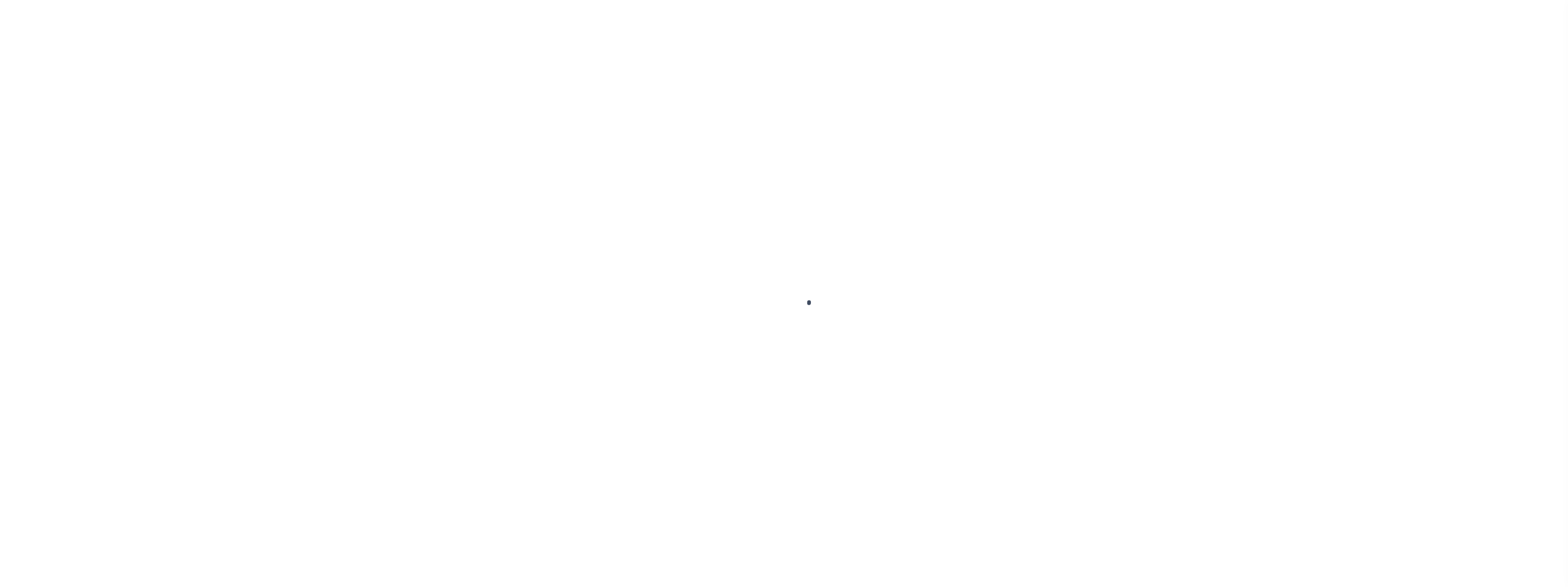
select select "155748"
select select "26359"
select select "10"
select select "NonEscrow"
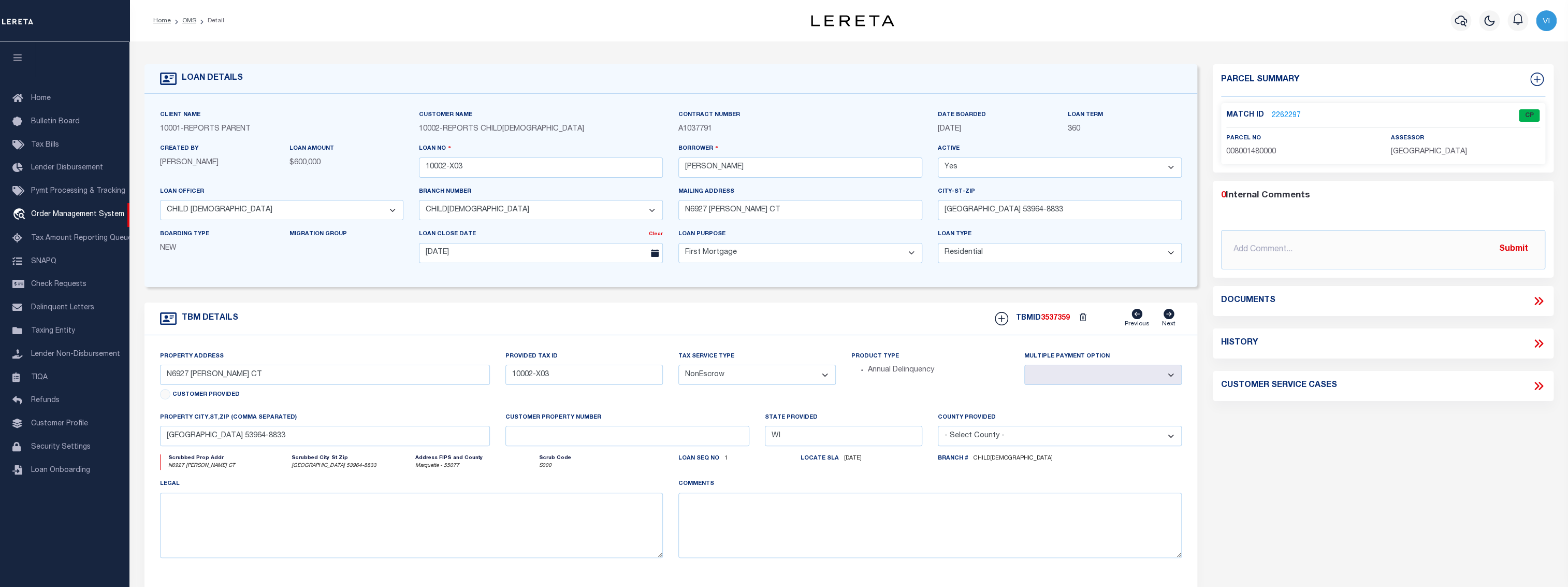
click at [1289, 112] on link "2262297" at bounding box center [1286, 116] width 29 height 11
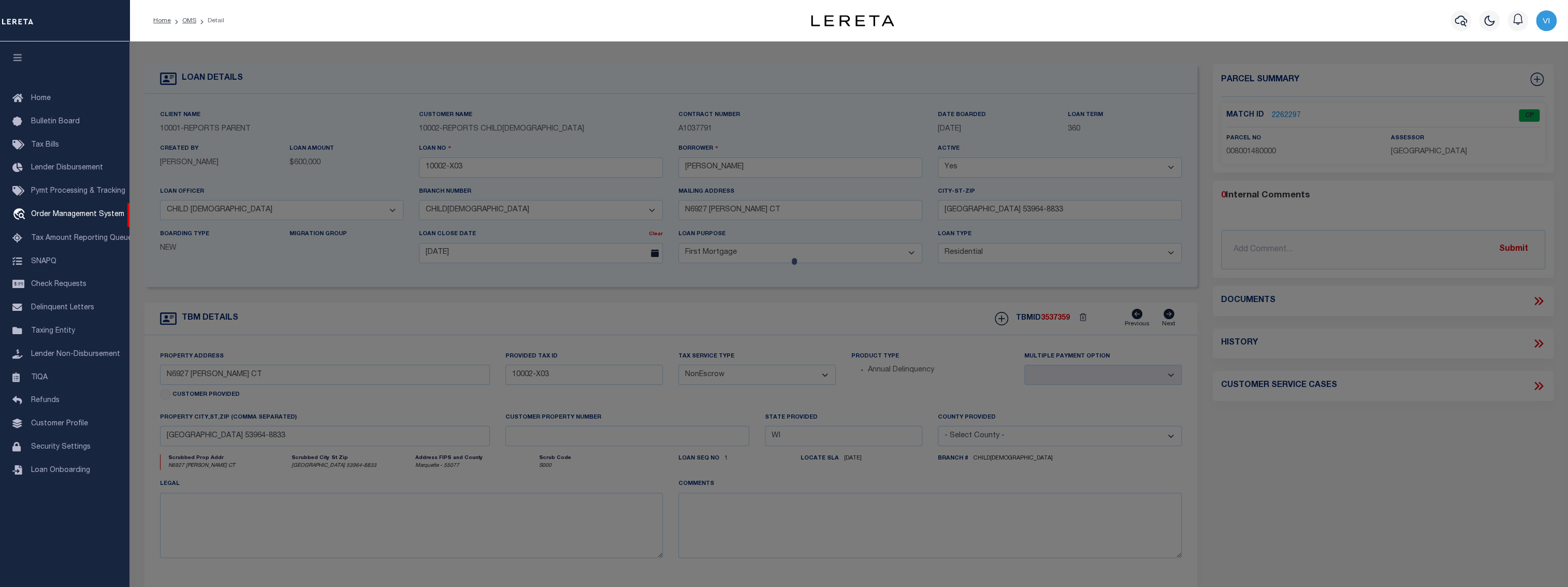
checkbox input "false"
select select "CP"
type input "ANDERSON,SHELLY"
select select "ATL"
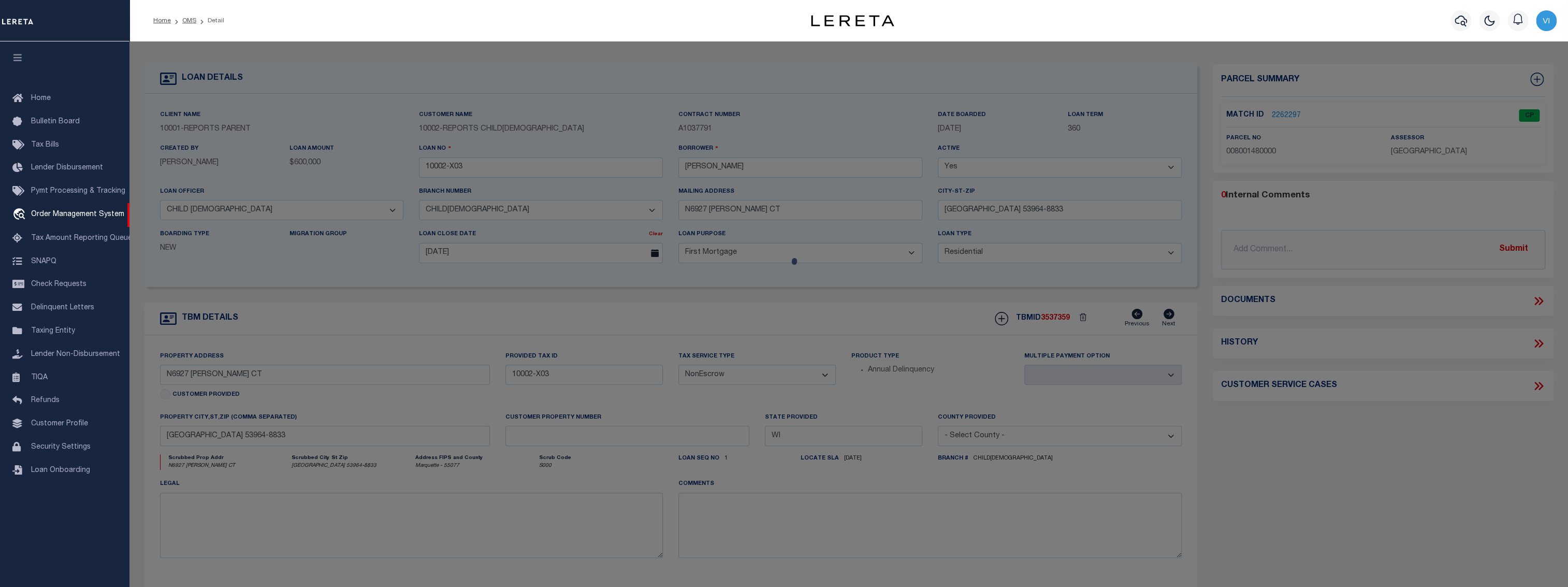
select select "ADD"
type input "N6927 HARRIS CT"
checkbox input "false"
type input "WESTFIELD, WI 53964"
type textarea "LOT 1 CSM 946 3.06A"
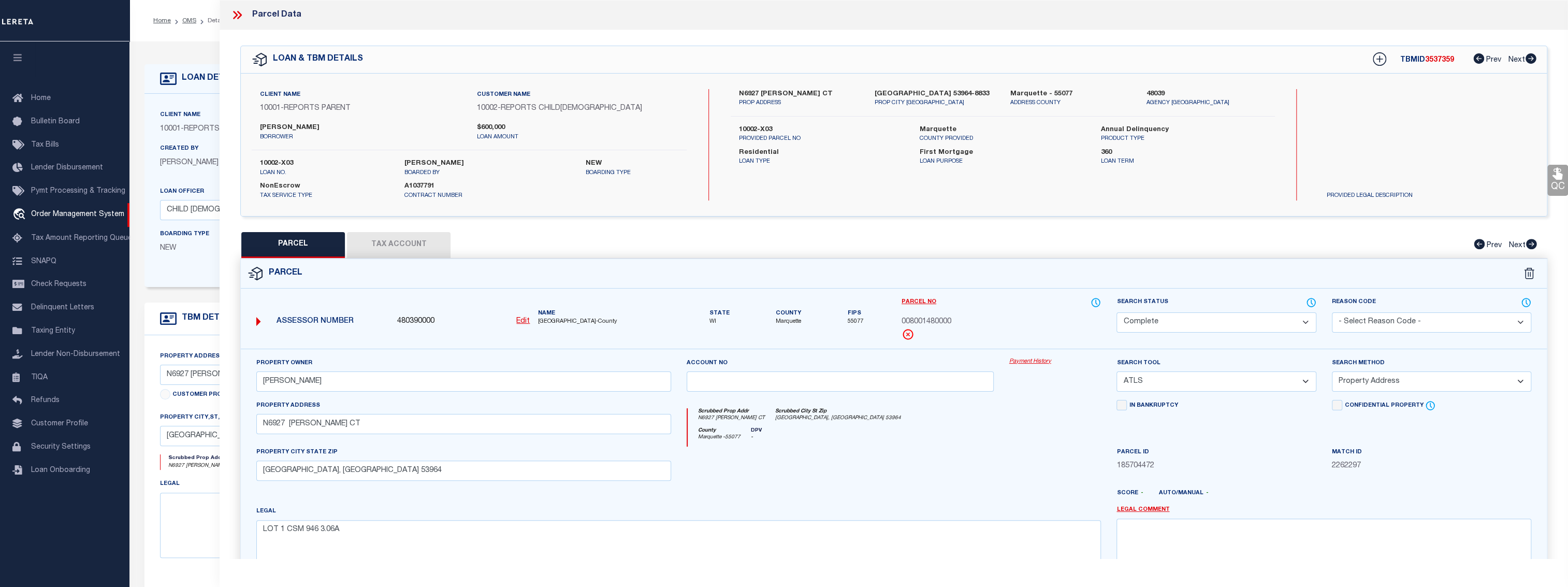
click at [1007, 433] on div "County Marquette - 55077 DPV -" at bounding box center [894, 436] width 414 height 19
click at [1029, 355] on div "Property Owner ANDERSON,SHELLY Account no Payment History Search Tool -- Select…" at bounding box center [893, 483] width 1306 height 270
click at [1023, 362] on link "Payment History" at bounding box center [1055, 362] width 92 height 9
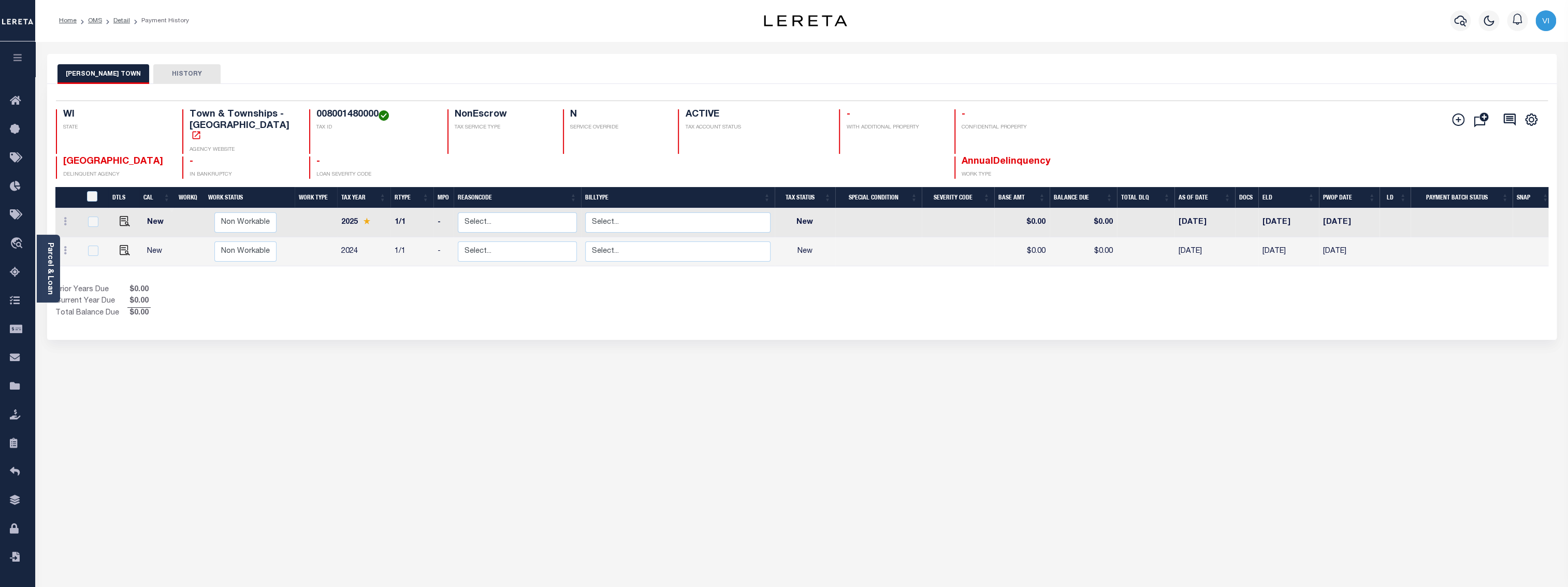
click at [1010, 377] on div "[PERSON_NAME] TOWN HISTORY Selected 2 Results" at bounding box center [801, 346] width 1525 height 585
drag, startPoint x: 1019, startPoint y: 249, endPoint x: 1374, endPoint y: 252, distance: 355.0
click at [1374, 252] on tr "New Non Workable Workable 2024 1/1 - Select... Payment Reversal Taxable Value C…" at bounding box center [804, 251] width 1498 height 29
click at [1176, 316] on div "Show Tax Lines before Bill Release Date Prior Years Due $0.00 Current Year Due …" at bounding box center [801, 301] width 1493 height 35
click at [100, 20] on link "OMS" at bounding box center [95, 21] width 14 height 6
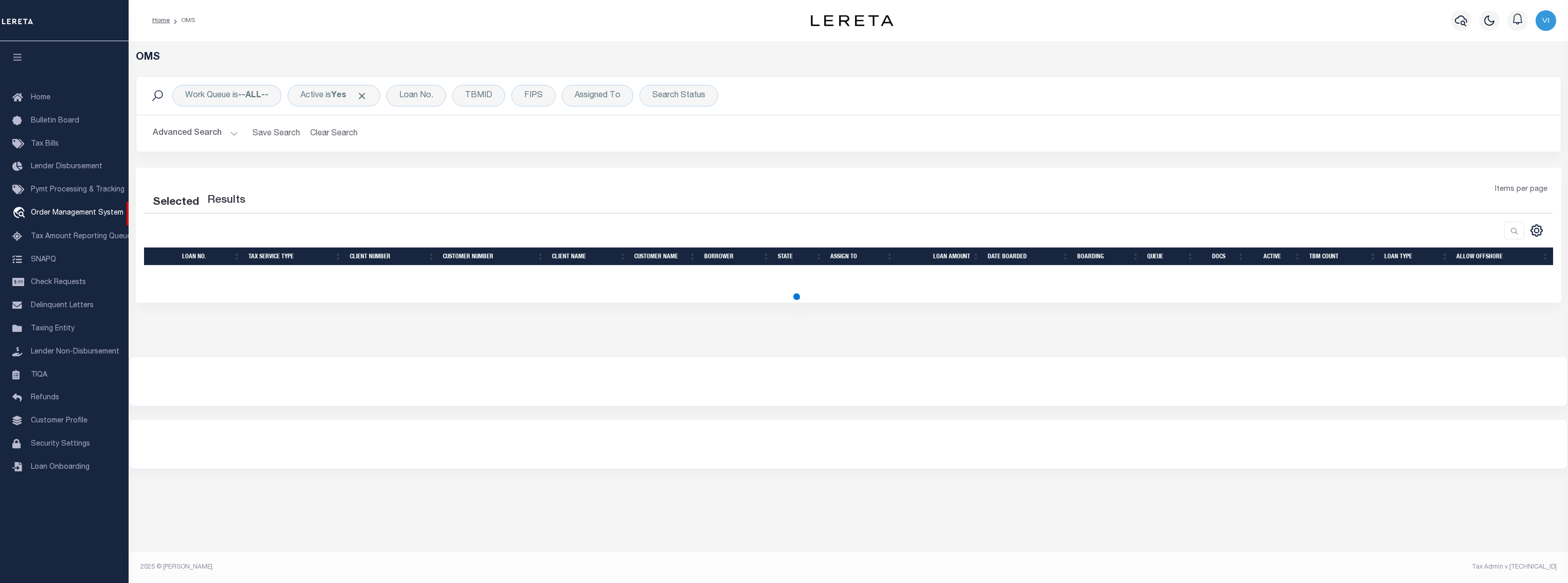
select select "200"
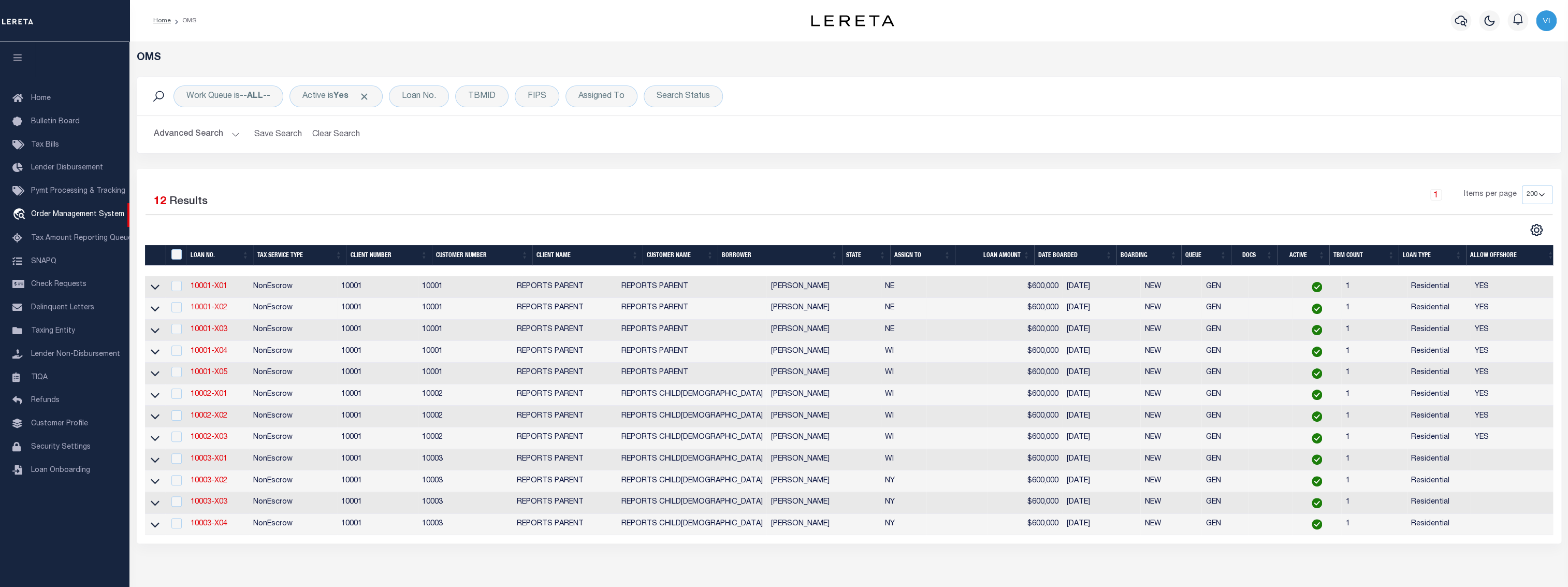
click at [211, 306] on link "10001-X02" at bounding box center [208, 308] width 37 height 7
type input "10001-X02"
type input "[PERSON_NAME]"
select select
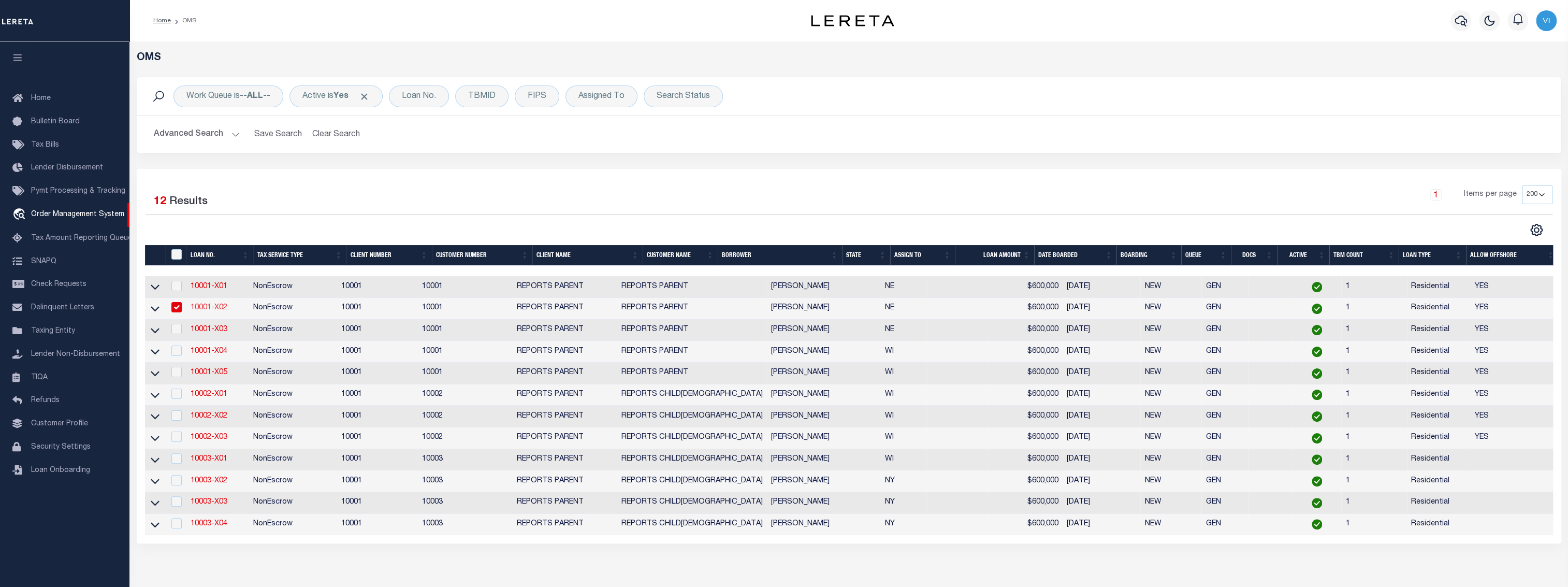
type input "1612 [PERSON_NAME] ST"
type input "[GEOGRAPHIC_DATA] 68355-2717"
type input "10/01/2025"
select select "10"
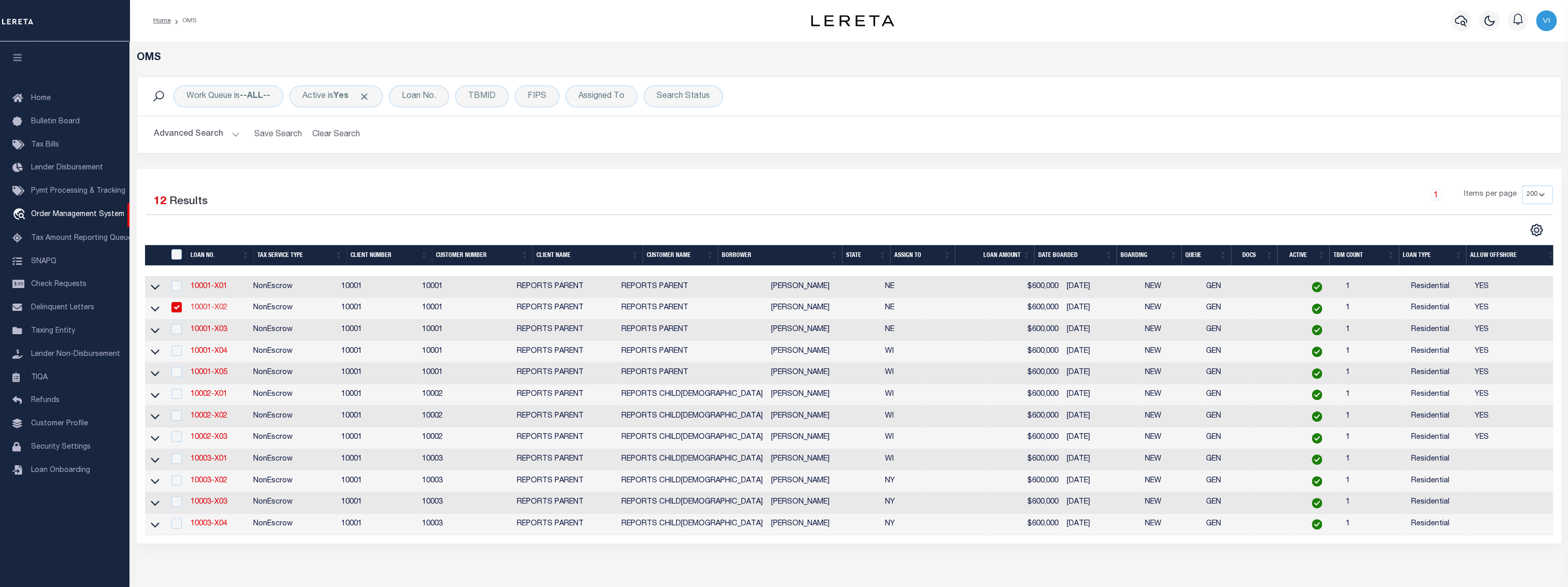
select select "NonEscrow"
select select "155747"
select select "26358"
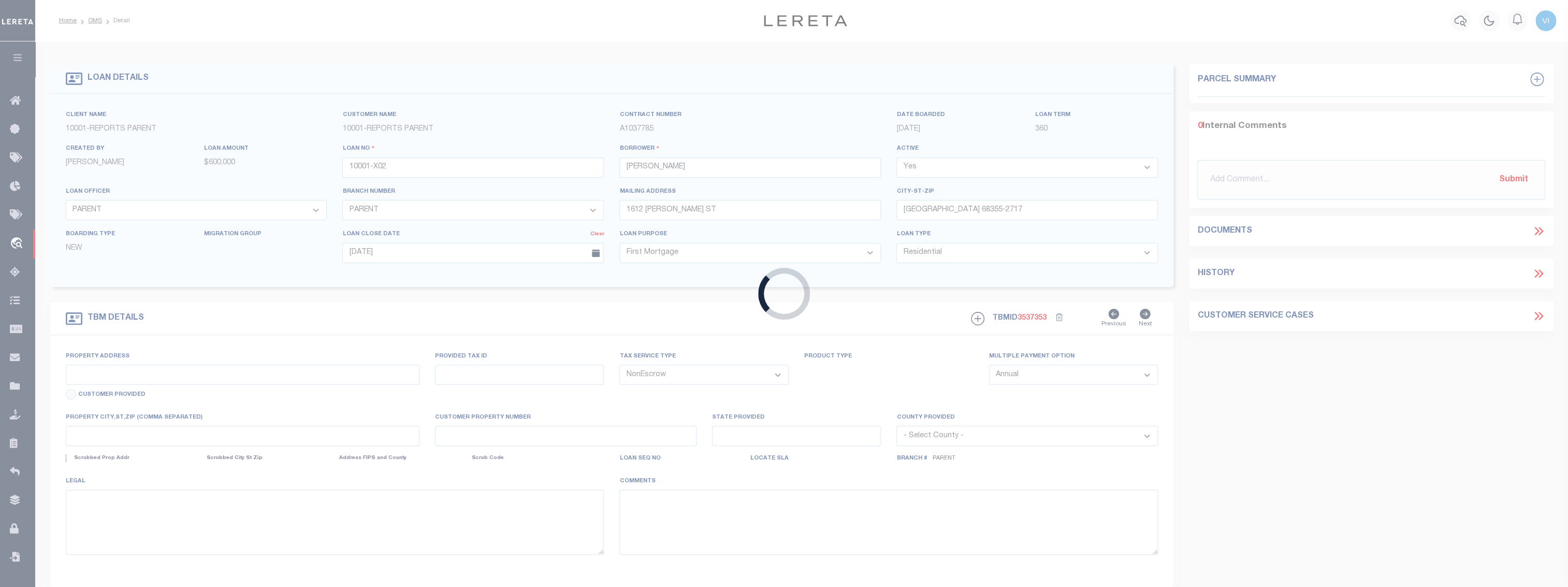
type input "1612 [PERSON_NAME] ST"
select select
type input "[GEOGRAPHIC_DATA] 68355-2717"
type input "10001-X01"
type input "NE"
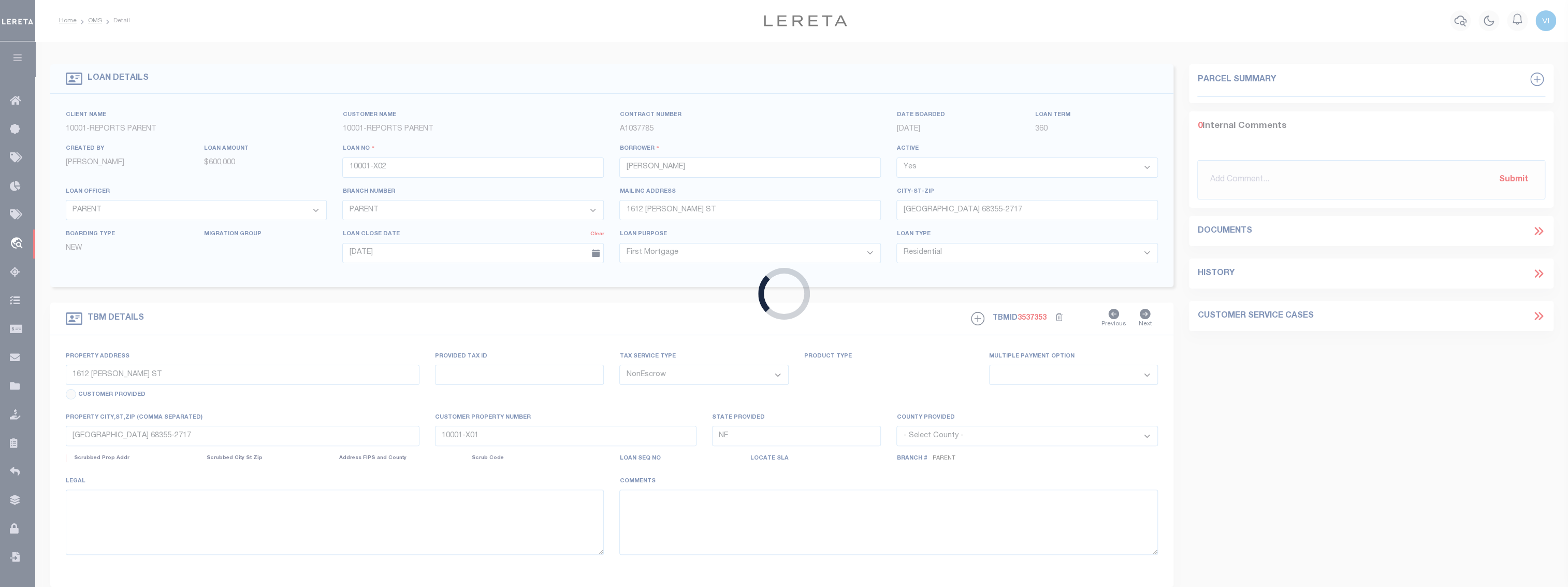
select select
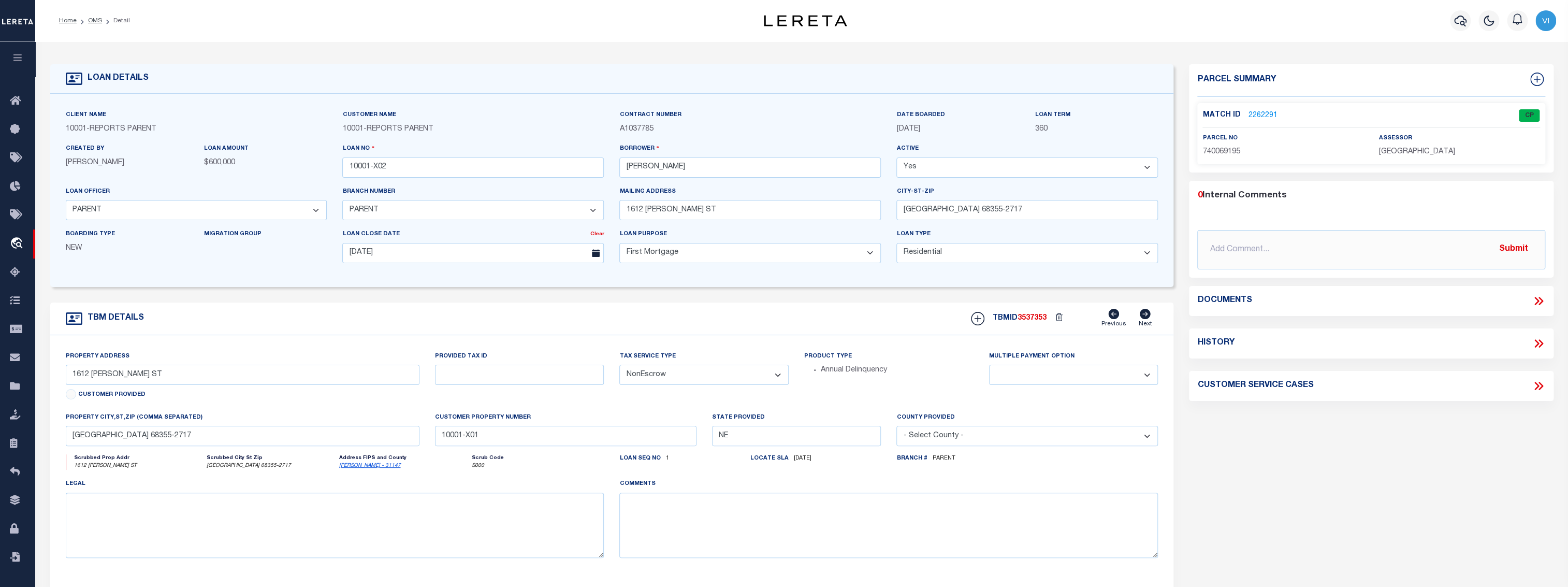
click at [1254, 113] on link "2262291" at bounding box center [1262, 116] width 29 height 11
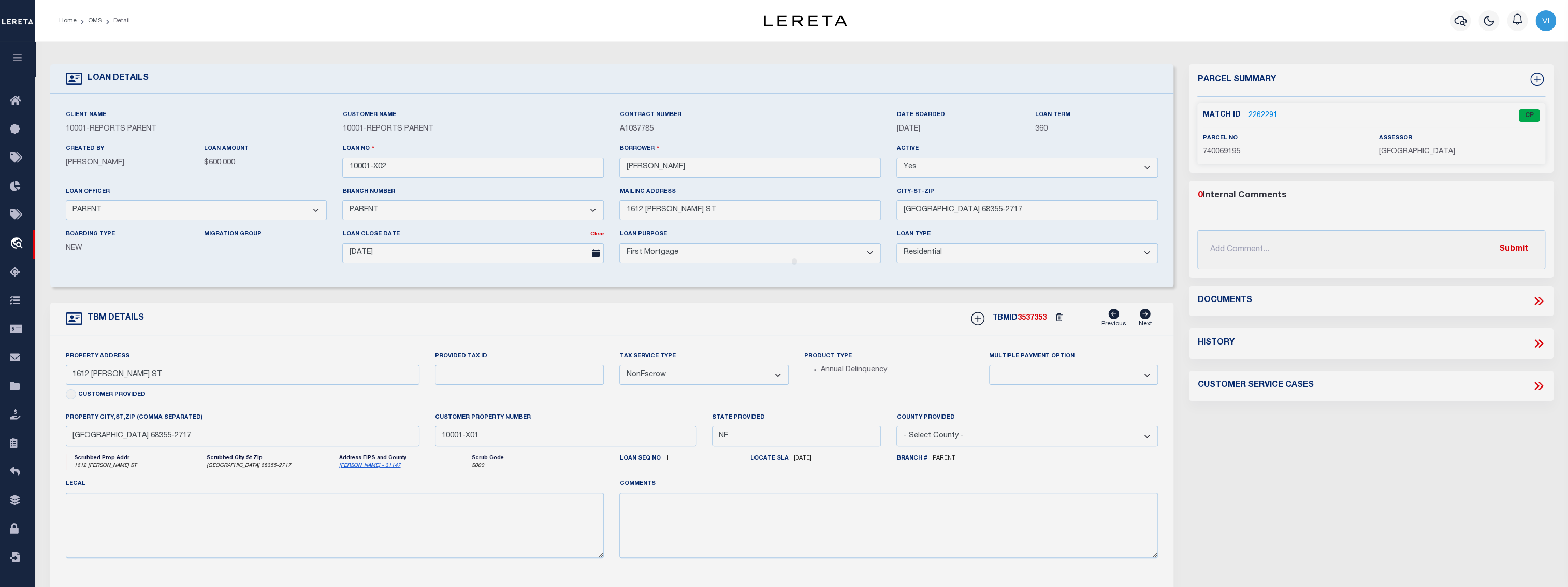
checkbox input "false"
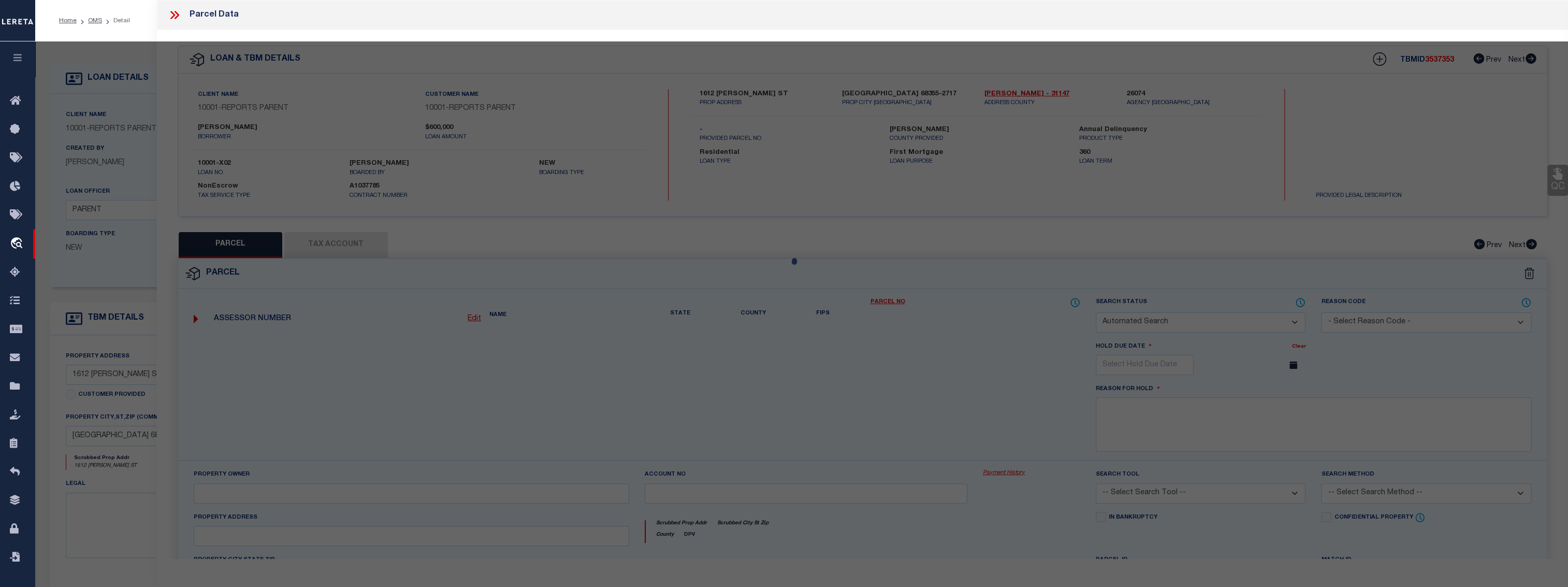
select select "CP"
type input "CASTELLUM DE ERA LLC"
select select "ATL"
select select "ADD"
type input "1612 FULTON ST"
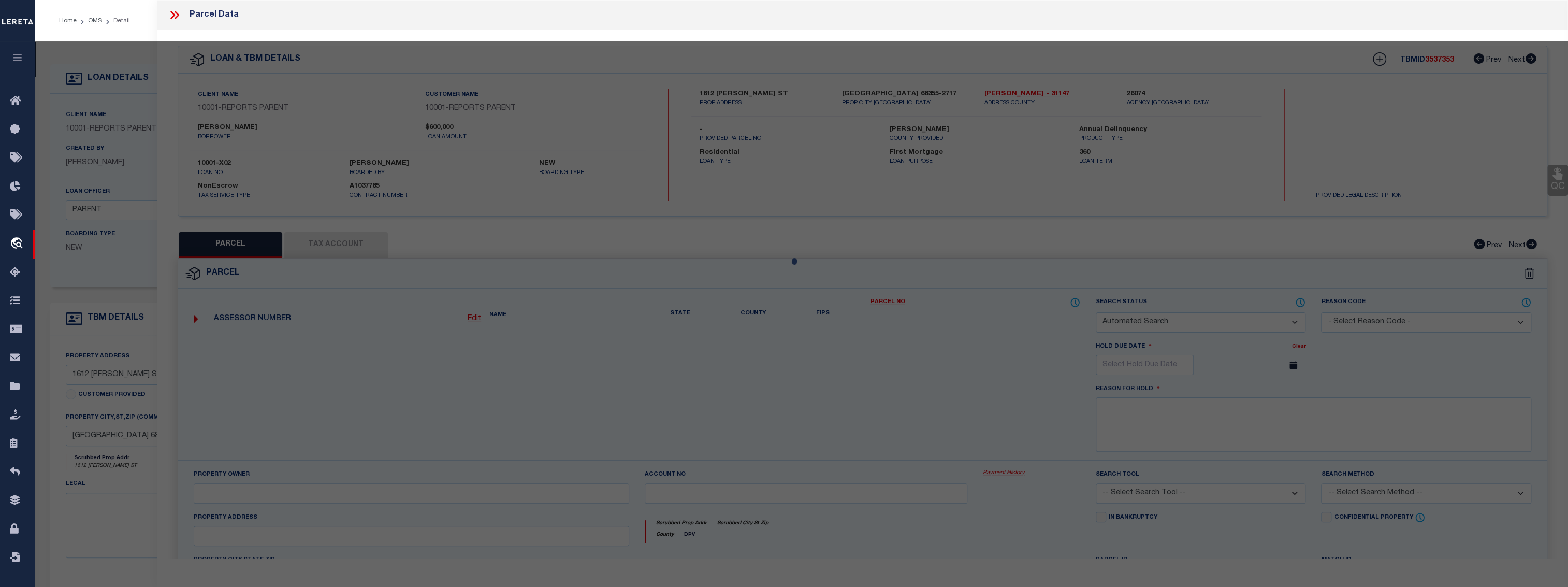
checkbox input "false"
type input "FALLS CITY, NE 68355"
type textarea "FALLS CITY FORNEYS 2ND BLK 2 LOTS 18-19 & 20 (3L)"
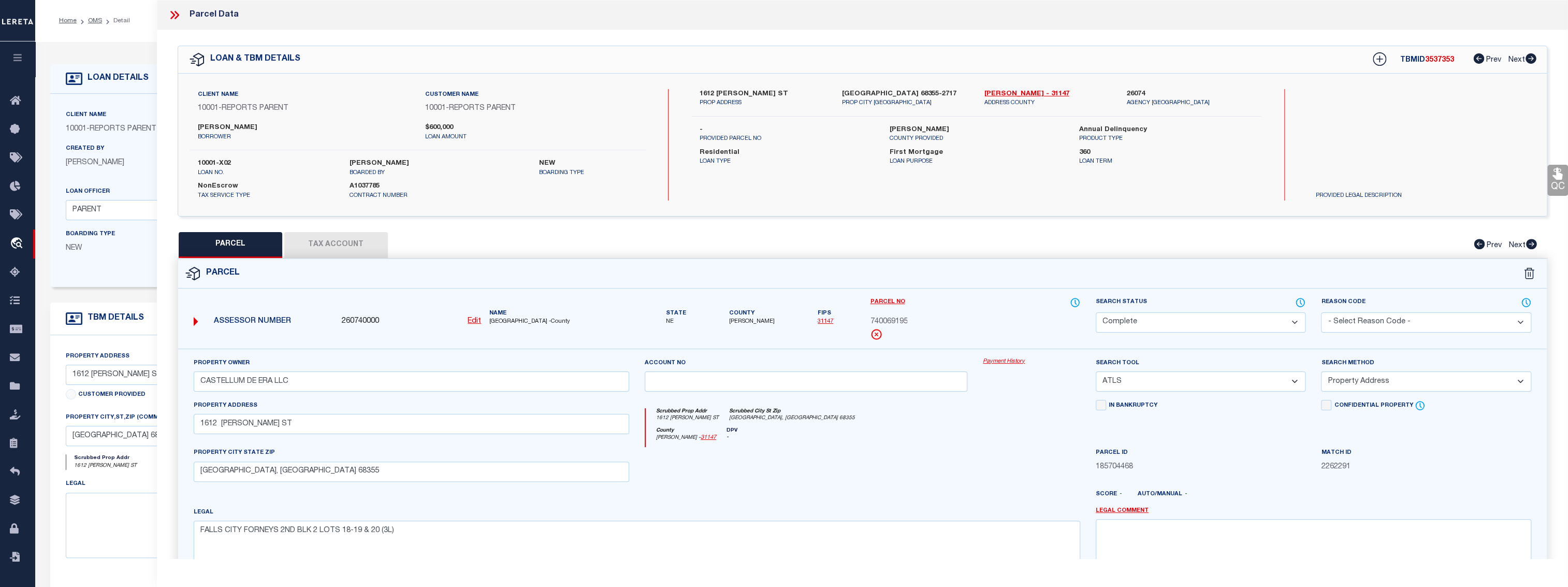
click at [998, 357] on link "Payment History" at bounding box center [1031, 362] width 97 height 9
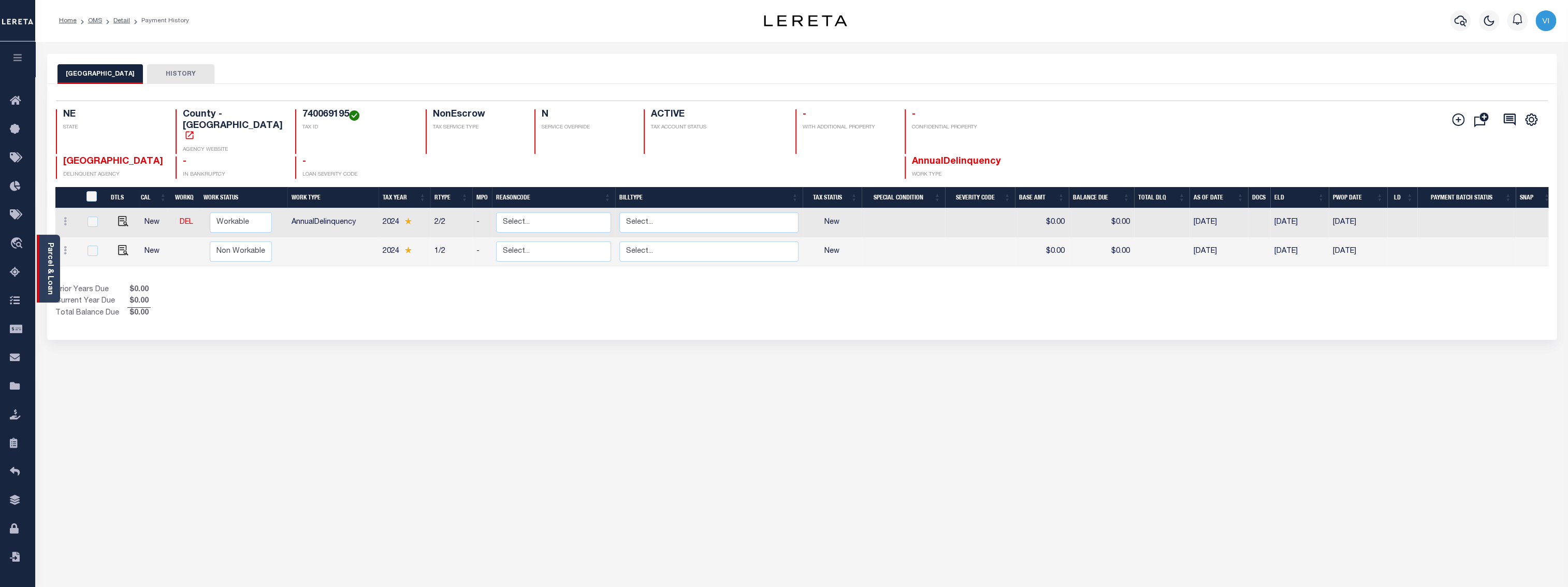
click at [50, 268] on link "Parcel & Loan" at bounding box center [50, 268] width 7 height 52
click at [55, 261] on div "Parcel & Loan" at bounding box center [48, 268] width 23 height 68
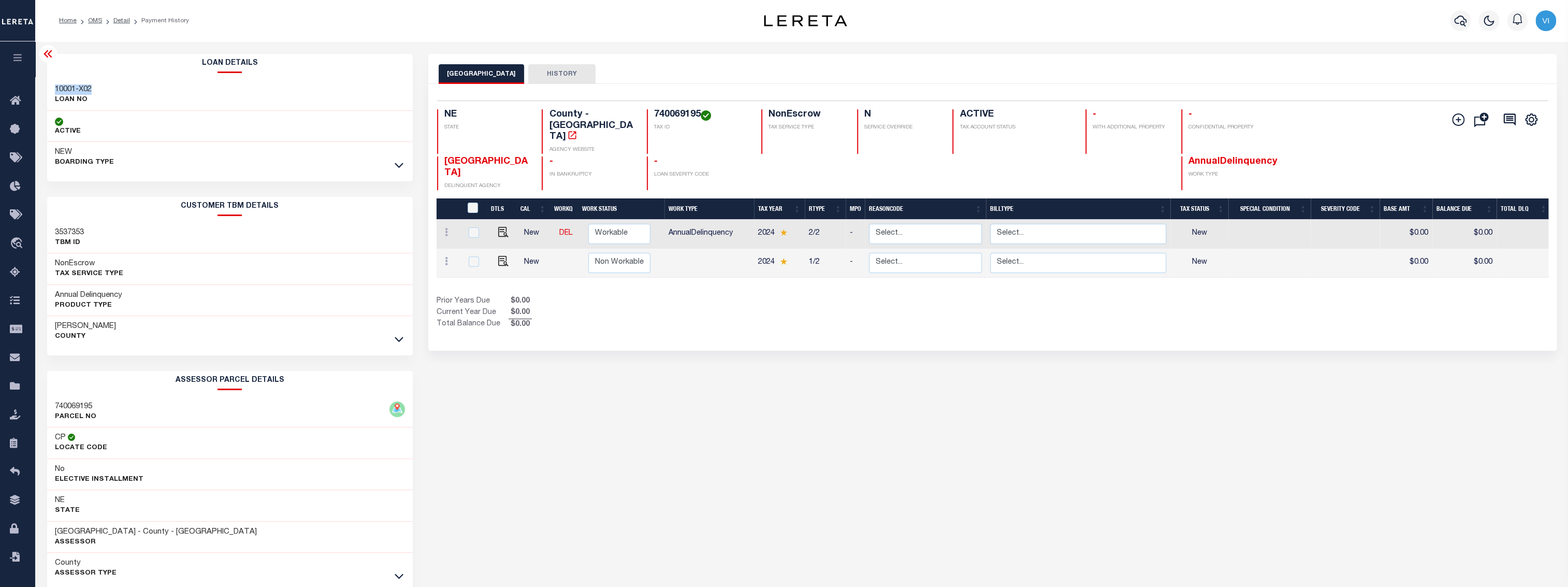
drag, startPoint x: 55, startPoint y: 86, endPoint x: 99, endPoint y: 91, distance: 44.3
click at [99, 91] on div "10001-X02 LOAN NO" at bounding box center [230, 95] width 366 height 32
copy h3 "10001-X02"
click at [70, 230] on h3 "3537353" at bounding box center [69, 232] width 29 height 10
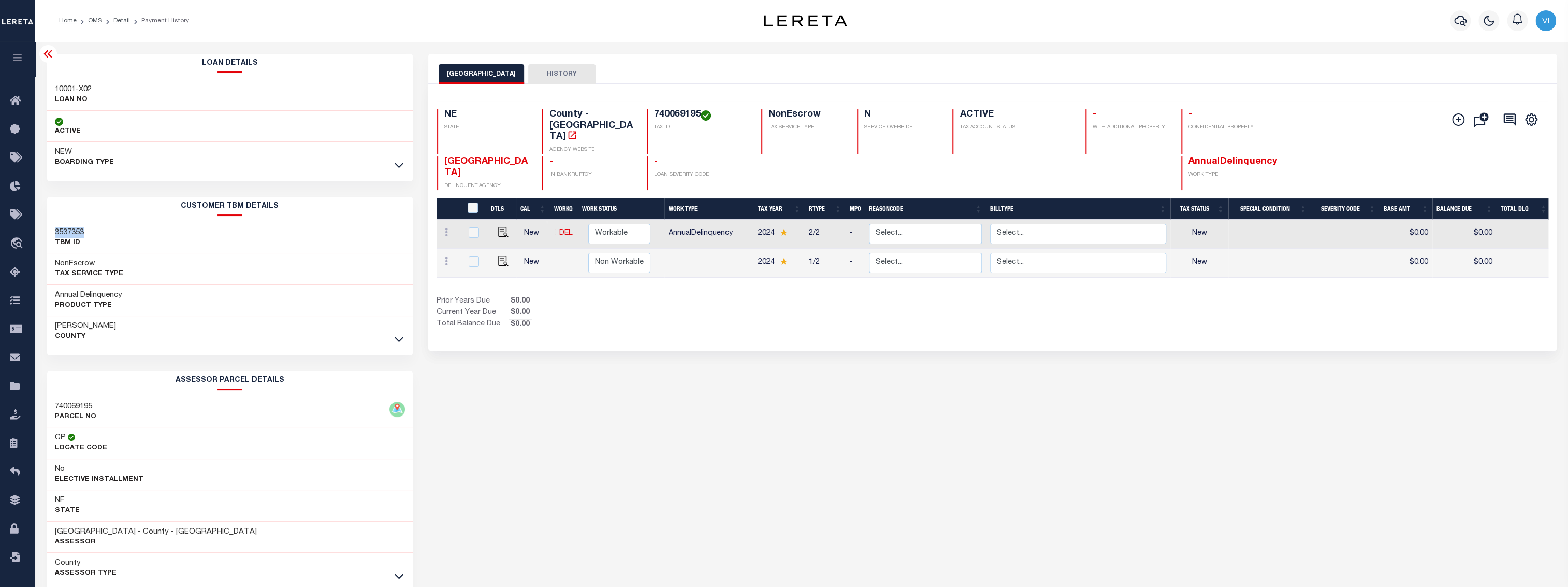
copy h3 "3537353"
click at [72, 403] on h3 "740069195" at bounding box center [76, 406] width 42 height 10
copy h3 "740069195"
click at [732, 515] on div "RICHARDSON COUNTY HISTORY Selected 2 Results" at bounding box center [992, 346] width 1144 height 585
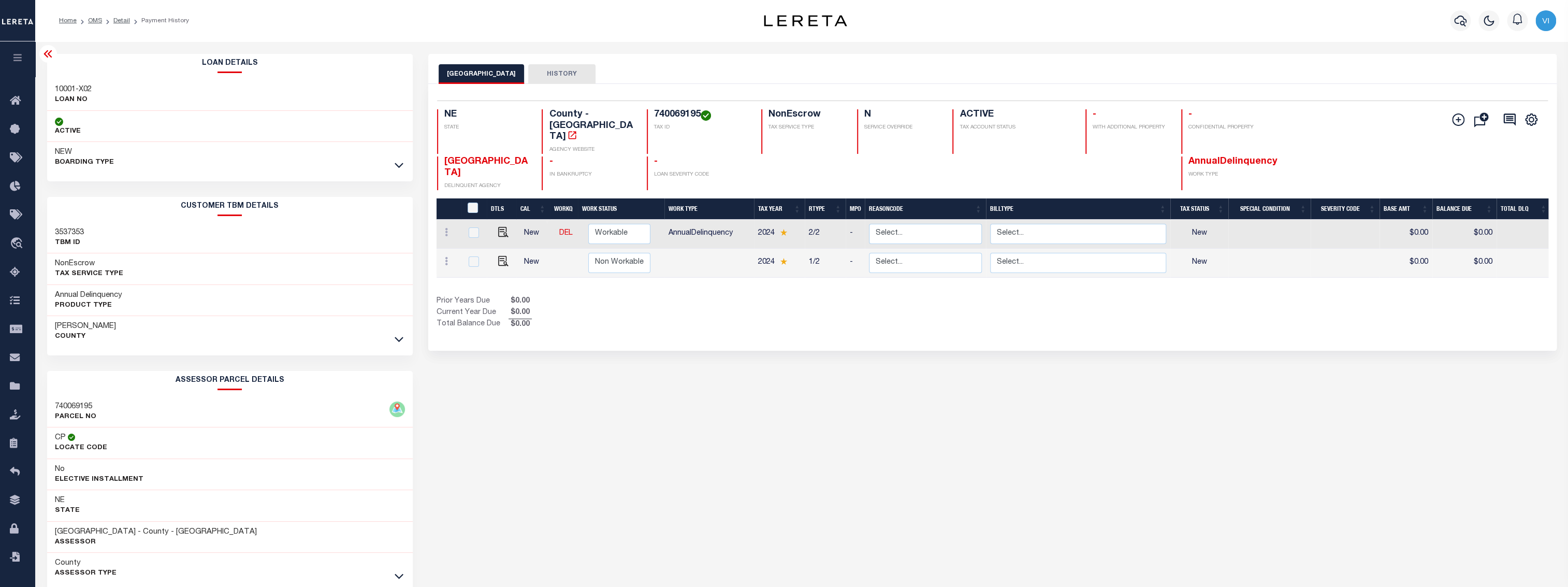
click at [386, 404] on div "740069195 PARCEL NO" at bounding box center [230, 412] width 366 height 32
click at [987, 437] on div "RICHARDSON COUNTY HISTORY Selected 2 Results" at bounding box center [992, 346] width 1144 height 585
click at [823, 320] on div "Selected 2 Results 1 Items per page 25 50 100 NE STATE TAX ID N" at bounding box center [993, 217] width 1129 height 267
click at [475, 202] on input "&nbsp;" at bounding box center [472, 207] width 10 height 10
checkbox input "true"
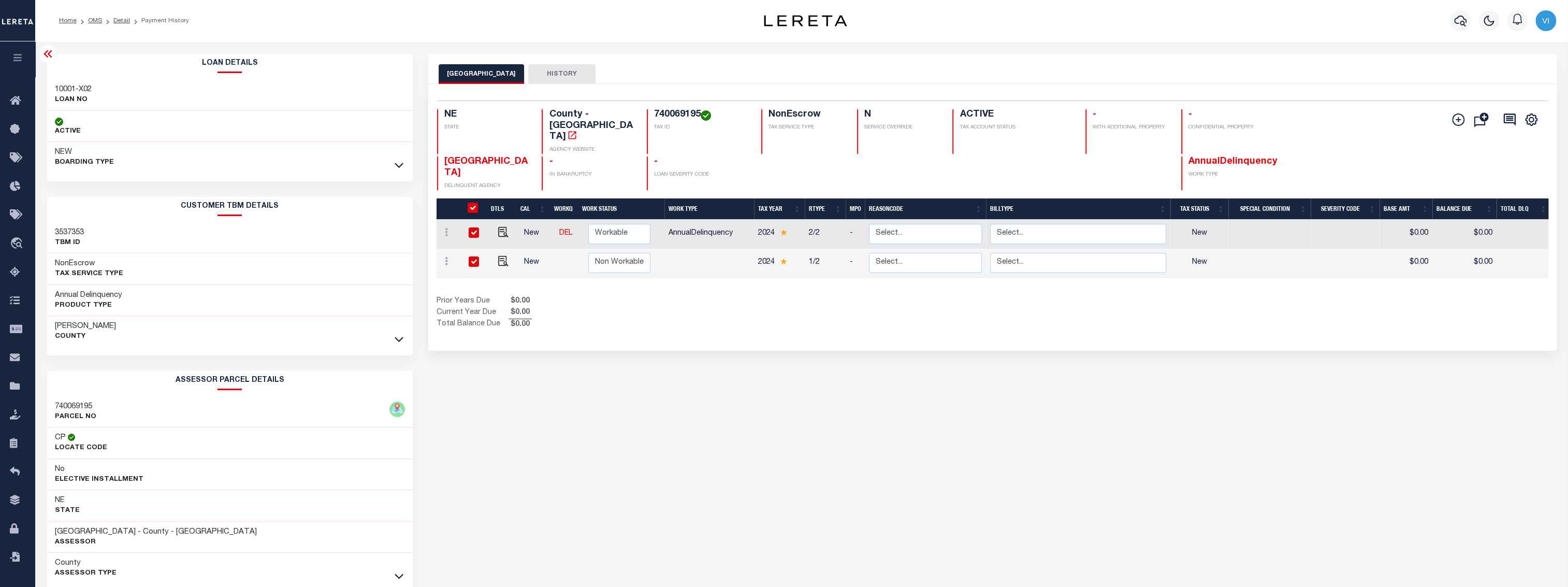
checkbox input "true"
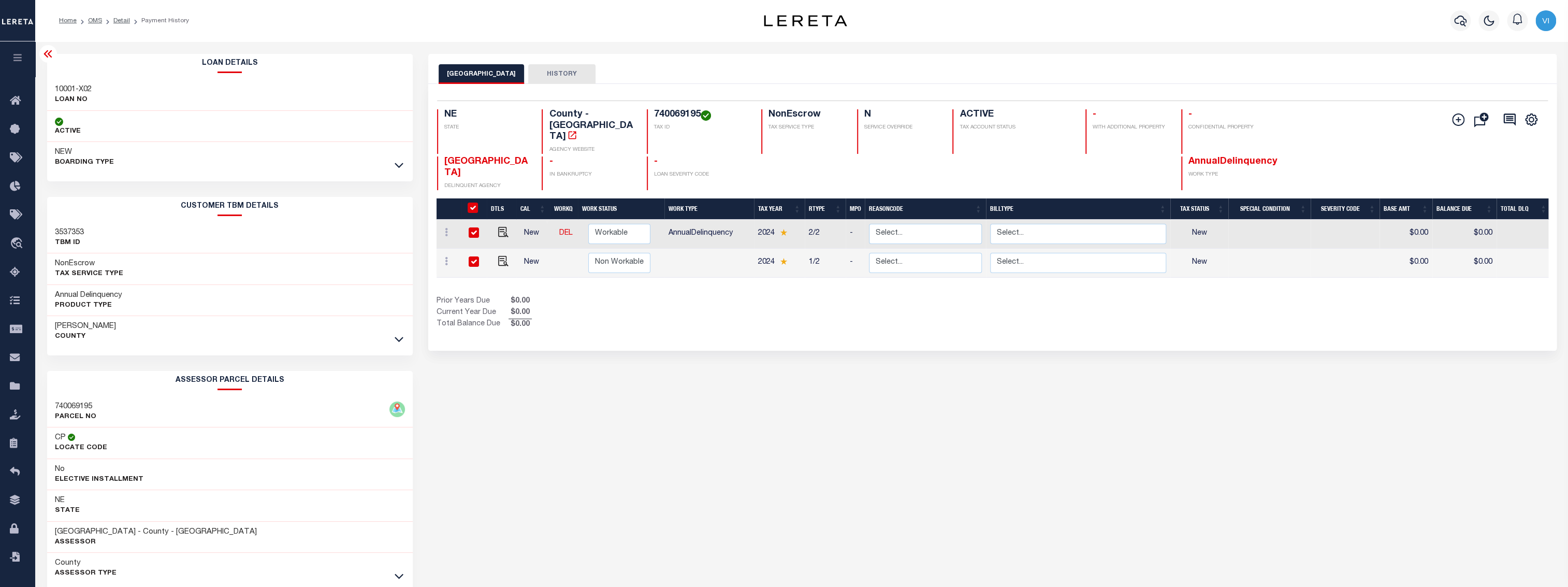
checkbox input "true"
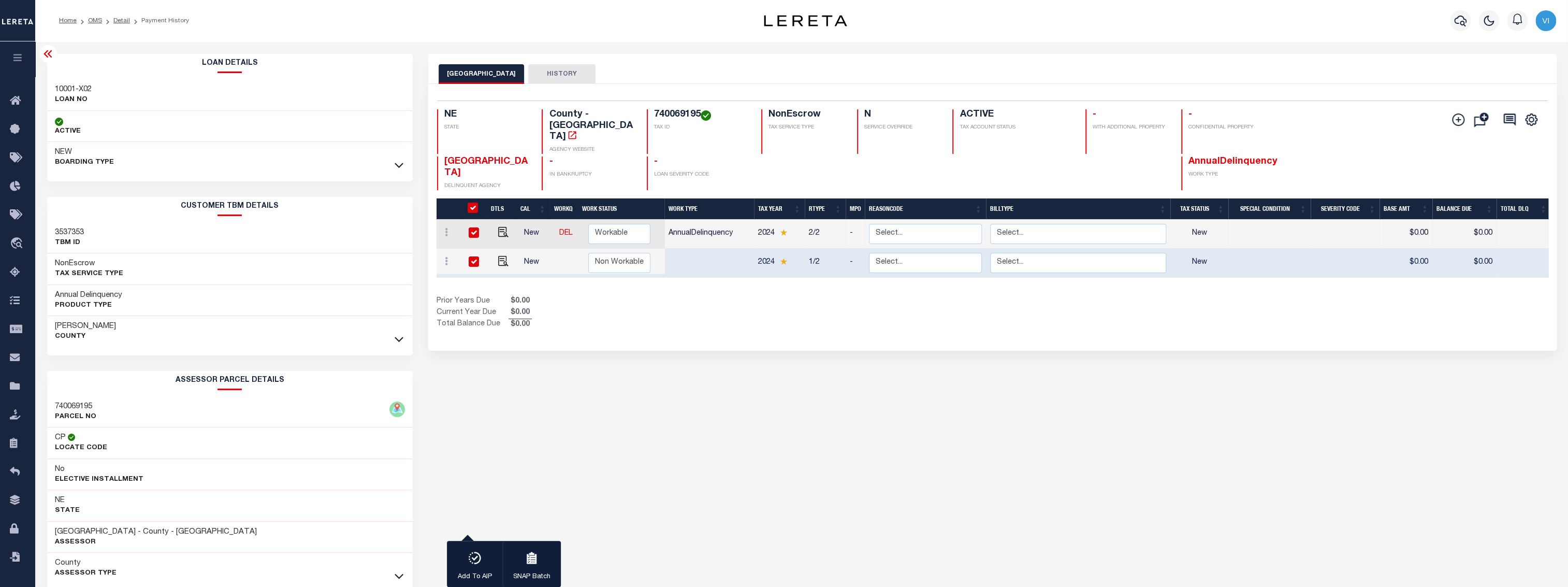
click at [475, 202] on input "&nbsp;" at bounding box center [472, 207] width 10 height 10
checkbox input "false"
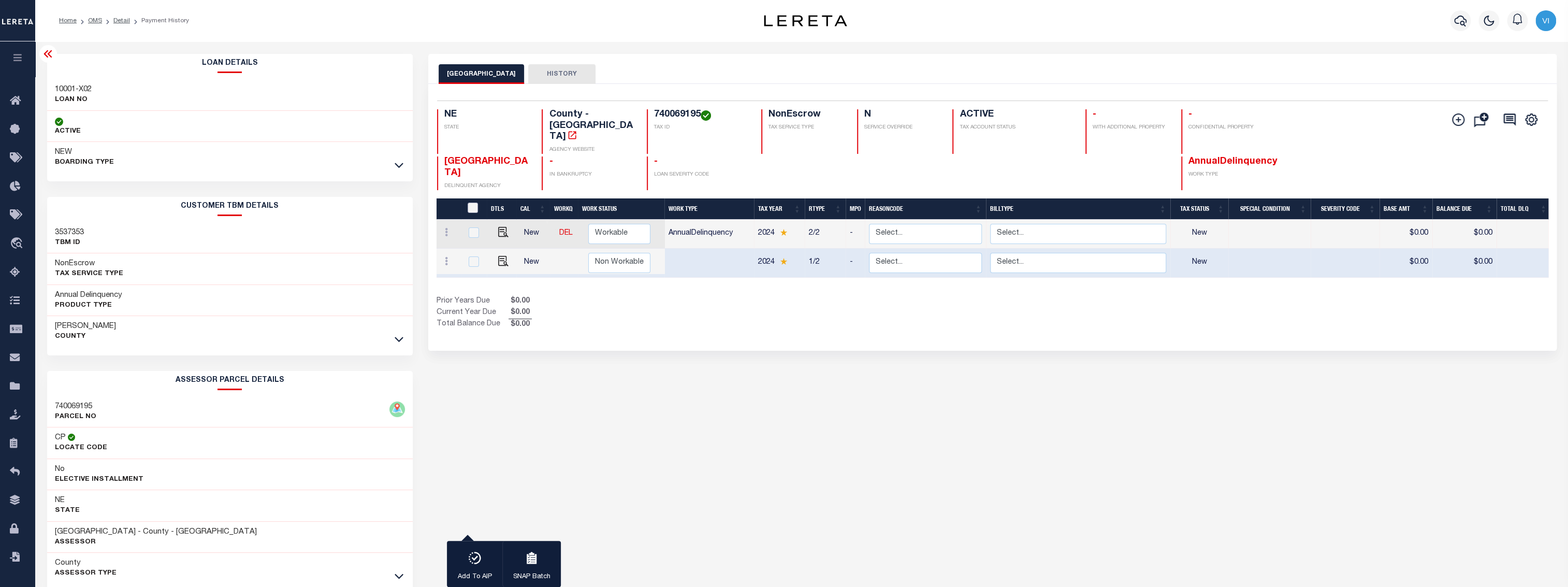
checkbox input "false"
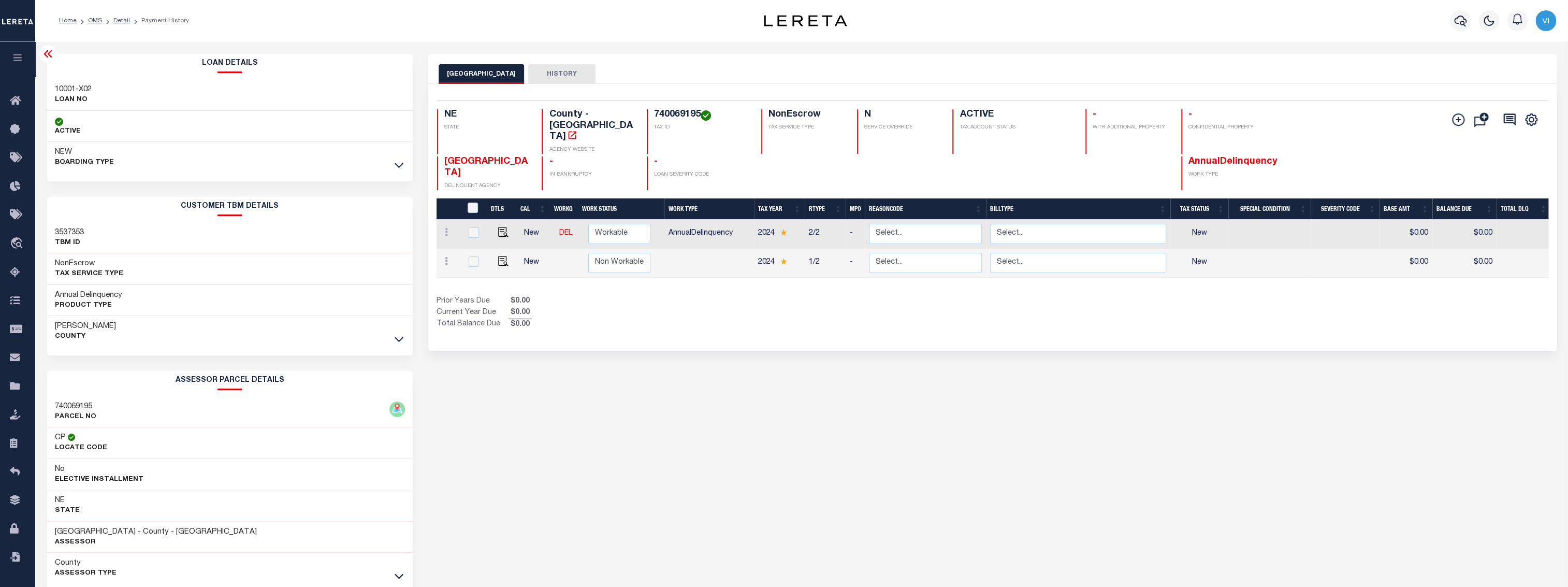
click at [508, 34] on div "Home OMS Detail Payment History" at bounding box center [801, 21] width 1533 height 42
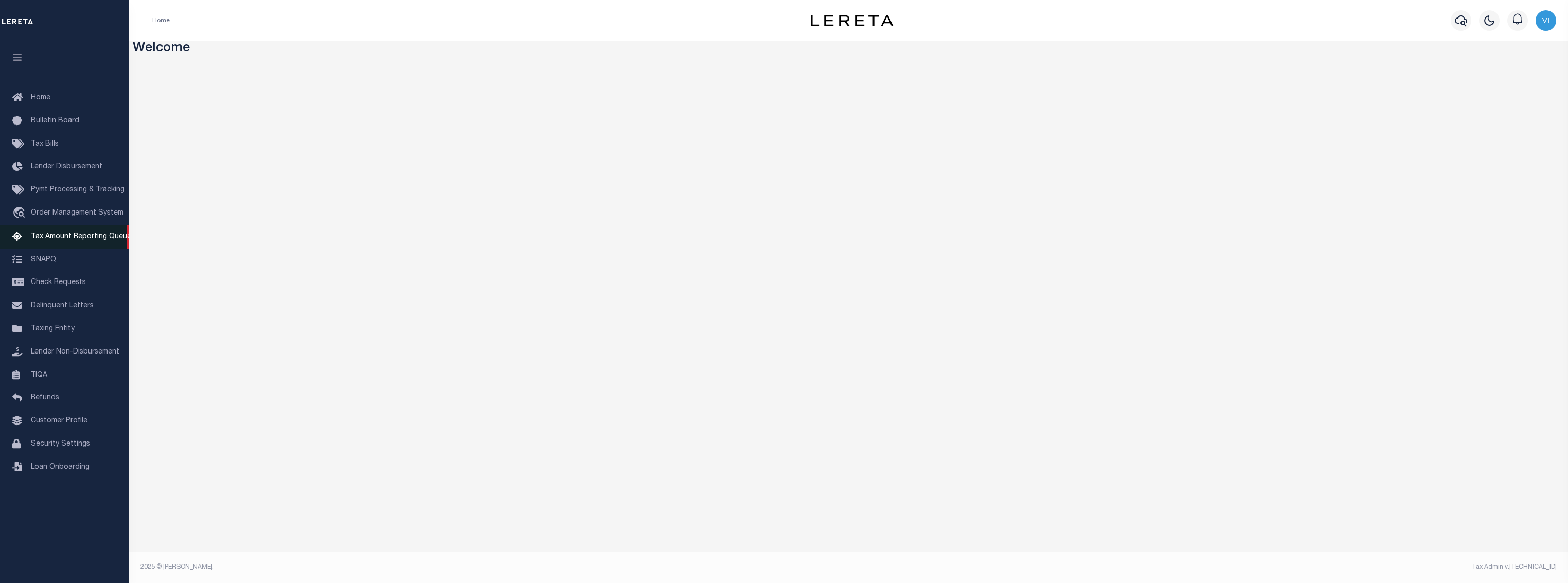
click at [97, 244] on link "Tax Amount Reporting Queue" at bounding box center [64, 237] width 128 height 23
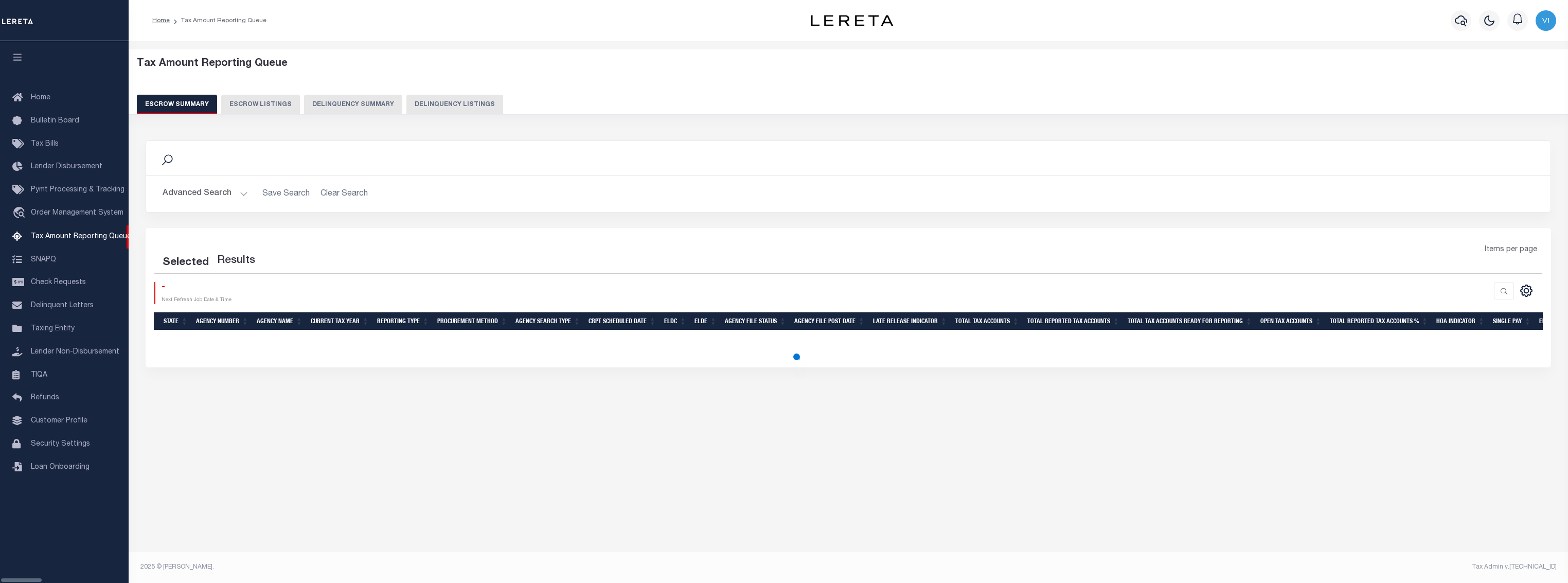
select select "100"
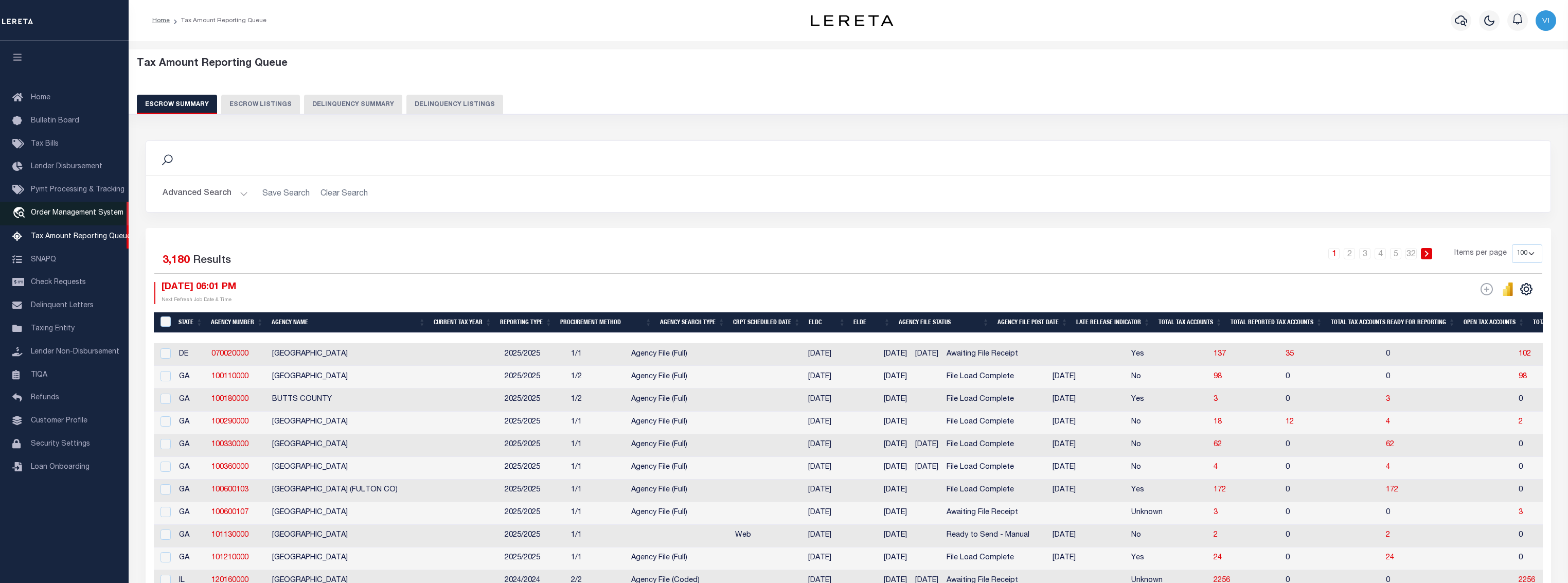
click at [83, 216] on span "Order Management System" at bounding box center [77, 213] width 93 height 7
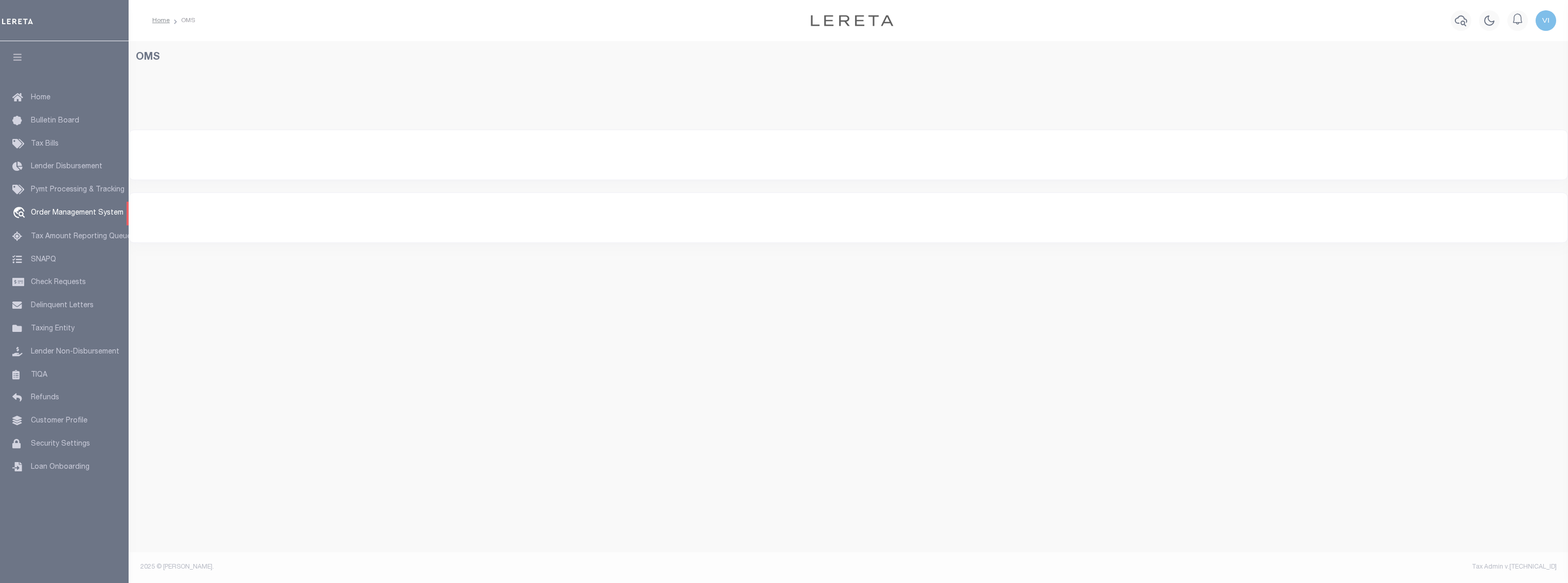
select select "200"
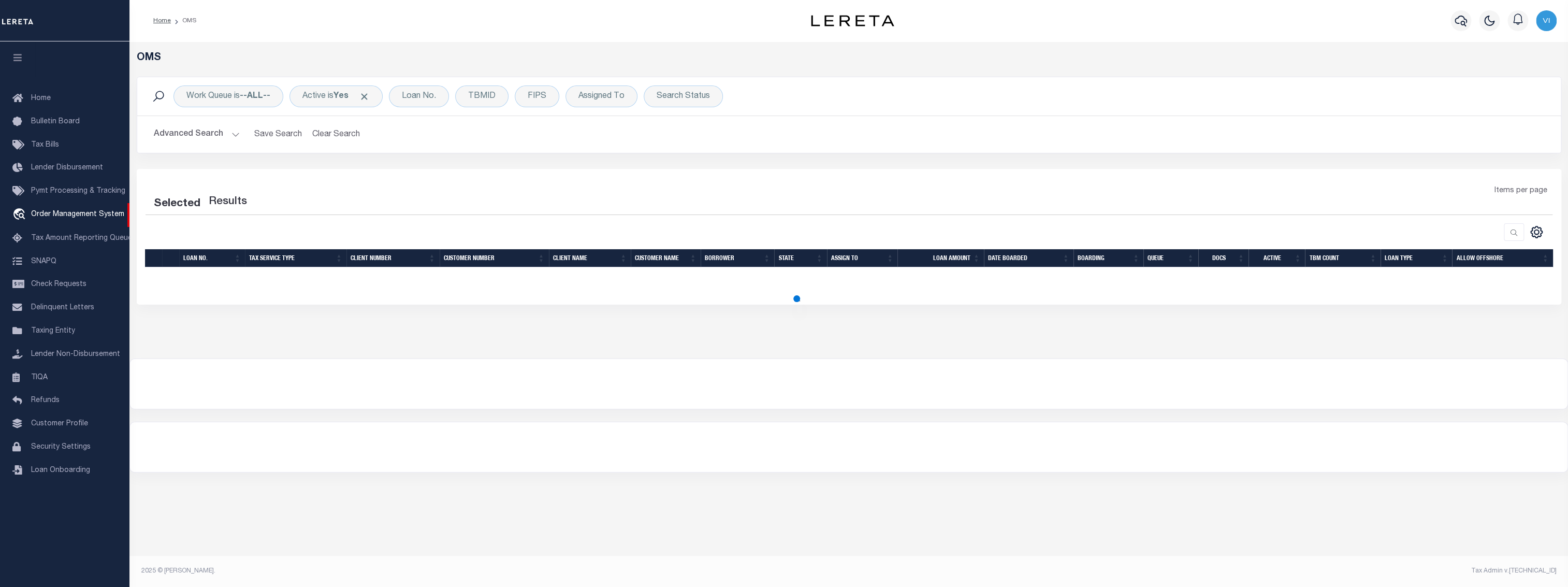
select select "200"
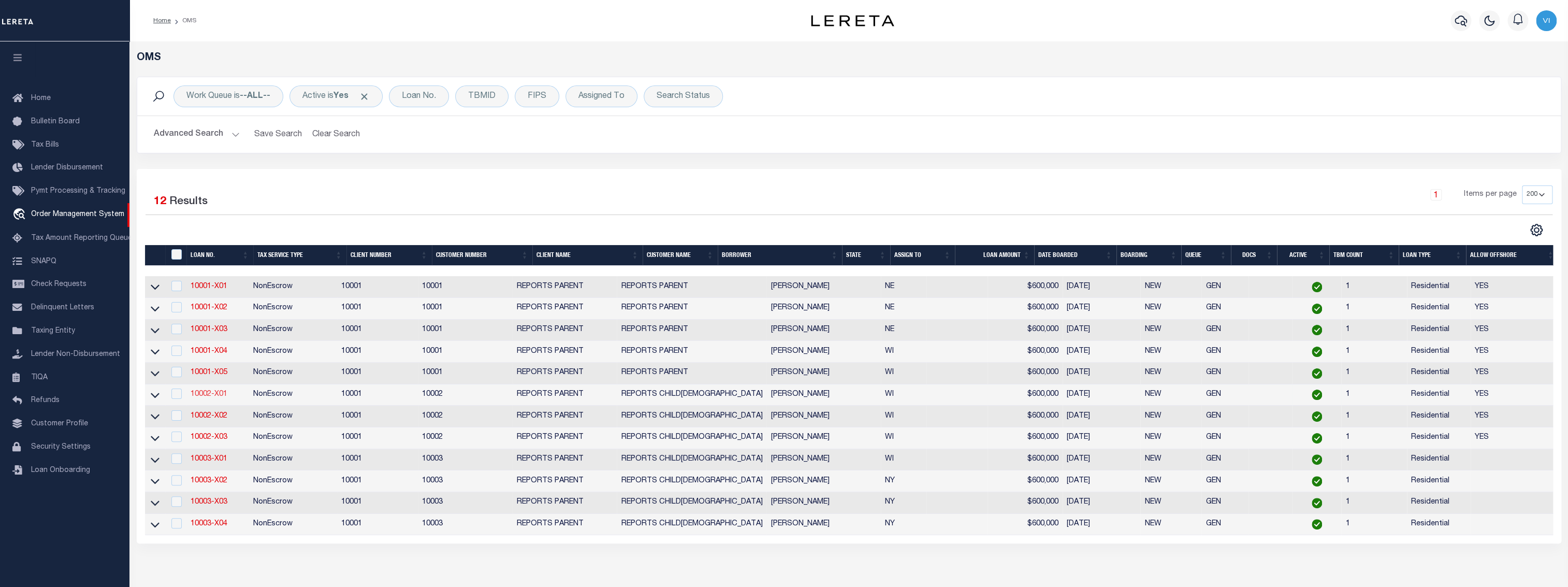
click at [208, 395] on link "10002-X01" at bounding box center [208, 394] width 37 height 7
checkbox input "true"
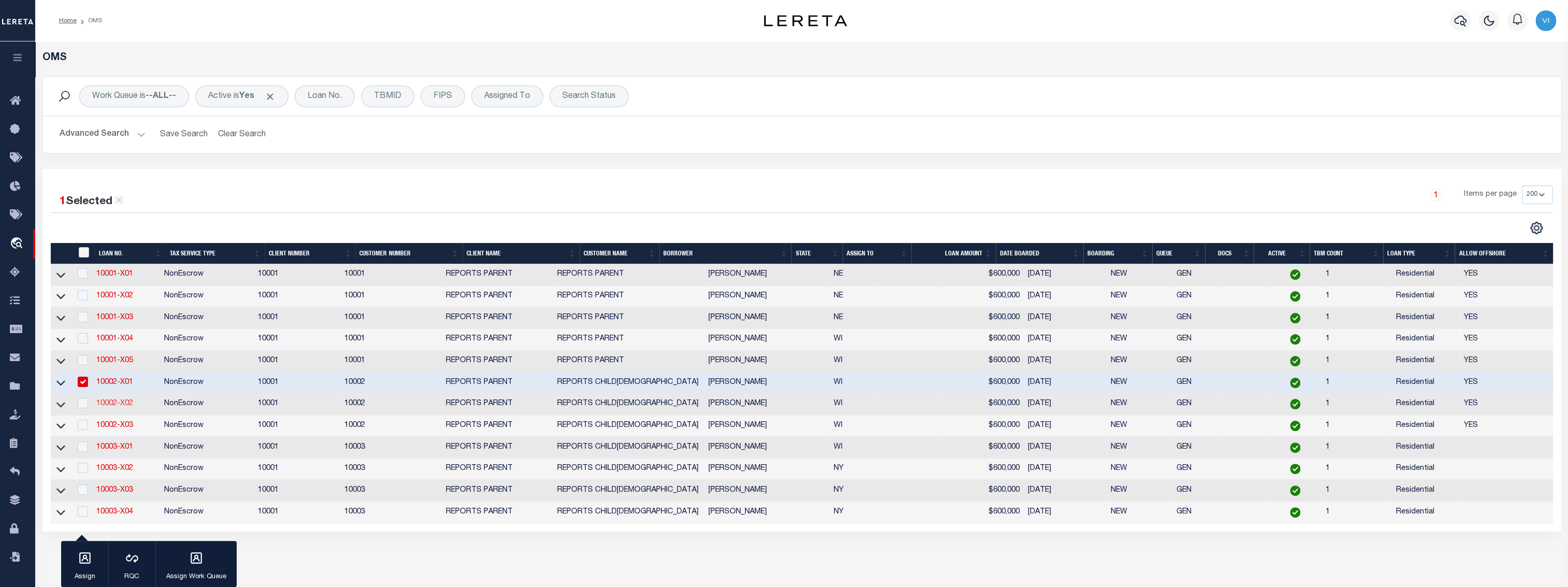
click at [121, 403] on link "10002-X02" at bounding box center [115, 403] width 37 height 7
checkbox input "true"
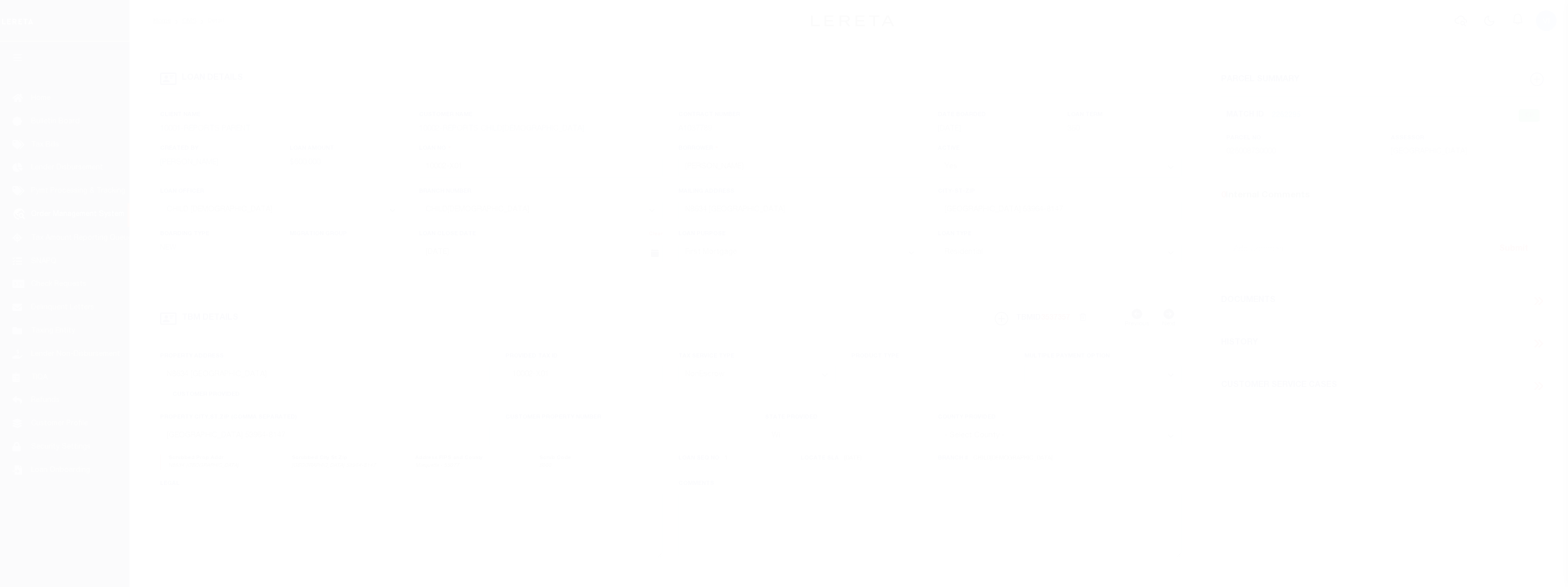
select select "155748"
select select "26359"
select select "10"
select select "NonEscrow"
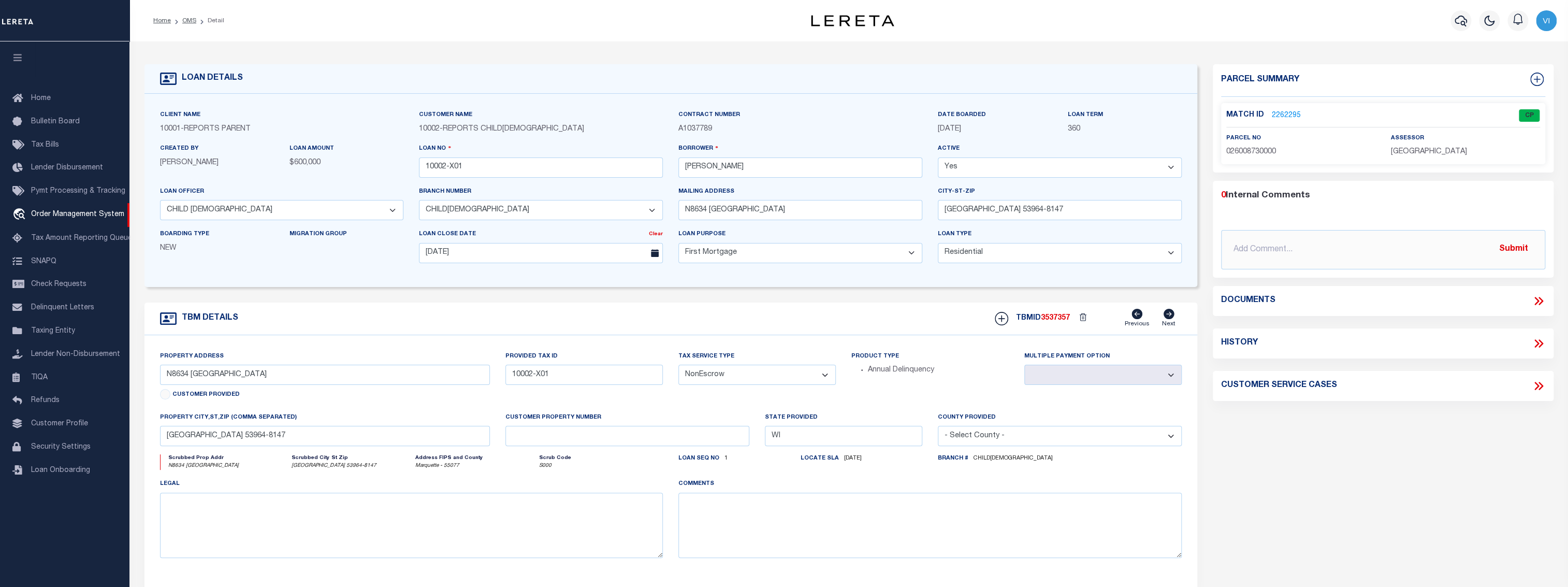
click at [1289, 115] on link "2262295" at bounding box center [1286, 116] width 29 height 11
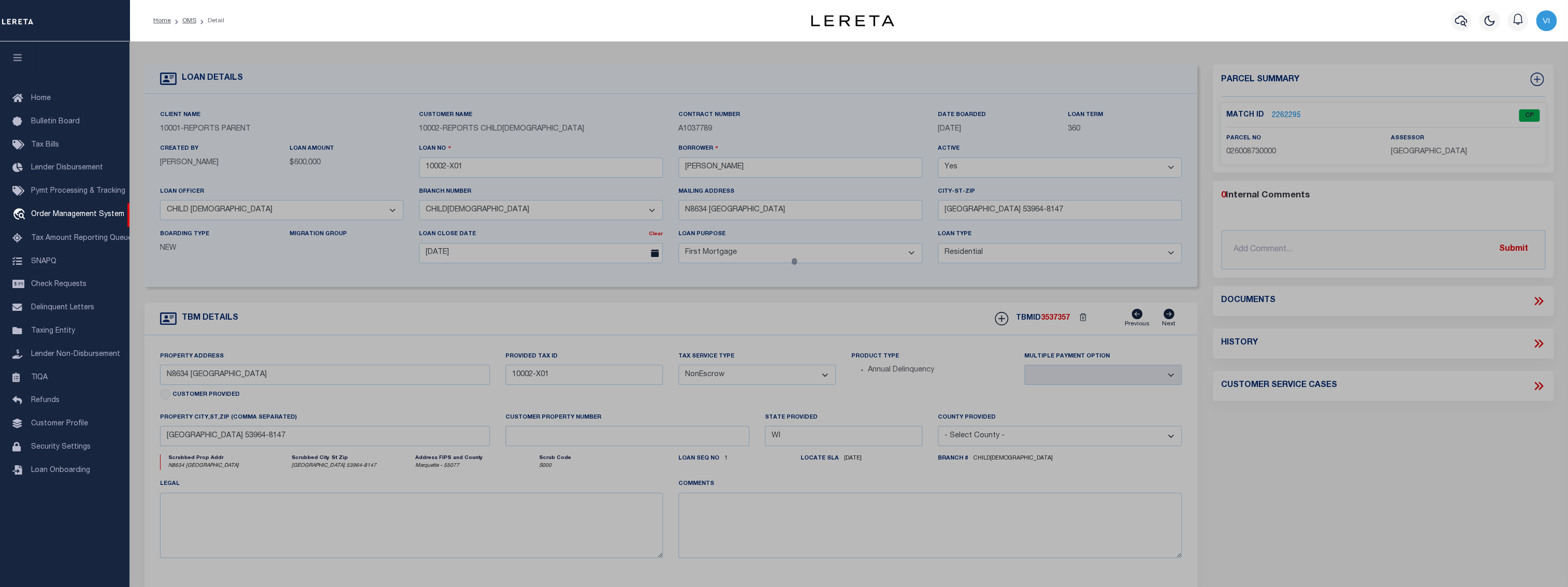
checkbox input "false"
select select "CP"
type input "[PERSON_NAME]"
select select "ATL"
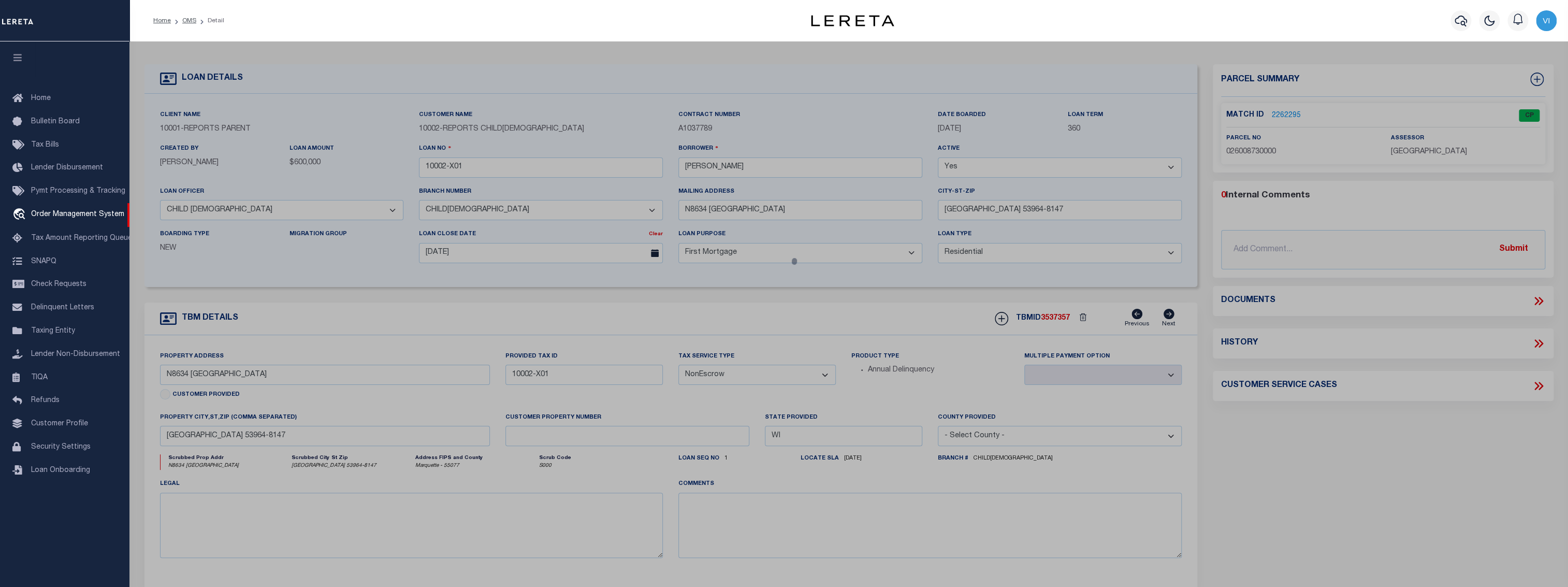
select select "ADD"
type input "N8634 4TH AVE"
checkbox input "false"
type input "WESTFIELD, WI 53964"
type textarea "LOT 1 CSM 3486 BEING A PARCEL OF NW-NW 0.76A"
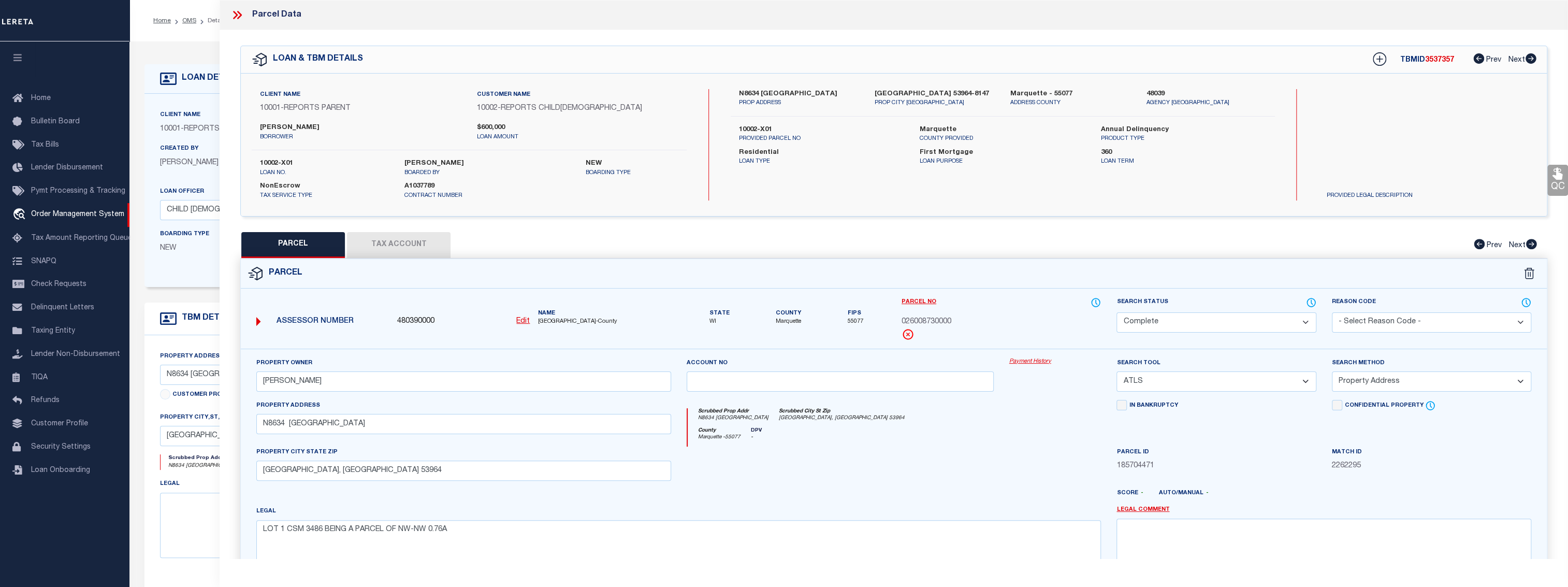
click at [1035, 360] on link "Payment History" at bounding box center [1055, 362] width 92 height 9
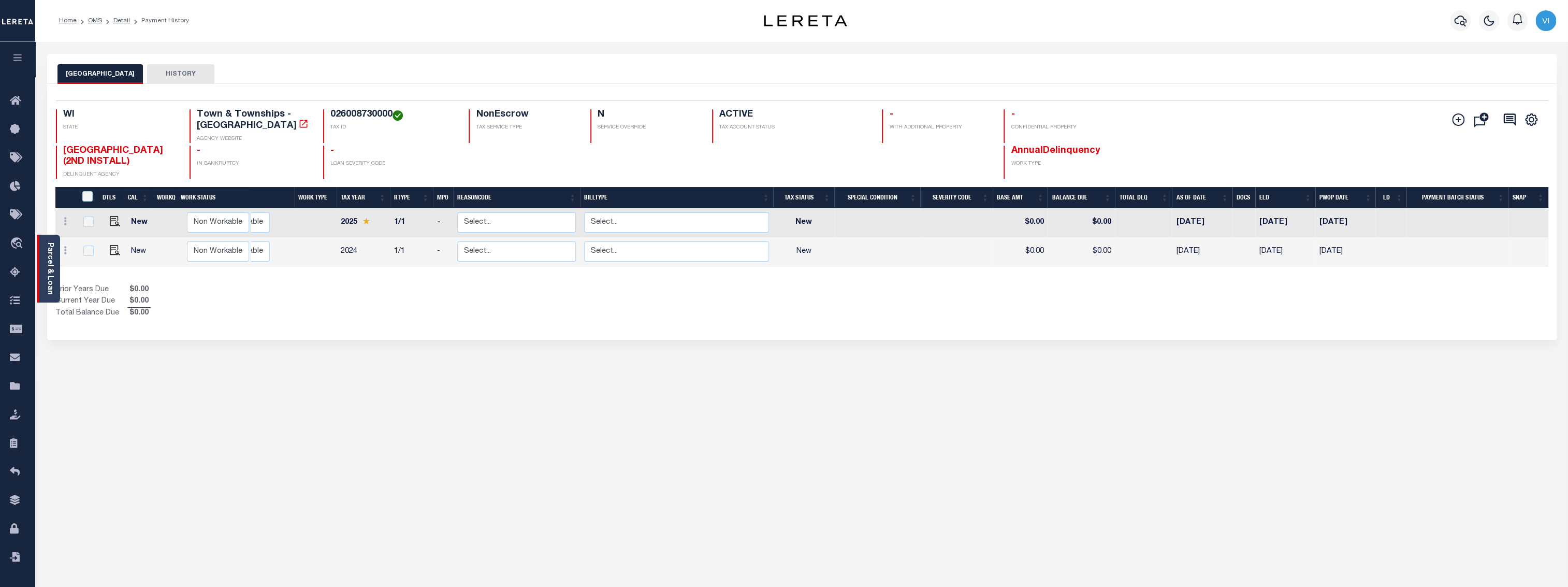
click at [55, 279] on div "Parcel & Loan" at bounding box center [48, 268] width 23 height 68
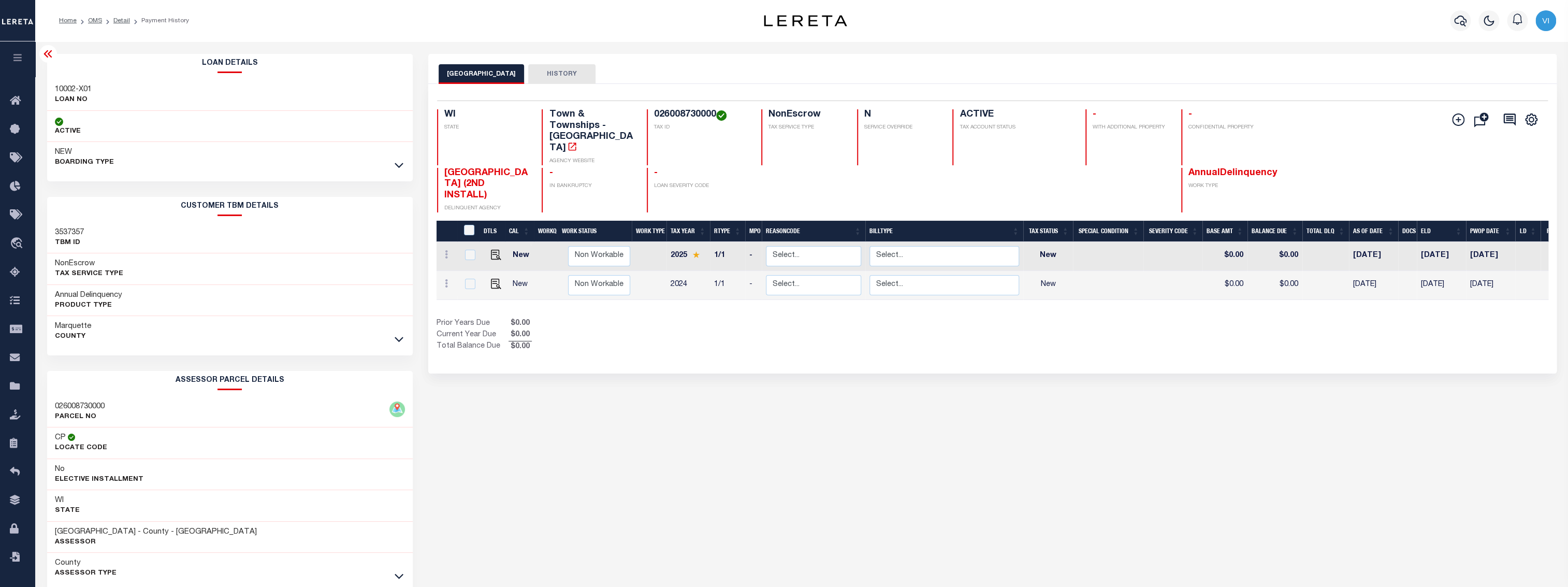
click at [75, 85] on h3 "10002-X01" at bounding box center [74, 89] width 37 height 10
click at [679, 115] on h4 "026008730000" at bounding box center [701, 115] width 95 height 12
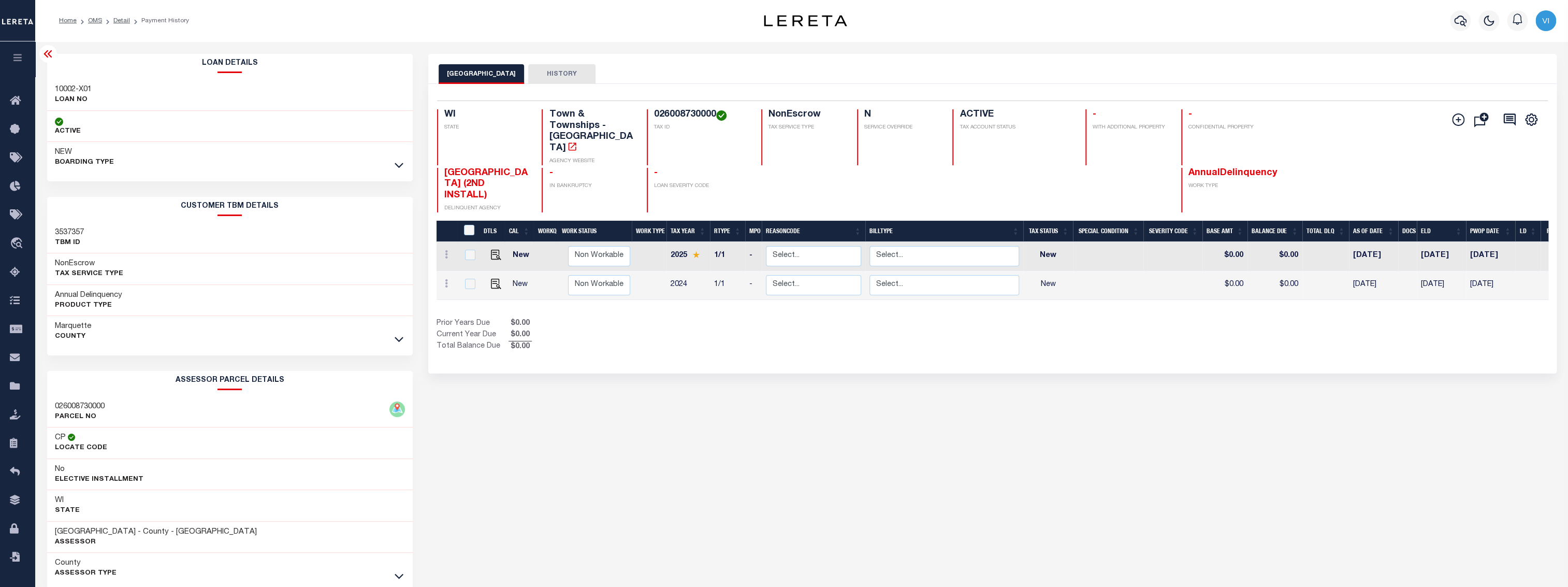
copy h4 "026008730000"
click at [553, 342] on div "Selected 2 Results 1 Items per page 25 50 100 WI STATE TAX ID N" at bounding box center [993, 229] width 1129 height 289
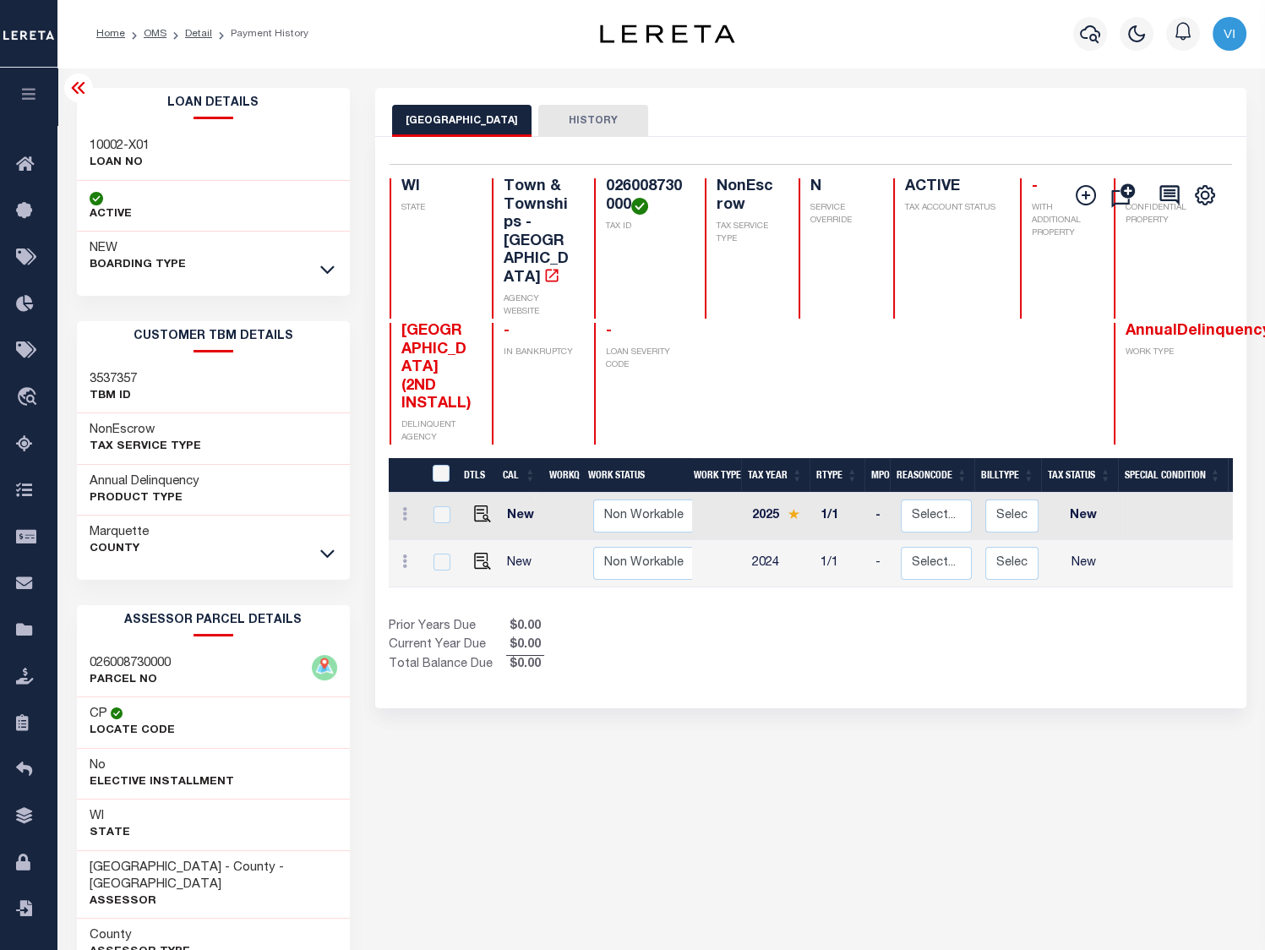
click at [1005, 701] on div "SPRINGFIELD TOWN HISTORY Selected 2 Results" at bounding box center [811, 573] width 897 height 971
click at [954, 778] on div "SPRINGFIELD TOWN HISTORY Selected 2 Results" at bounding box center [811, 573] width 897 height 971
click at [757, 670] on div "Selected 2 Results 1 Items per page 25 50 100 WI STATE TAX ID N" at bounding box center [810, 422] width 871 height 571
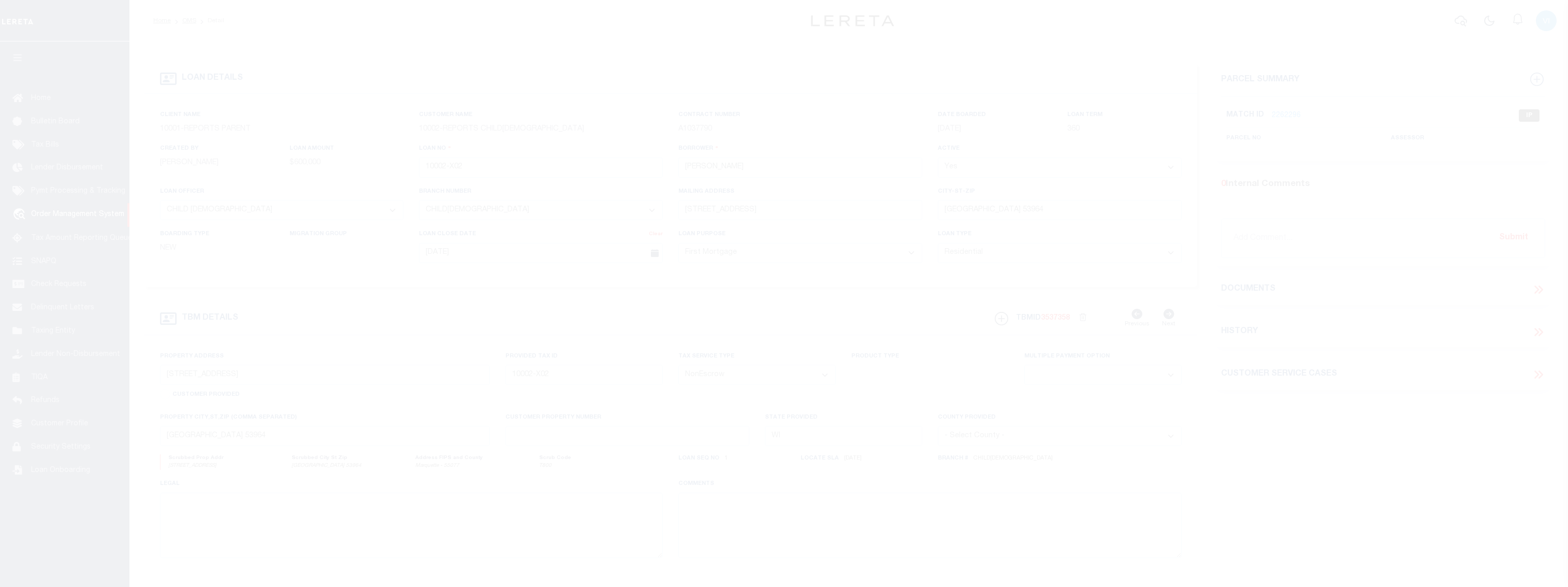
select select "155748"
select select "26359"
select select "10"
select select "NonEscrow"
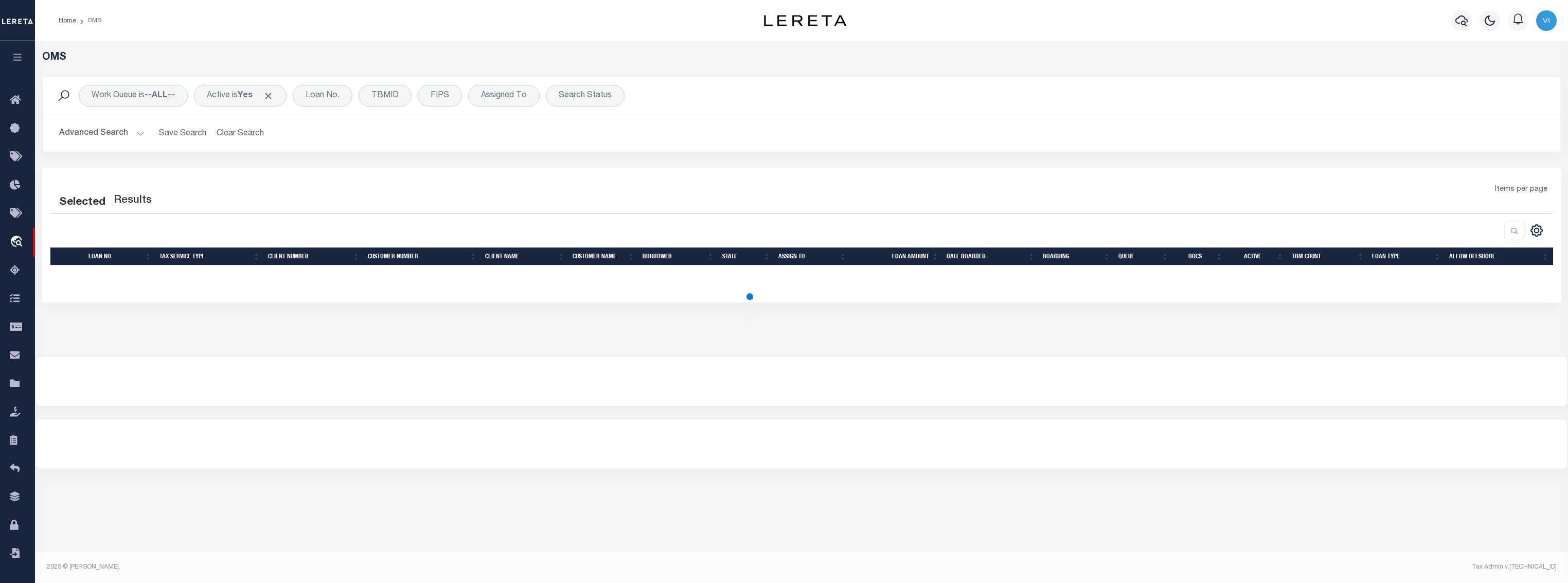
select select "200"
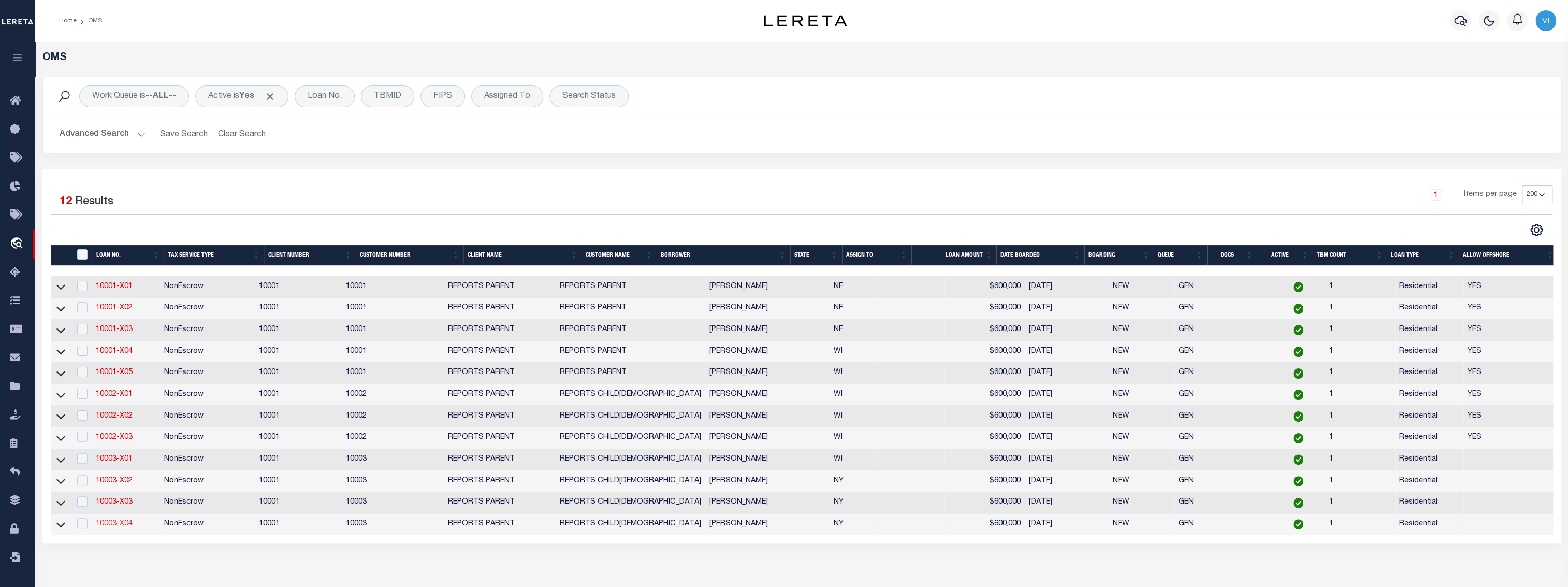
click at [112, 525] on link "10003-X04" at bounding box center [114, 524] width 37 height 7
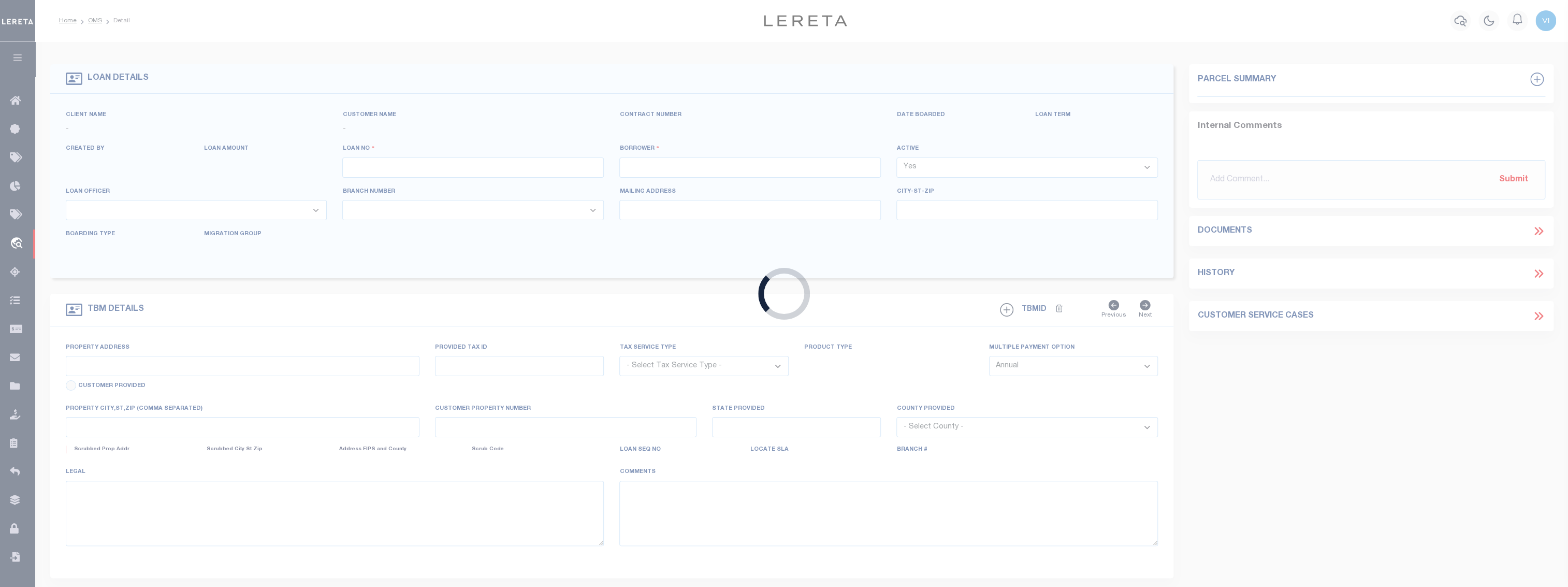
type input "10003-X04"
type input "[PERSON_NAME]"
select select
type input "829 DEPOT ST"
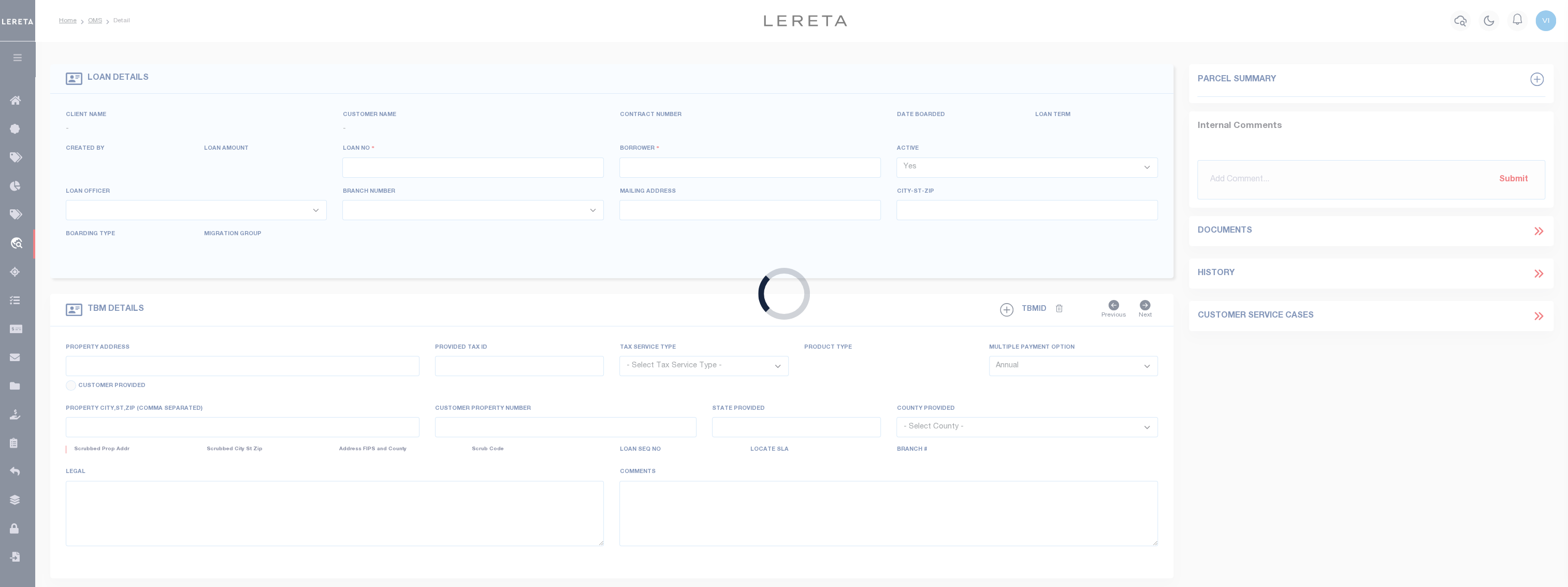
type input "BURKE NY 12917-2205"
type input "[DATE]"
select select "10"
select select "NonEscrow"
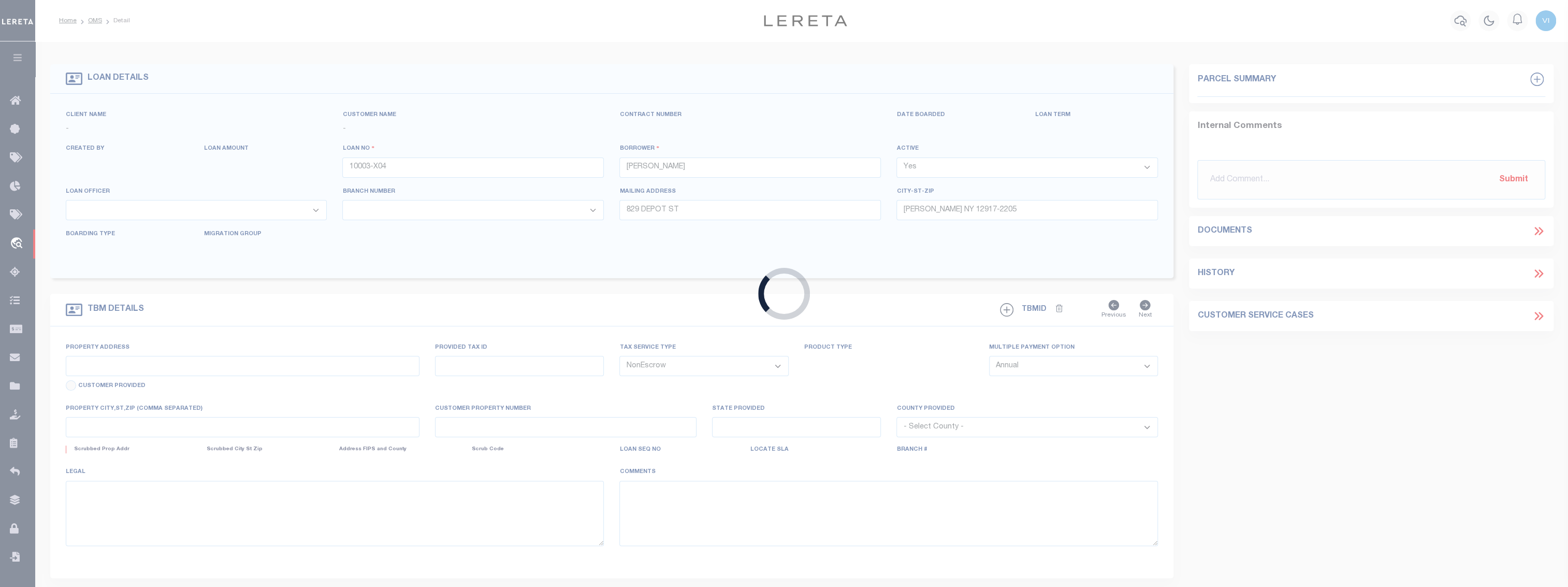
type input "829 DEPOT ST"
type input "10003-X03"
type input "BURKE NY 12917-2205"
type input "NY"
select select "155749"
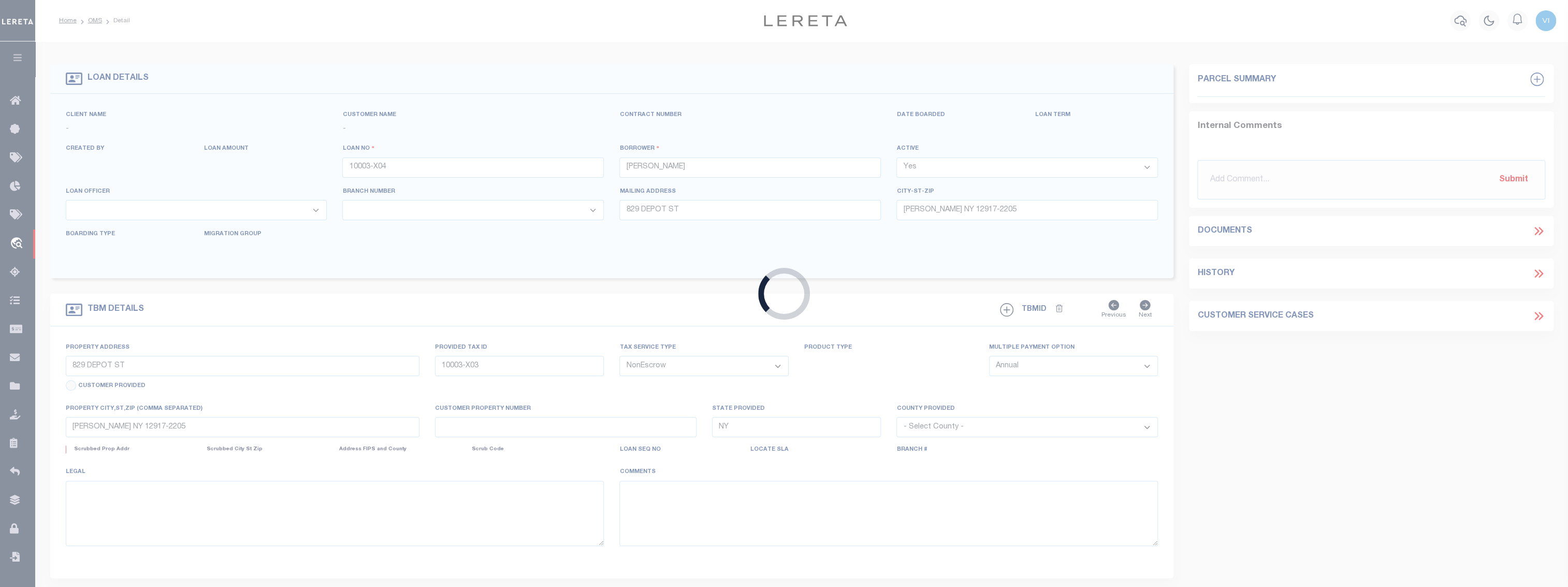
select select "26360"
select select "2"
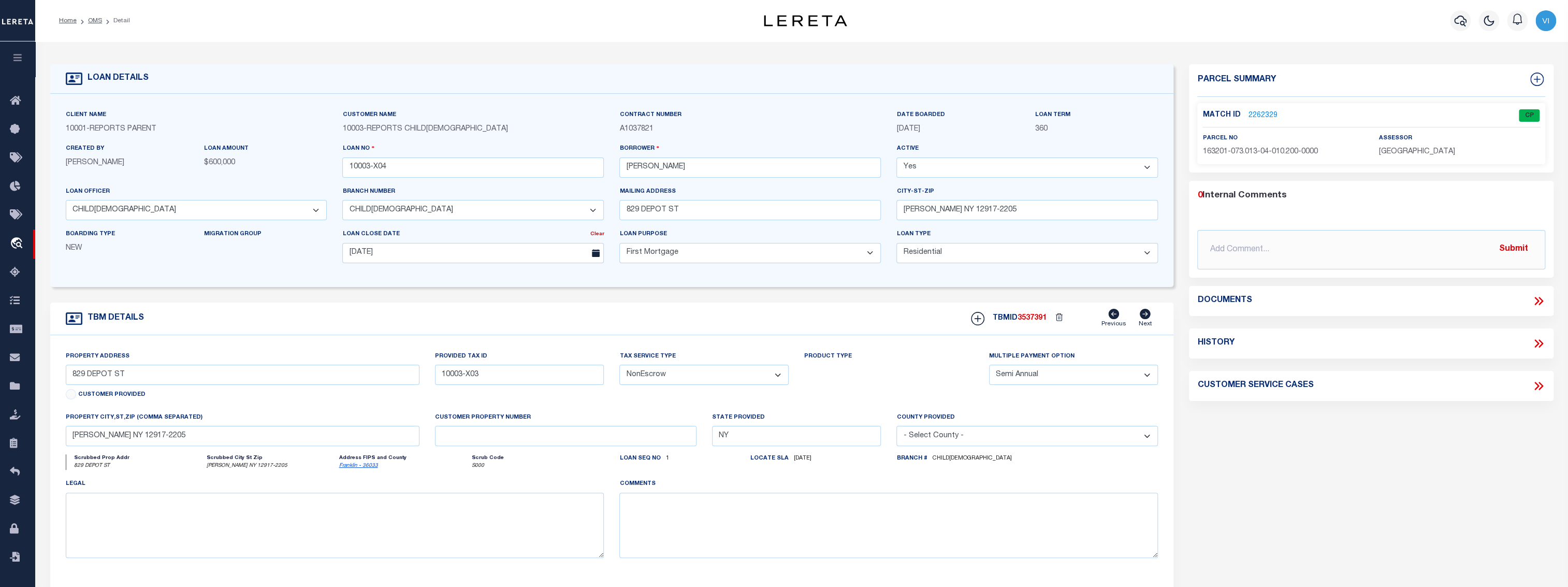
click at [785, 115] on link "2262329" at bounding box center [1262, 116] width 29 height 11
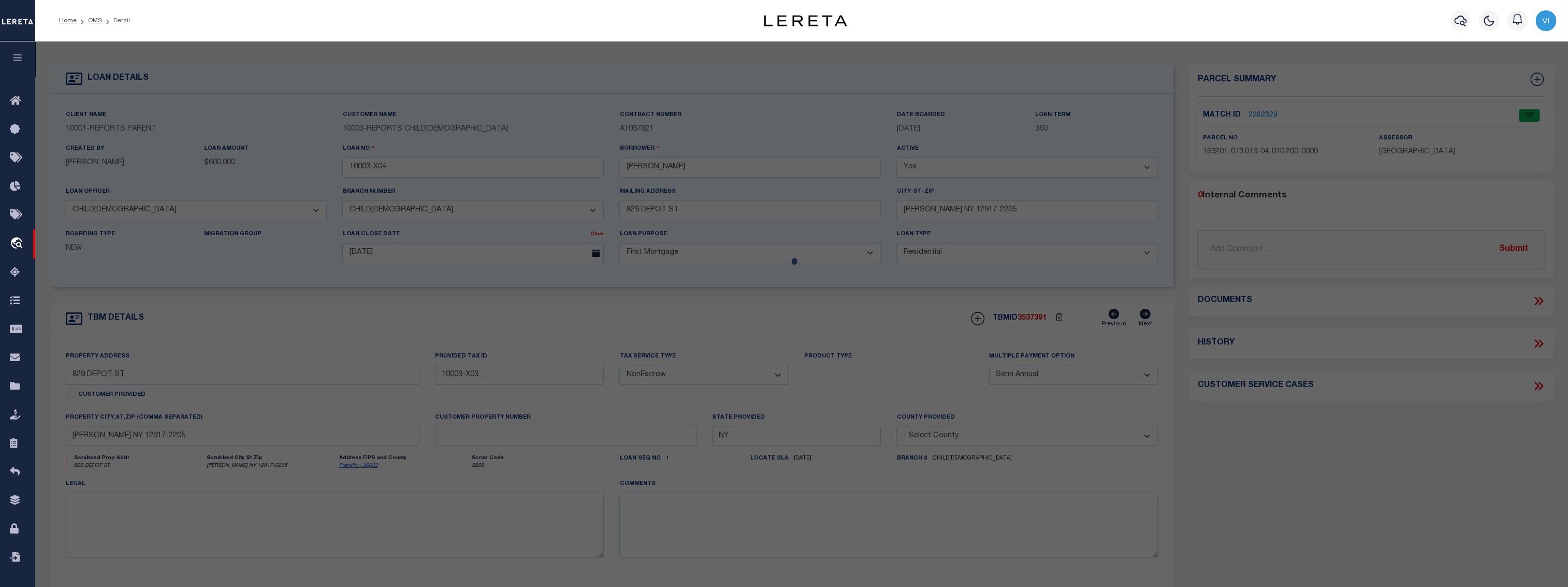
checkbox input "false"
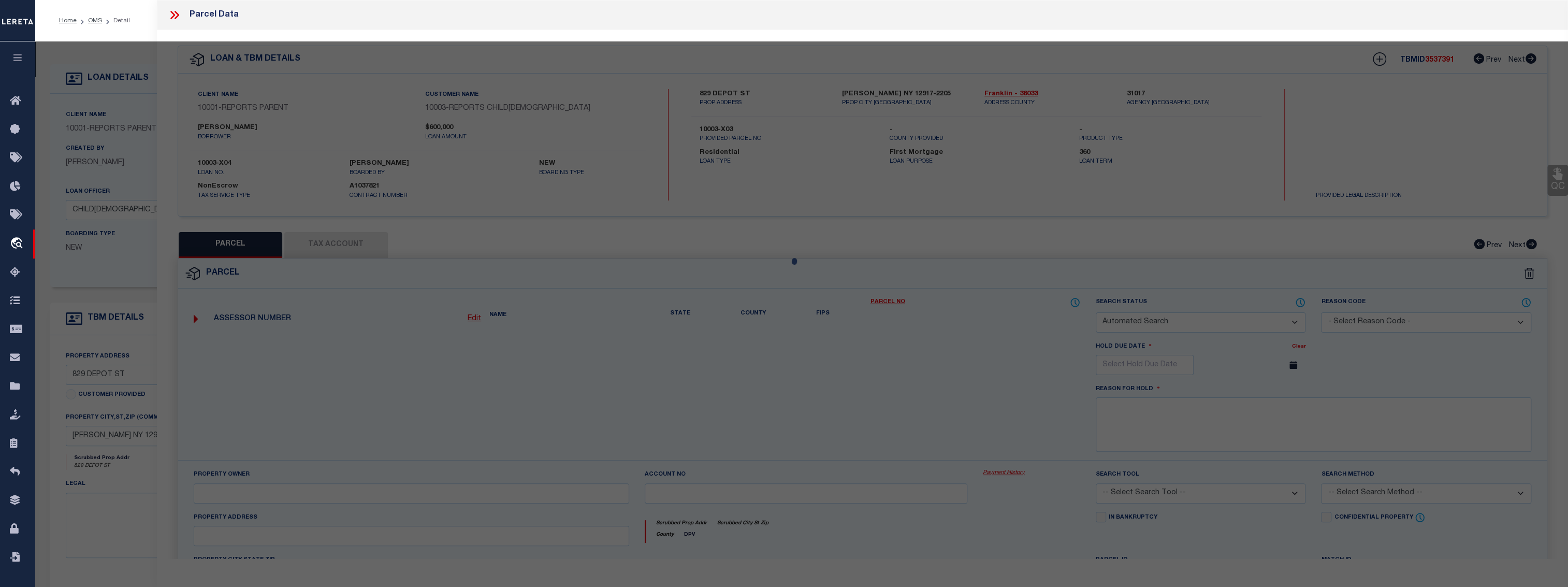
select select "CP"
type input "ASHLAW,DONALD"
select select "ATL"
select select "ADD"
type input "829 DEPOT ST"
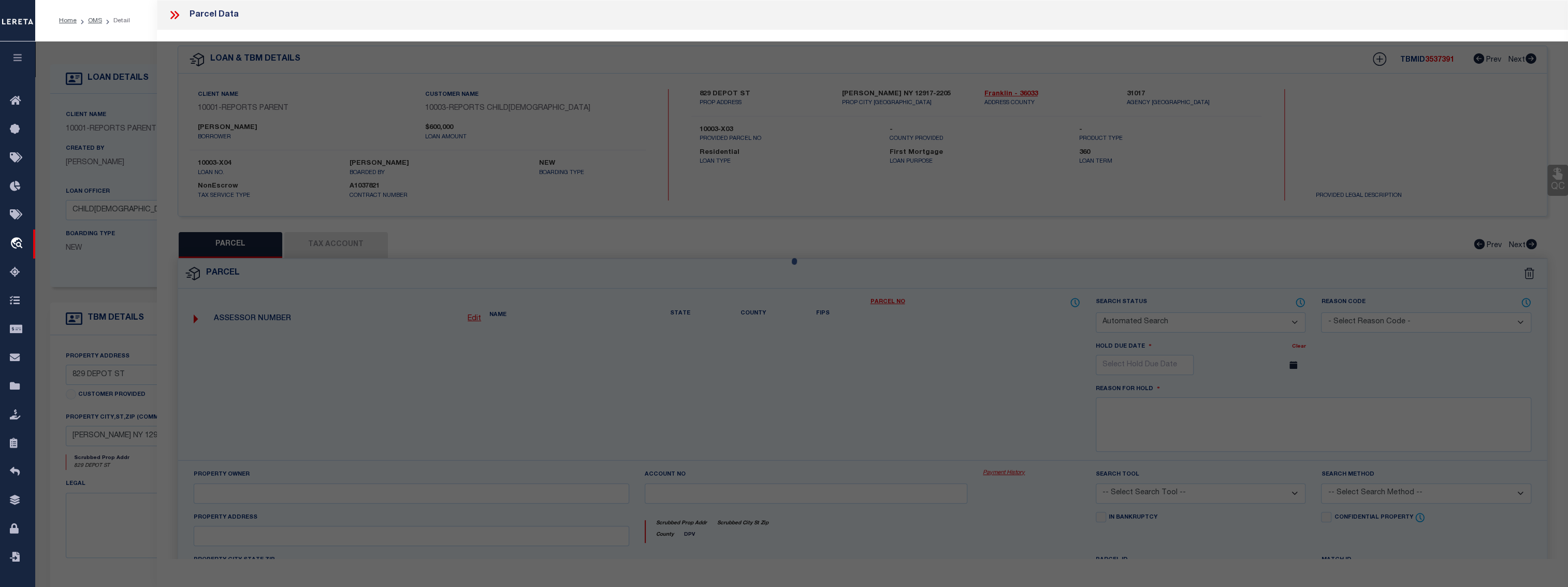
checkbox input "false"
type input "BURKE, NY 12917"
type textarea "TOURVILLE ROAD BARRETT BARRETT"
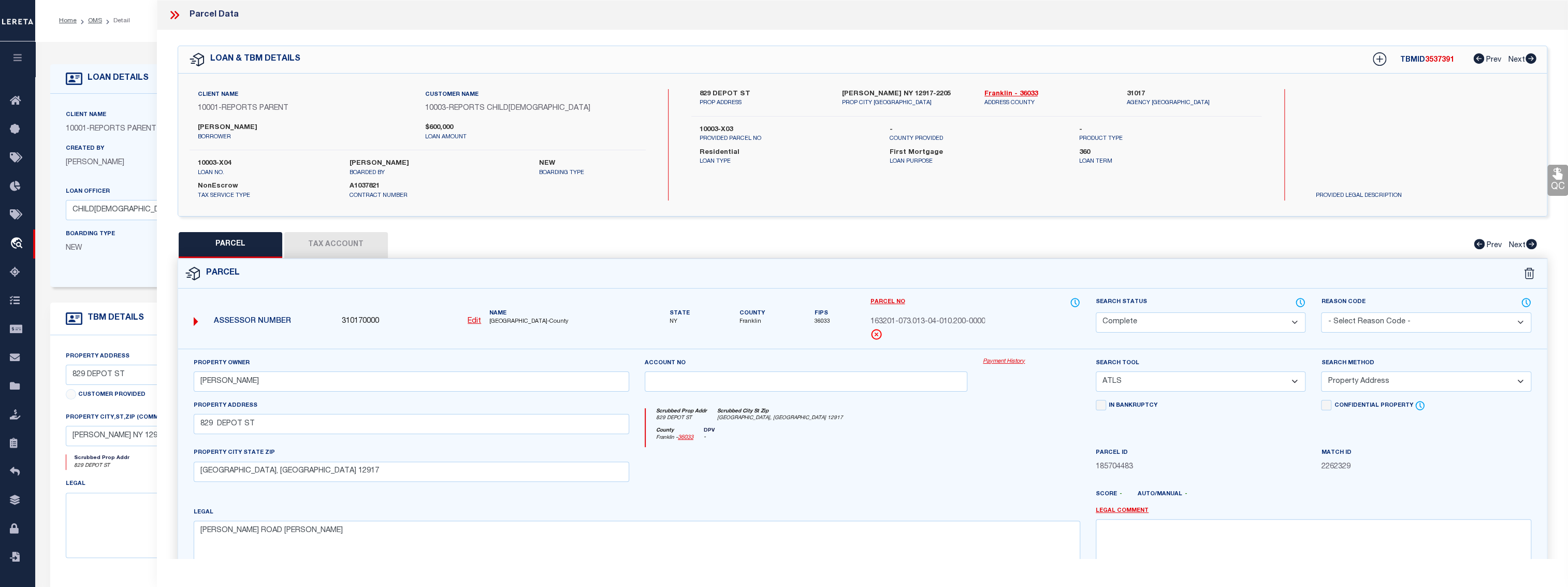
click at [785, 358] on link "Payment History" at bounding box center [1031, 362] width 97 height 9
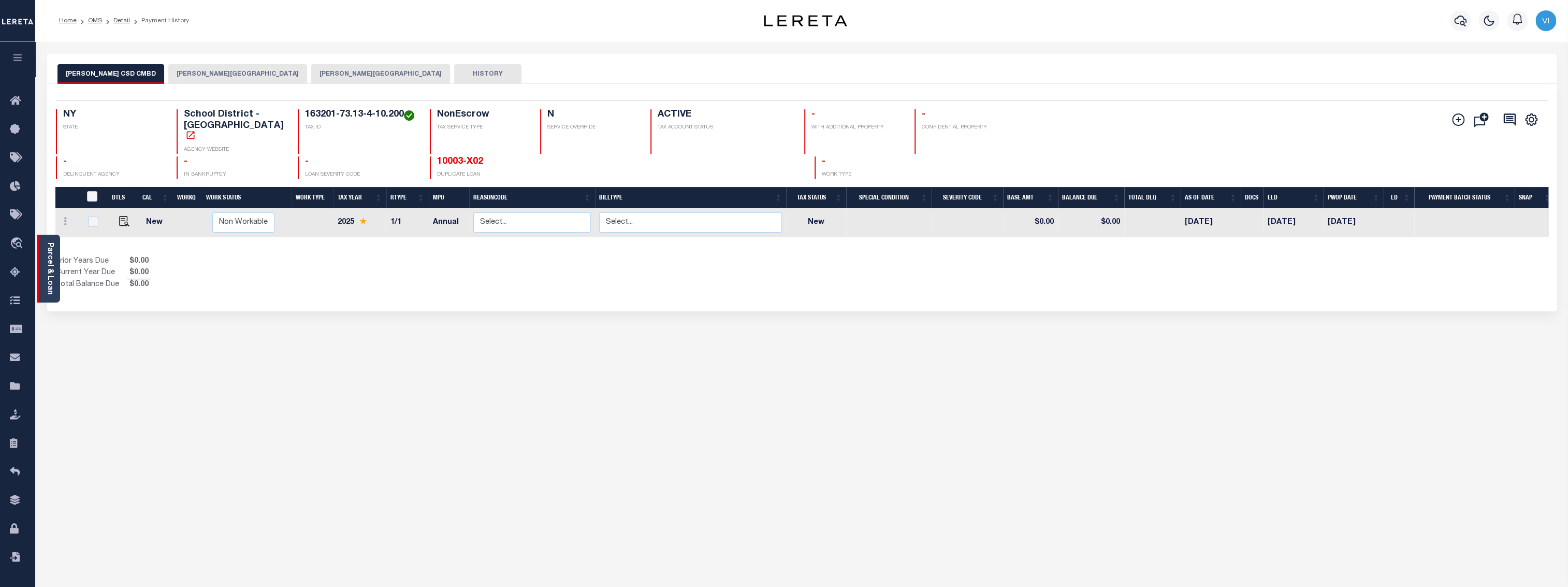
click at [52, 254] on link "Parcel & Loan" at bounding box center [50, 268] width 7 height 52
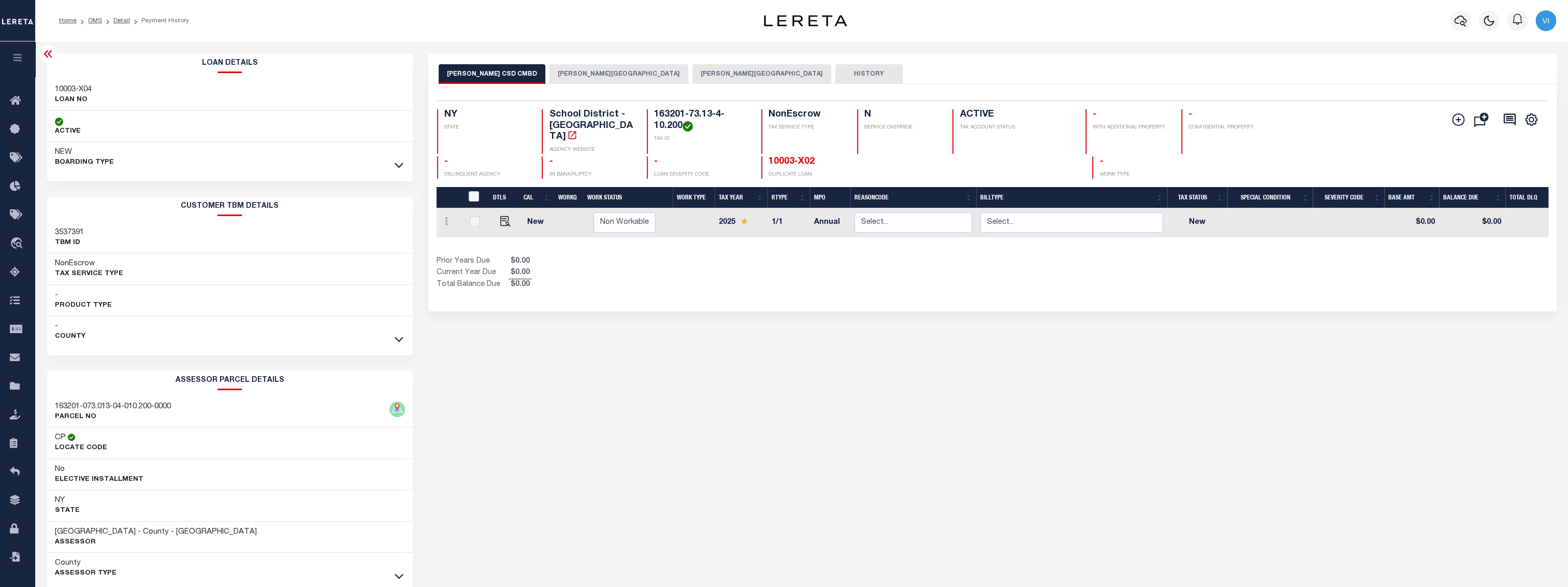
click at [70, 232] on h3 "3537391" at bounding box center [69, 232] width 29 height 10
copy h3 "3537391"
click at [775, 157] on link "10003-X02" at bounding box center [791, 161] width 46 height 9
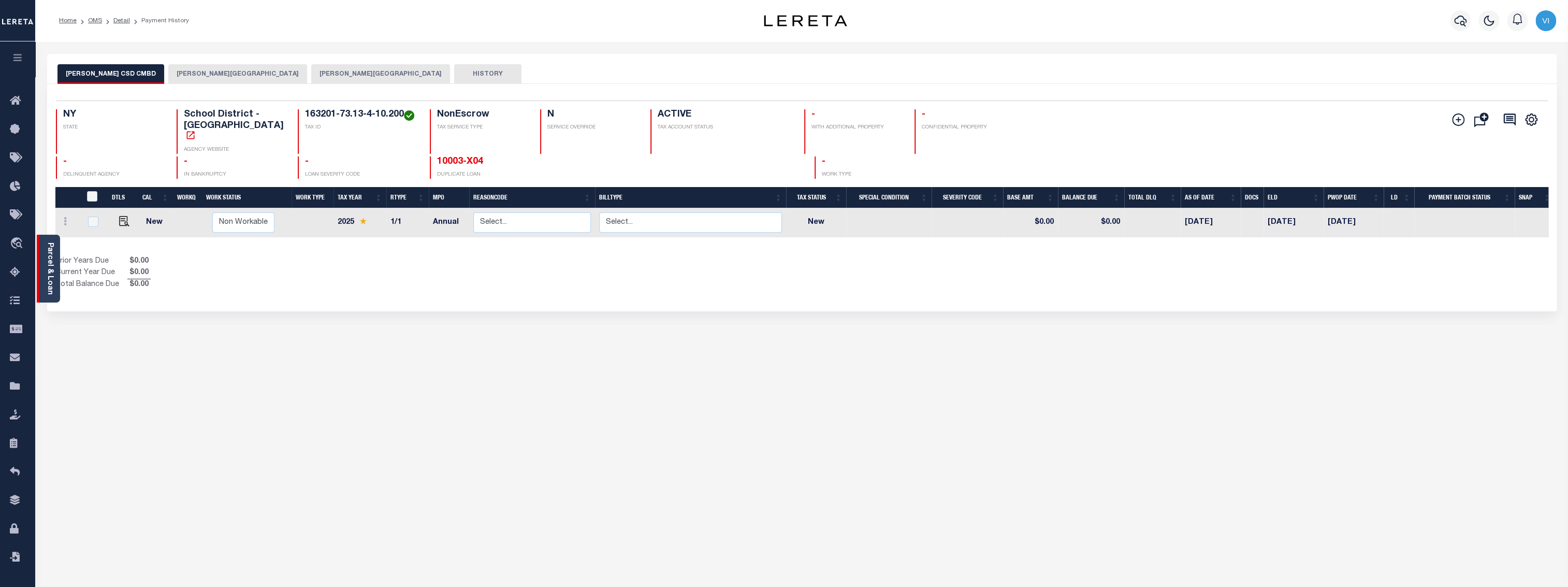
click at [56, 270] on div "Parcel & Loan" at bounding box center [48, 268] width 23 height 68
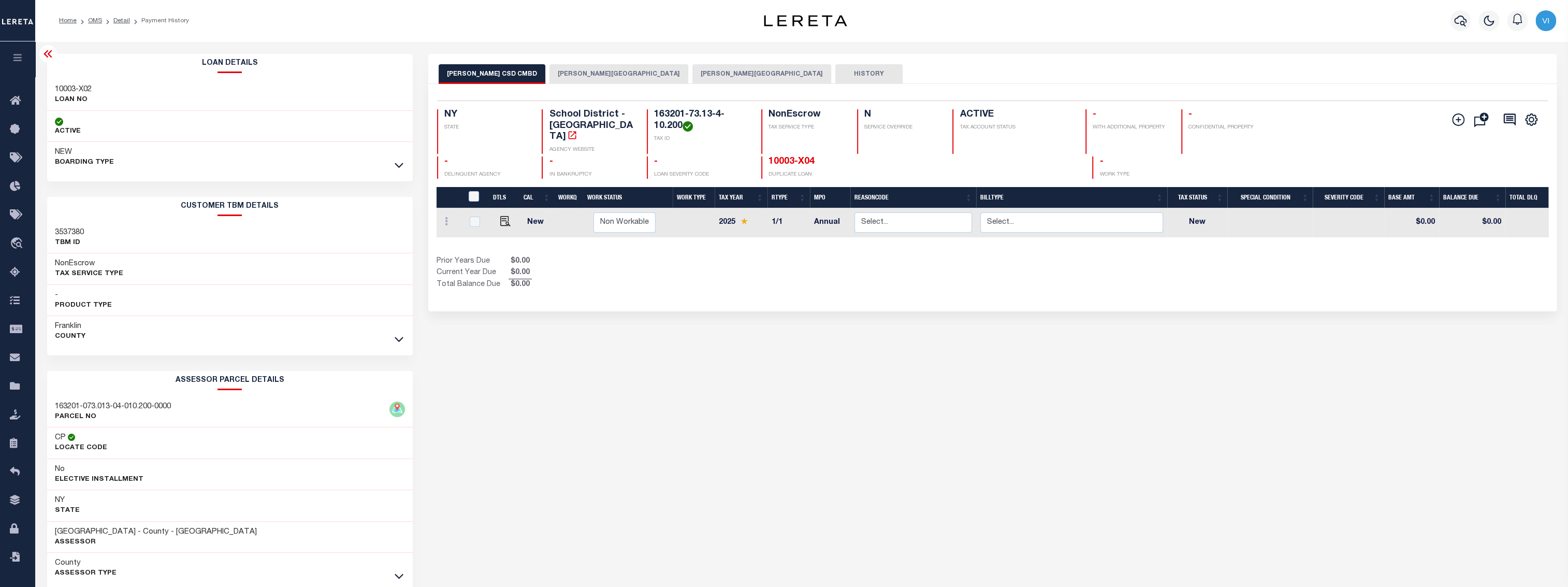
click at [75, 231] on h3 "3537380" at bounding box center [69, 232] width 29 height 10
copy h3 "3537380"
click at [627, 408] on div "[PERSON_NAME] CSD CMBD [PERSON_NAME] VILLAGE [PERSON_NAME] TOWN HISTORY 1 1" at bounding box center [992, 346] width 1144 height 585
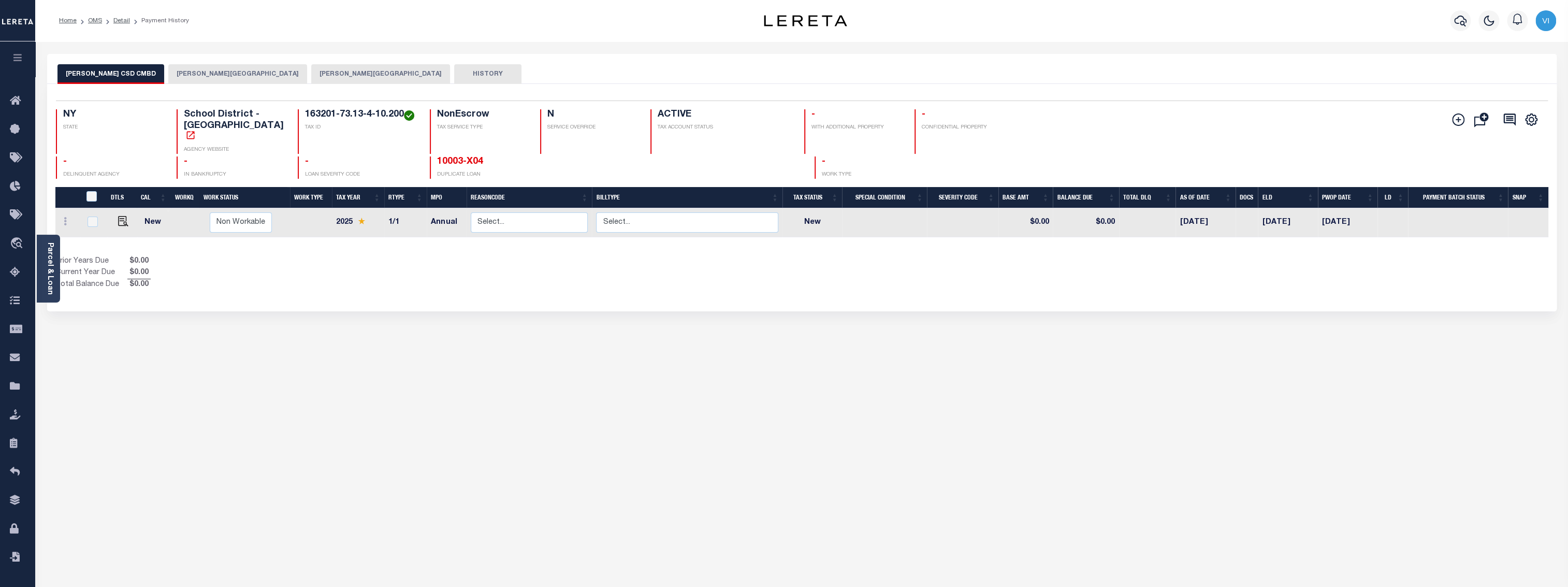
click at [172, 70] on button "[PERSON_NAME][GEOGRAPHIC_DATA]" at bounding box center [238, 74] width 138 height 20
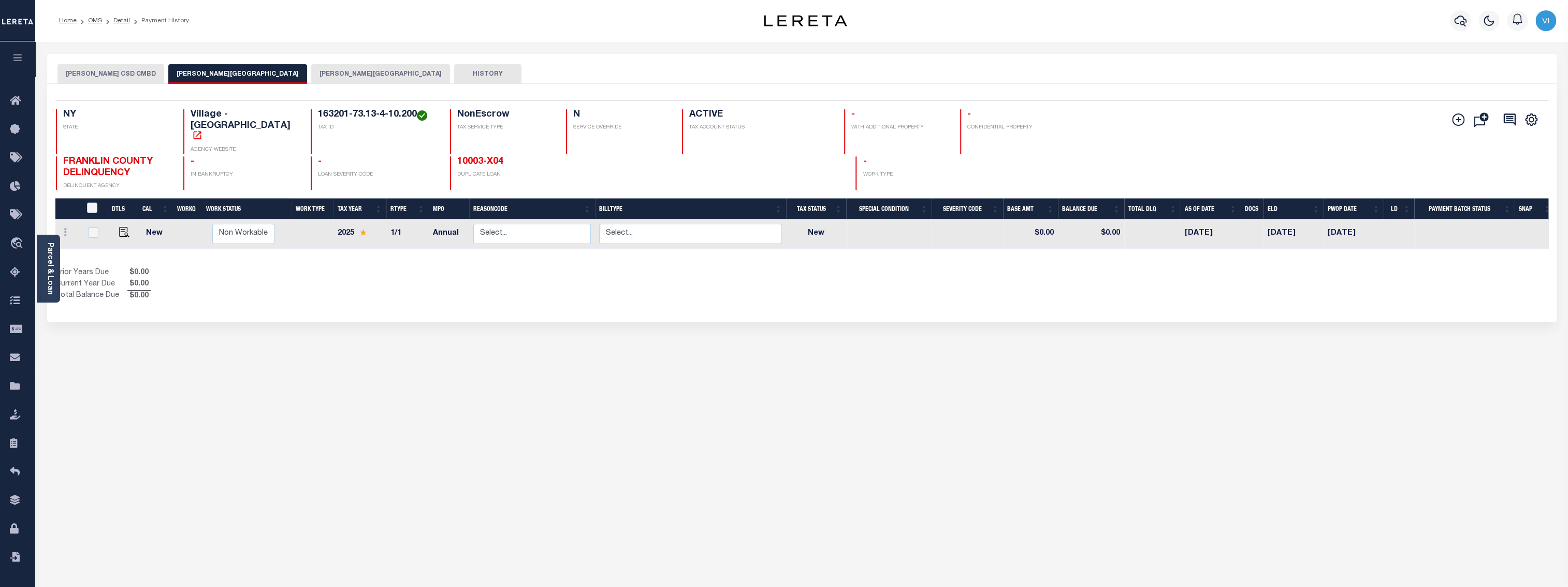
click at [311, 75] on button "[PERSON_NAME][GEOGRAPHIC_DATA]" at bounding box center [381, 74] width 138 height 20
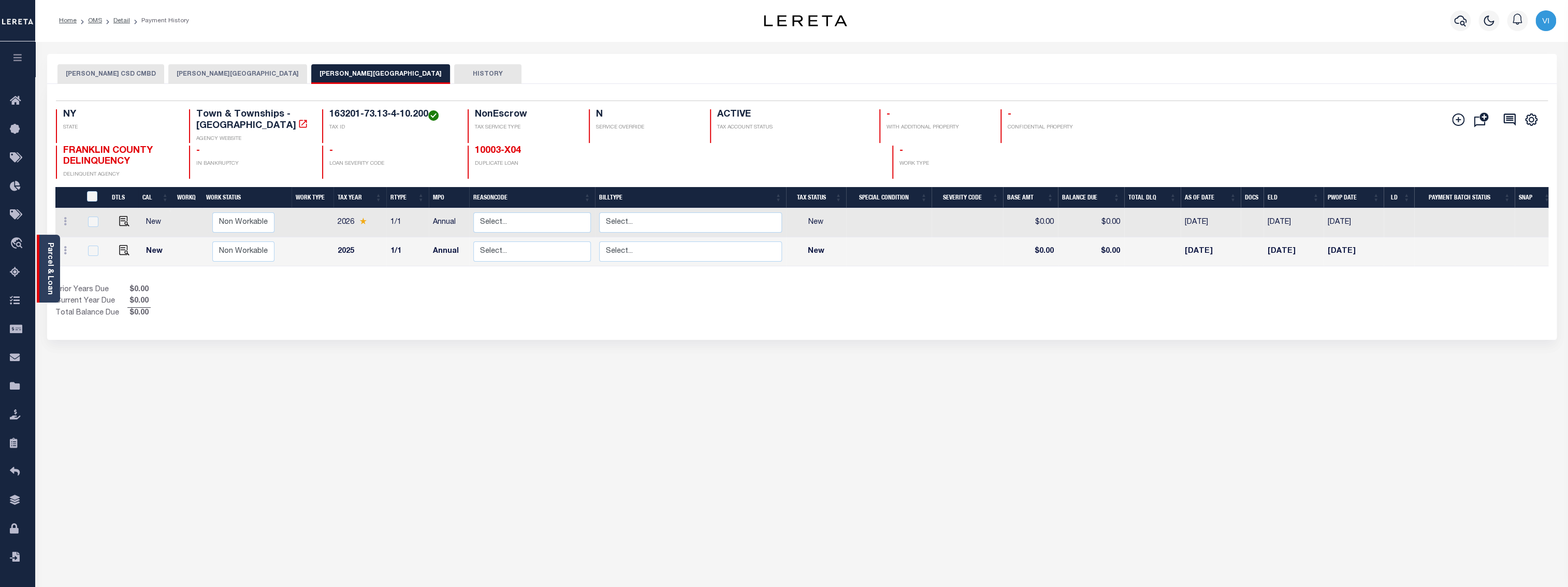
click at [49, 264] on link "Parcel & Loan" at bounding box center [50, 268] width 7 height 52
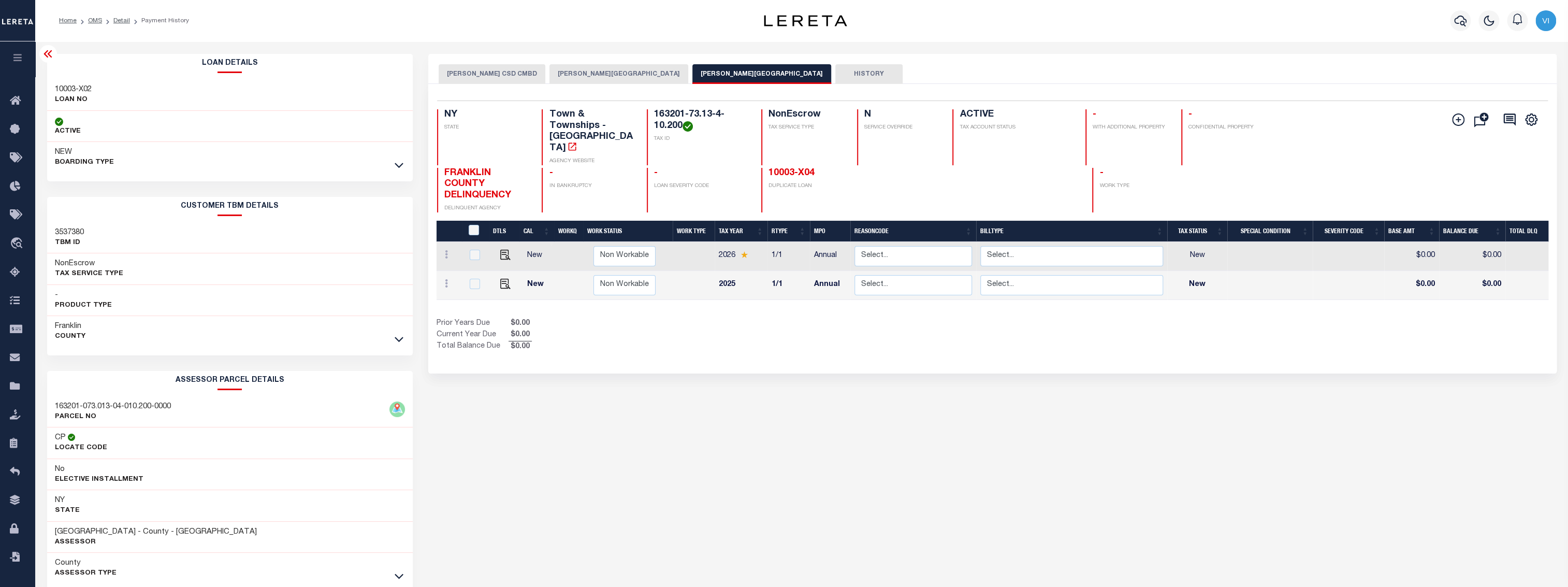
click at [470, 169] on span "FRANKLIN COUNTY DELINQUENCY" at bounding box center [477, 184] width 67 height 32
click at [555, 403] on div "MALONE CSD CMBD BURKE VILLAGE BURKE TOWN HISTORY 2 1" at bounding box center [992, 346] width 1144 height 585
click at [93, 21] on link "OMS" at bounding box center [95, 21] width 14 height 6
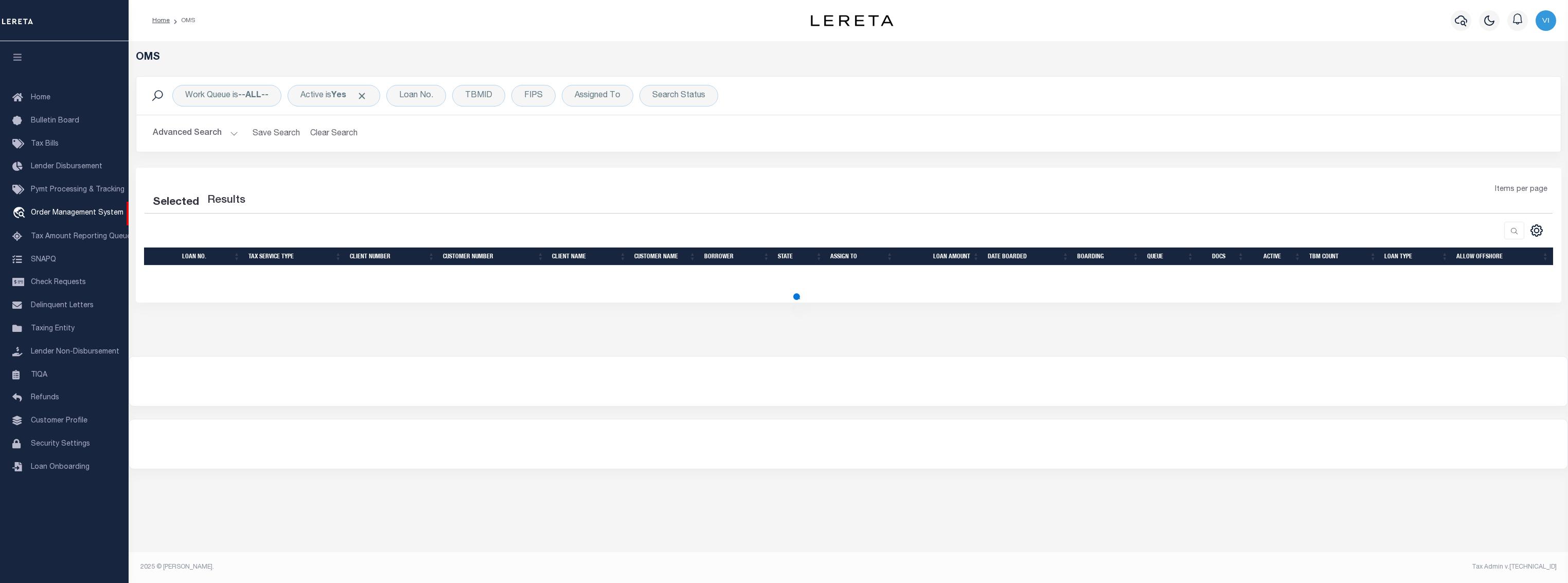
select select "200"
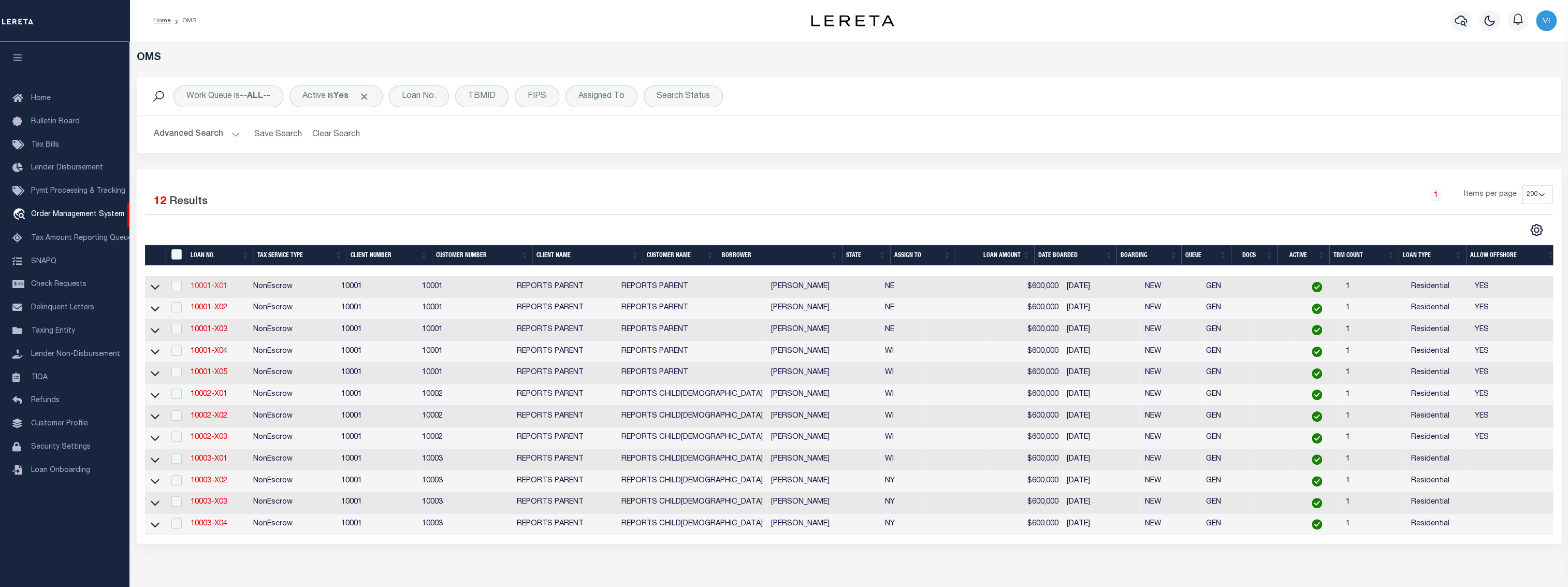
click at [216, 289] on link "10001-X01" at bounding box center [208, 286] width 37 height 7
type input "10001-X01"
type input "VIGNESH SUDHAKAR"
select select
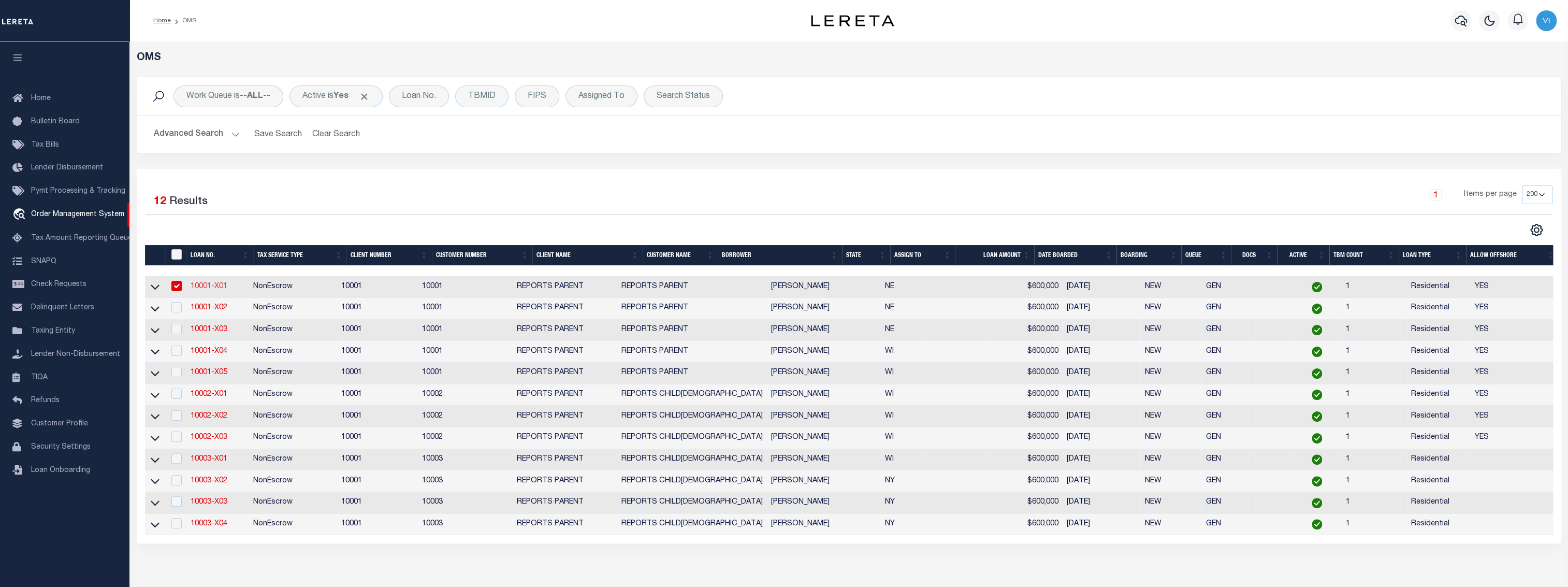
type input "1614 STONE ST"
type input "FALLS CITY NE 68355-2663"
type input "[DATE]"
select select "10"
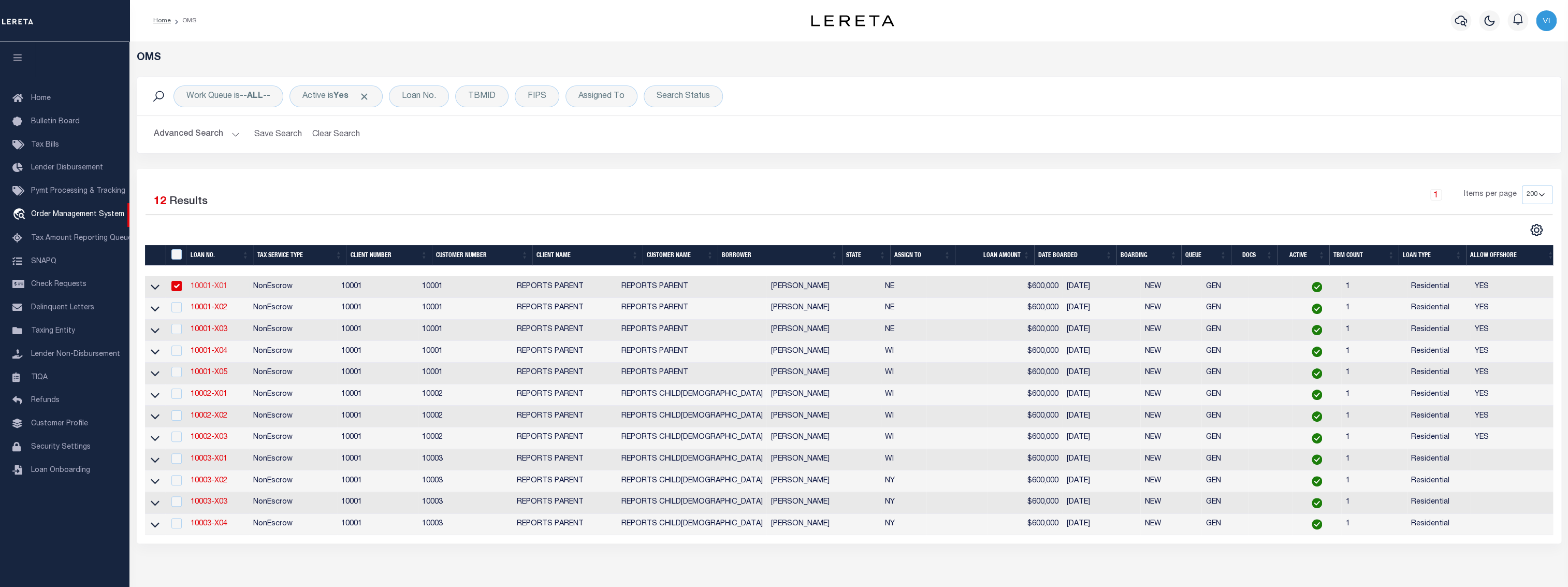
select select "NonEscrow"
select select "155747"
select select "26358"
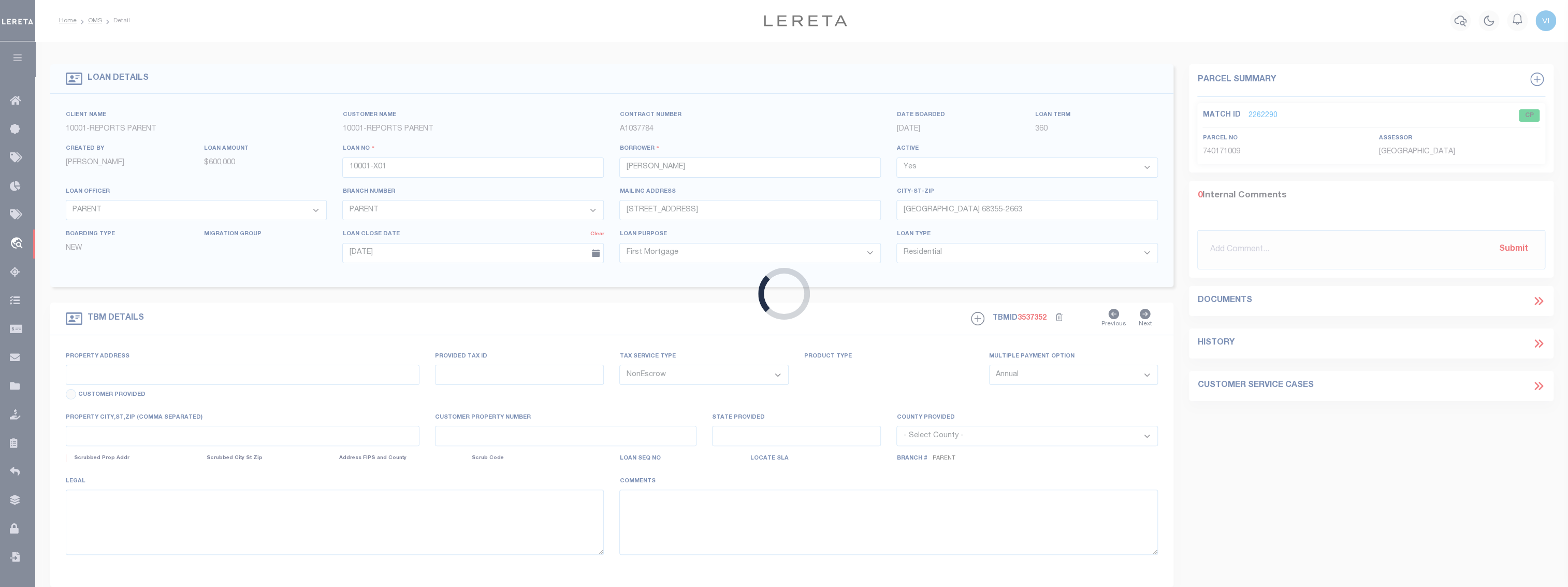
type input "1614 STONE ST"
select select
type input "FALLS CITY NE 68355-2663"
type input "10001-X01"
type input "NE"
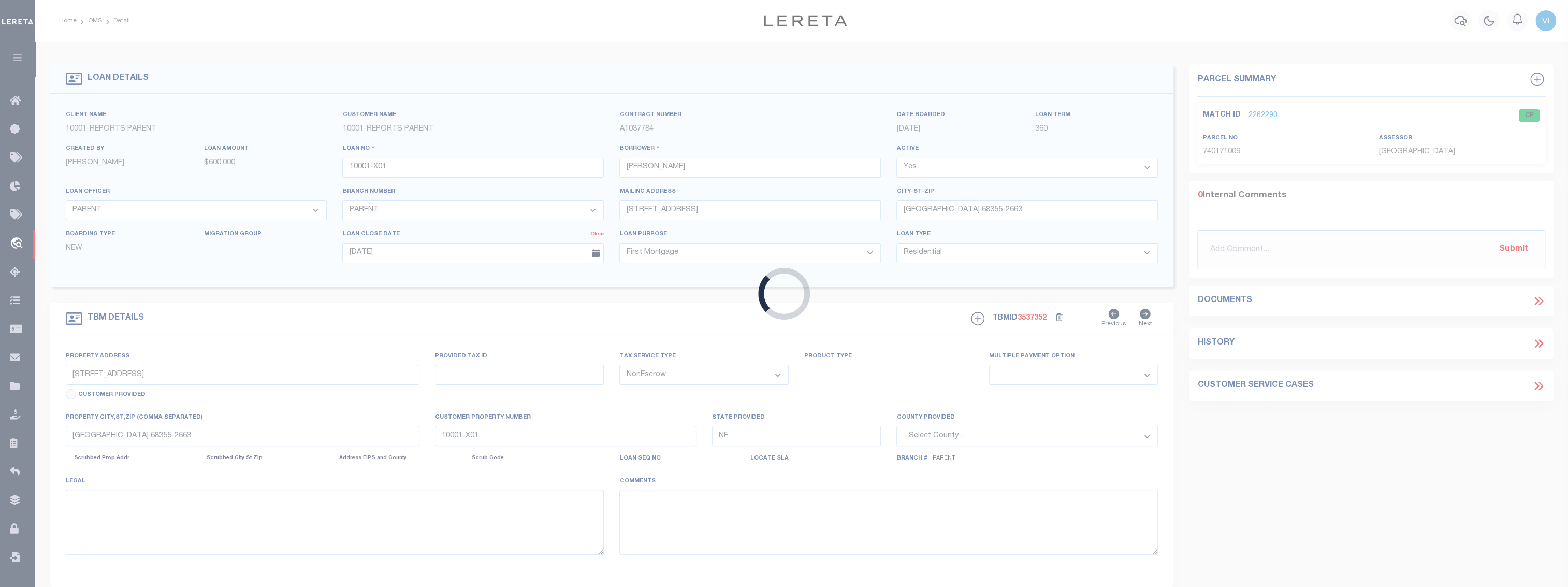
select select
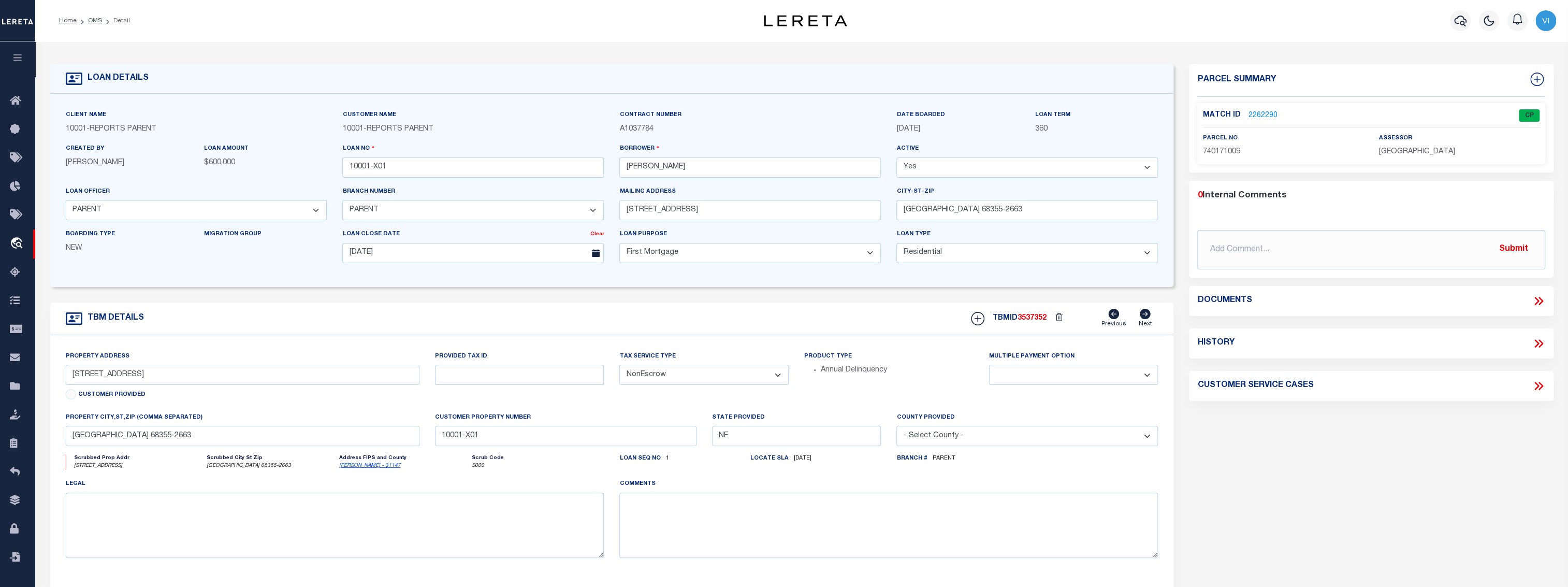
click at [1260, 115] on link "2262290" at bounding box center [1262, 116] width 29 height 11
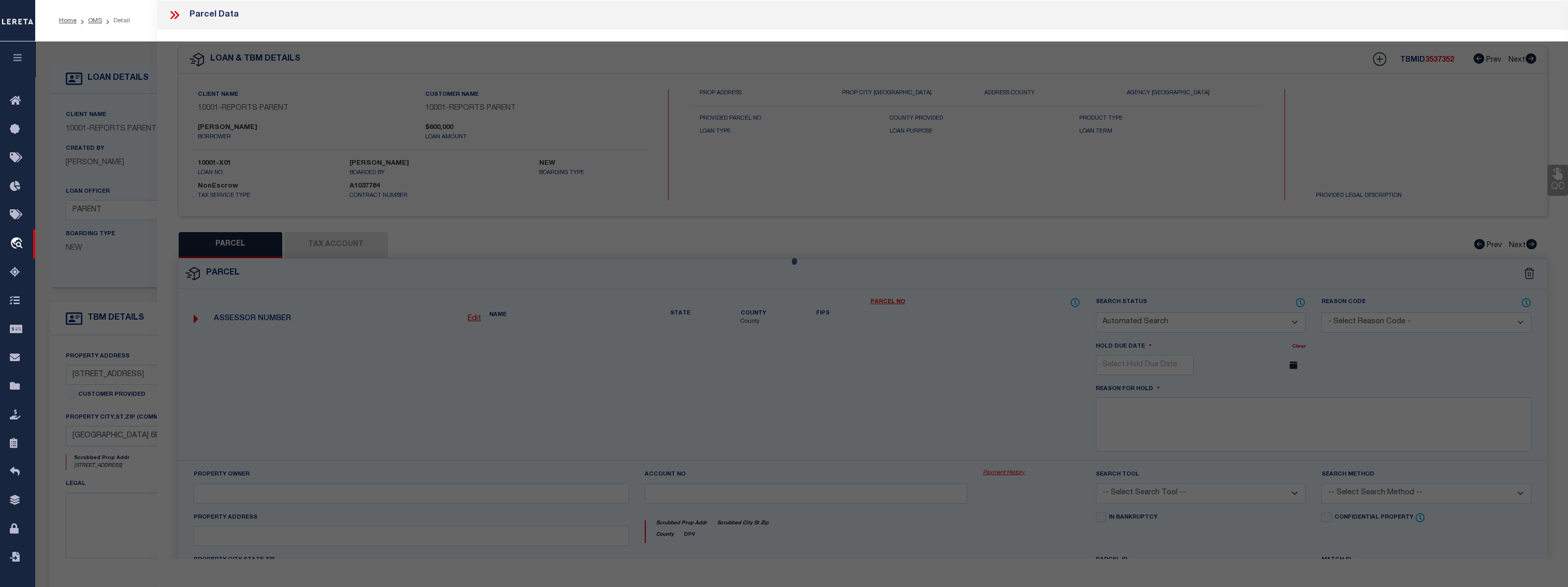
checkbox input "false"
select select "CP"
type input "EICKHOFF,CHRISTINA L"
select select "ATL"
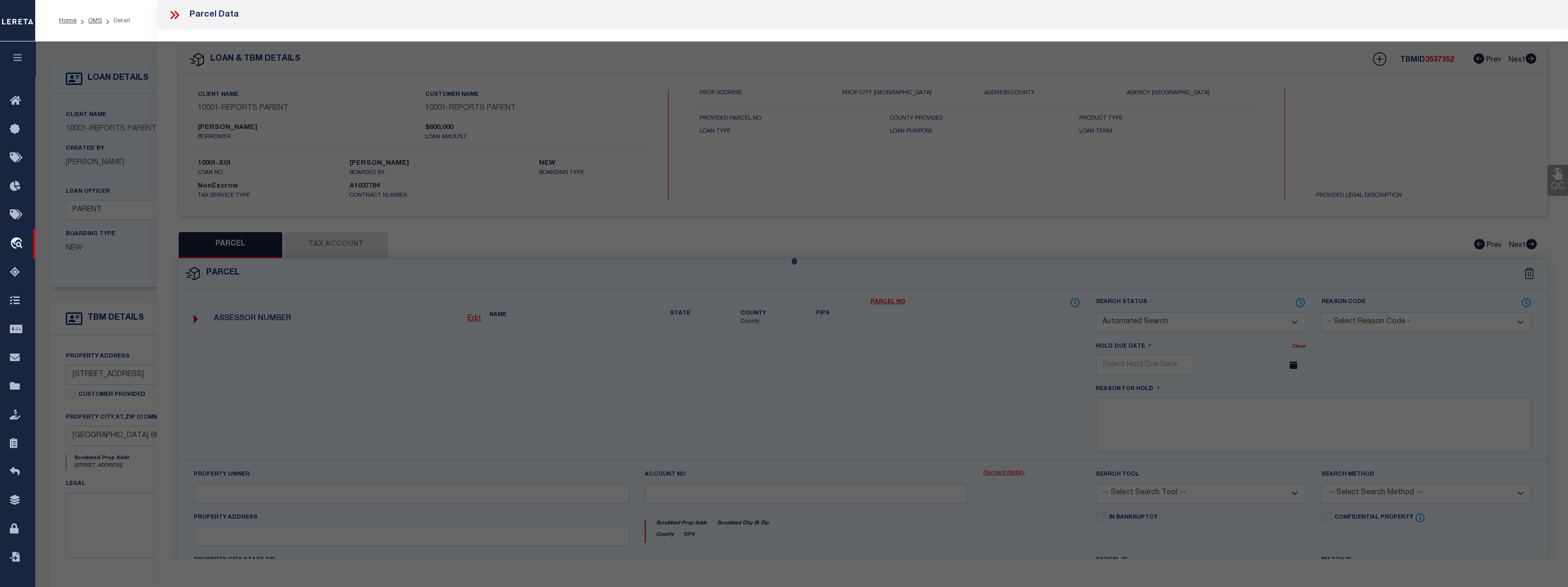
select select "ADD"
type input "1614 STONE ST"
checkbox input "false"
type input "FALLS CITY, NE 68355"
type textarea "FALLS CITY O T BLK 70 LOT 20A"
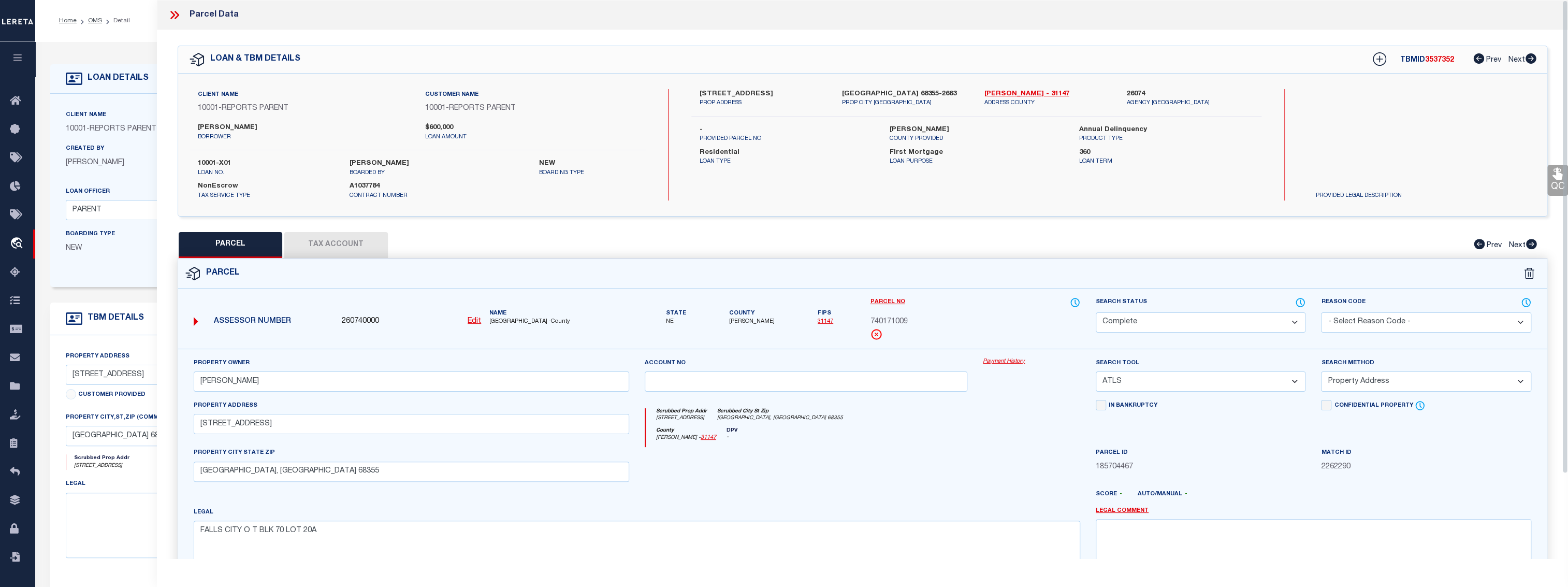
click at [325, 249] on button "Tax Account" at bounding box center [336, 245] width 104 height 26
select select "100"
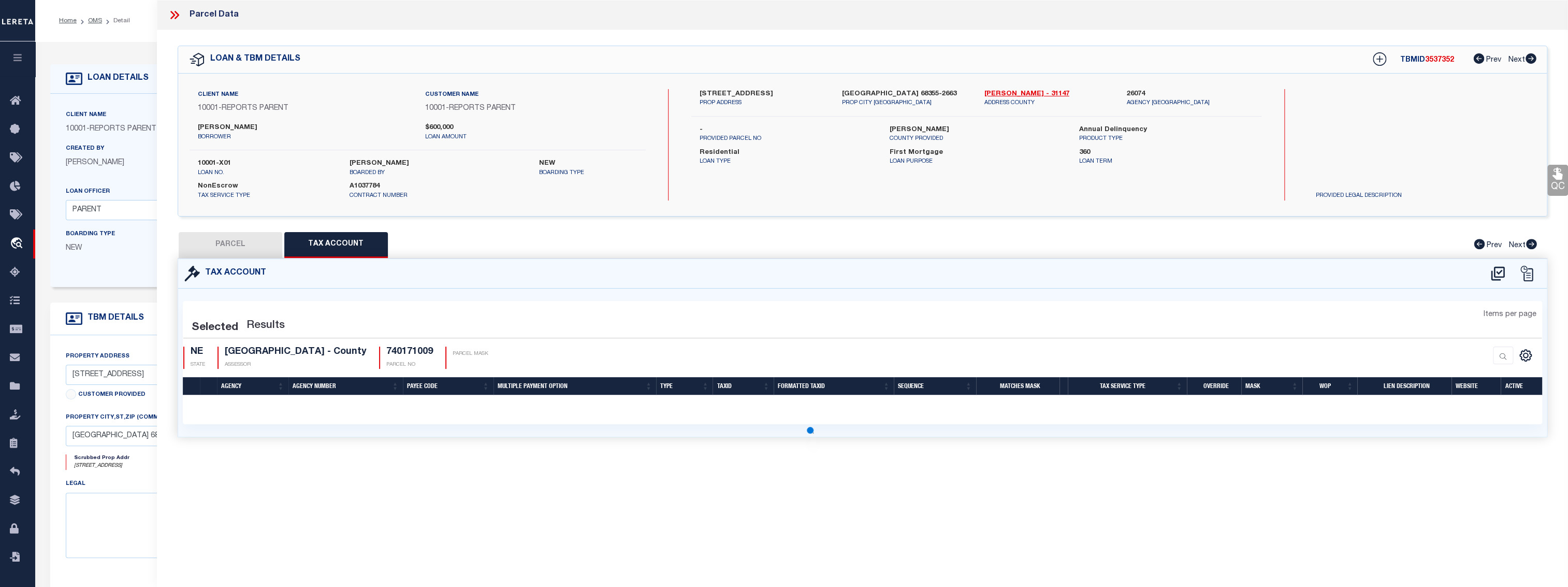
select select "100"
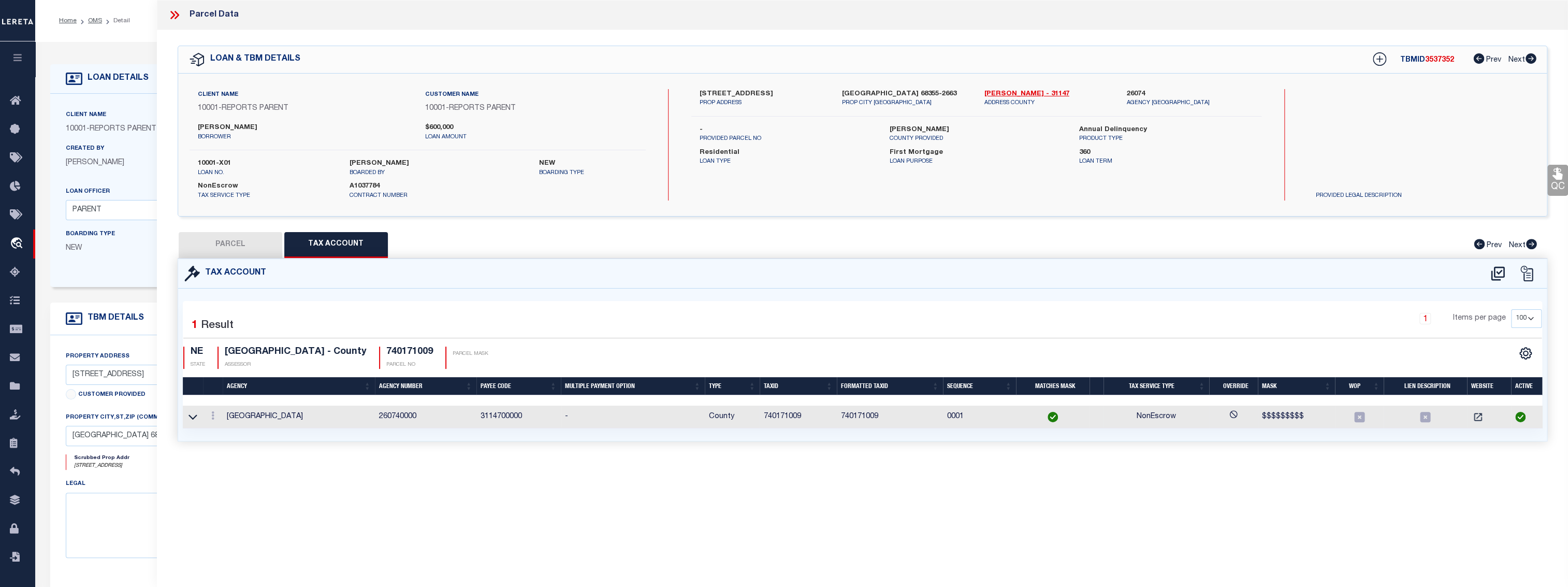
click at [401, 414] on td "260740000" at bounding box center [426, 417] width 102 height 23
copy td "260740000"
click at [15, 59] on icon "button" at bounding box center [17, 57] width 12 height 9
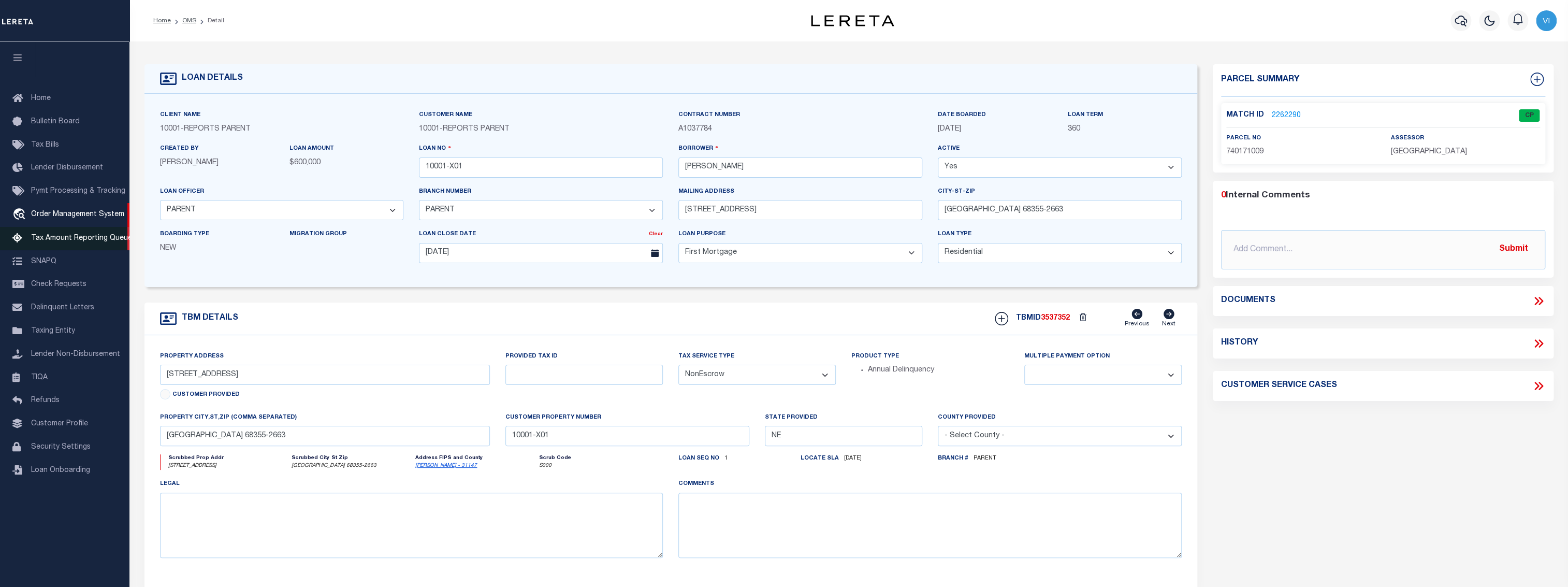
click at [68, 241] on span "Tax Amount Reporting Queue" at bounding box center [81, 238] width 101 height 7
click at [1283, 115] on link "2262290" at bounding box center [1286, 116] width 29 height 11
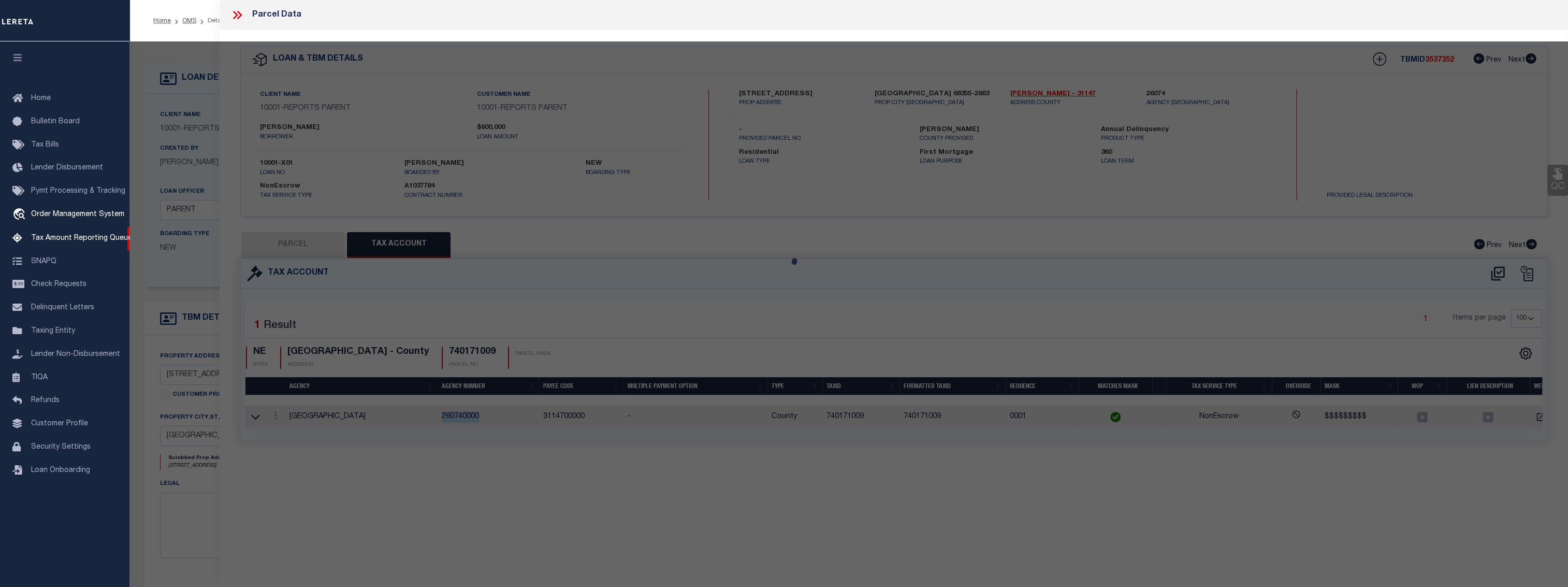
select select "AS"
select select
checkbox input "false"
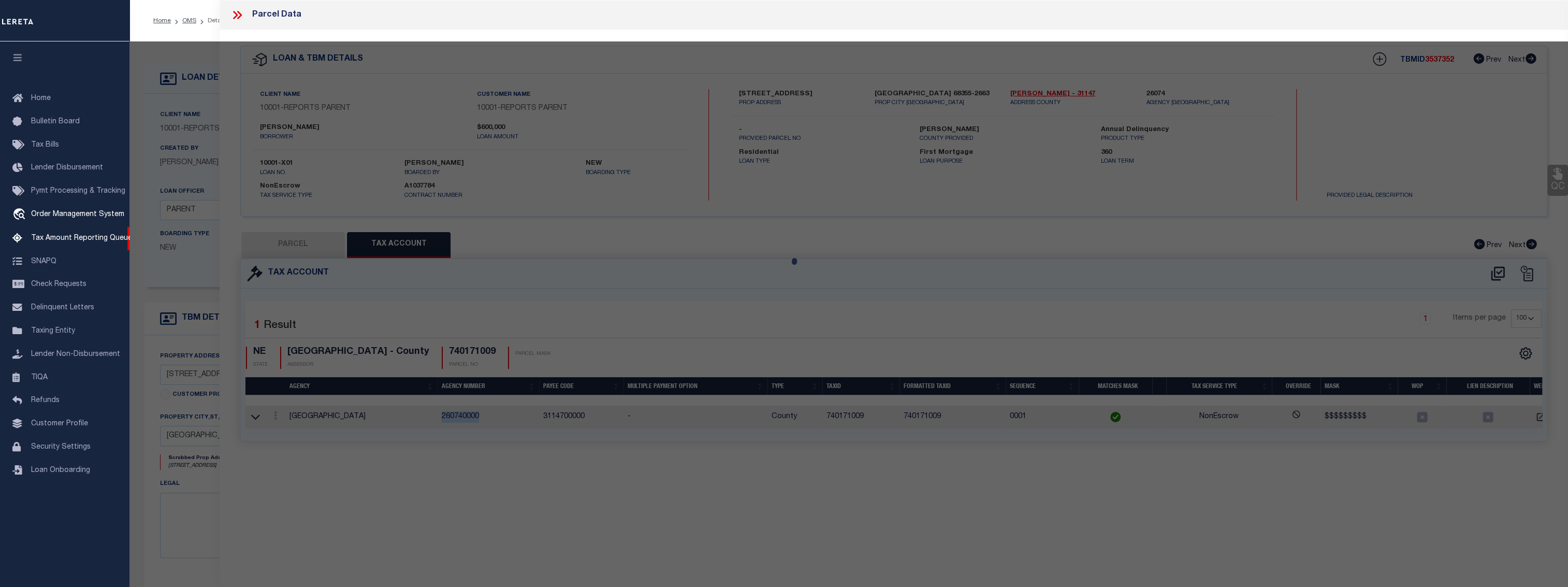
select select "CP"
type input "EICKHOFF,CHRISTINA L"
select select "ATL"
select select "ADD"
type input "1614 STONE ST"
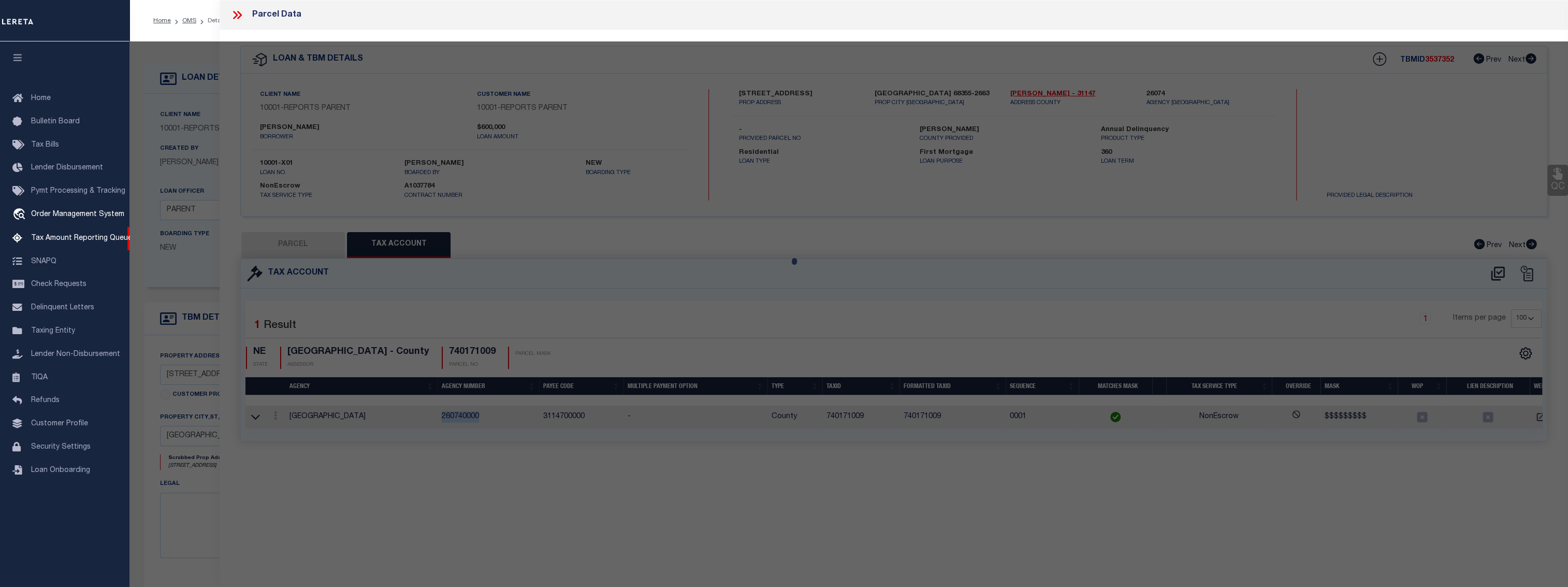
checkbox input "false"
type input "FALLS CITY, NE 68355"
type textarea "FALLS CITY O T BLK 70 LOT 20A"
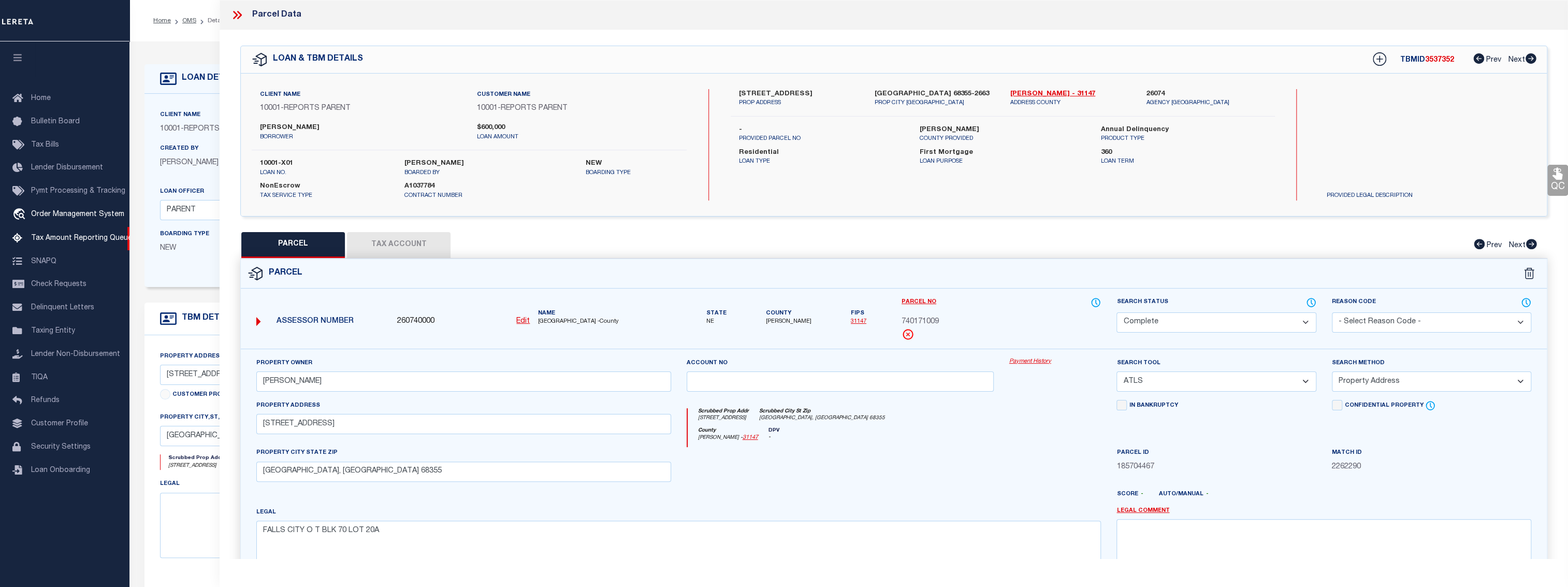
click at [1021, 360] on link "Payment History" at bounding box center [1055, 362] width 92 height 9
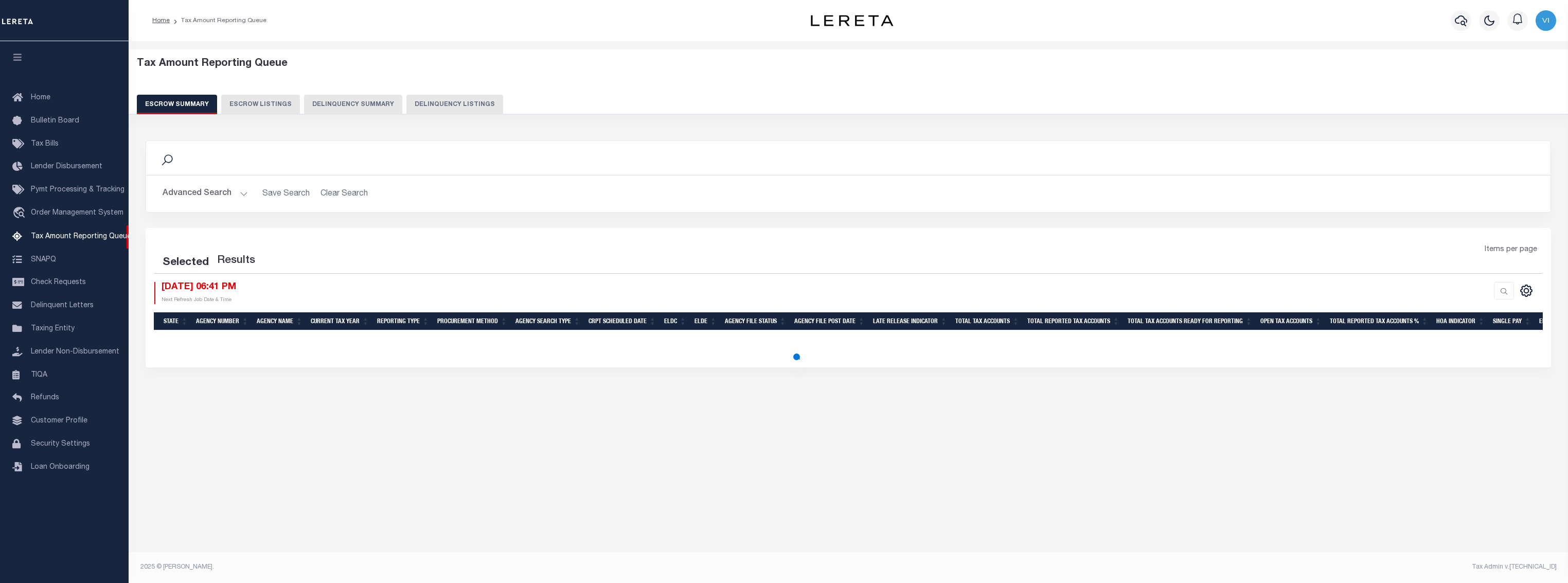
click at [365, 106] on button "Delinquency Summary" at bounding box center [352, 105] width 98 height 19
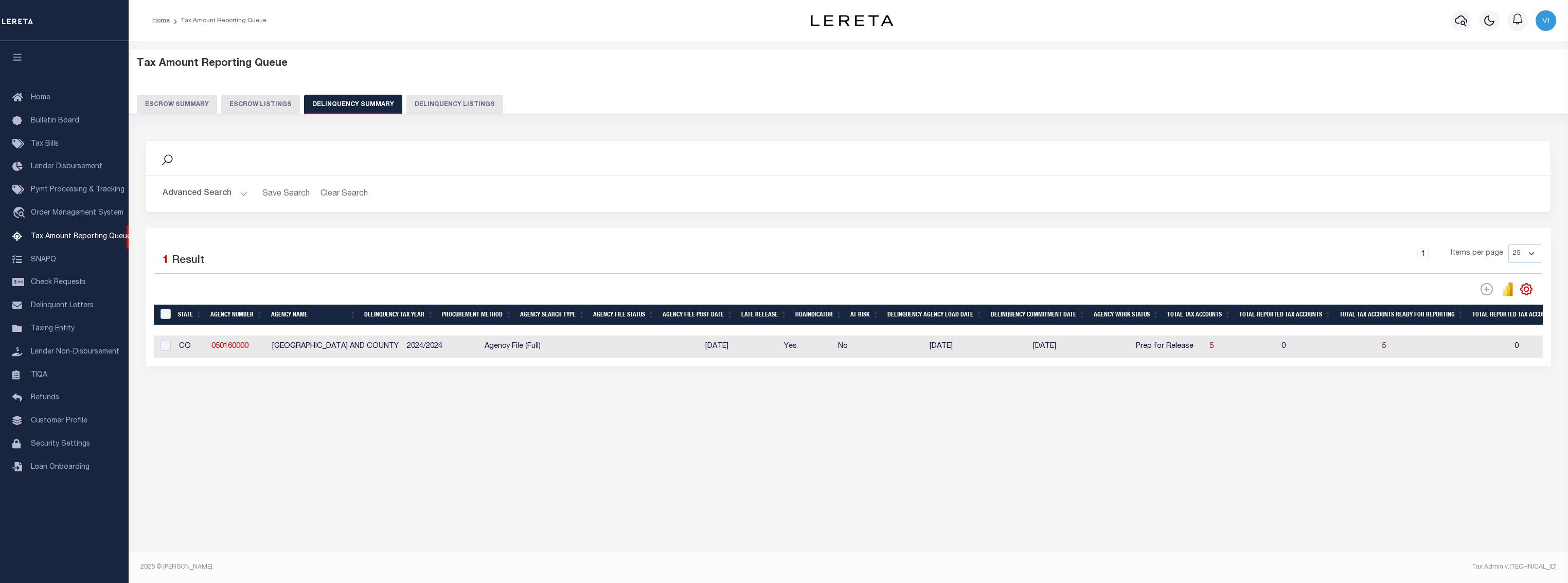
click at [219, 195] on button "Advanced Search" at bounding box center [205, 194] width 85 height 20
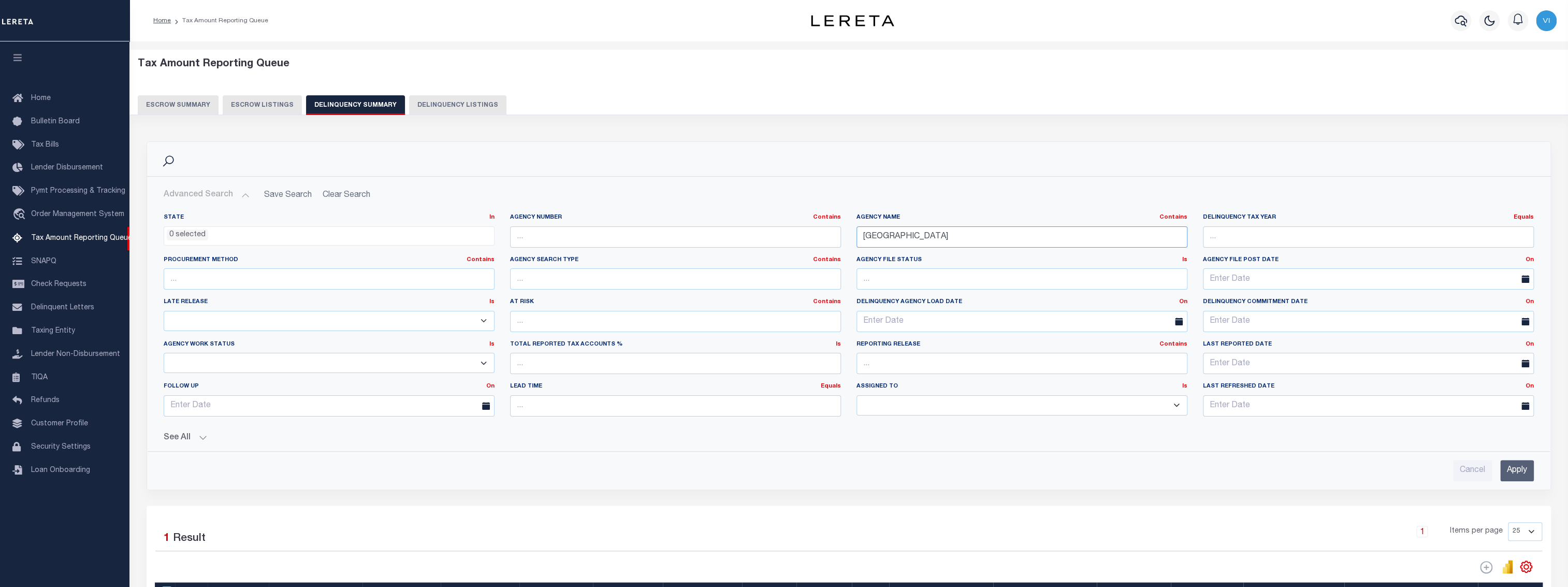
drag, startPoint x: 843, startPoint y: 227, endPoint x: 809, endPoint y: 228, distance: 34.0
click at [809, 228] on div "State In In AK AL AR AZ CA CO CT DC DE FL GA GU HI IA ID IL IN KS KY LA MA MD M…" at bounding box center [849, 319] width 1386 height 211
click at [764, 239] on input "text" at bounding box center [675, 237] width 331 height 21
paste input "260740000"
type input "260740000"
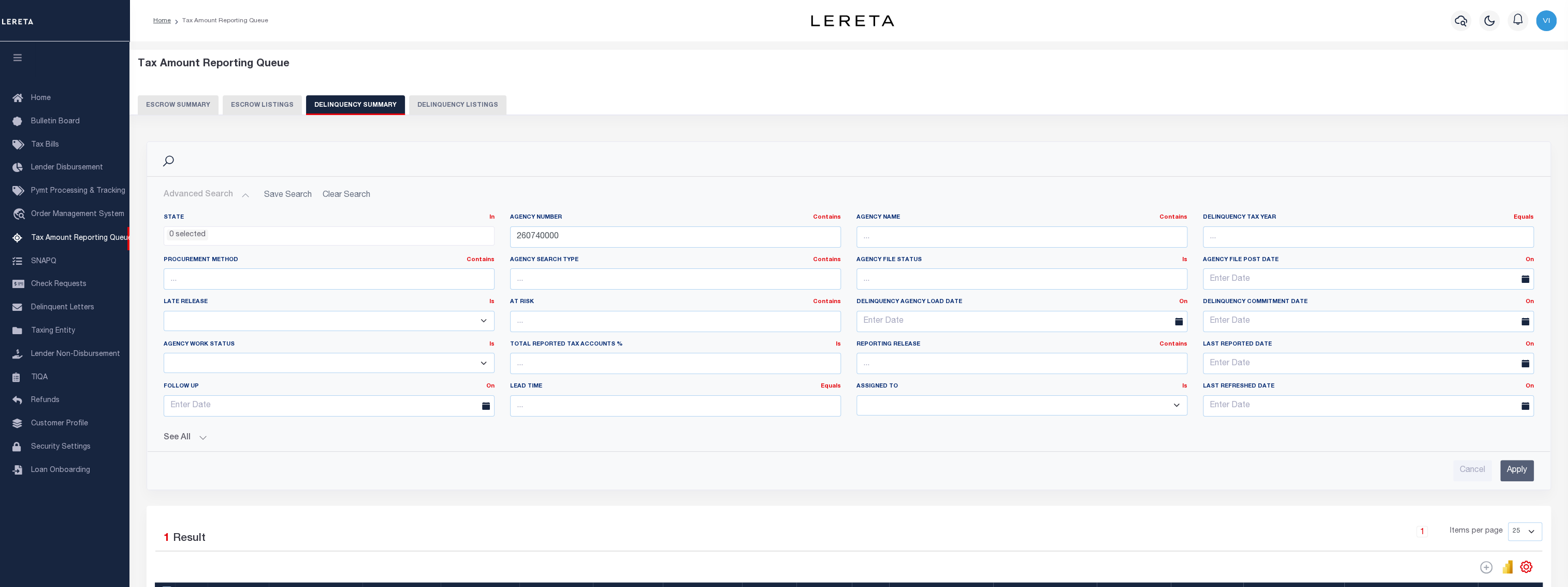
click at [1526, 468] on input "Apply" at bounding box center [1517, 470] width 34 height 21
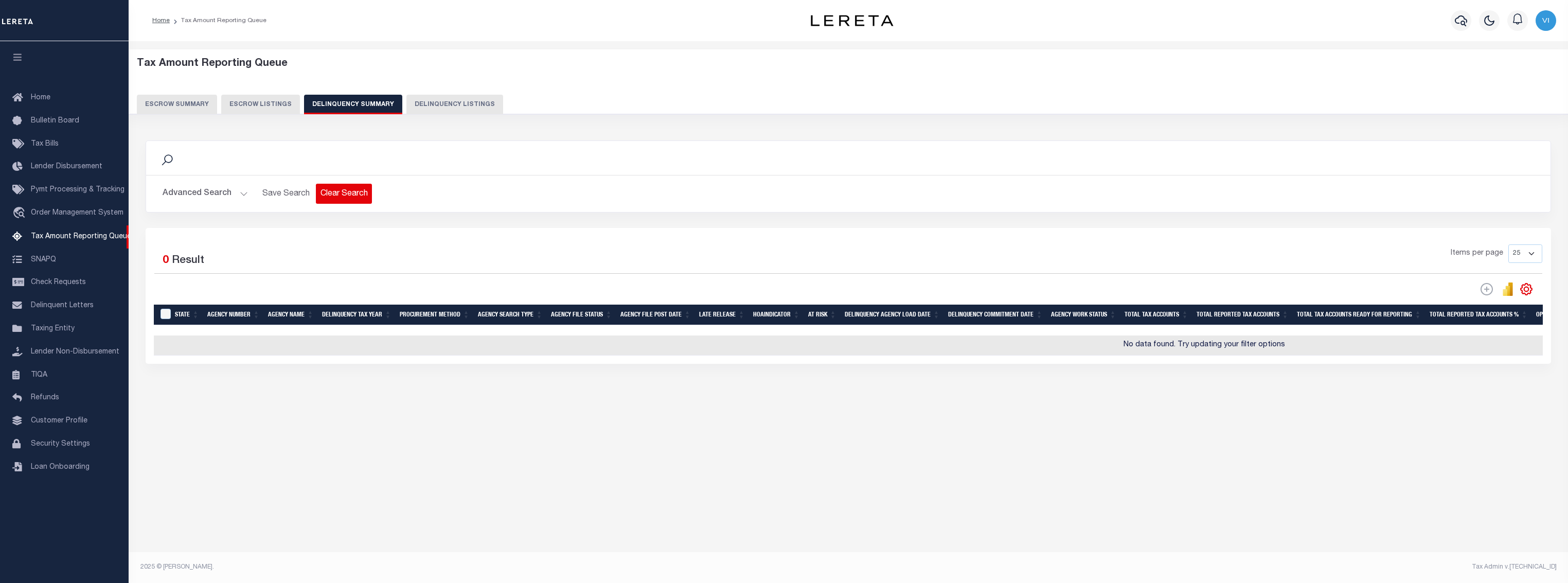
click at [335, 196] on button "Clear Search" at bounding box center [344, 194] width 56 height 20
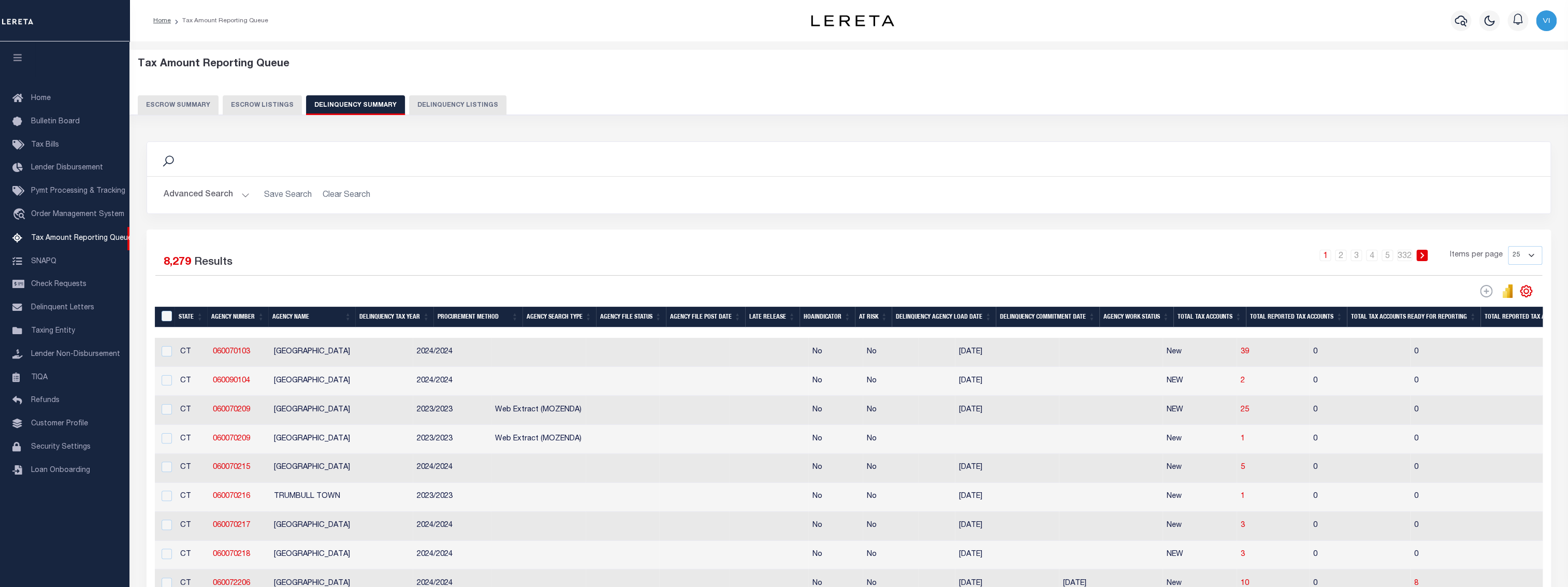
click at [233, 194] on button "Advanced Search" at bounding box center [206, 195] width 86 height 20
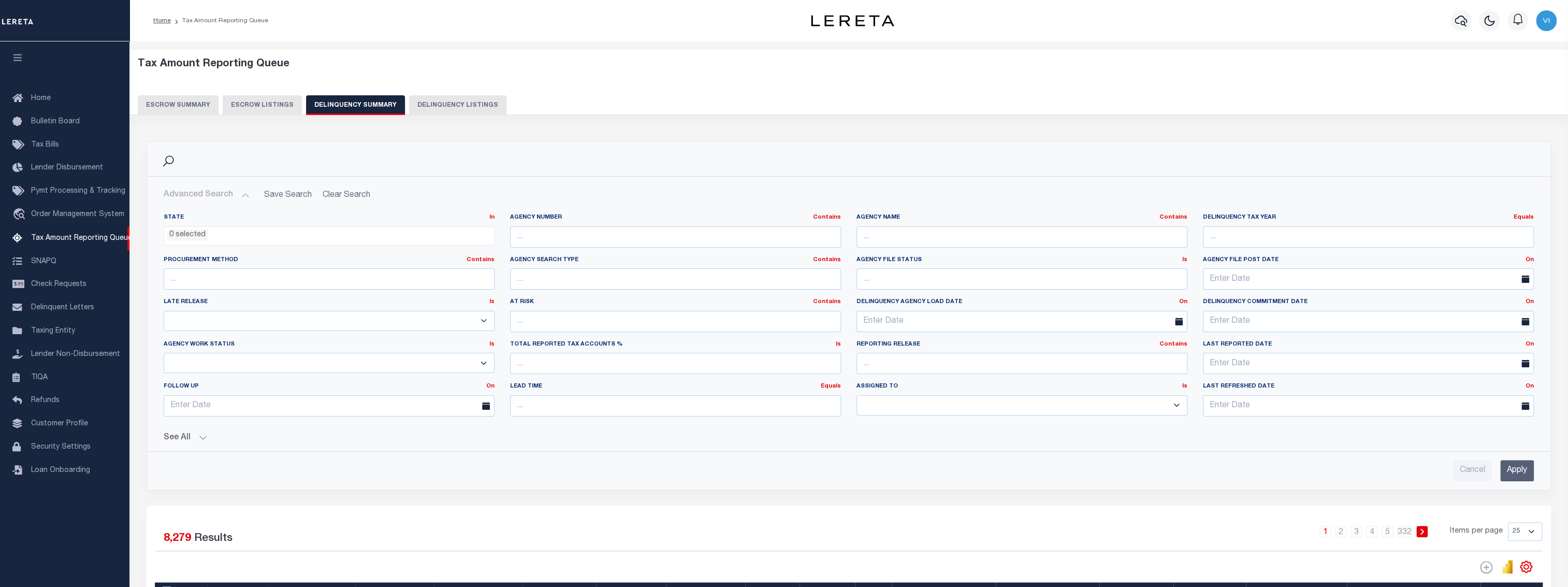
click at [233, 194] on button "Advanced Search" at bounding box center [206, 195] width 86 height 20
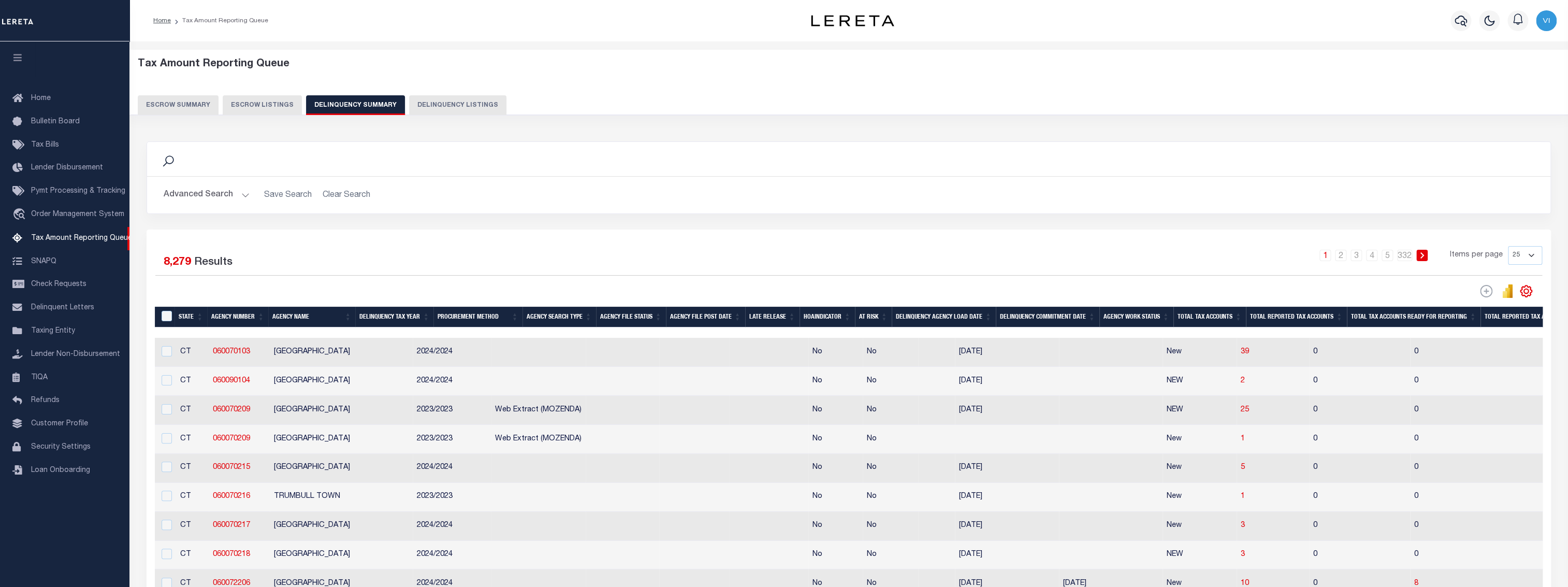
click at [216, 195] on button "Advanced Search" at bounding box center [206, 195] width 86 height 20
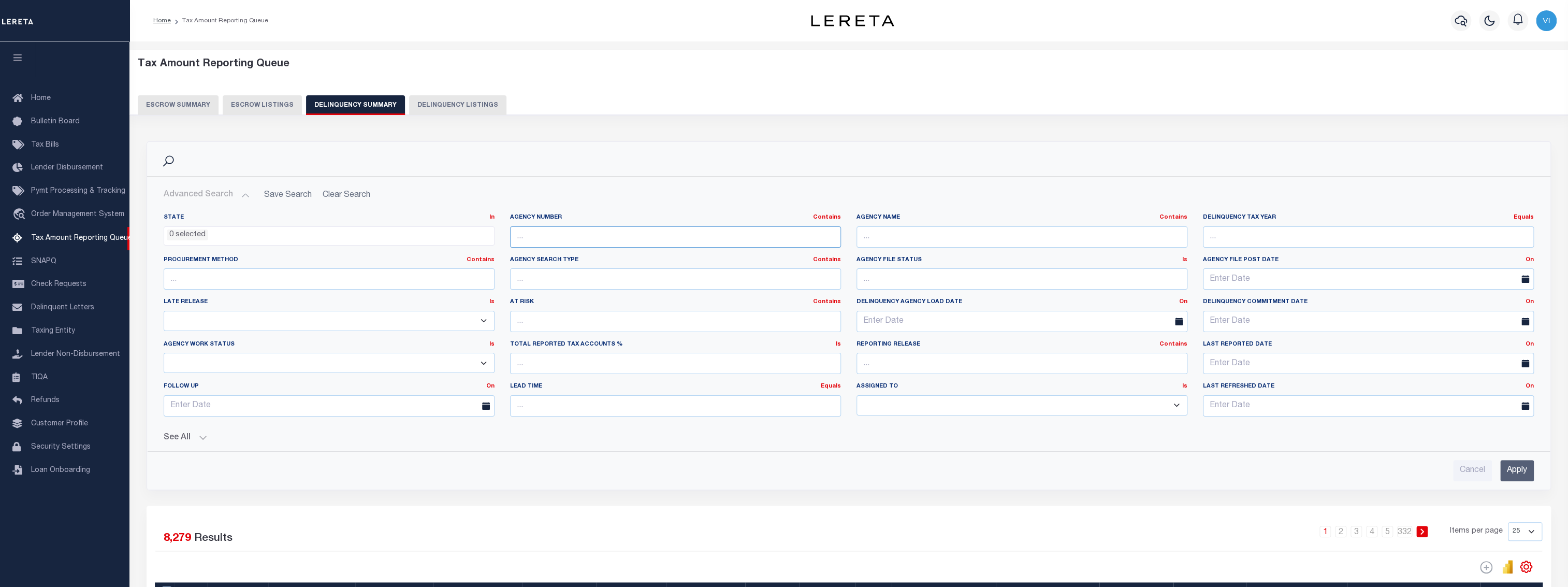
click at [600, 229] on input "text" at bounding box center [675, 237] width 331 height 21
drag, startPoint x: 600, startPoint y: 229, endPoint x: 539, endPoint y: 239, distance: 61.8
click at [539, 239] on input "text" at bounding box center [675, 237] width 331 height 21
paste input "260740000"
type input "260740000"
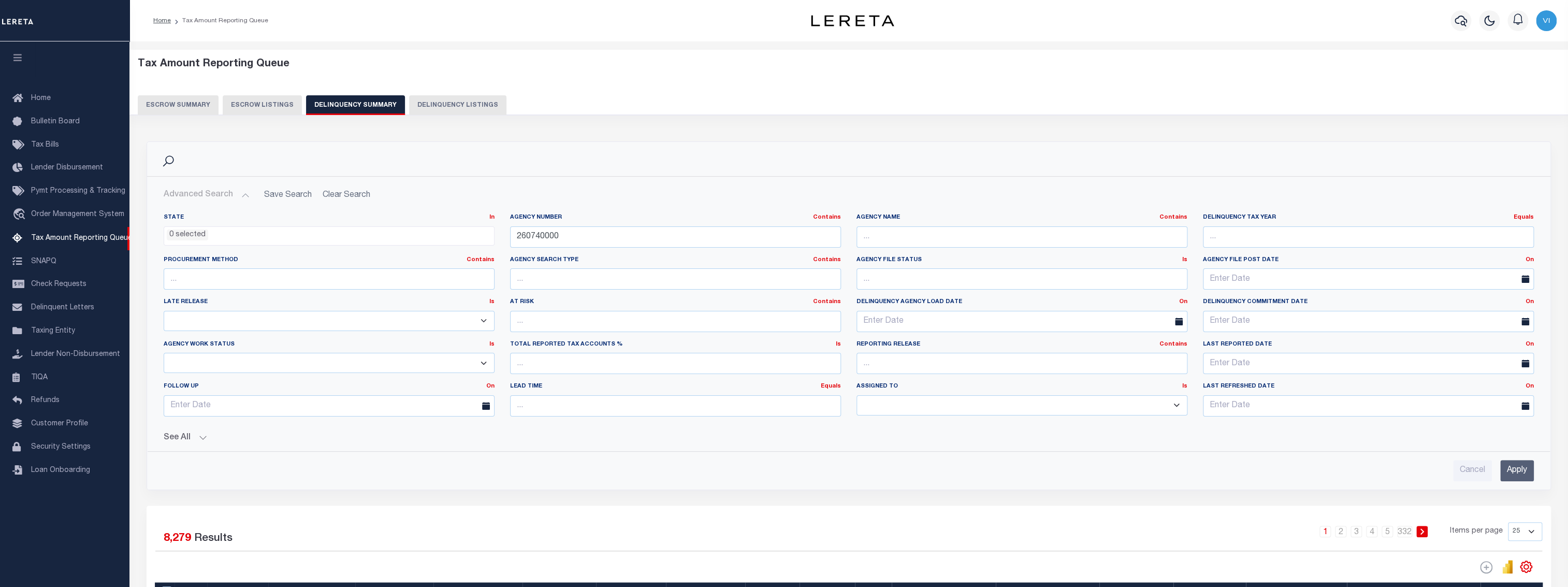
click at [1526, 466] on input "Apply" at bounding box center [1517, 470] width 34 height 21
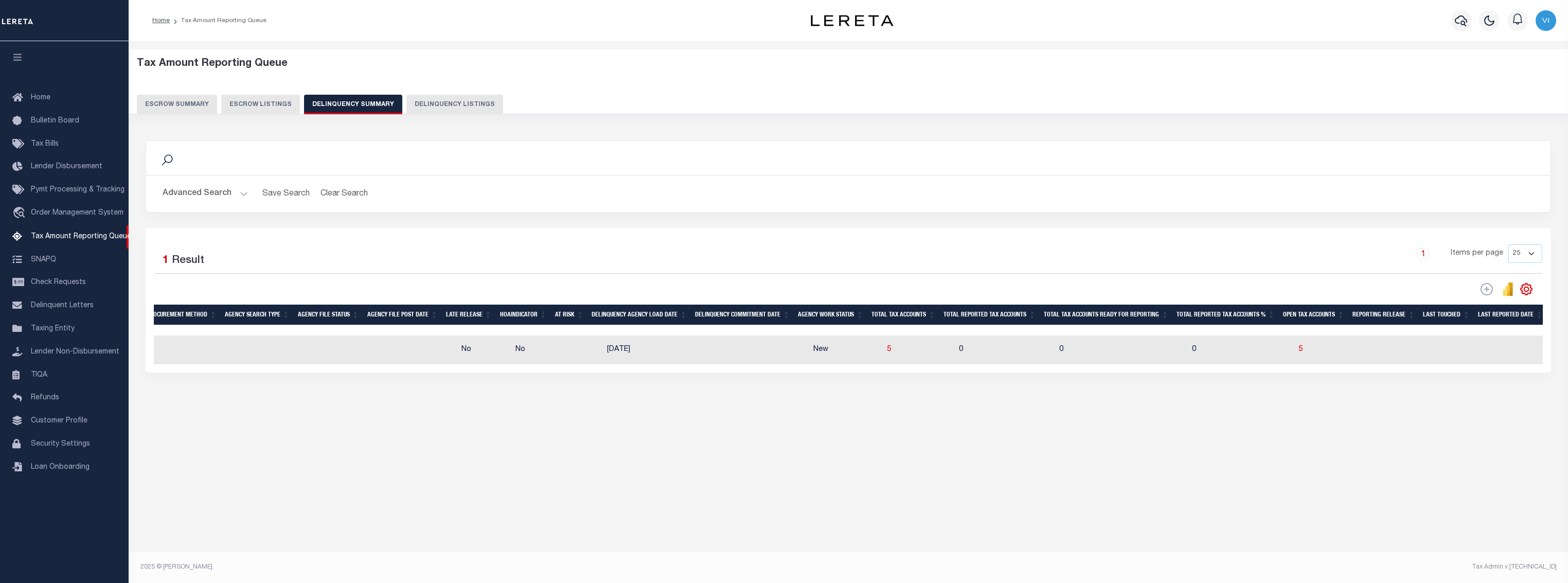
scroll to position [0, 254]
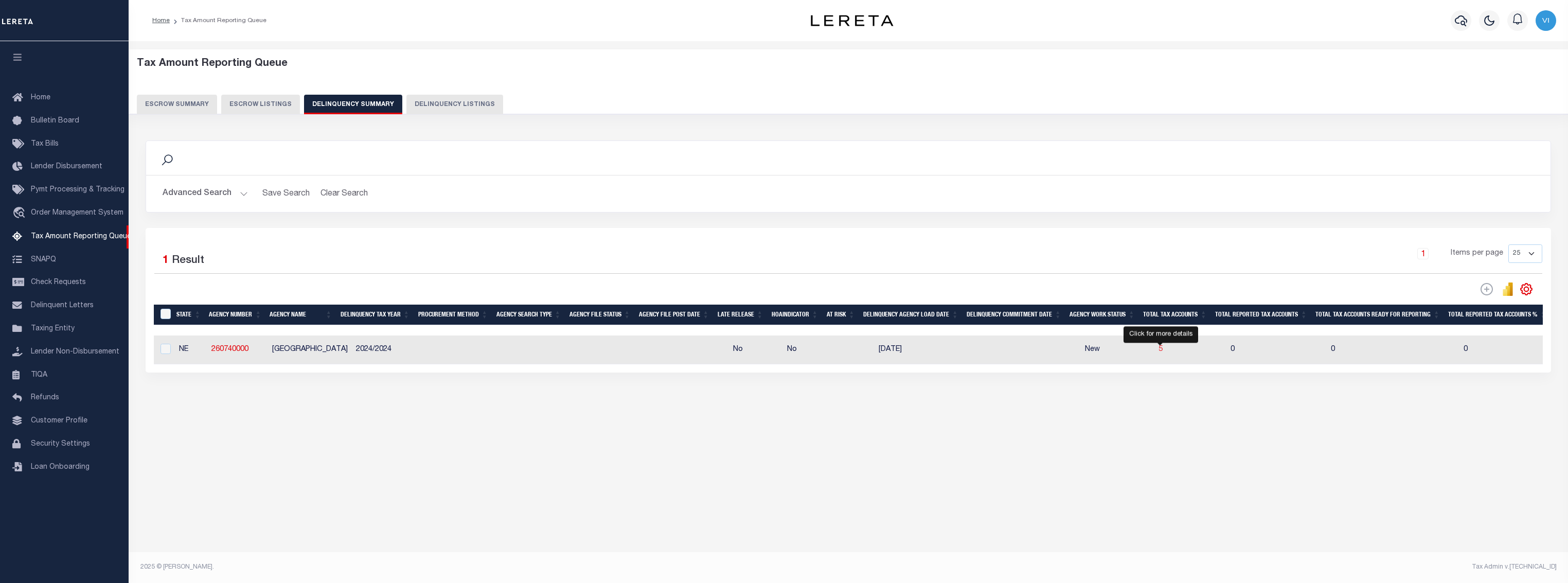
click at [1162, 349] on span "5" at bounding box center [1160, 349] width 4 height 7
select select "100"
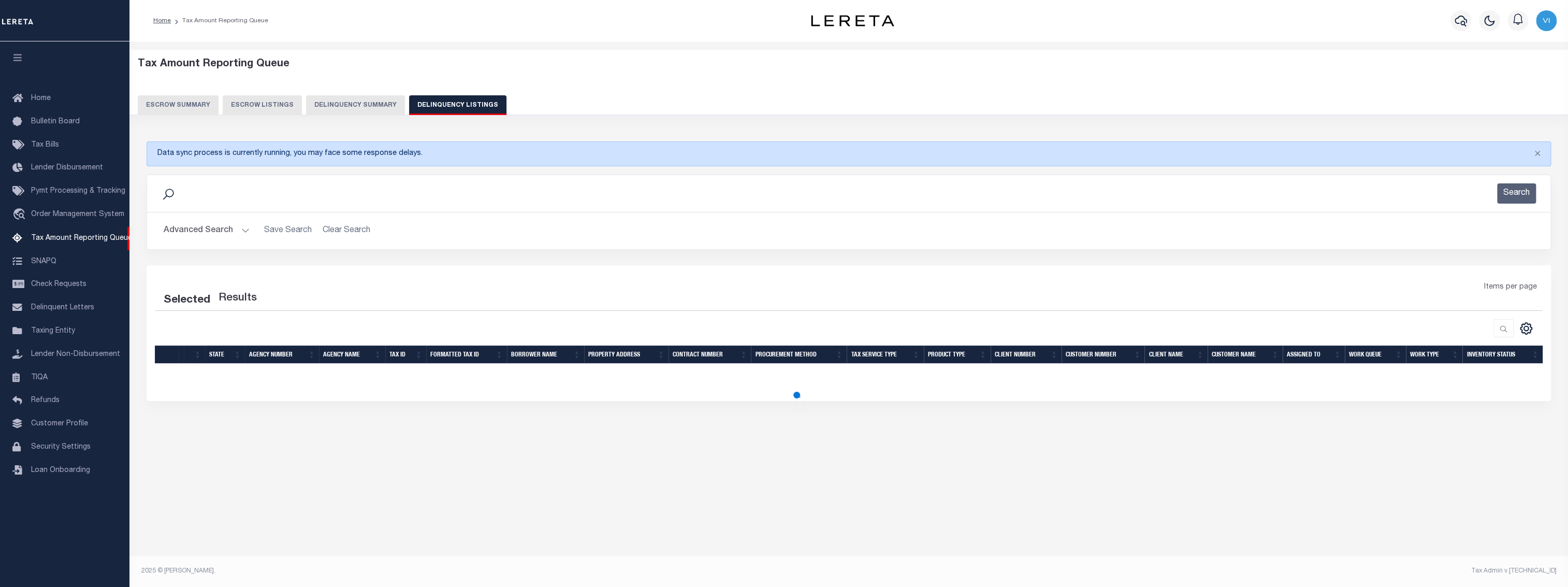
select select "100"
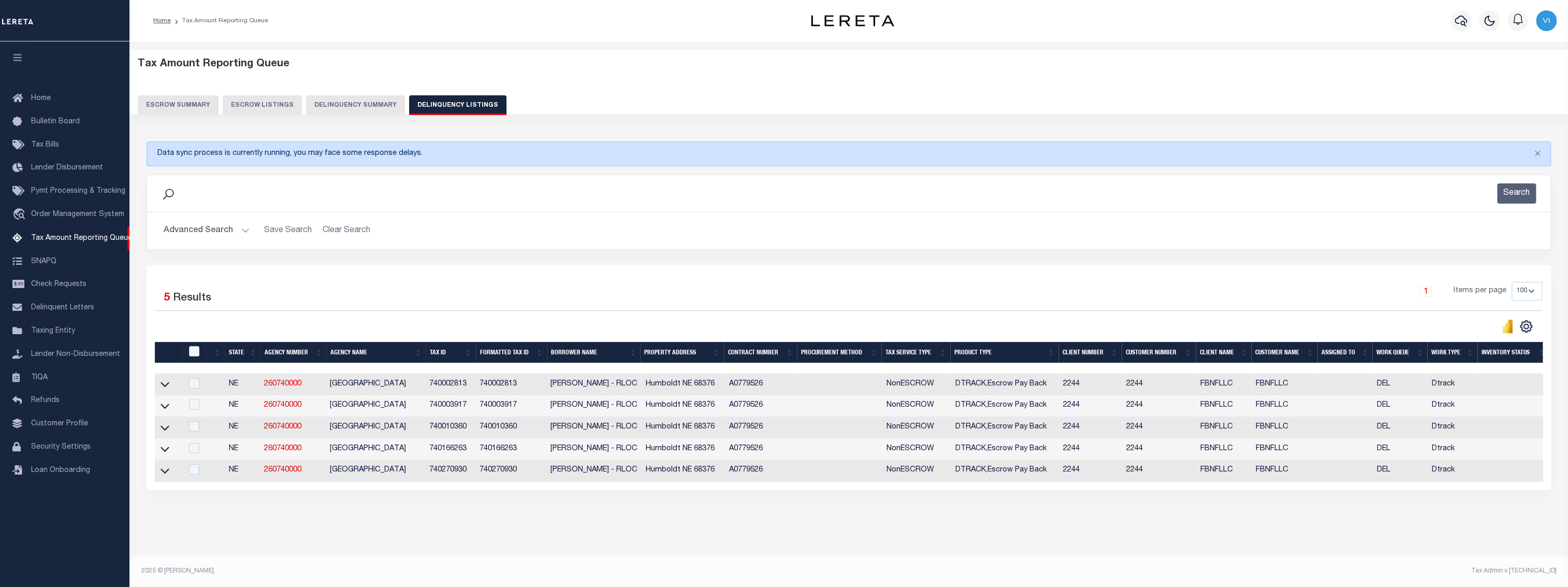
click at [355, 106] on button "Delinquency Summary" at bounding box center [355, 105] width 99 height 20
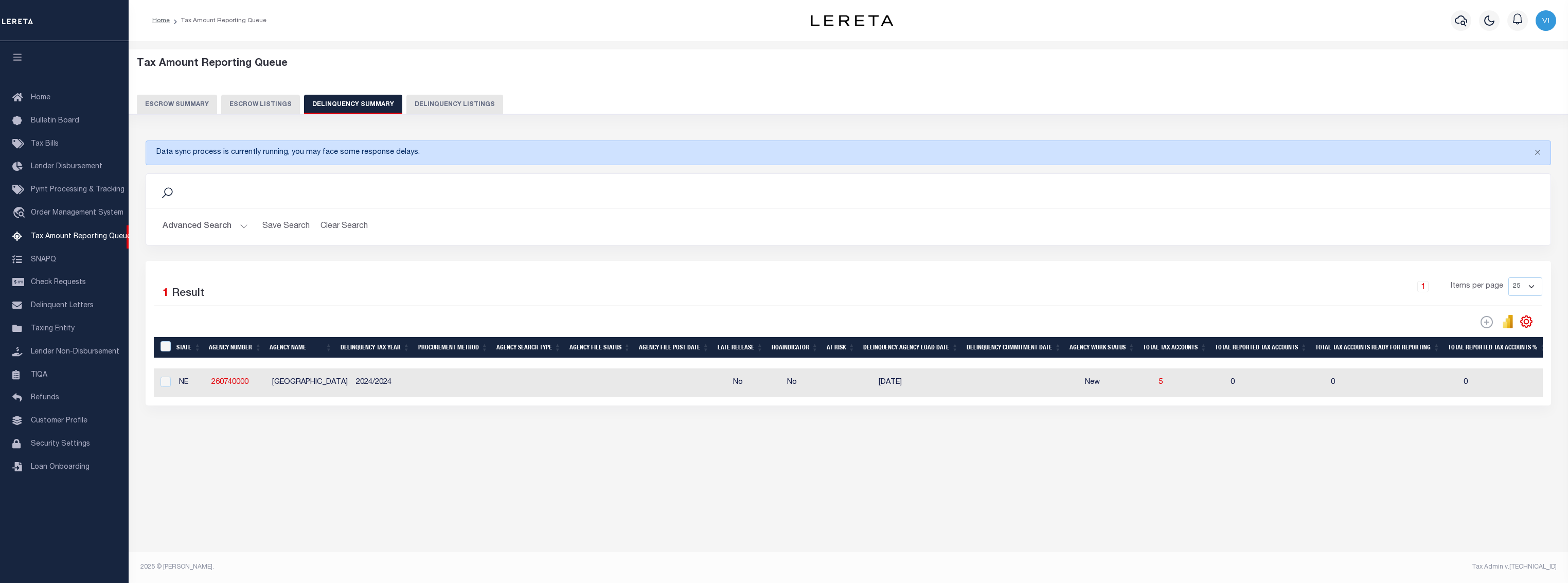
click at [231, 224] on button "Advanced Search" at bounding box center [205, 226] width 85 height 20
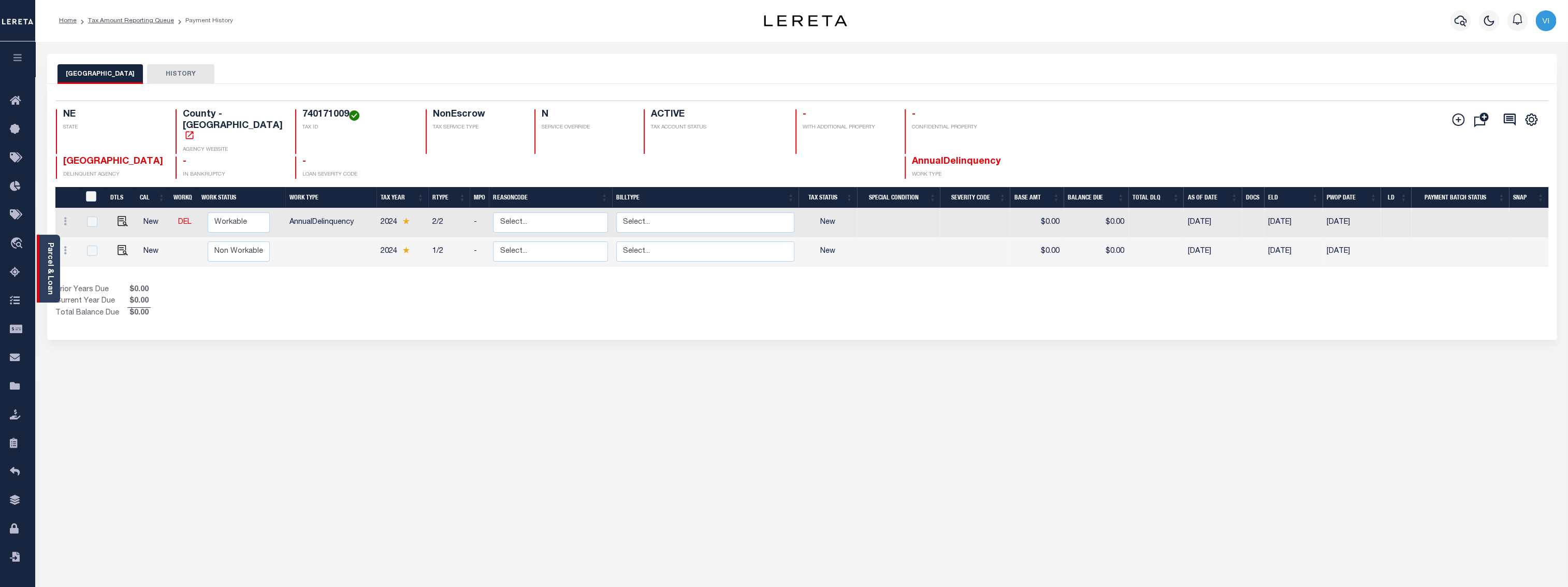
click at [47, 247] on link "Parcel & Loan" at bounding box center [50, 268] width 7 height 52
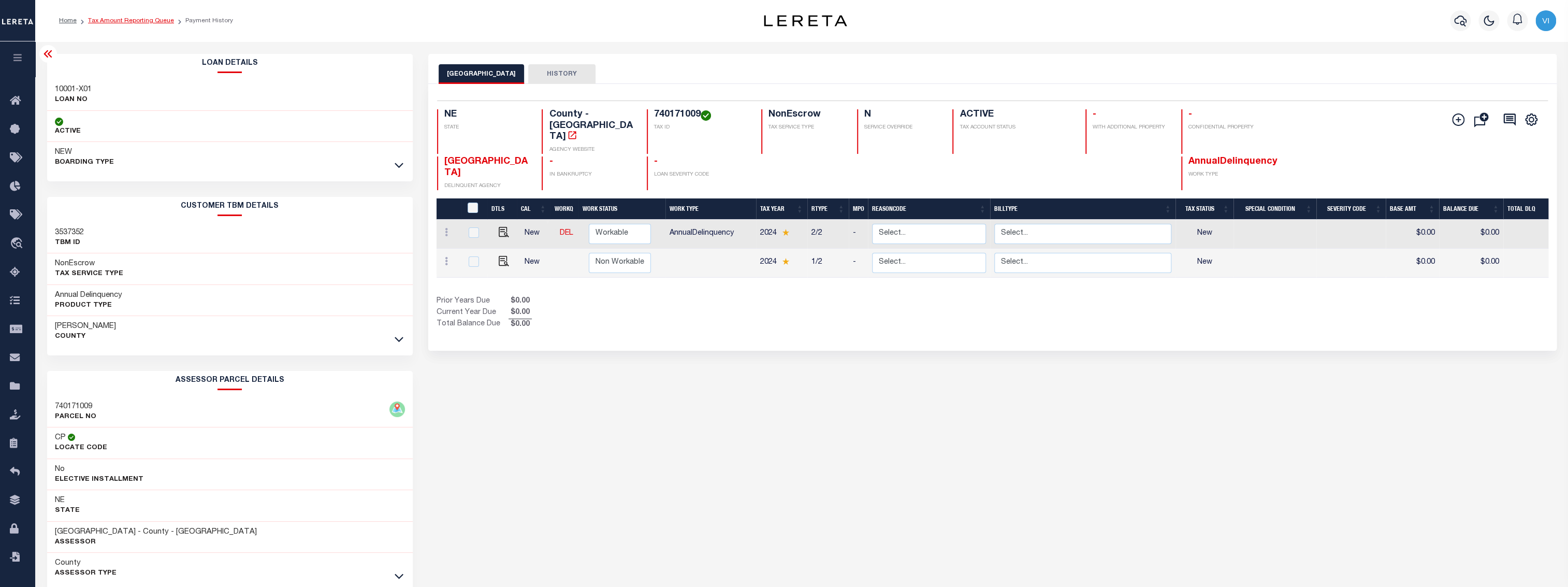
click at [129, 22] on link "Tax Amount Reporting Queue" at bounding box center [131, 21] width 86 height 6
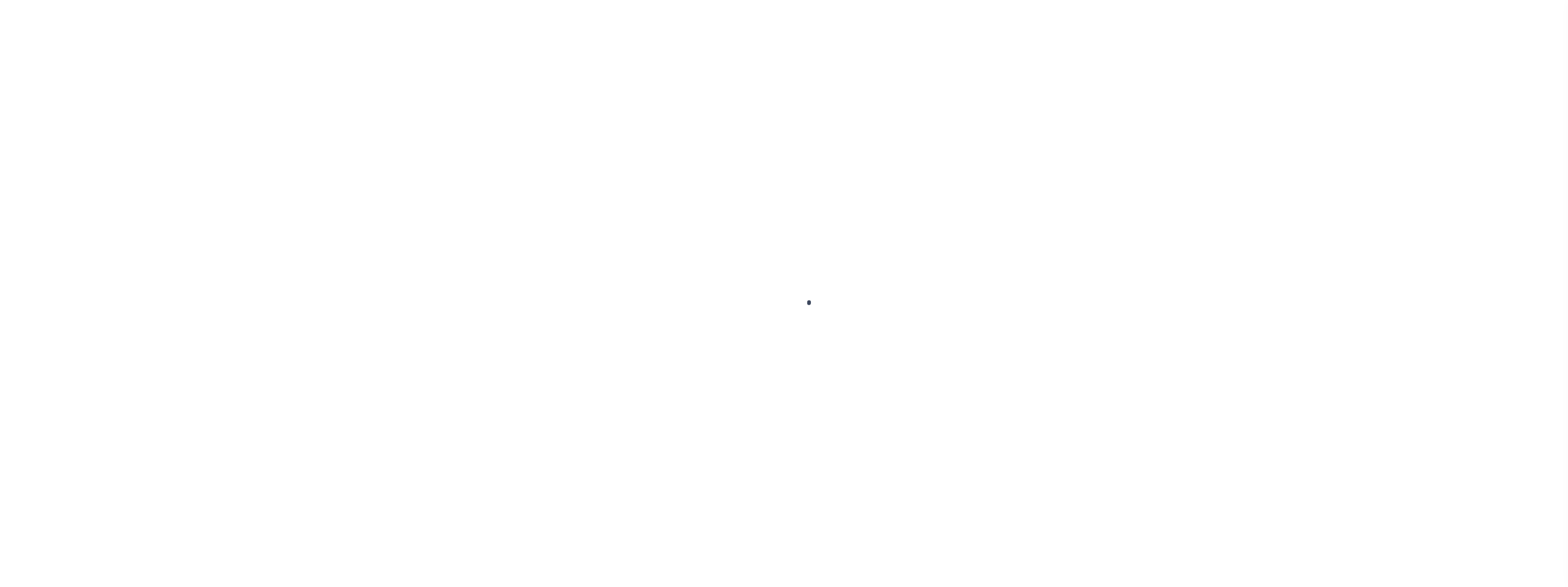
select select "155747"
select select "26358"
select select "10"
select select "NonEscrow"
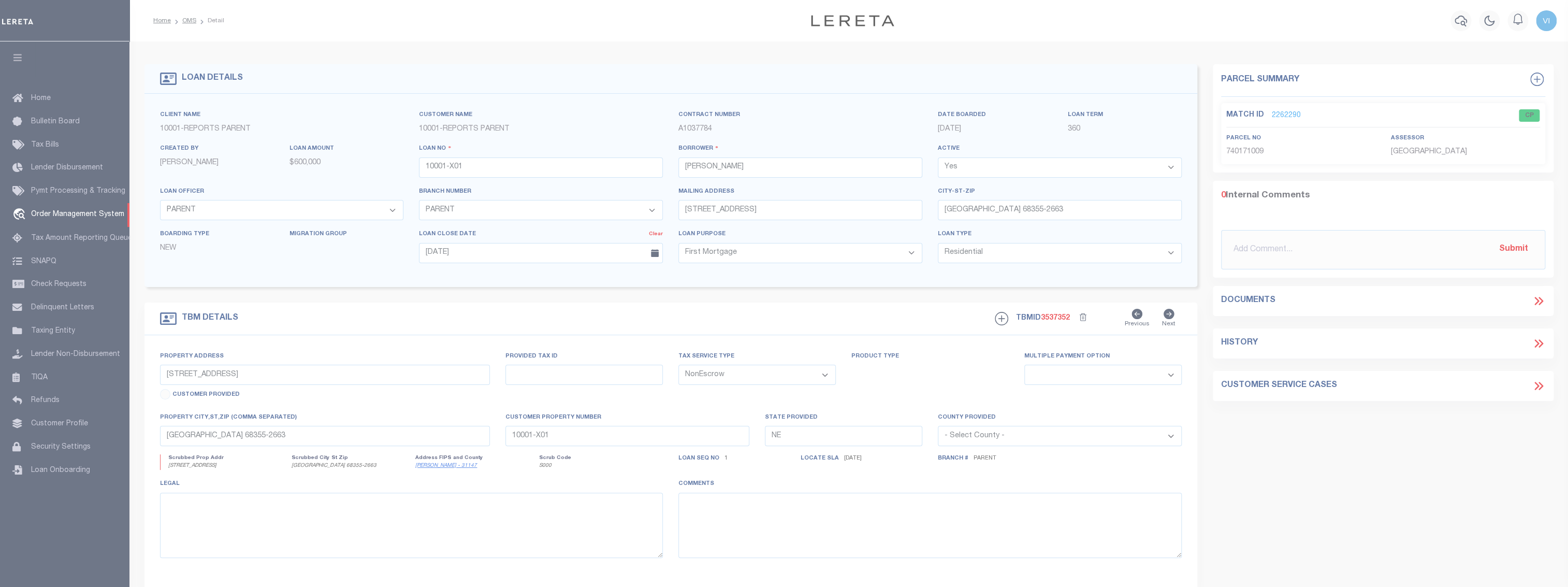
select select "200"
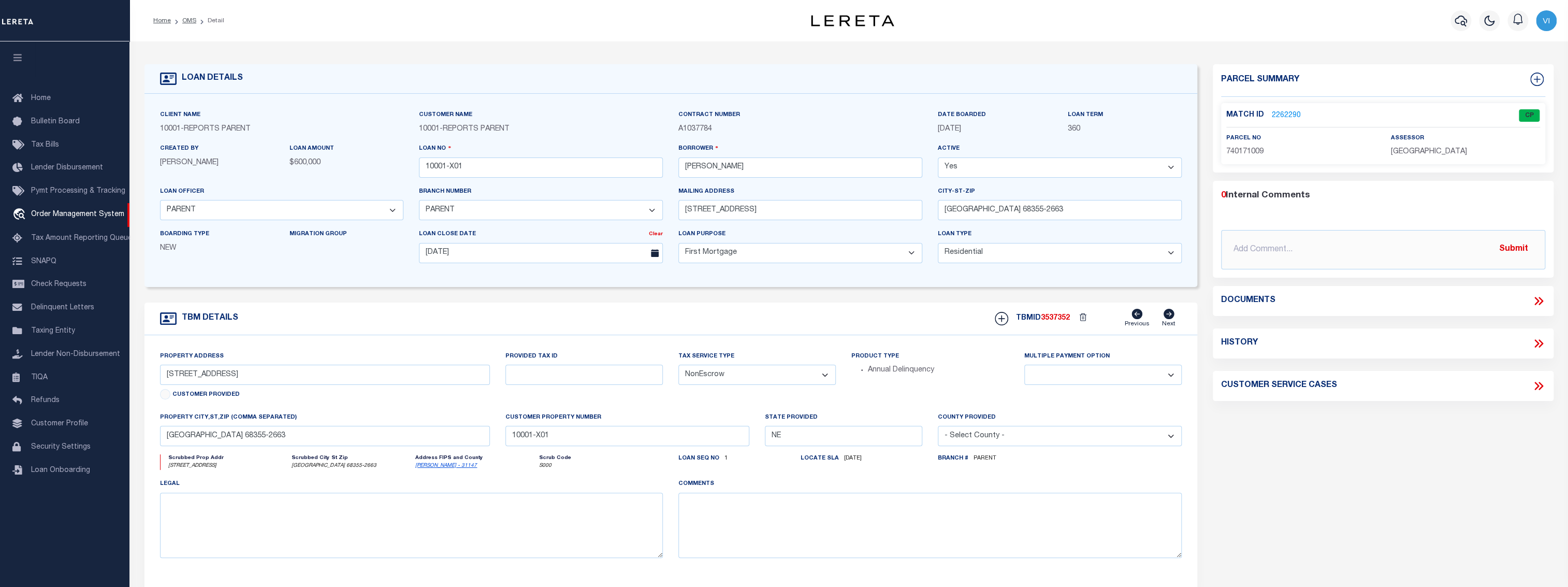
select select "200"
click at [189, 18] on link "OMS" at bounding box center [189, 21] width 14 height 6
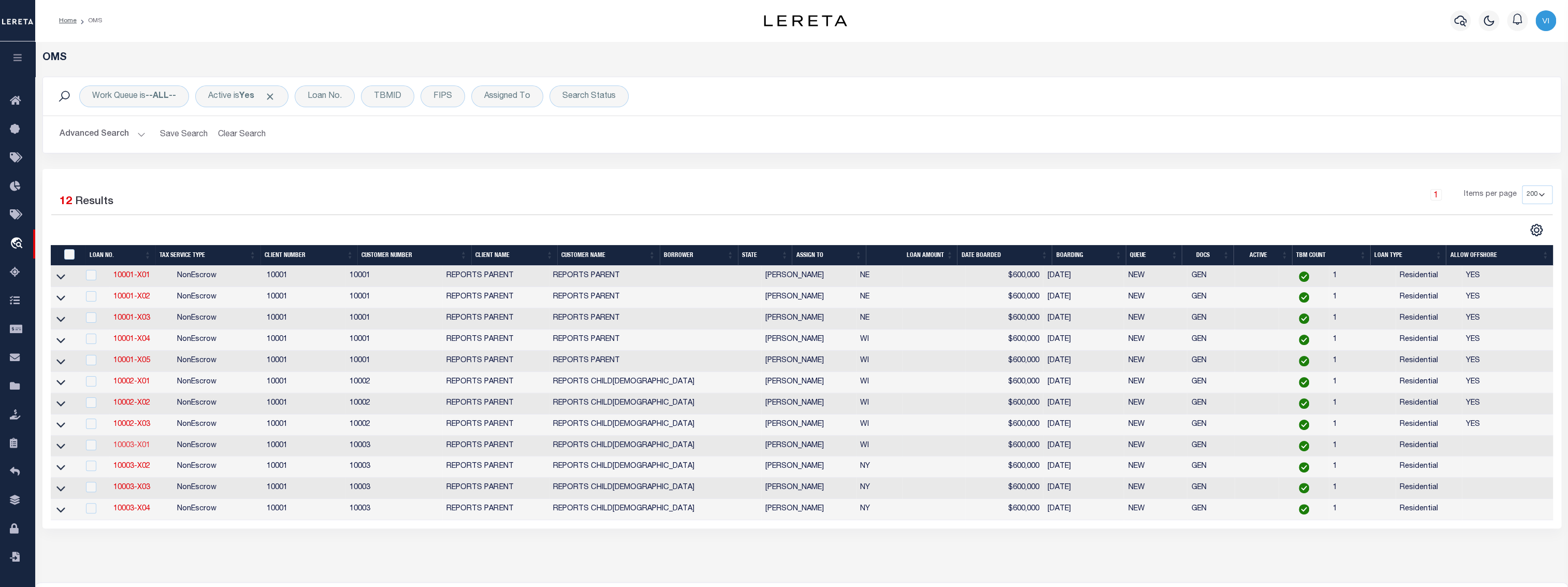
click at [139, 449] on link "10003-X01" at bounding box center [132, 445] width 37 height 7
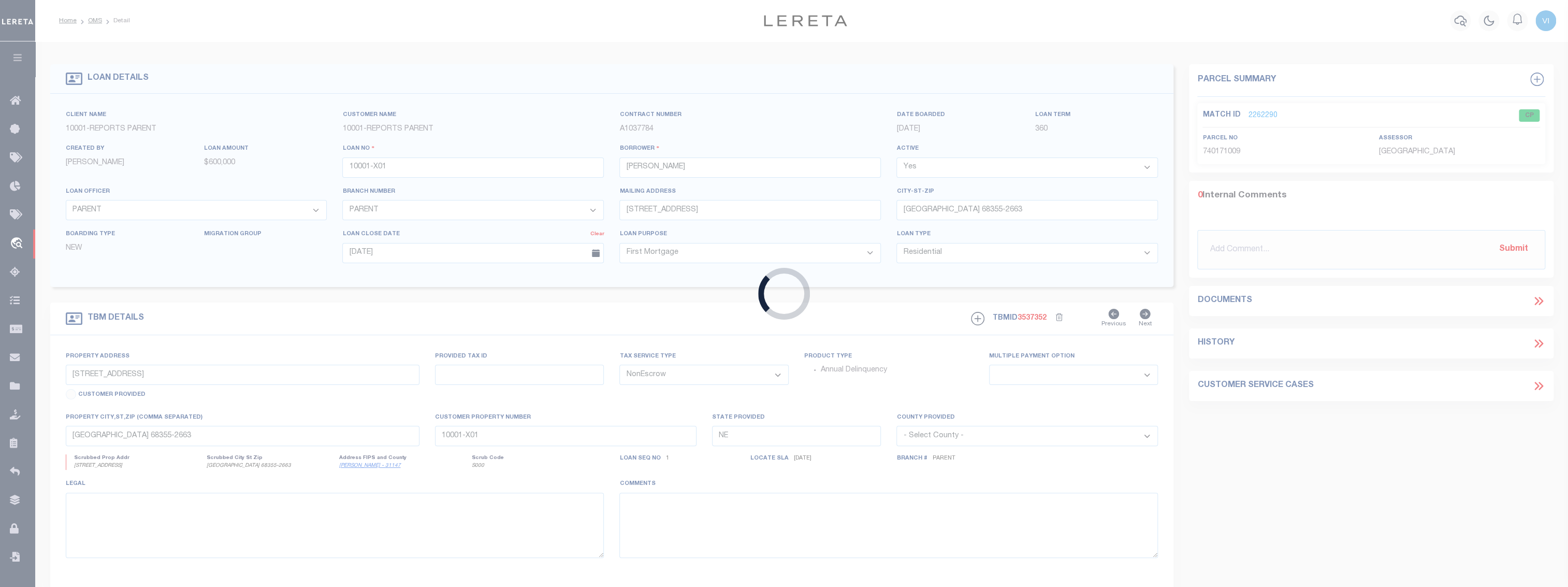
type input "10003-X01"
select select
type input "N8621 [GEOGRAPHIC_DATA]"
type input "[GEOGRAPHIC_DATA] 53964-8613"
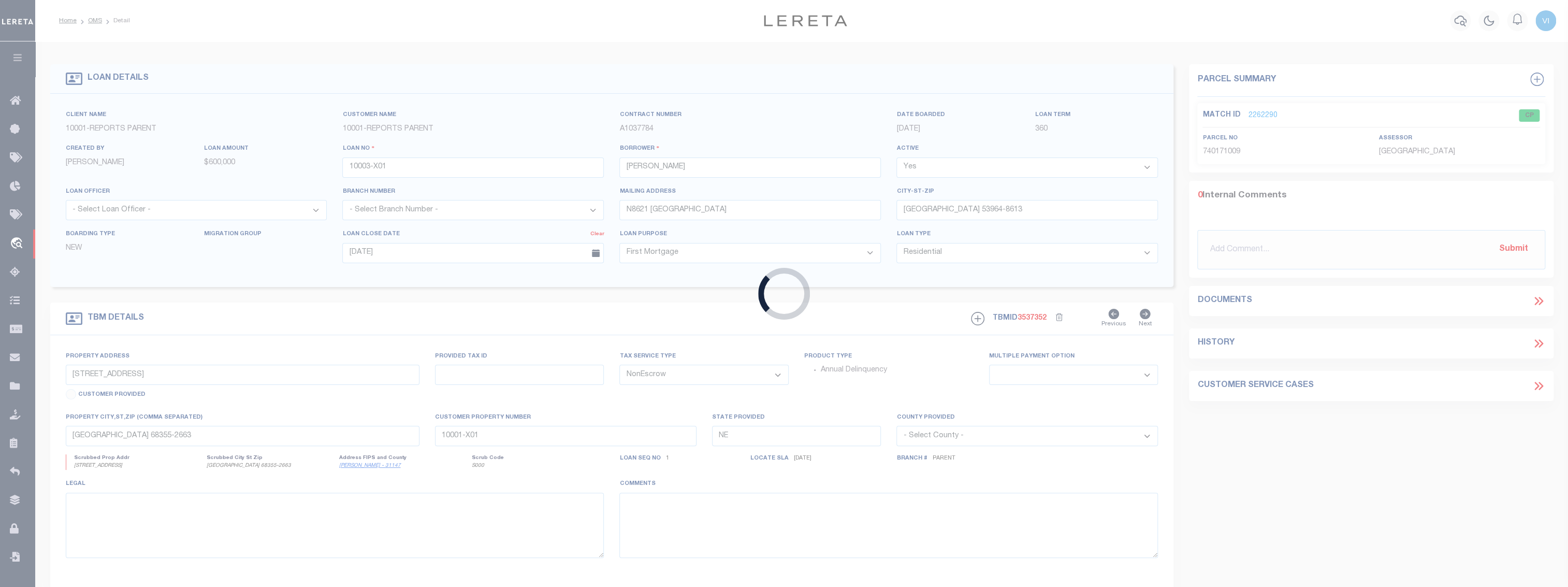
type input "N8621 [GEOGRAPHIC_DATA]"
type input "10003-X01"
select select
type input "[GEOGRAPHIC_DATA] 53964-8613"
type input "WI"
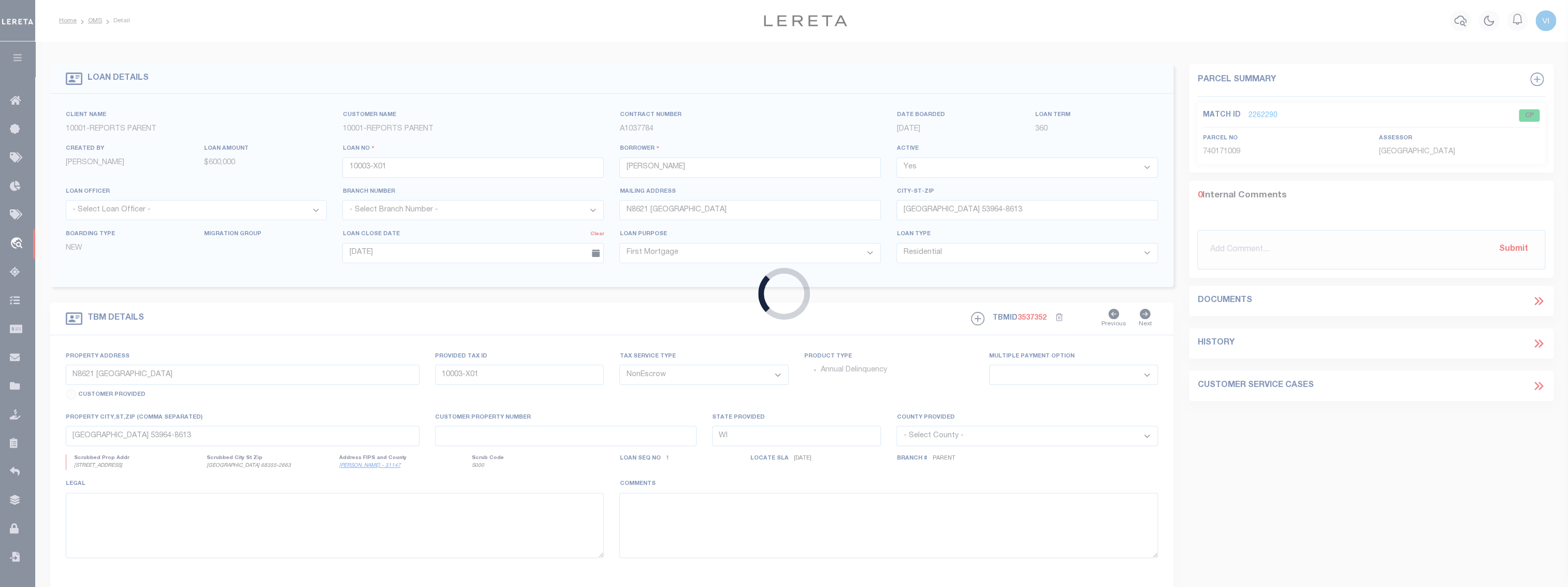
select select
select select "155749"
select select "26360"
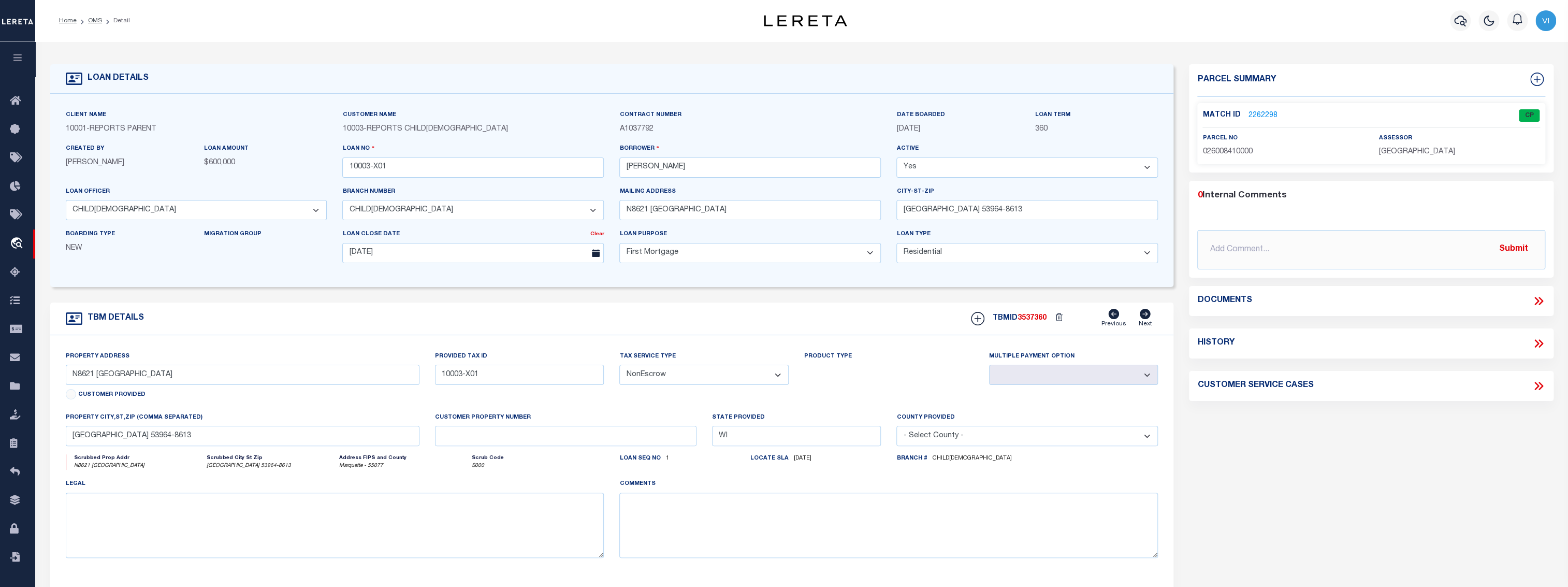
click at [1255, 114] on link "2262298" at bounding box center [1262, 116] width 29 height 11
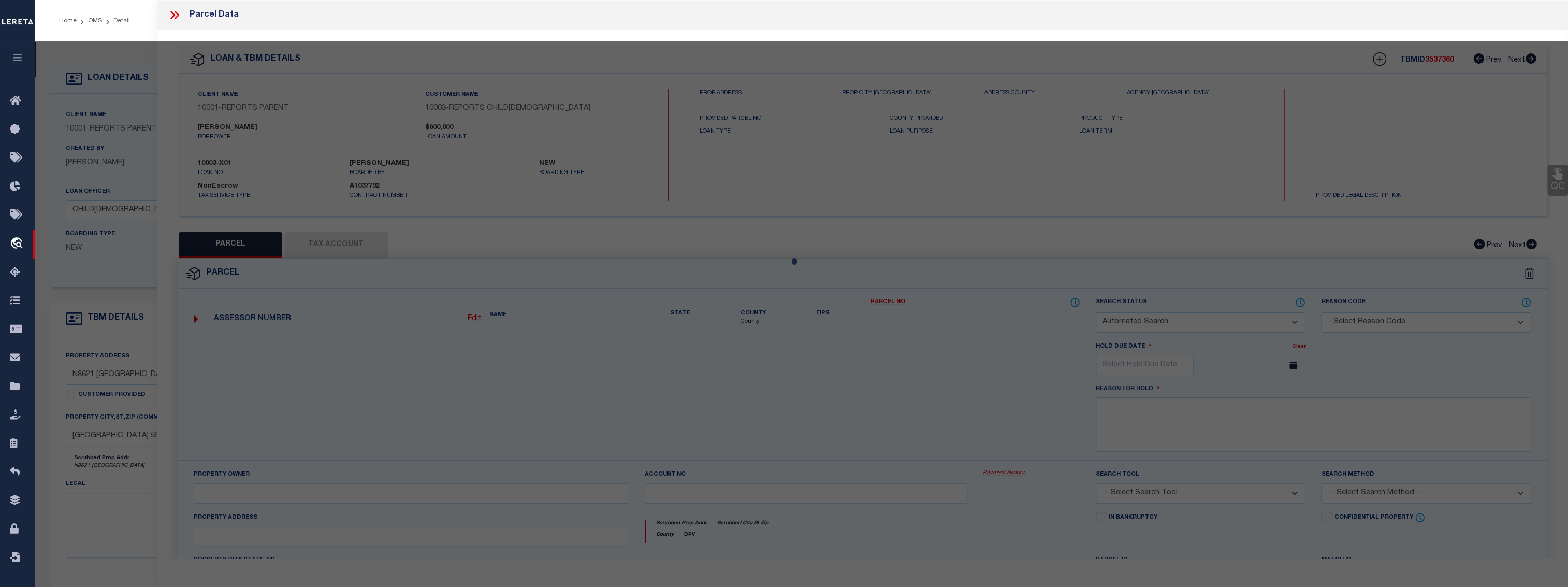
checkbox input "false"
select select "CP"
type input "[PERSON_NAME]"
select select "ATL"
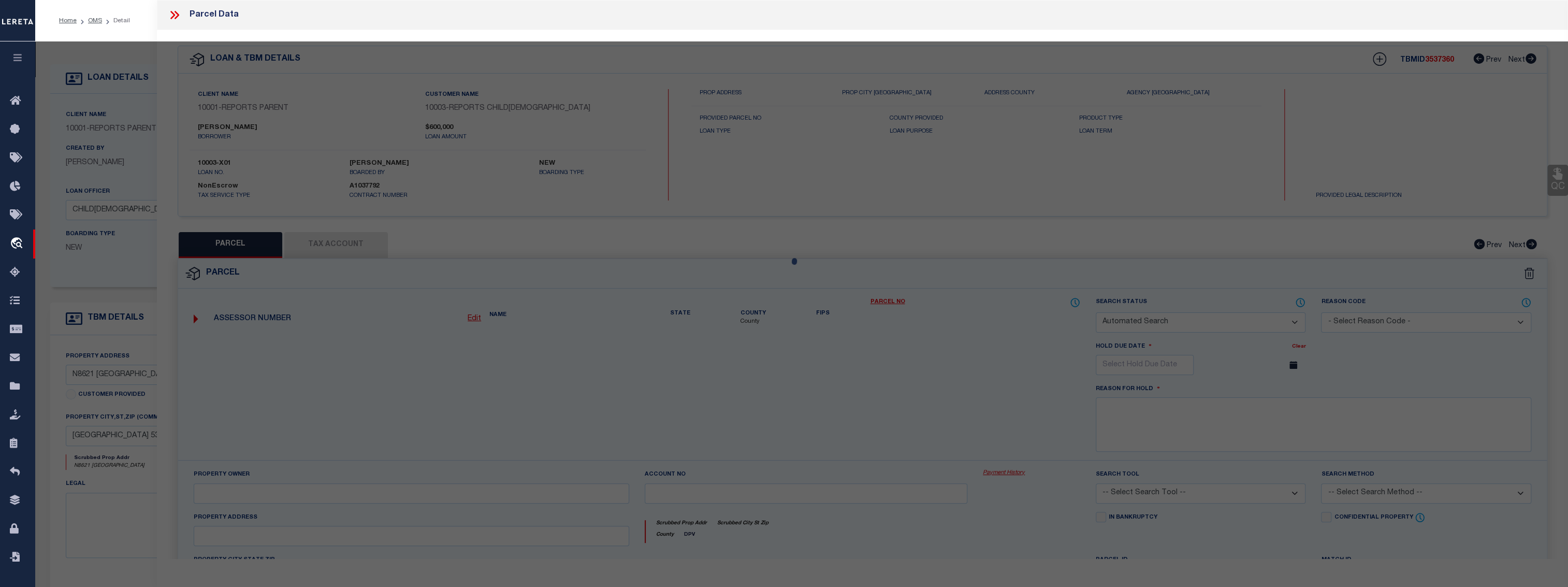
select select "ADD"
type input "N8621 [GEOGRAPHIC_DATA]"
checkbox input "false"
type input "[GEOGRAPHIC_DATA], [GEOGRAPHIC_DATA] 53964"
type textarea "LOT 1 CSM 3332 BEING PRT OF SE-SW OF SEC 11 & PRT OF NE-NW OF SEC 14 3.50A"
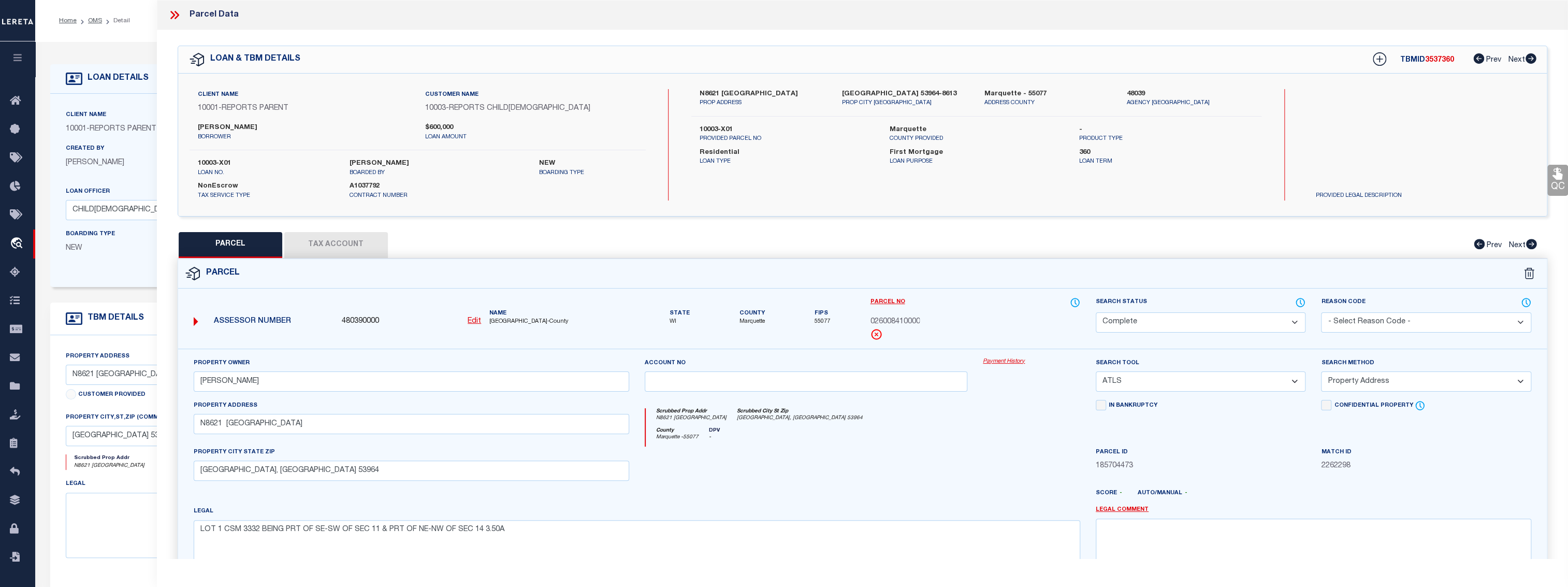
click at [1015, 361] on link "Payment History" at bounding box center [1031, 362] width 97 height 9
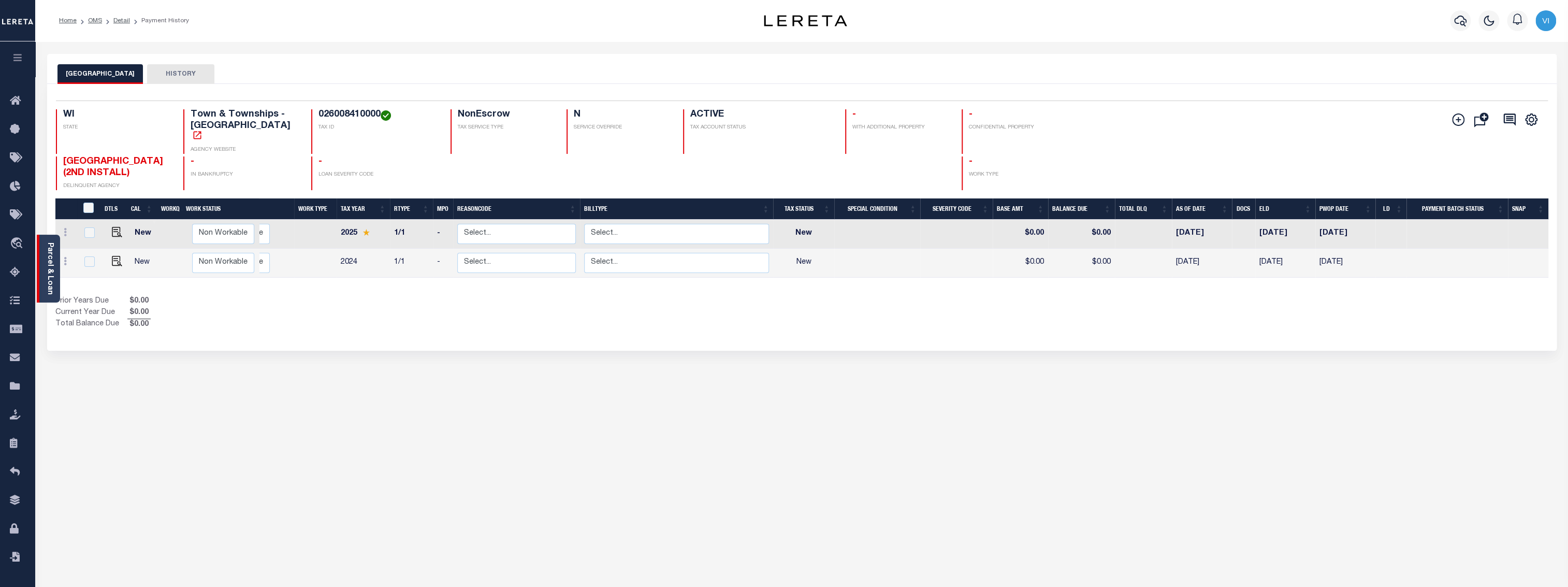
click at [50, 243] on link "Parcel & Loan" at bounding box center [50, 268] width 7 height 52
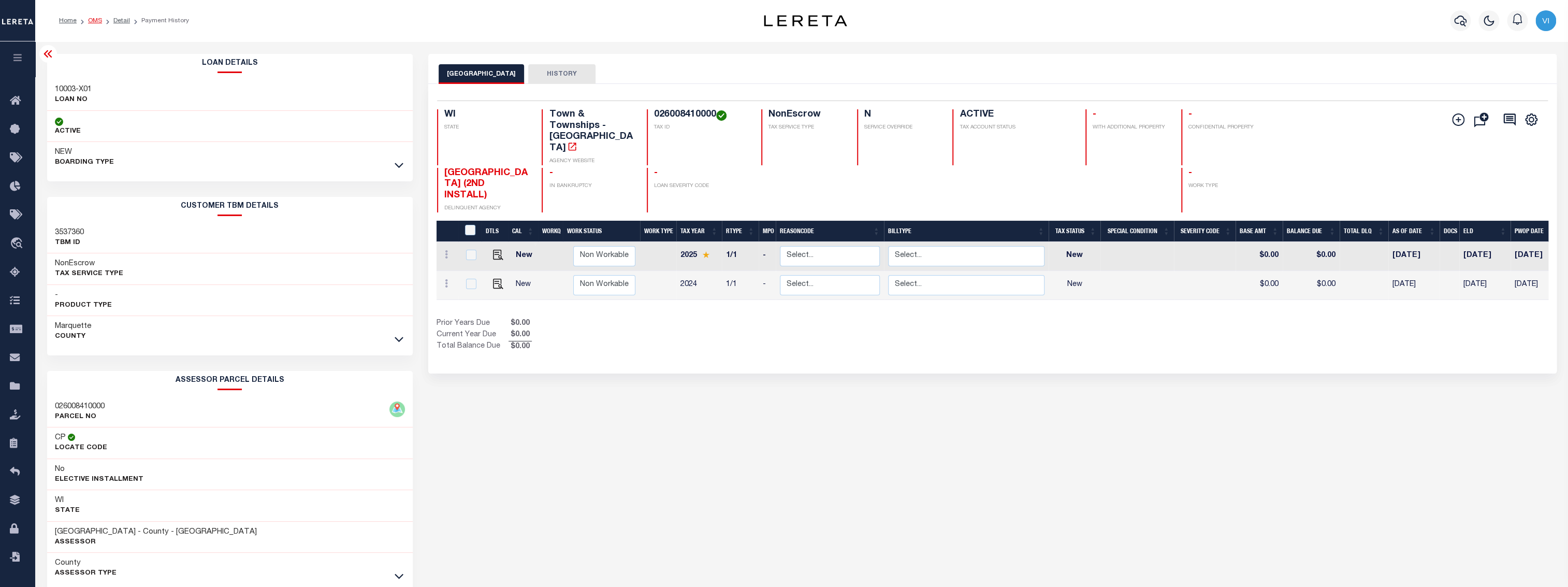
click at [96, 20] on link "OMS" at bounding box center [95, 21] width 14 height 6
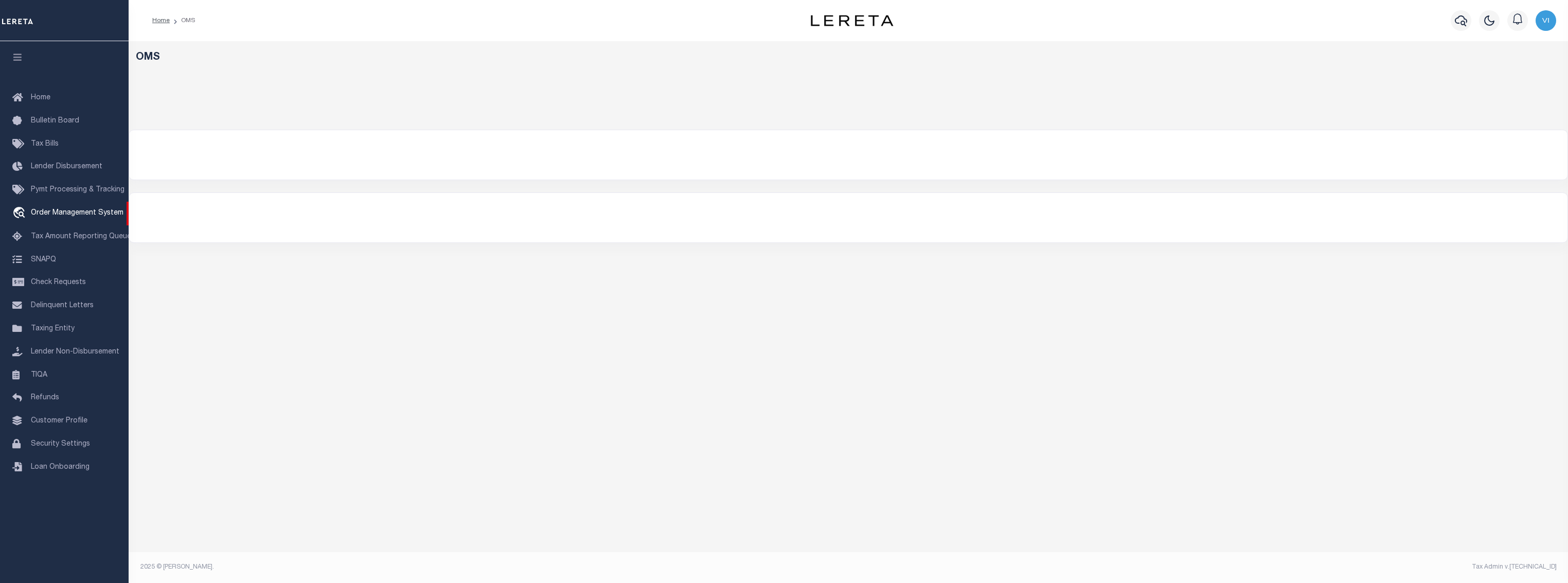
select select "200"
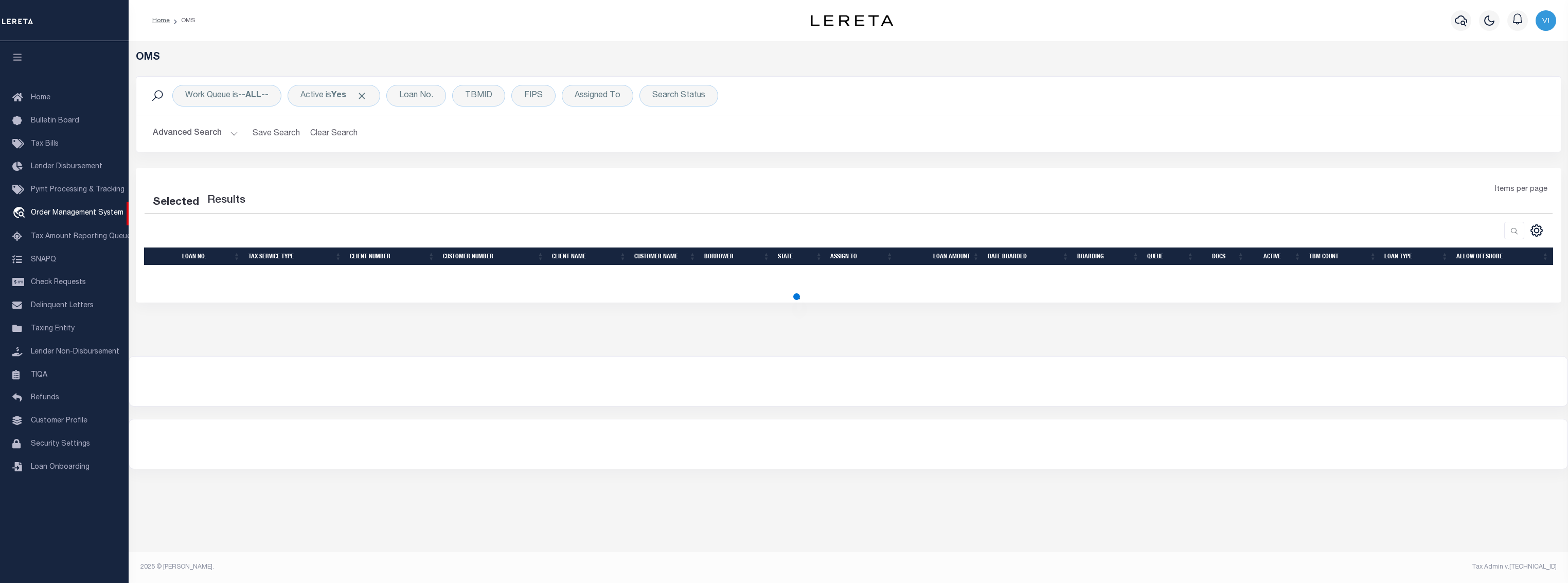
select select "200"
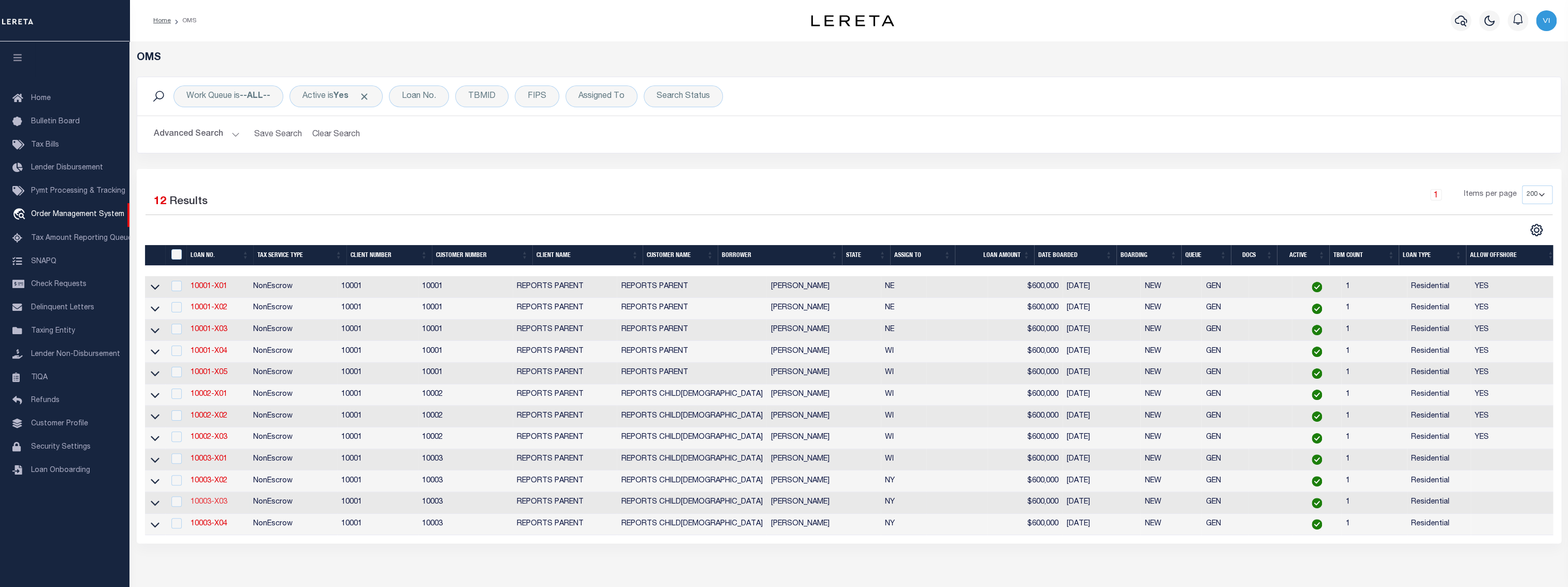
click at [205, 503] on link "10003-X03" at bounding box center [208, 502] width 37 height 7
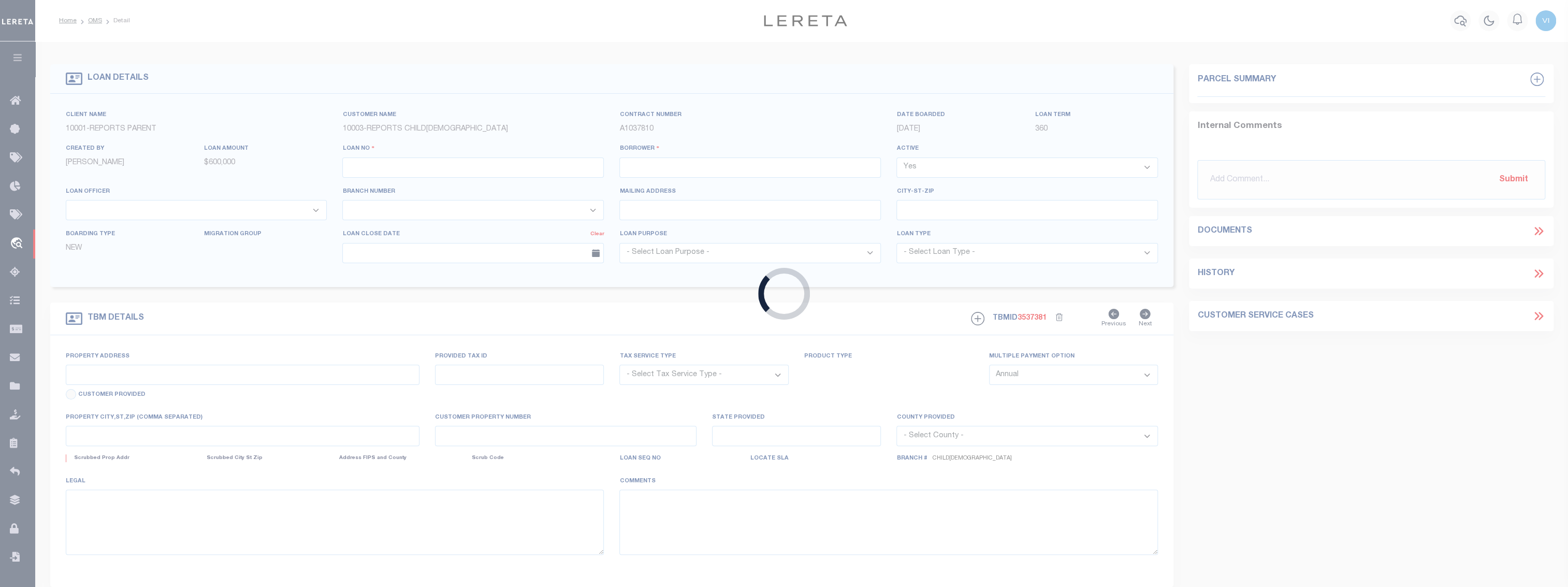
type input "10003-X03"
type input "[PERSON_NAME]"
select select
type input "[STREET_ADDRESS]"
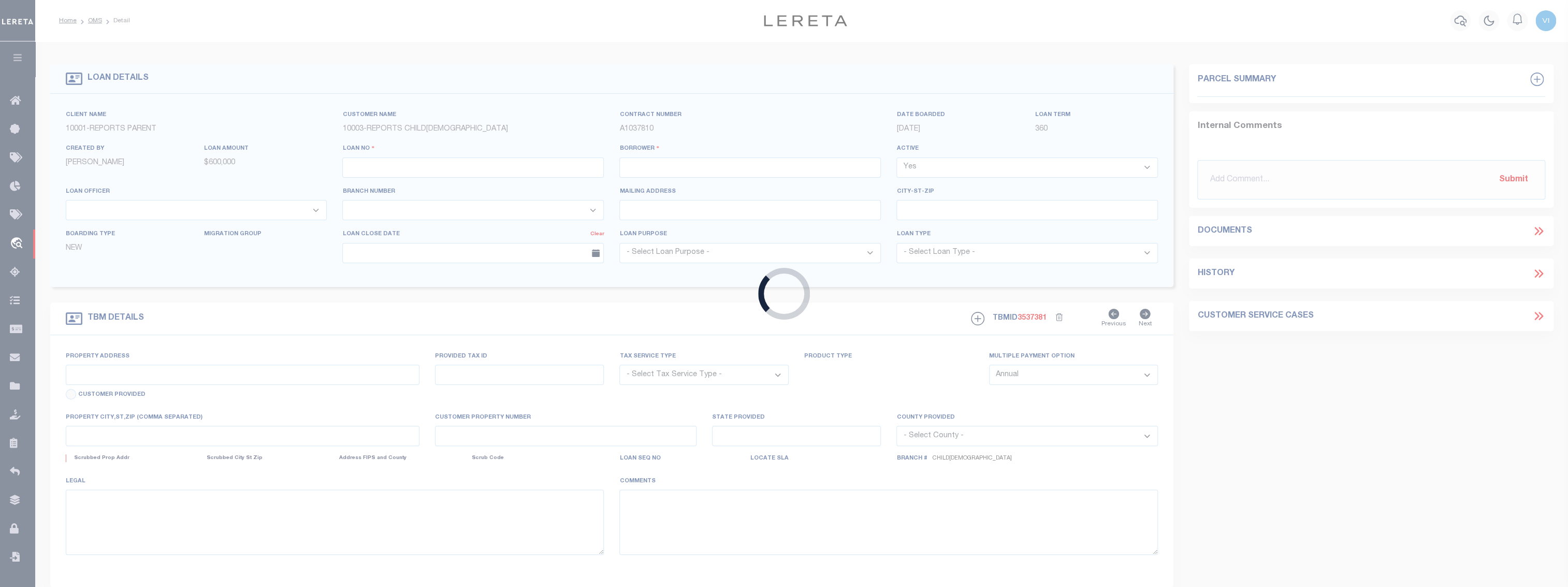
type input "BURKE NY 12917-3001"
type input "10/01/2025"
select select "10"
select select "NonEscrow"
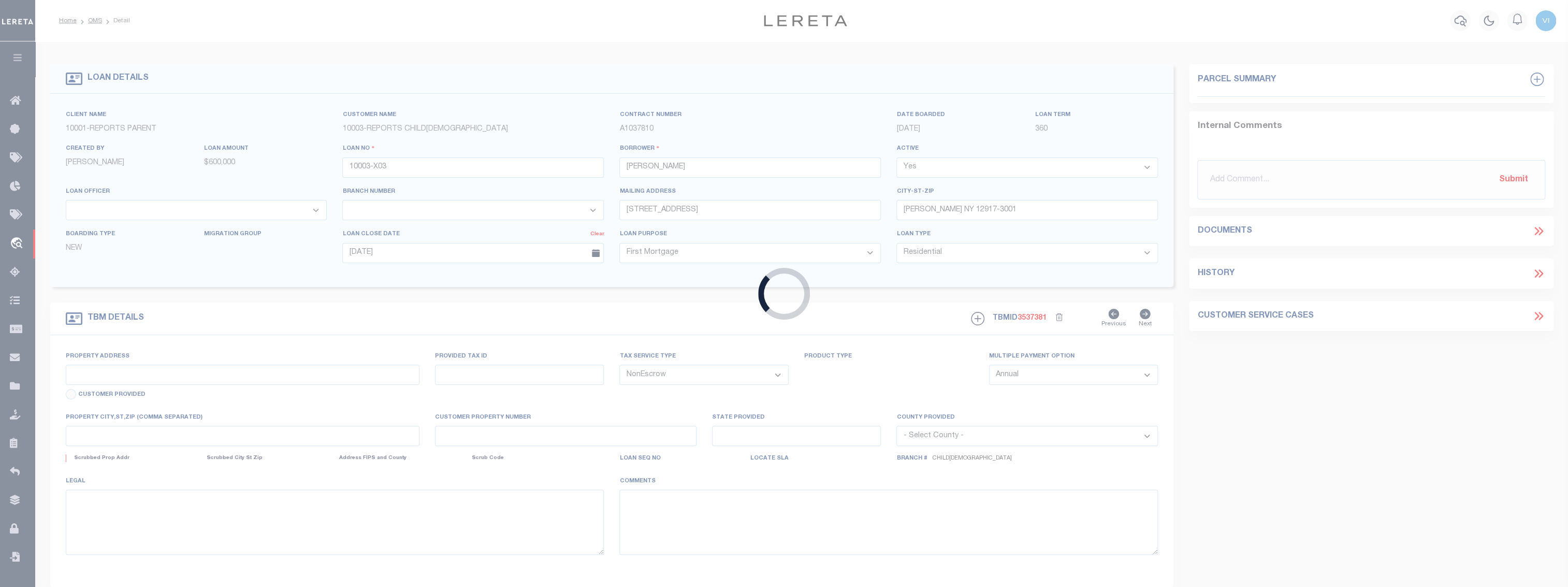
type input "10 EAST RD"
type input "10003-X03"
type input "BURKE NY 12917-3001"
type input "NY"
select select
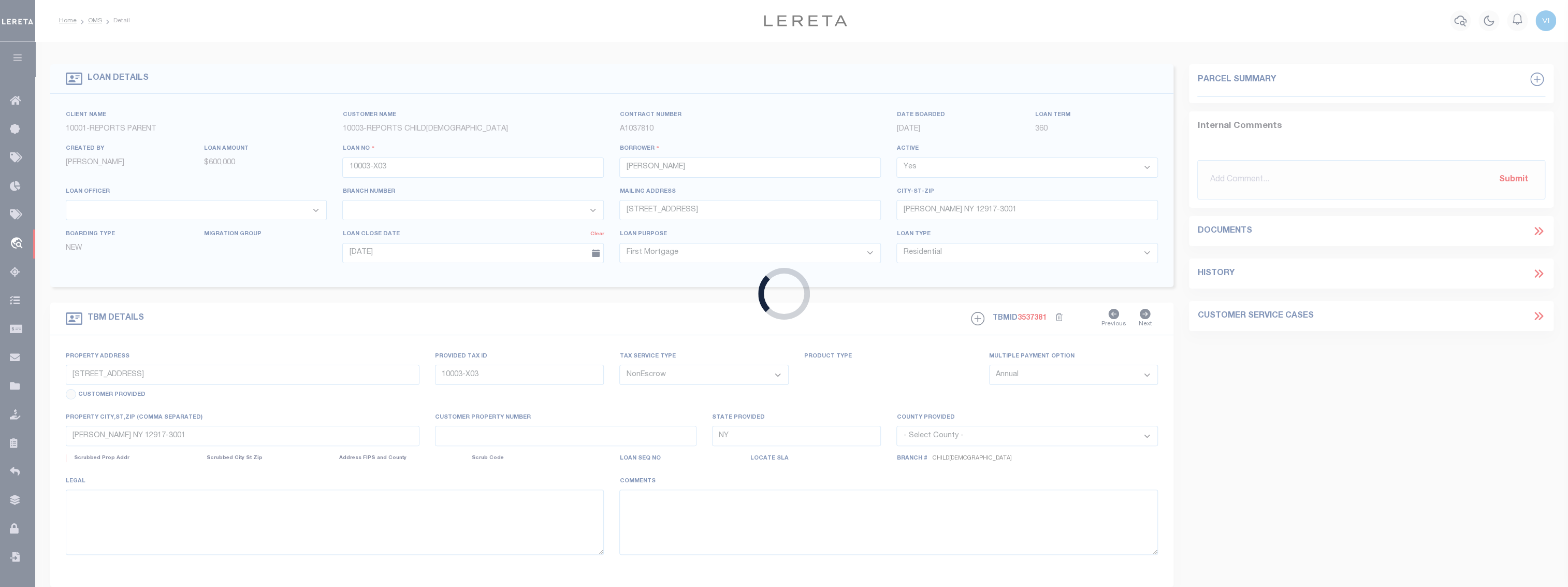
select select "155749"
select select "26360"
select select "4"
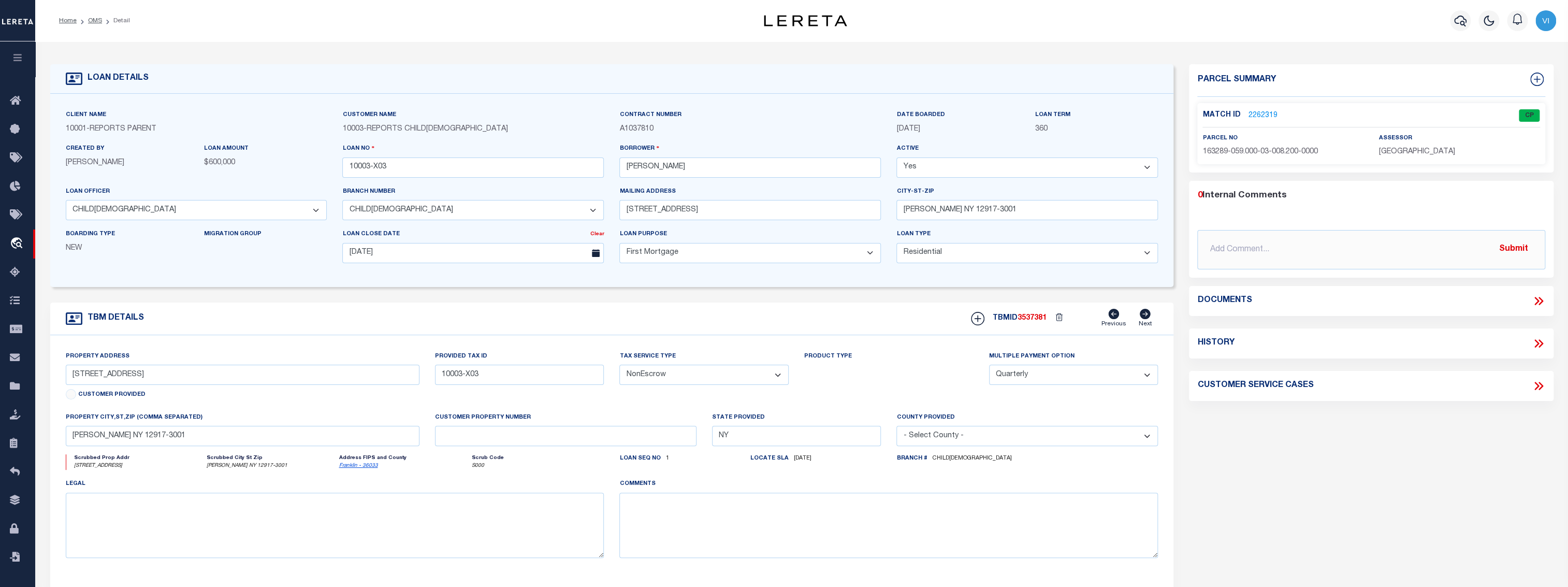
click at [1266, 114] on link "2262319" at bounding box center [1262, 116] width 29 height 11
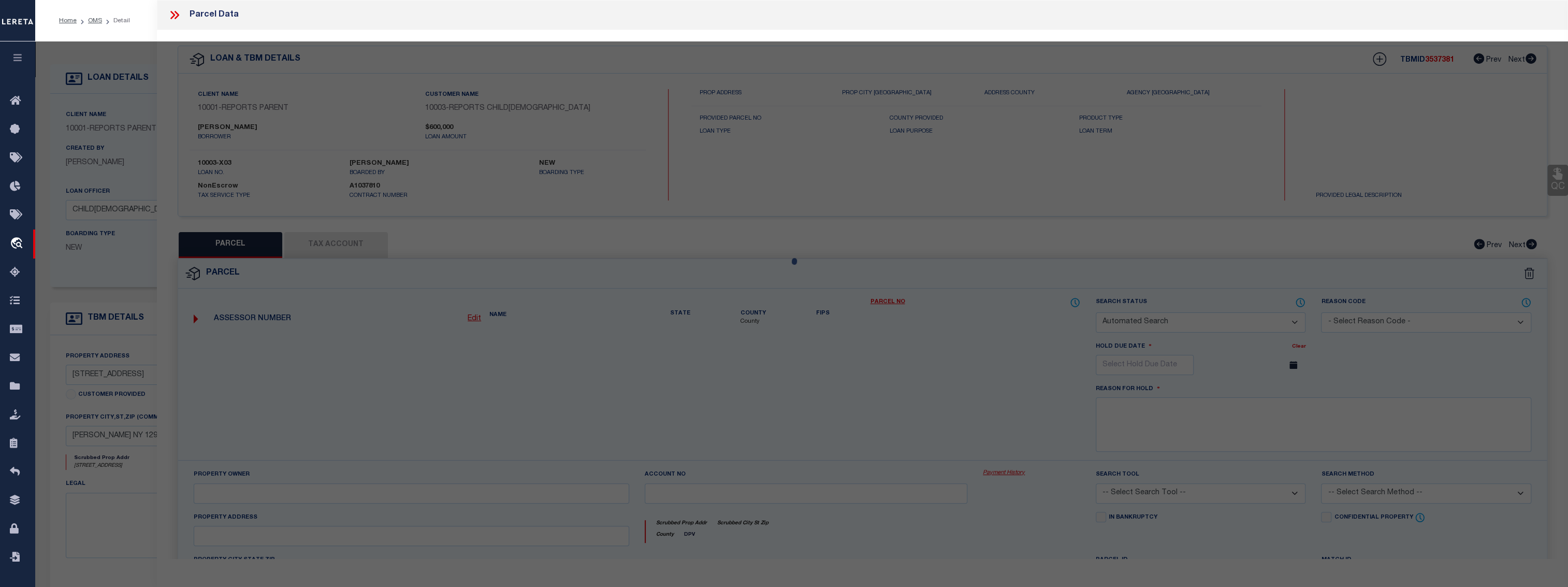
checkbox input "false"
select select "CP"
type input "JOHNSTON,JAMES JR"
select select "ATL"
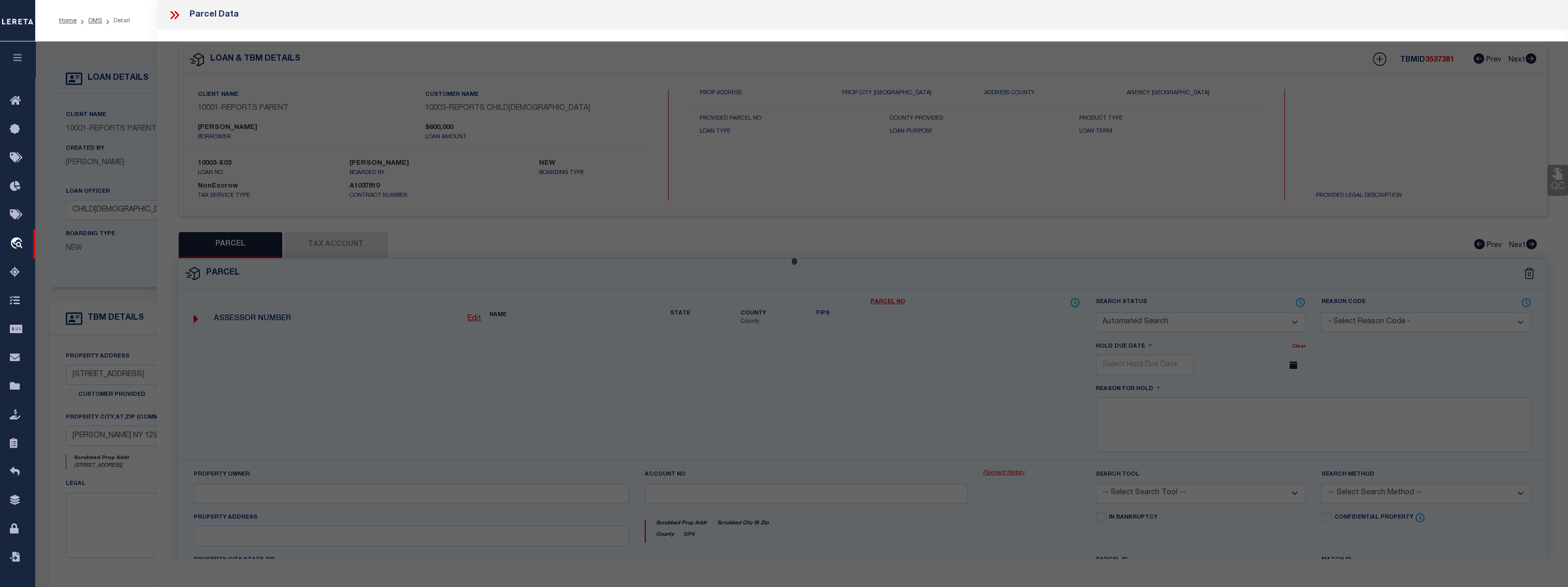
select select "ADD"
type input "10 EAST RD"
checkbox input "false"
type input "BURKE, NY 12917"
type textarea "JOHNSTON JOHNSTON JOHNSTON EAST RD"
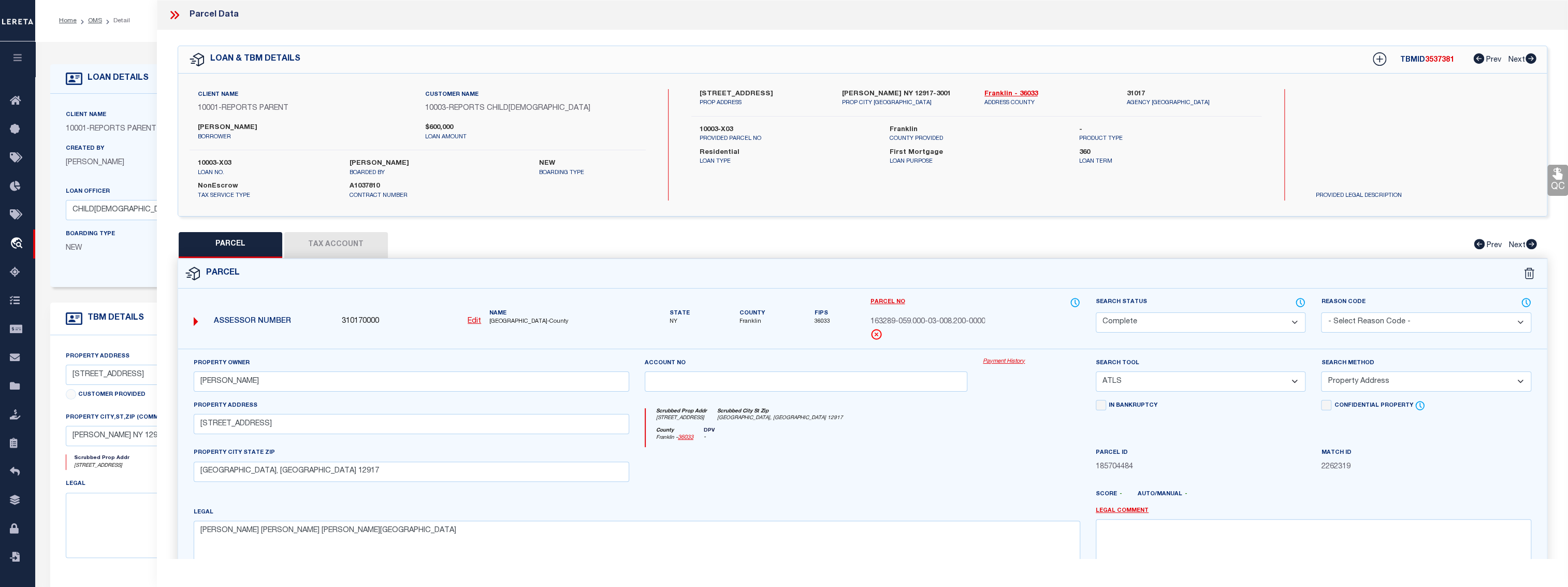
click at [1004, 359] on link "Payment History" at bounding box center [1031, 362] width 97 height 9
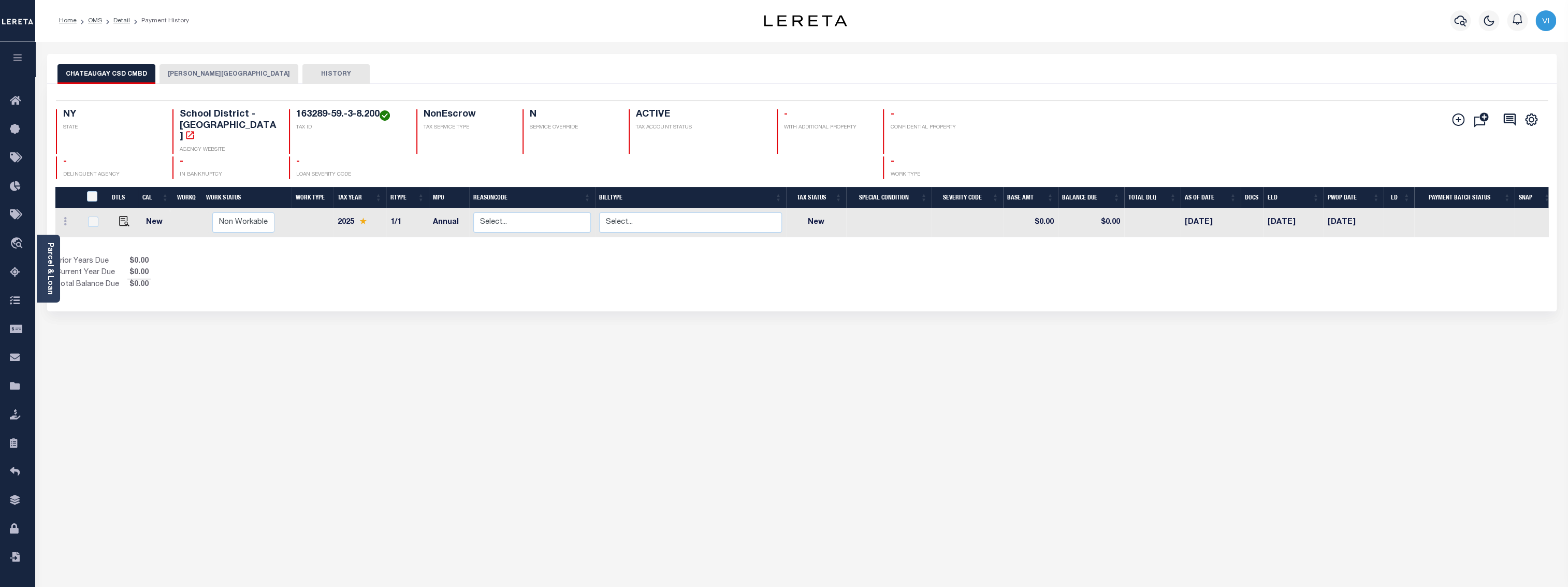
click at [203, 70] on button "[PERSON_NAME][GEOGRAPHIC_DATA]" at bounding box center [229, 74] width 138 height 20
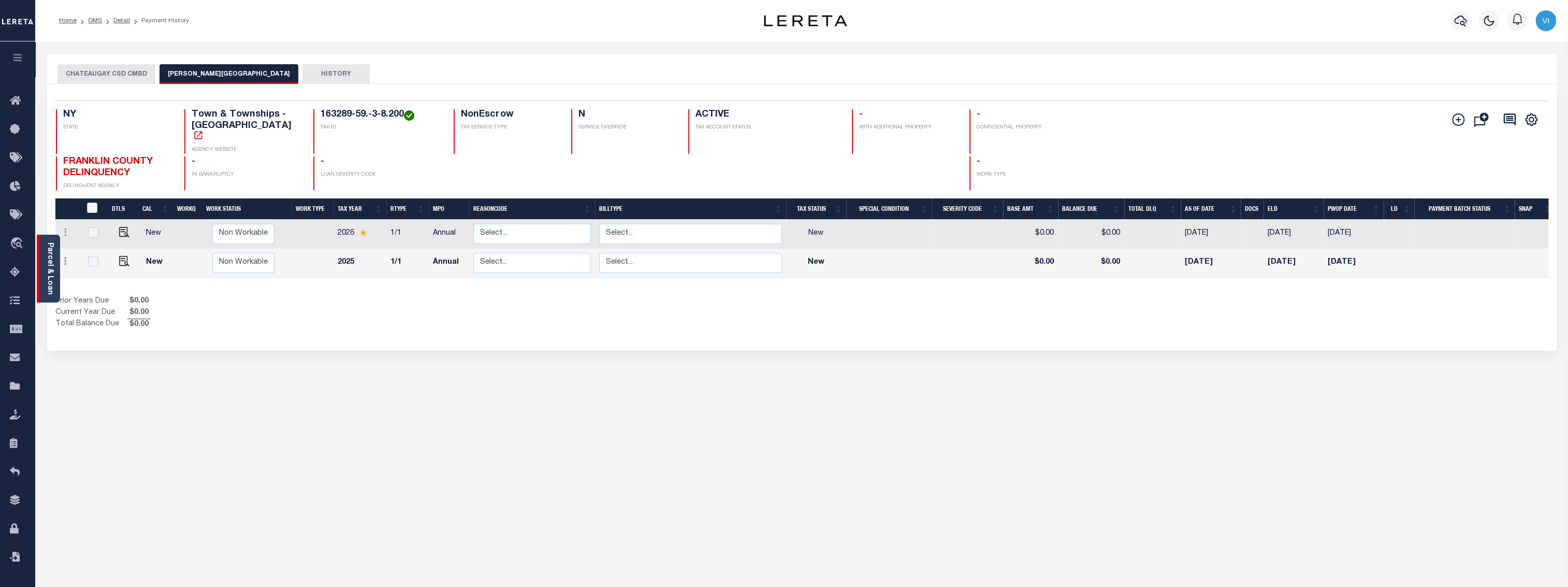
click at [57, 247] on div "Parcel & Loan" at bounding box center [48, 268] width 23 height 68
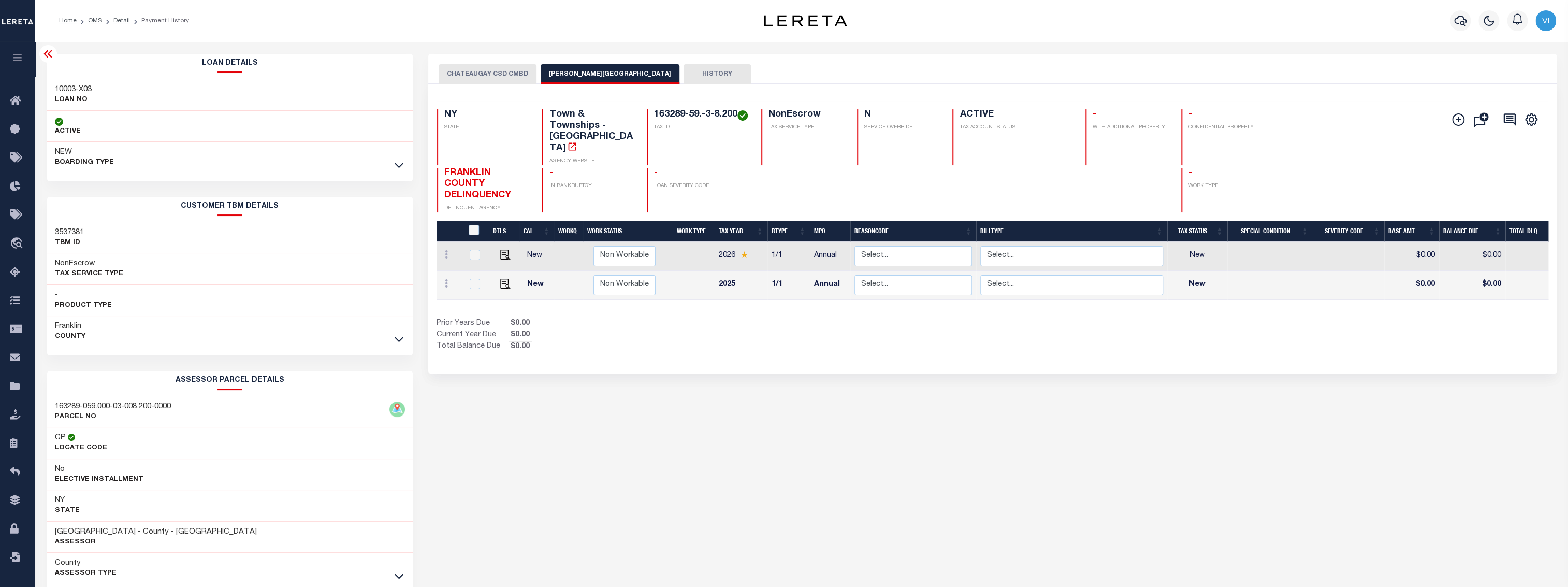
click at [65, 231] on h3 "3537381" at bounding box center [69, 232] width 29 height 10
copy h3 "3537381"
click at [10, 55] on button "button" at bounding box center [17, 59] width 35 height 35
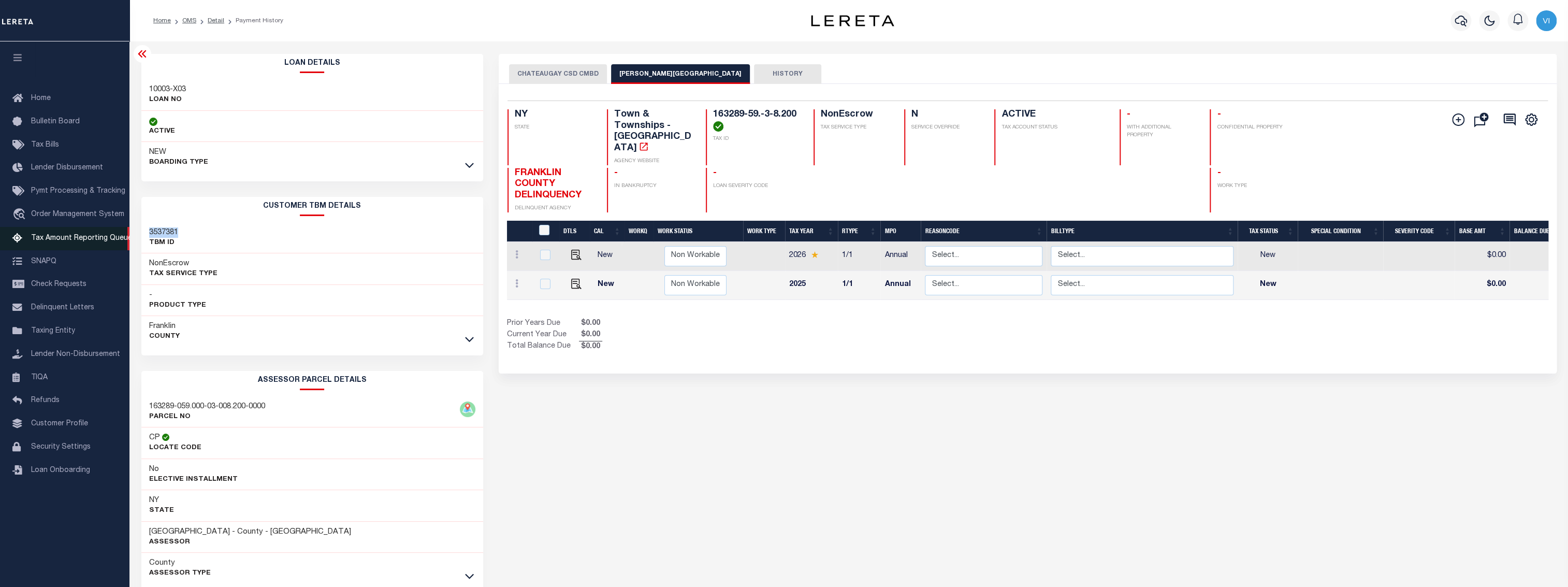
click at [83, 238] on span "Tax Amount Reporting Queue" at bounding box center [81, 238] width 101 height 7
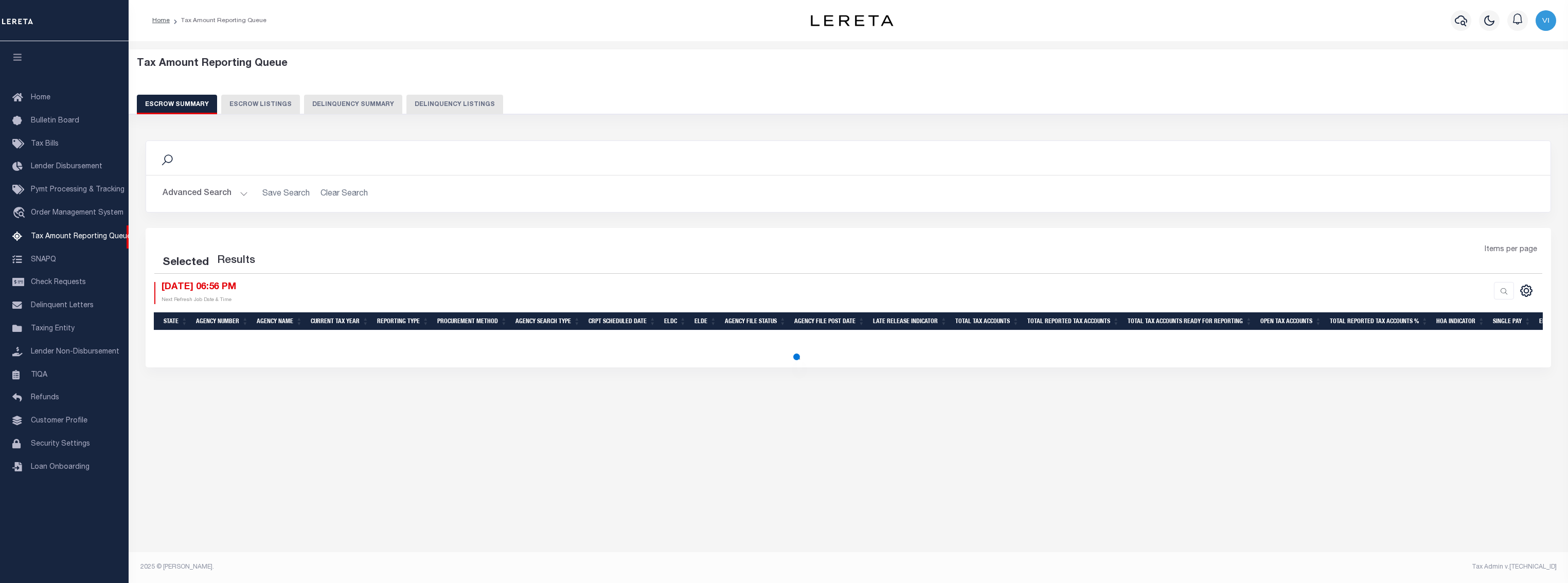
click at [371, 104] on button "Delinquency Summary" at bounding box center [352, 105] width 98 height 19
select select
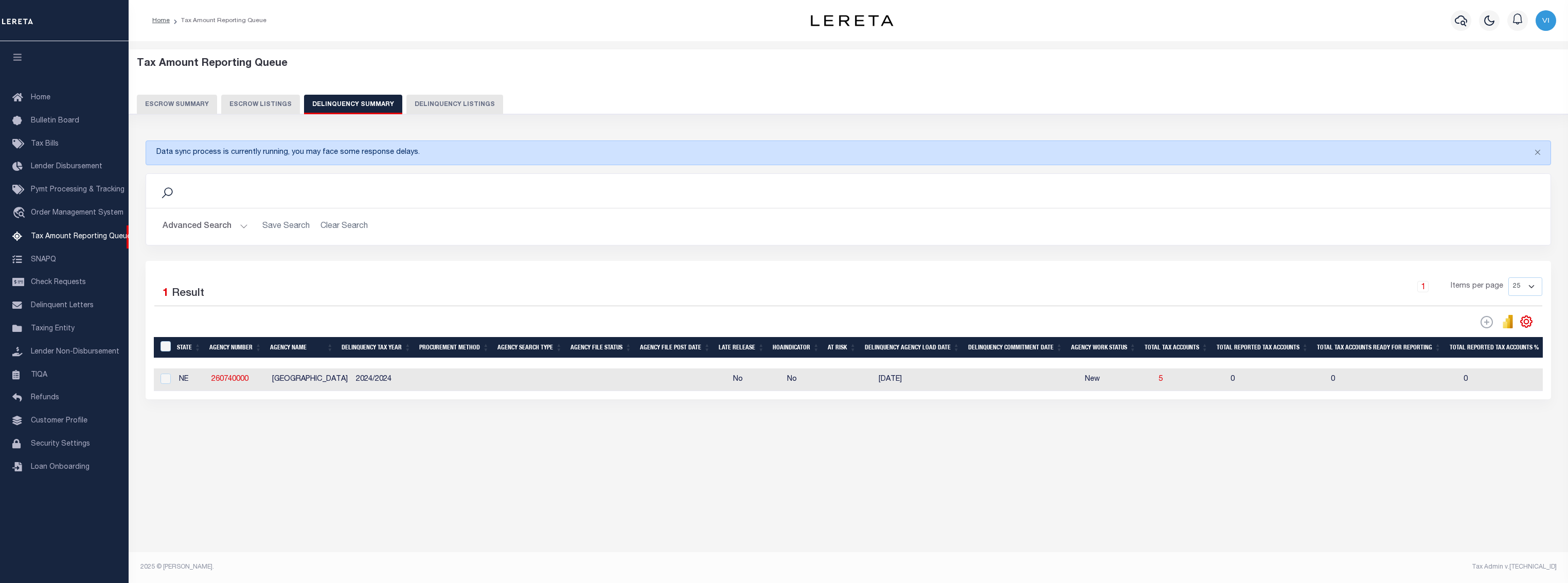
click at [226, 225] on button "Advanced Search" at bounding box center [205, 226] width 85 height 20
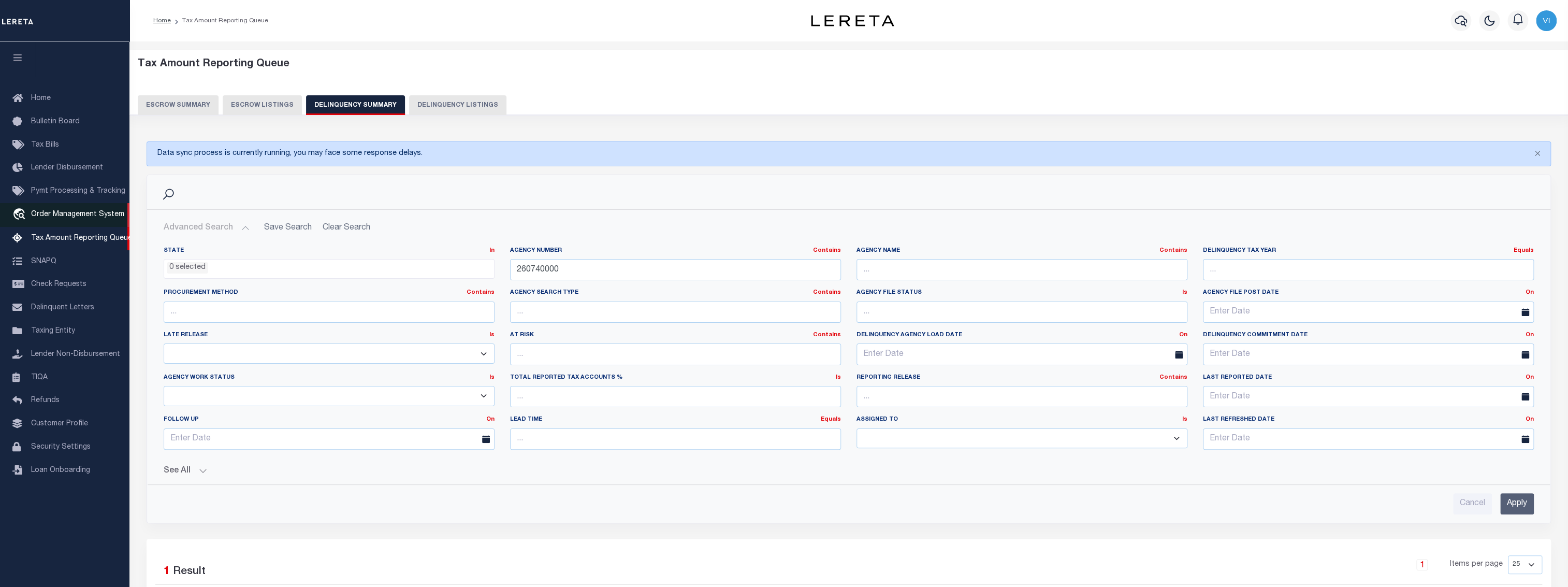
click at [83, 218] on span "Order Management System" at bounding box center [78, 214] width 93 height 7
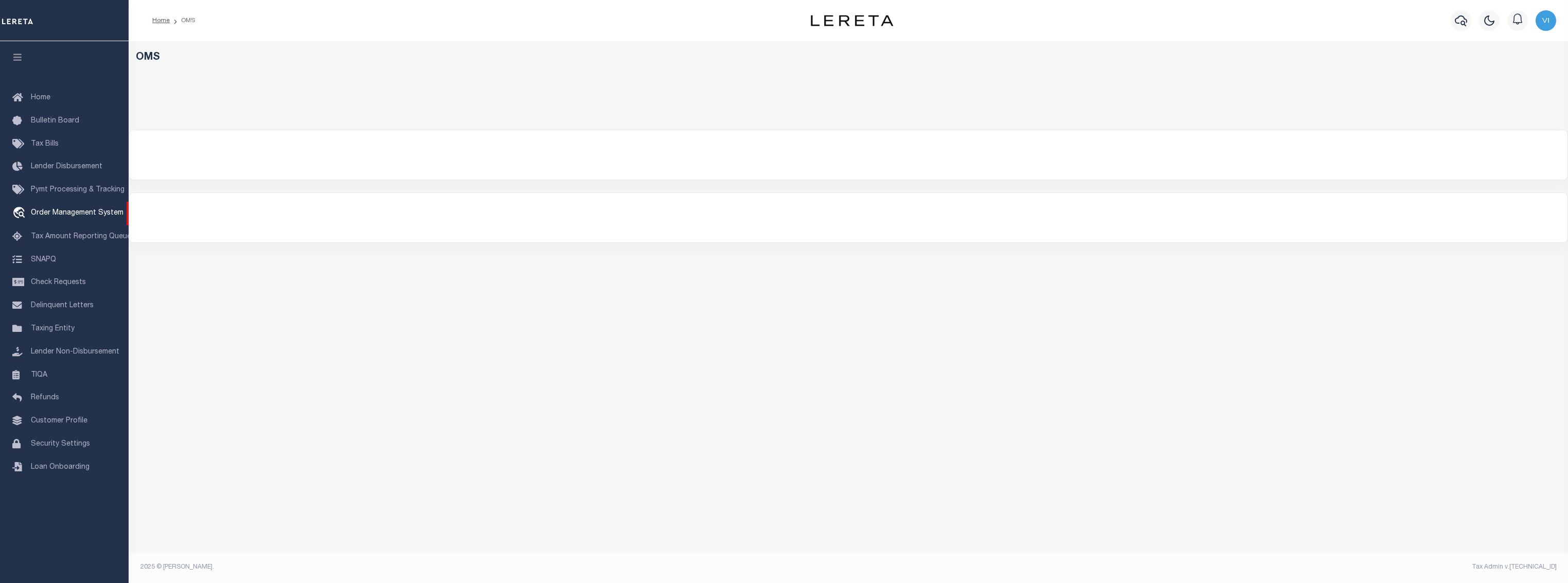
select select "200"
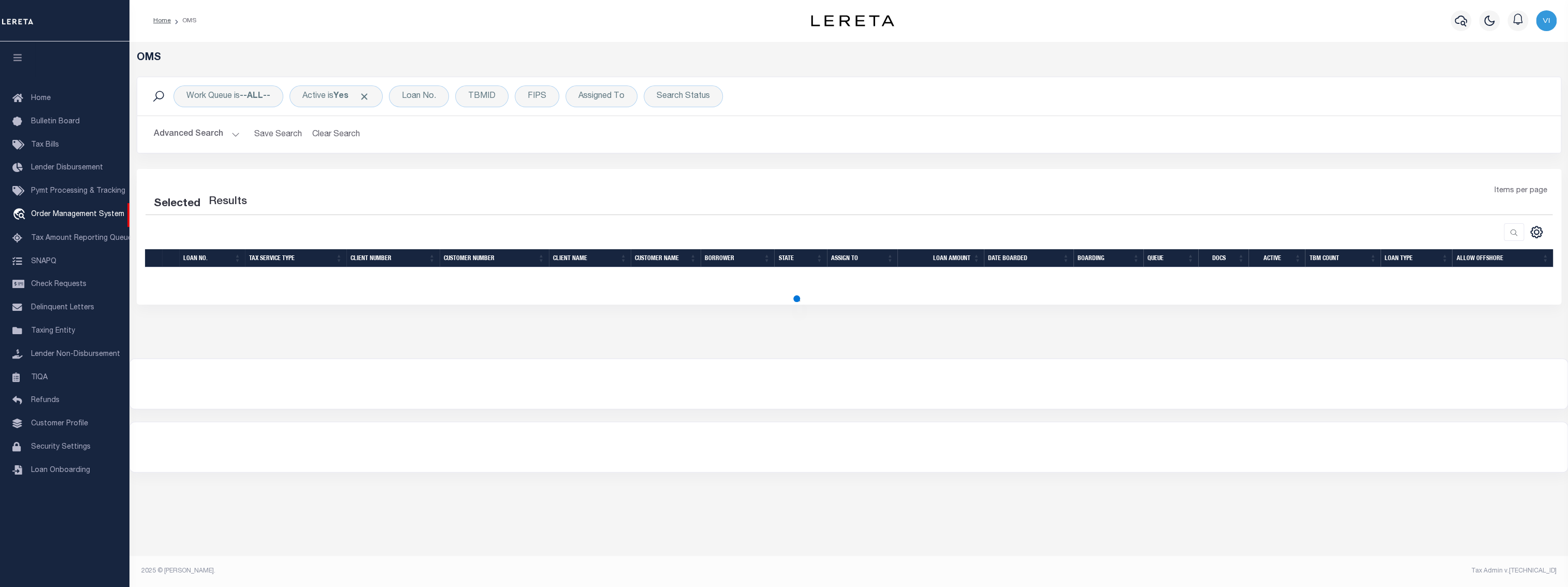
select select "200"
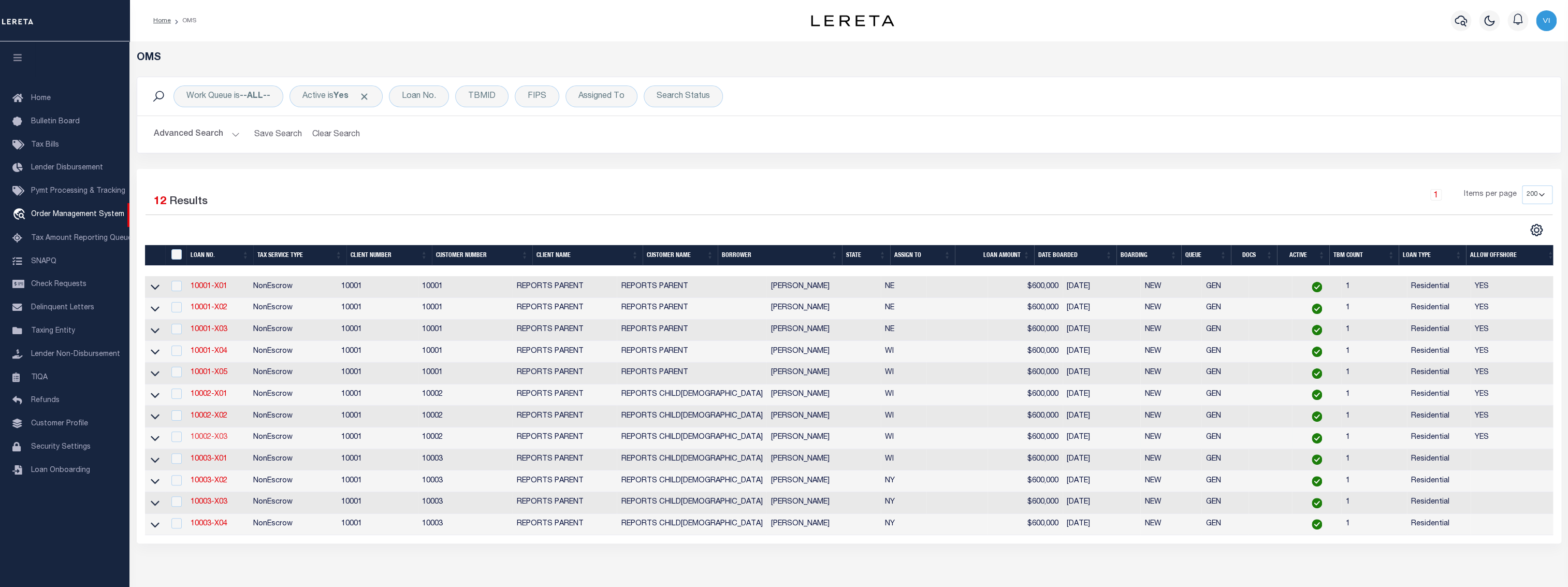
click at [211, 436] on link "10002-X03" at bounding box center [208, 437] width 37 height 7
type input "10002-X03"
type input "[PERSON_NAME]"
select select
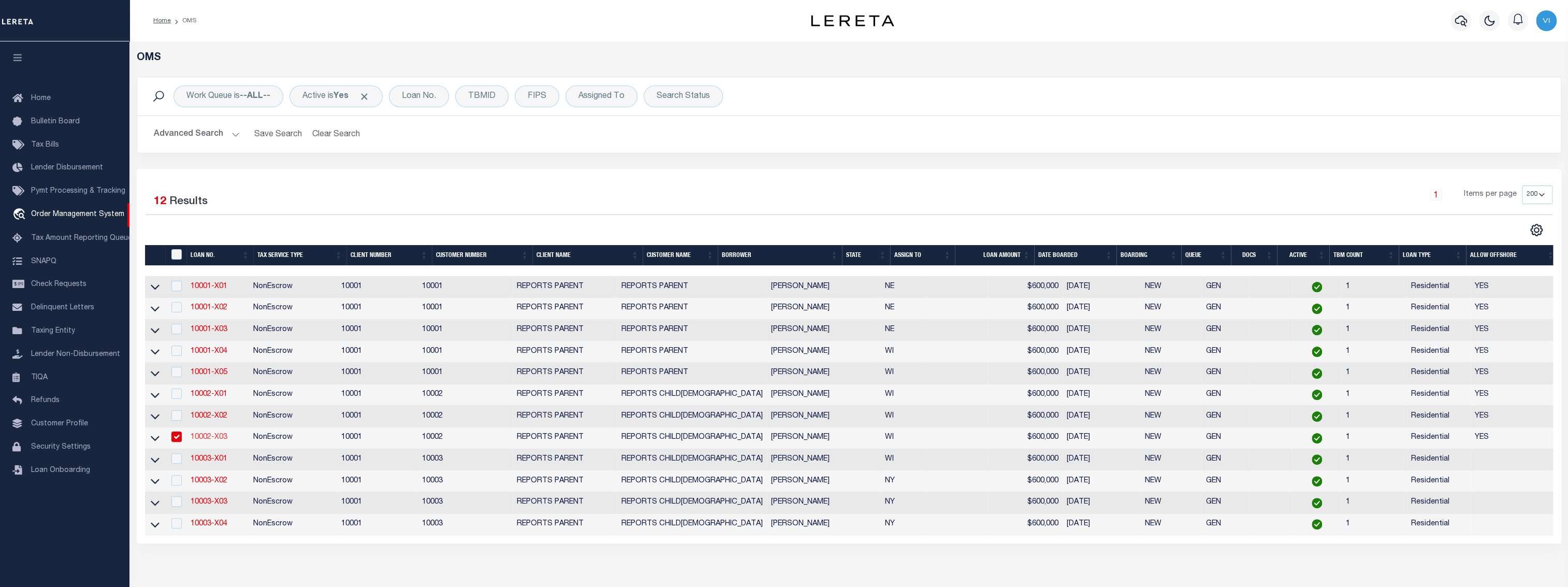
type input "N6927 [PERSON_NAME] CT"
type input "[GEOGRAPHIC_DATA] 53964-8833"
type input "[DATE]"
select select "10"
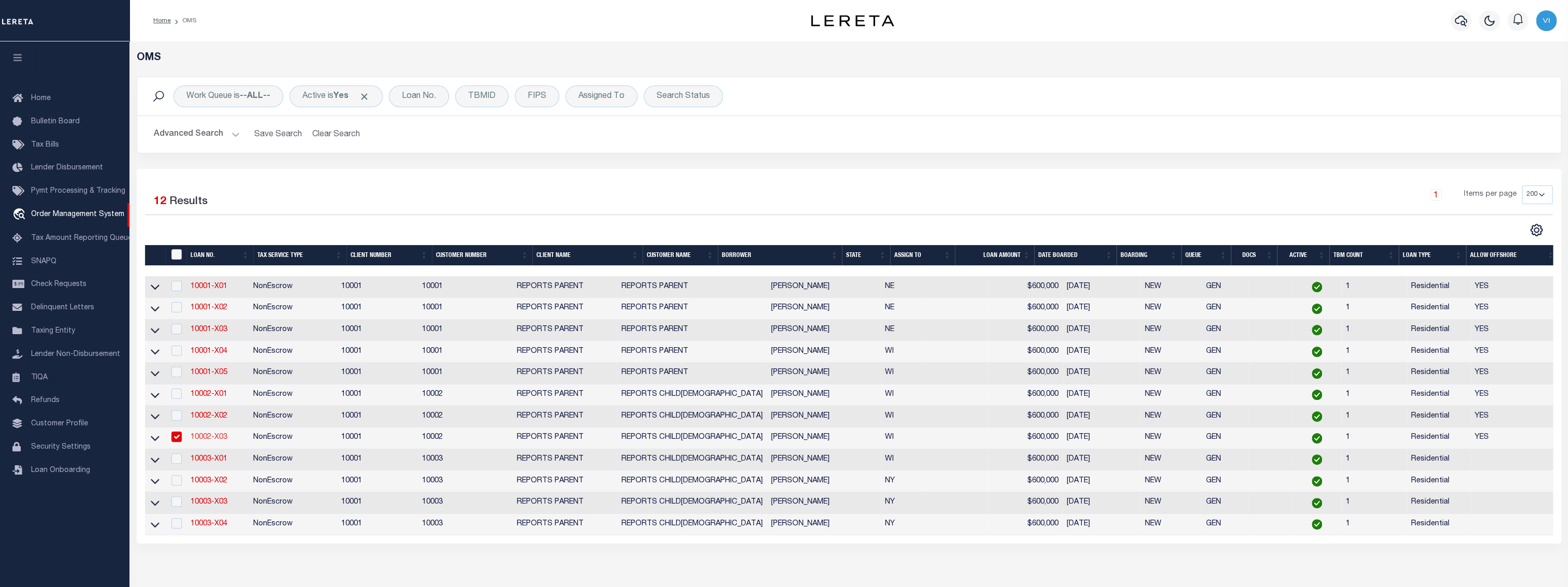
select select "NonEscrow"
select select "155748"
select select "26359"
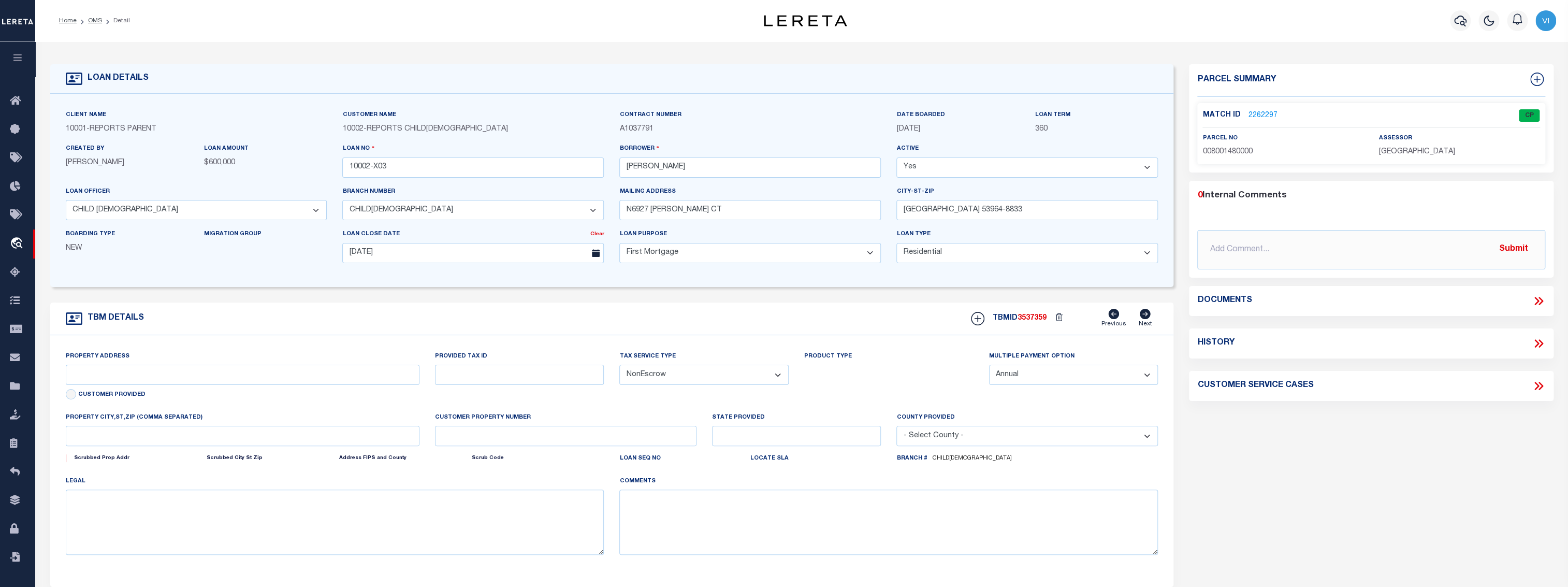
type input "N6927 [PERSON_NAME] CT"
type input "10002-X03"
select select
type input "[GEOGRAPHIC_DATA] 53964-8833"
type input "WI"
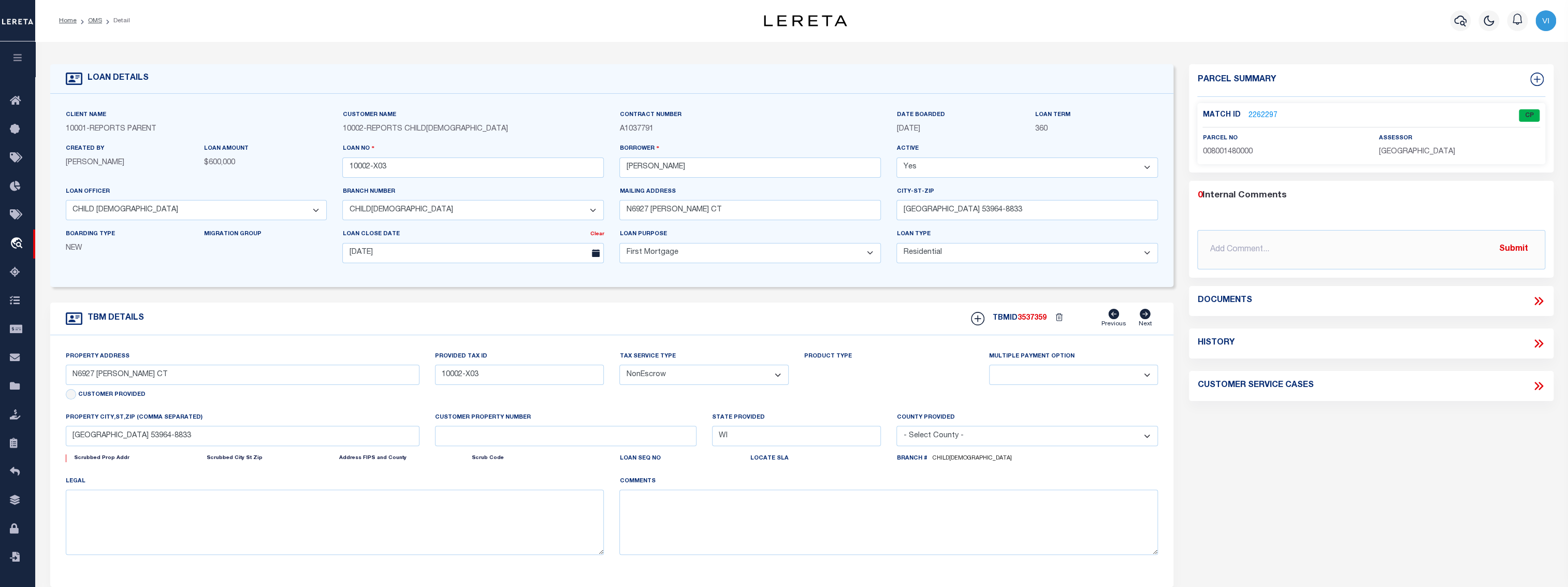
select select
click at [1267, 113] on link "2262297" at bounding box center [1262, 116] width 29 height 11
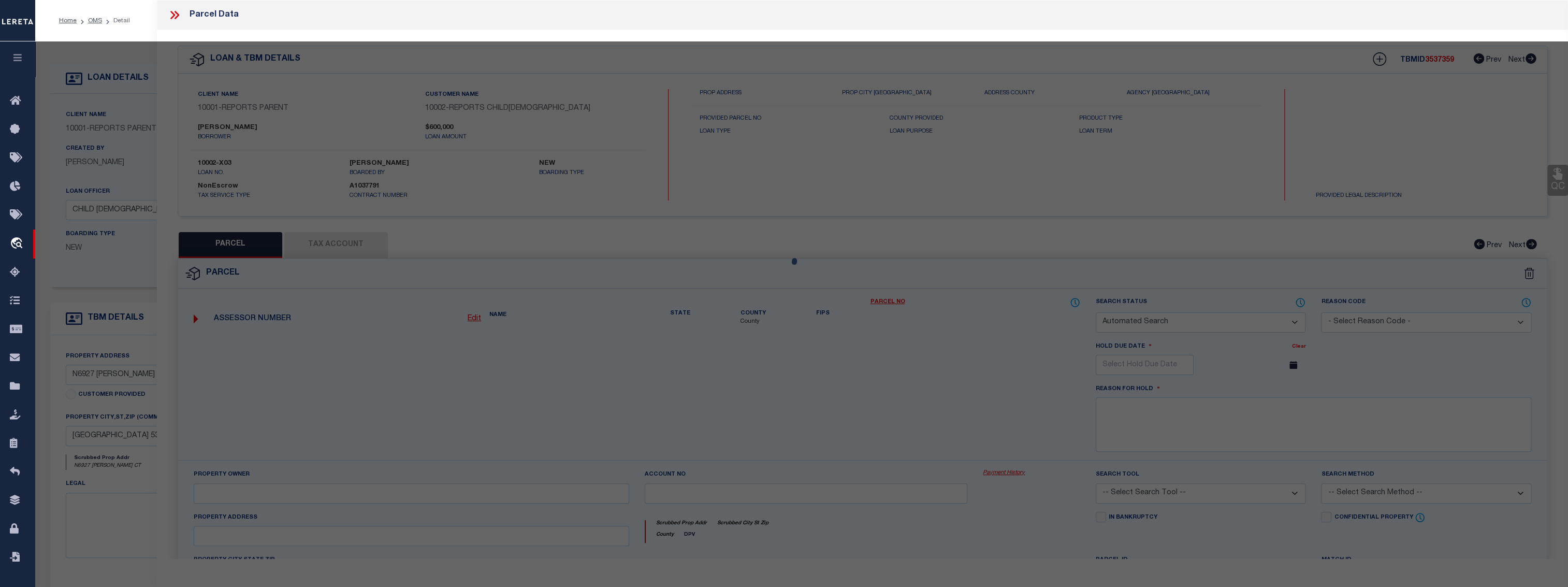
checkbox input "false"
select select "CP"
type input "[PERSON_NAME]"
select select "ATL"
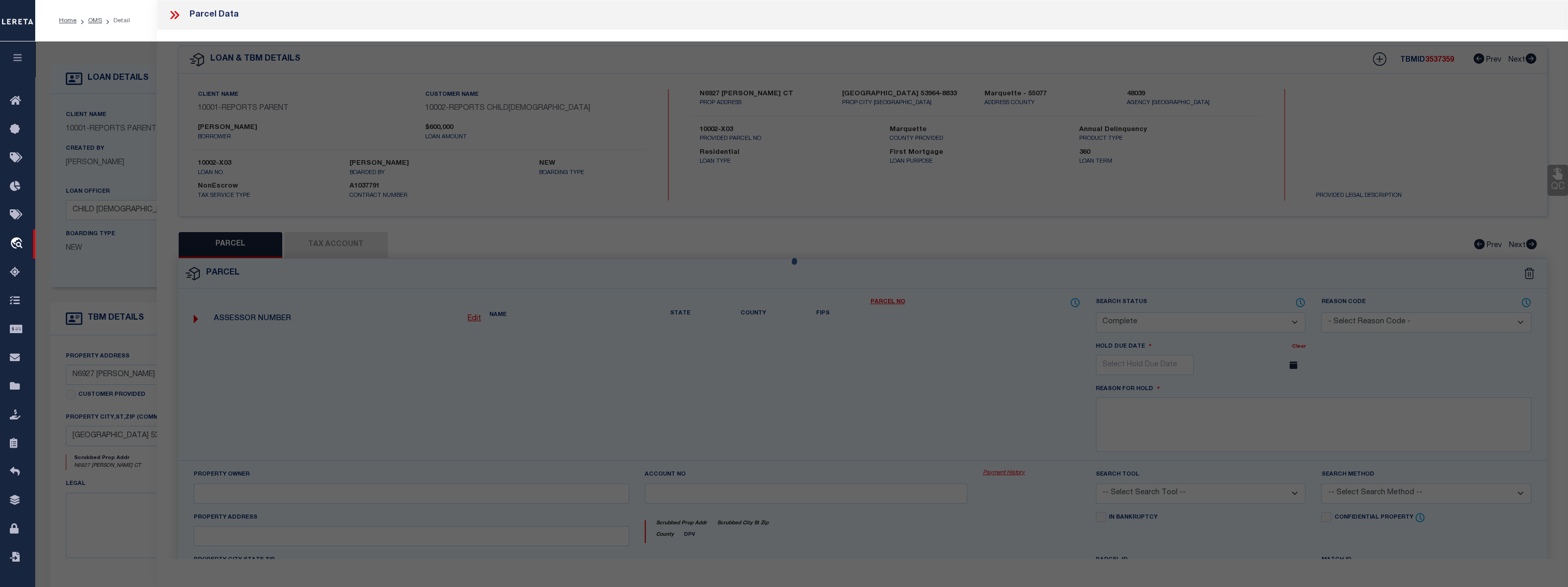
select select "ADD"
type input "N6927 [PERSON_NAME] CT"
checkbox input "false"
type input "[GEOGRAPHIC_DATA], [GEOGRAPHIC_DATA] 53964"
type textarea "LOT 1 CSM 946 3.06A"
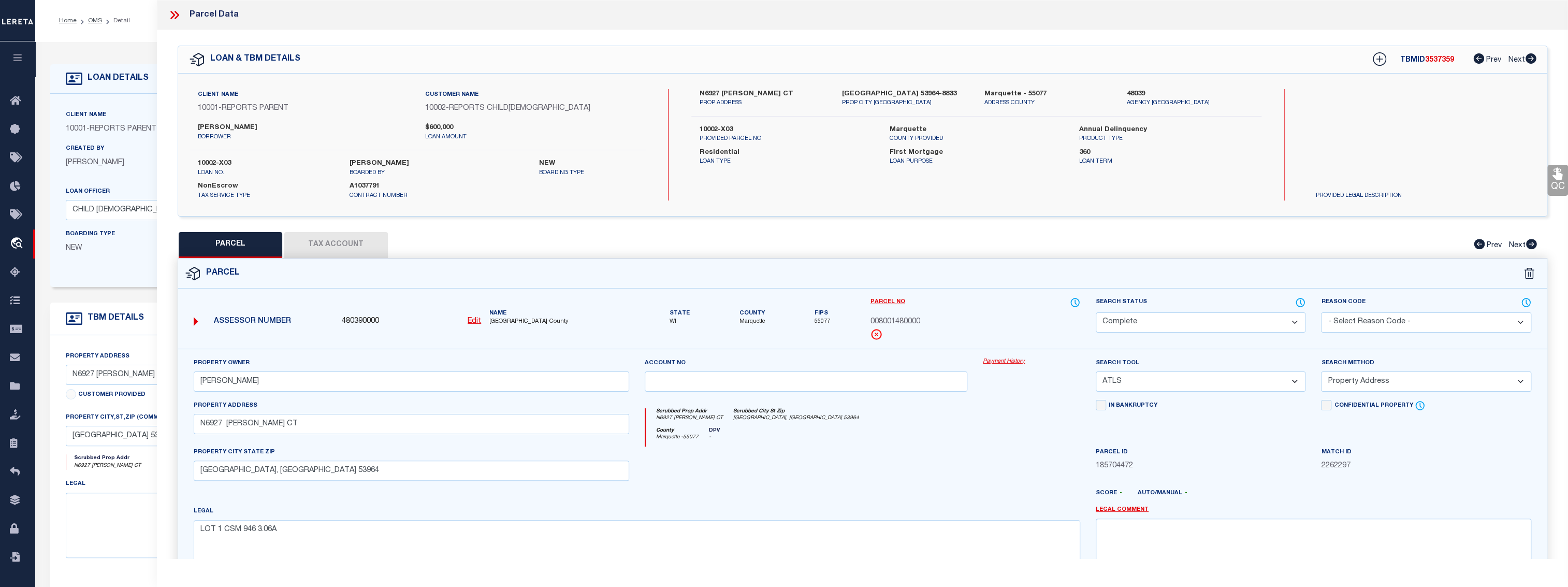
click at [1002, 362] on link "Payment History" at bounding box center [1031, 362] width 97 height 9
